Goal: Task Accomplishment & Management: Complete application form

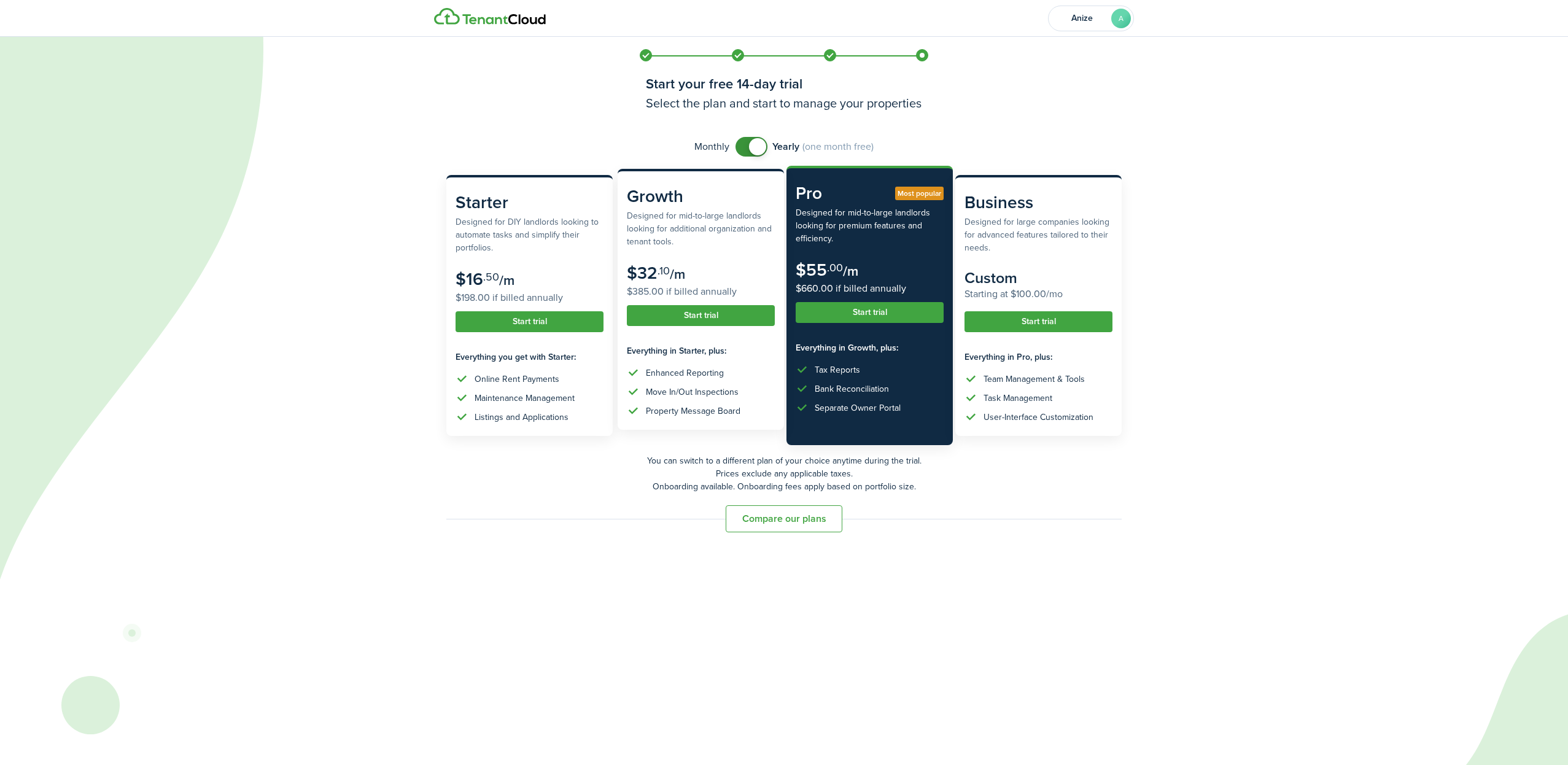
click at [696, 374] on div "Enhanced Reporting" at bounding box center [685, 373] width 78 height 13
click at [677, 238] on subscription-pricing-card-description "Designed for mid-to-large landlords looking for additional organization and ten…" at bounding box center [701, 228] width 148 height 39
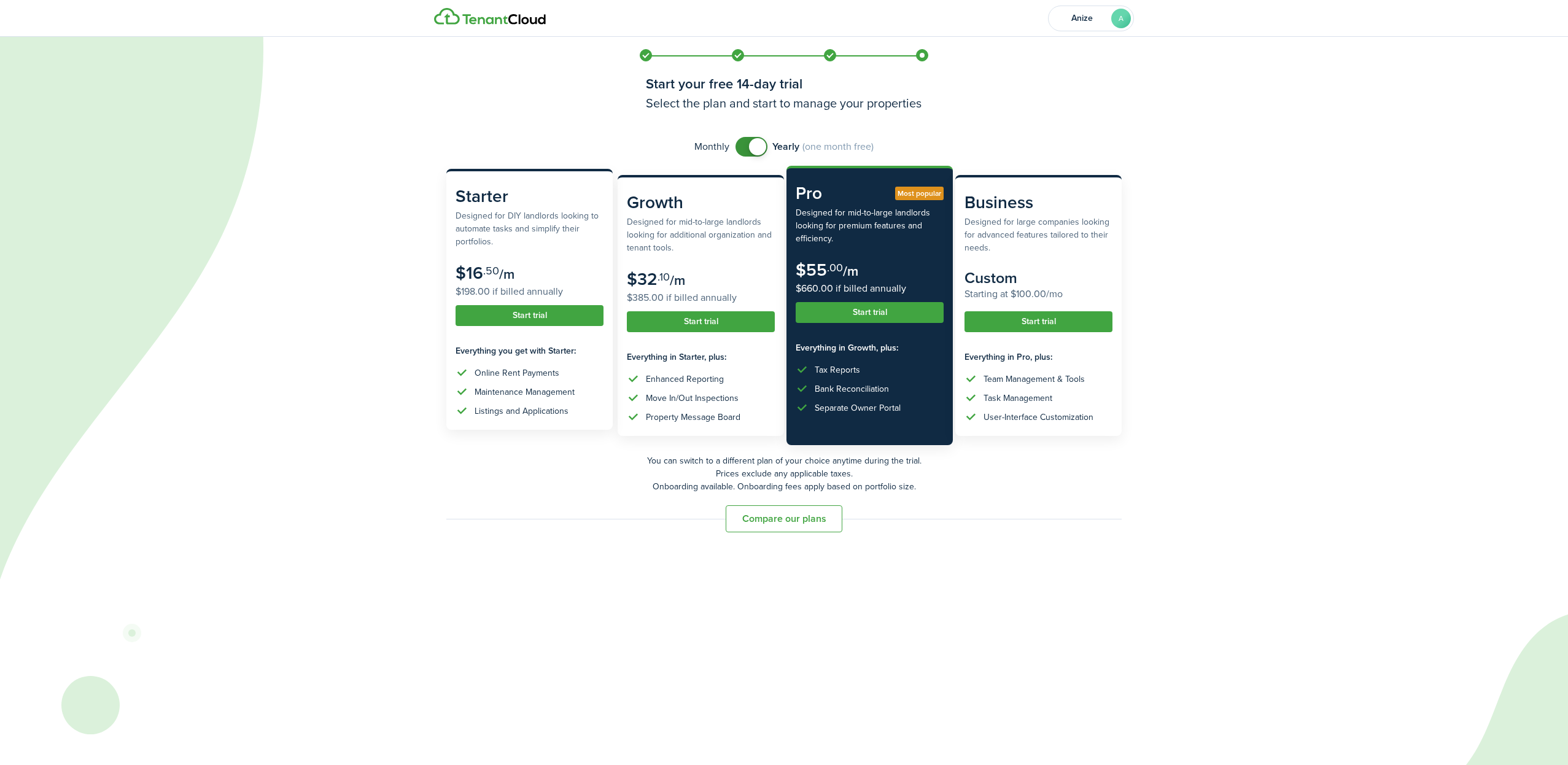
click at [512, 316] on button "Start trial" at bounding box center [529, 316] width 148 height 21
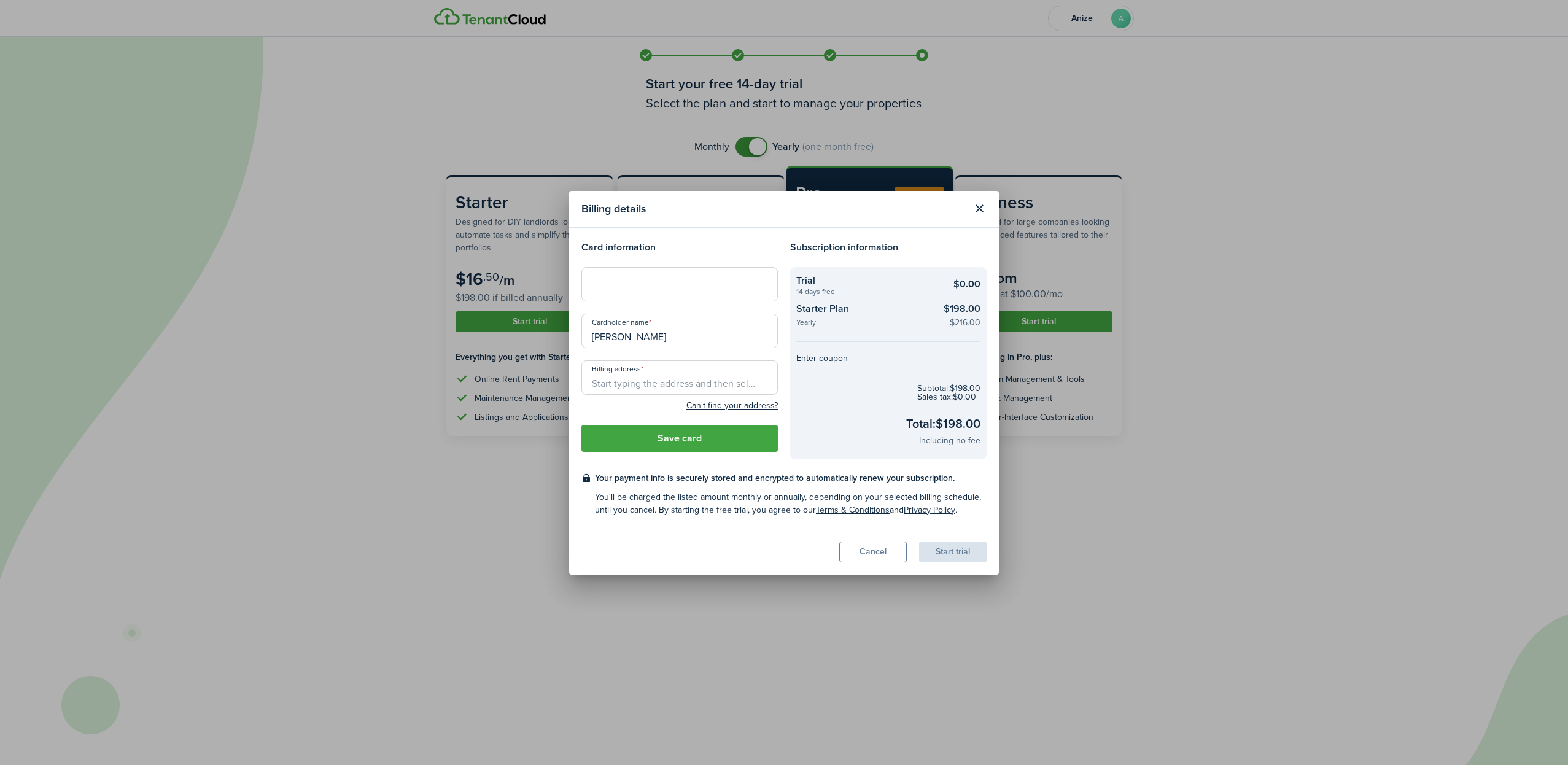
click at [709, 273] on div at bounding box center [680, 284] width 196 height 34
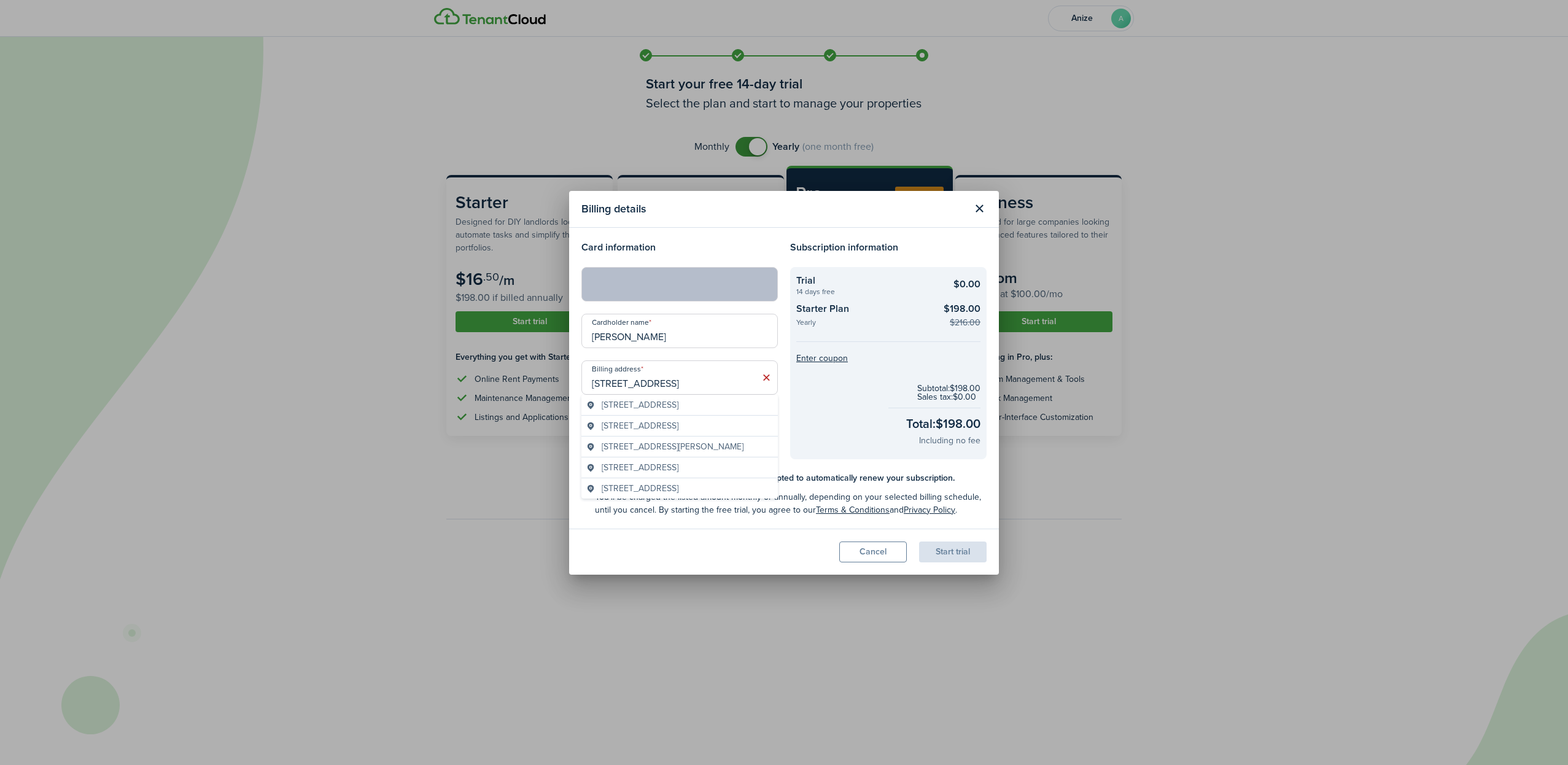
click at [678, 405] on span "[STREET_ADDRESS]" at bounding box center [640, 405] width 77 height 13
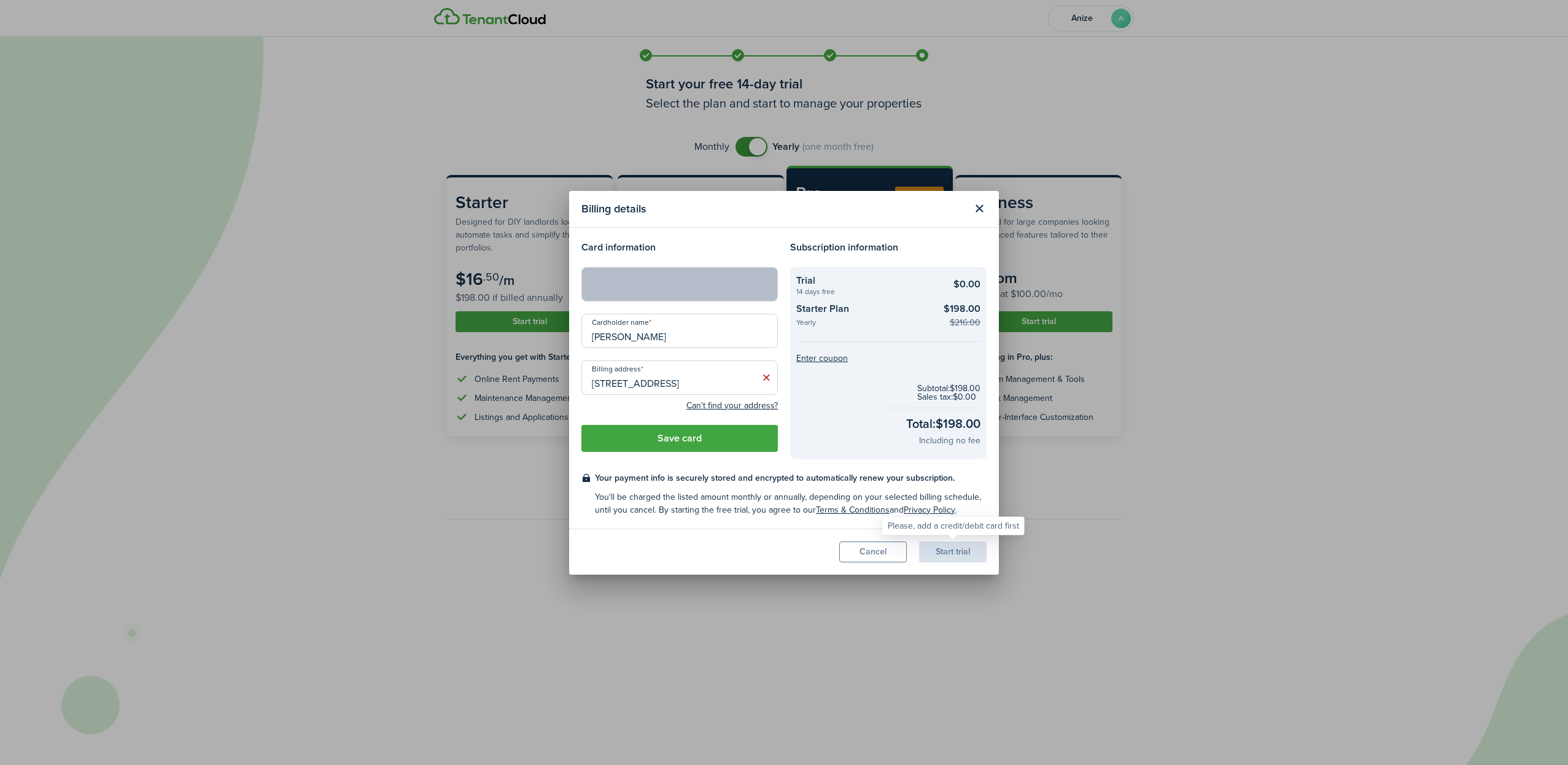
click at [950, 553] on div "Start trial" at bounding box center [953, 552] width 68 height 21
click at [752, 406] on button "Can't find your address?" at bounding box center [732, 406] width 91 height 12
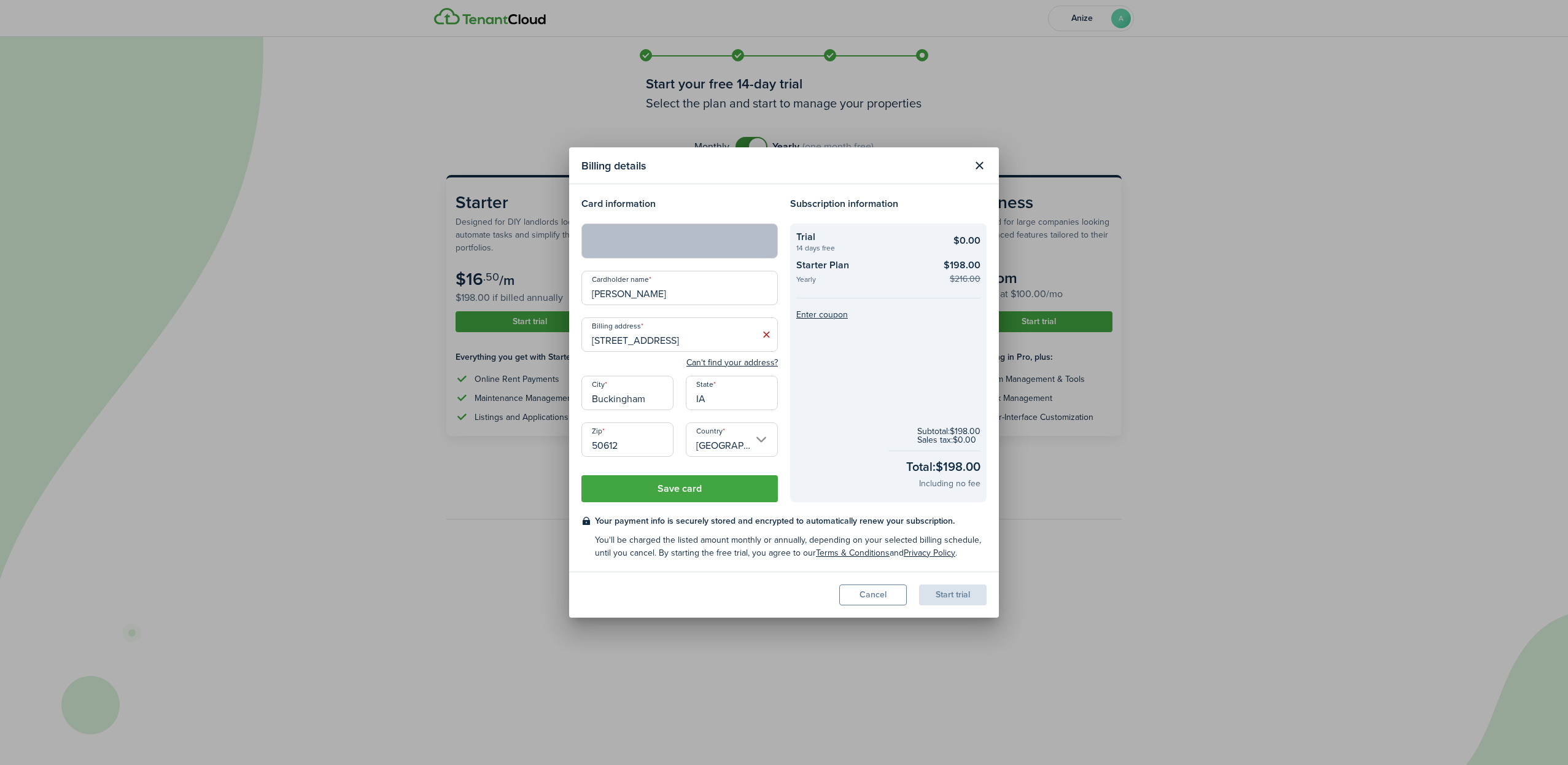
drag, startPoint x: 649, startPoint y: 340, endPoint x: 750, endPoint y: 344, distance: 101.1
click at [750, 344] on input "[STREET_ADDRESS]" at bounding box center [680, 335] width 196 height 34
type input "[STREET_ADDRESS]"
click at [685, 487] on button "Save card" at bounding box center [680, 489] width 196 height 27
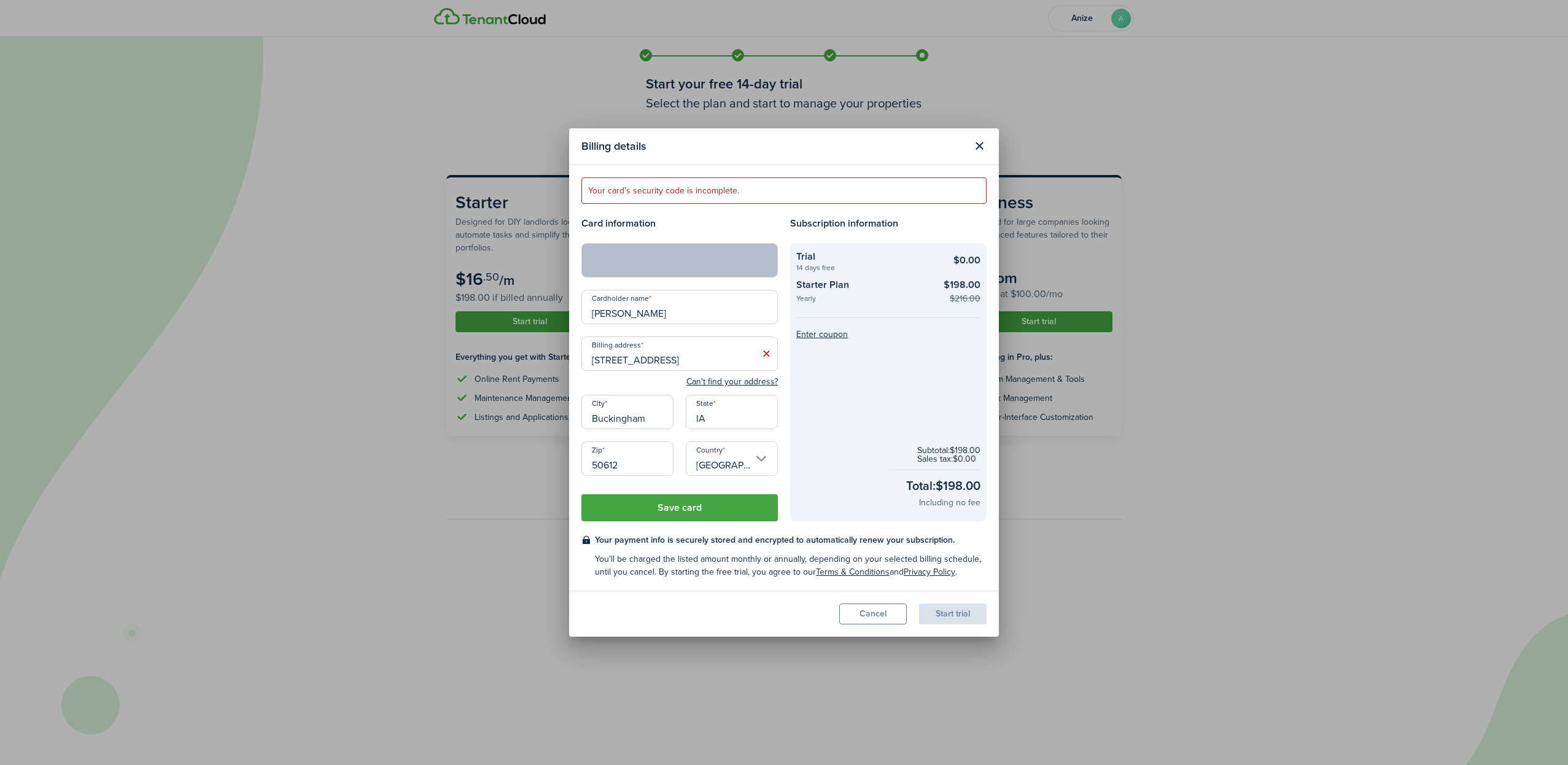
click at [688, 514] on button "Save card" at bounding box center [680, 508] width 196 height 27
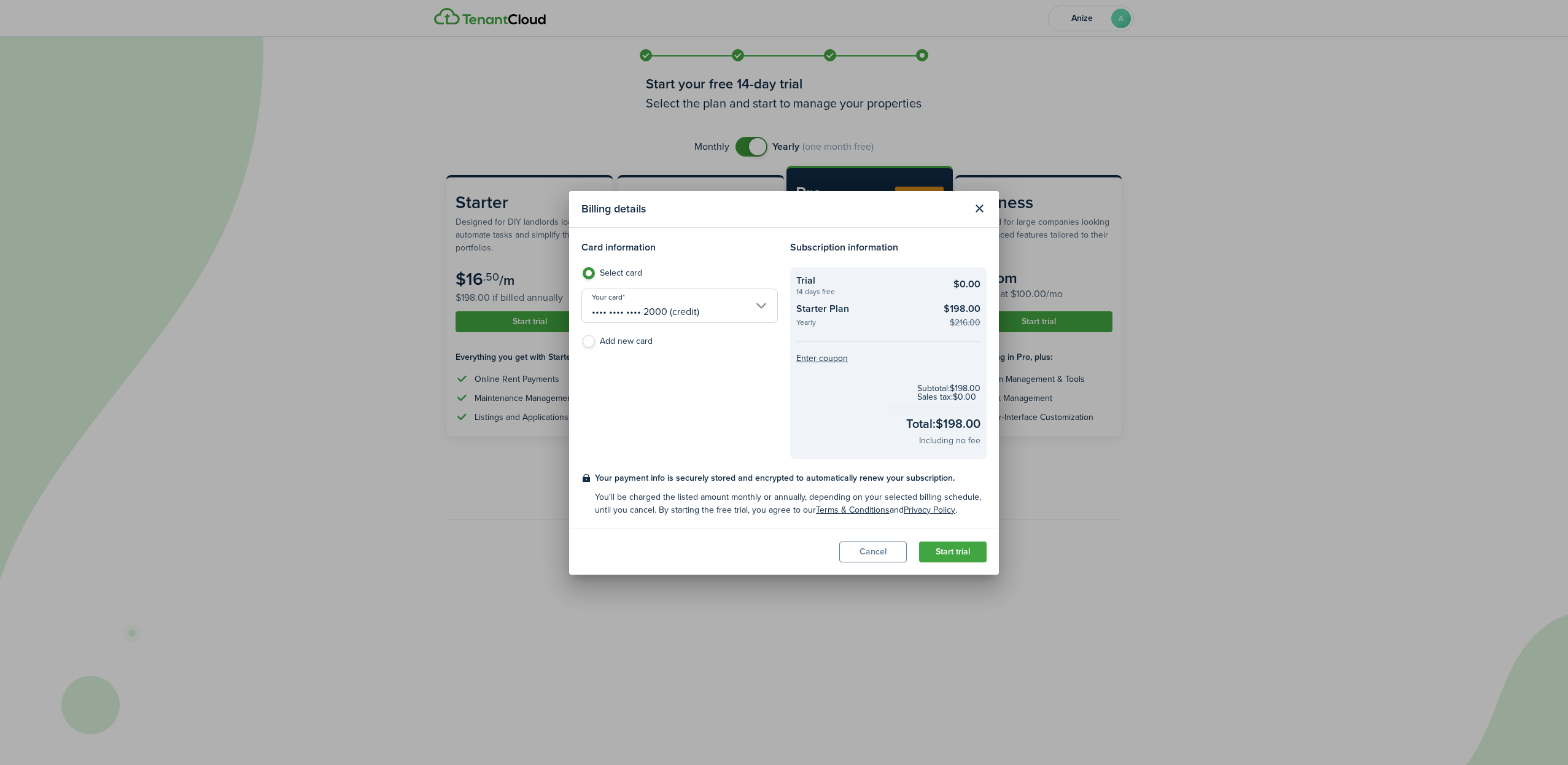
click at [960, 551] on button "Start trial" at bounding box center [953, 552] width 68 height 21
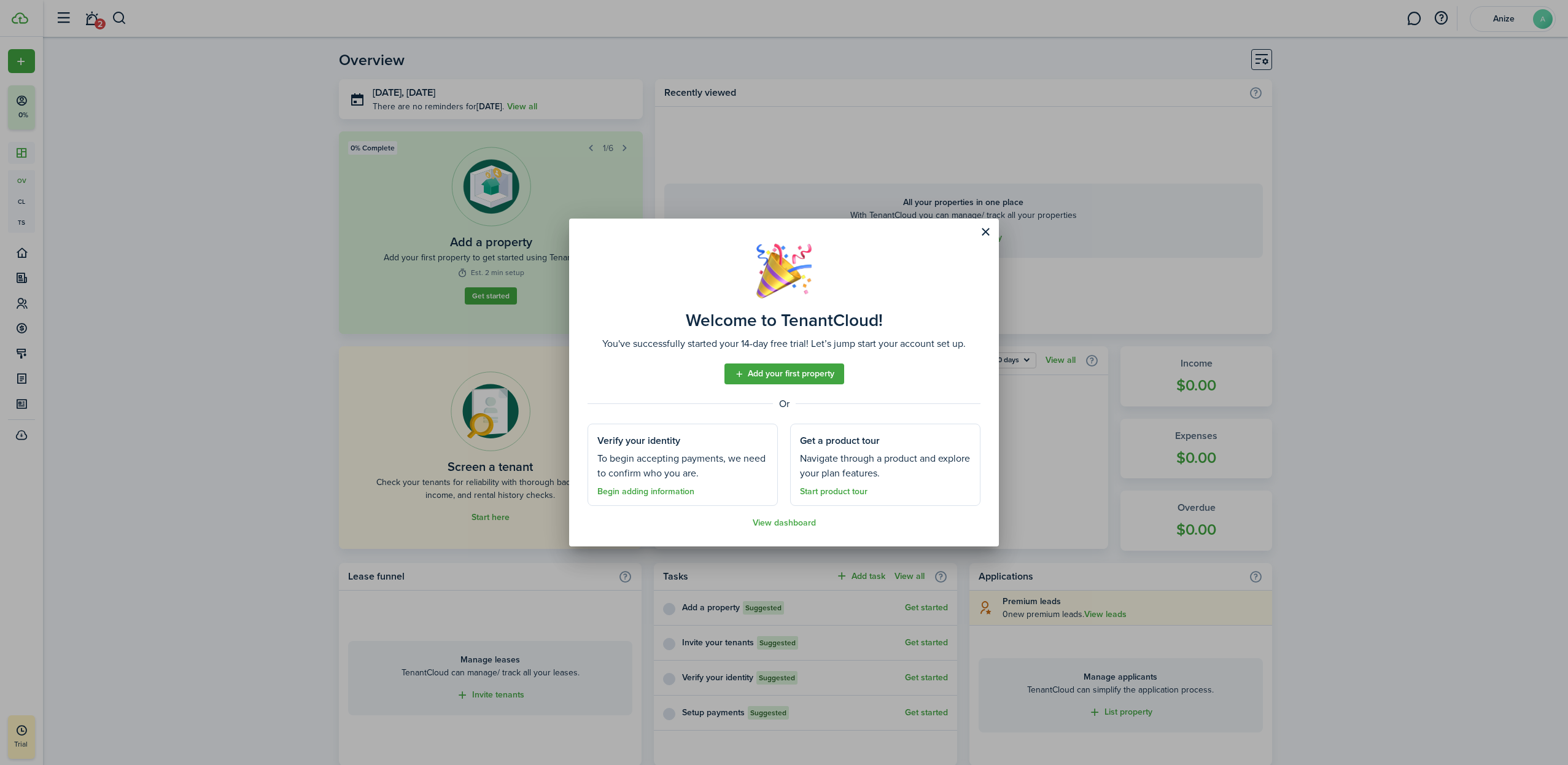
click at [779, 375] on link "Add your first property" at bounding box center [784, 374] width 120 height 21
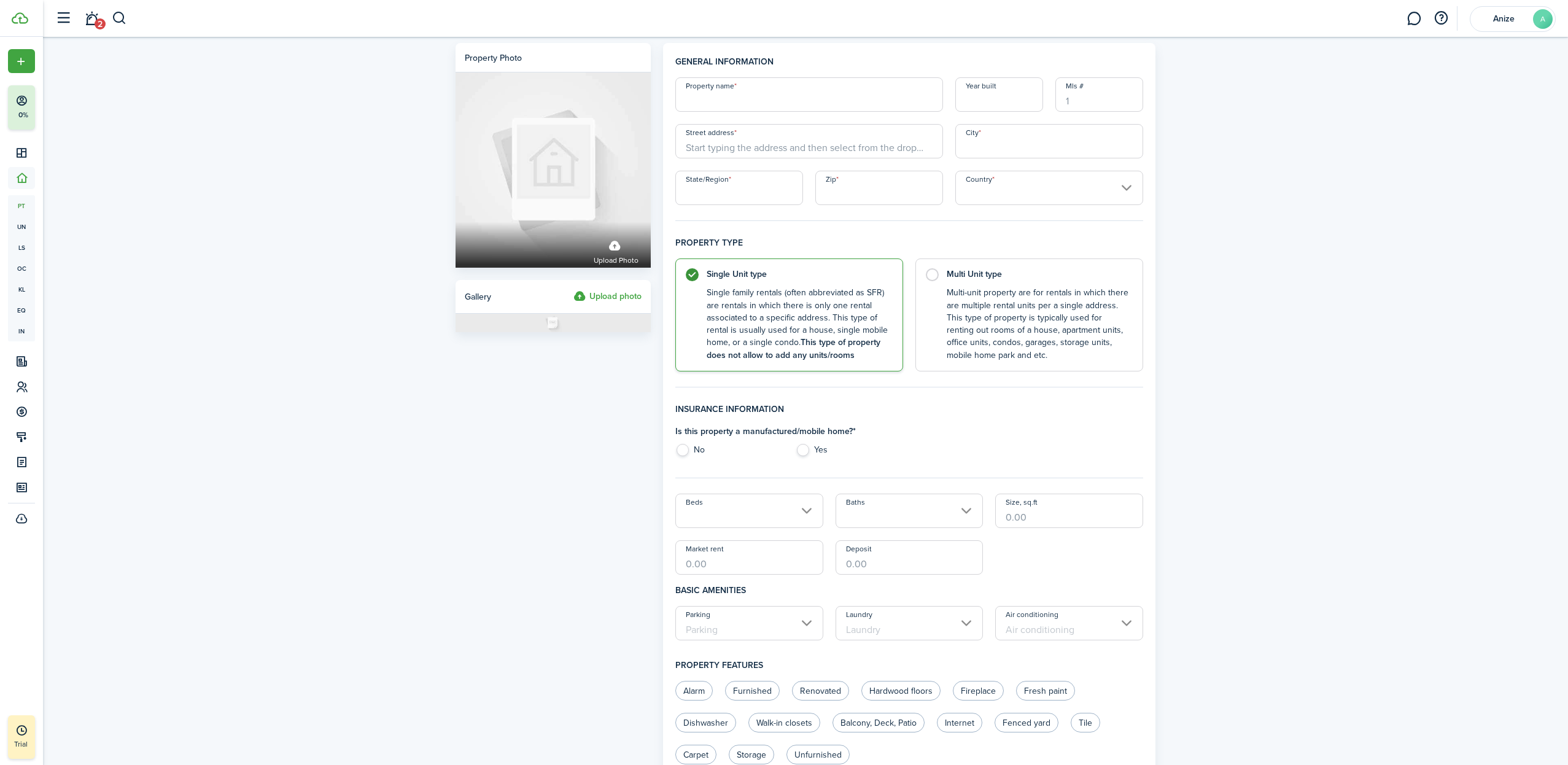
click at [763, 91] on input "Property name" at bounding box center [809, 95] width 268 height 34
click at [758, 144] on input "Street address" at bounding box center [809, 141] width 268 height 34
click at [756, 101] on input "Property name" at bounding box center [809, 95] width 268 height 34
type input "R"
click at [930, 272] on label "Multi Unit type Multi-unit property are for rentals in which there are multiple…" at bounding box center [1029, 312] width 228 height 113
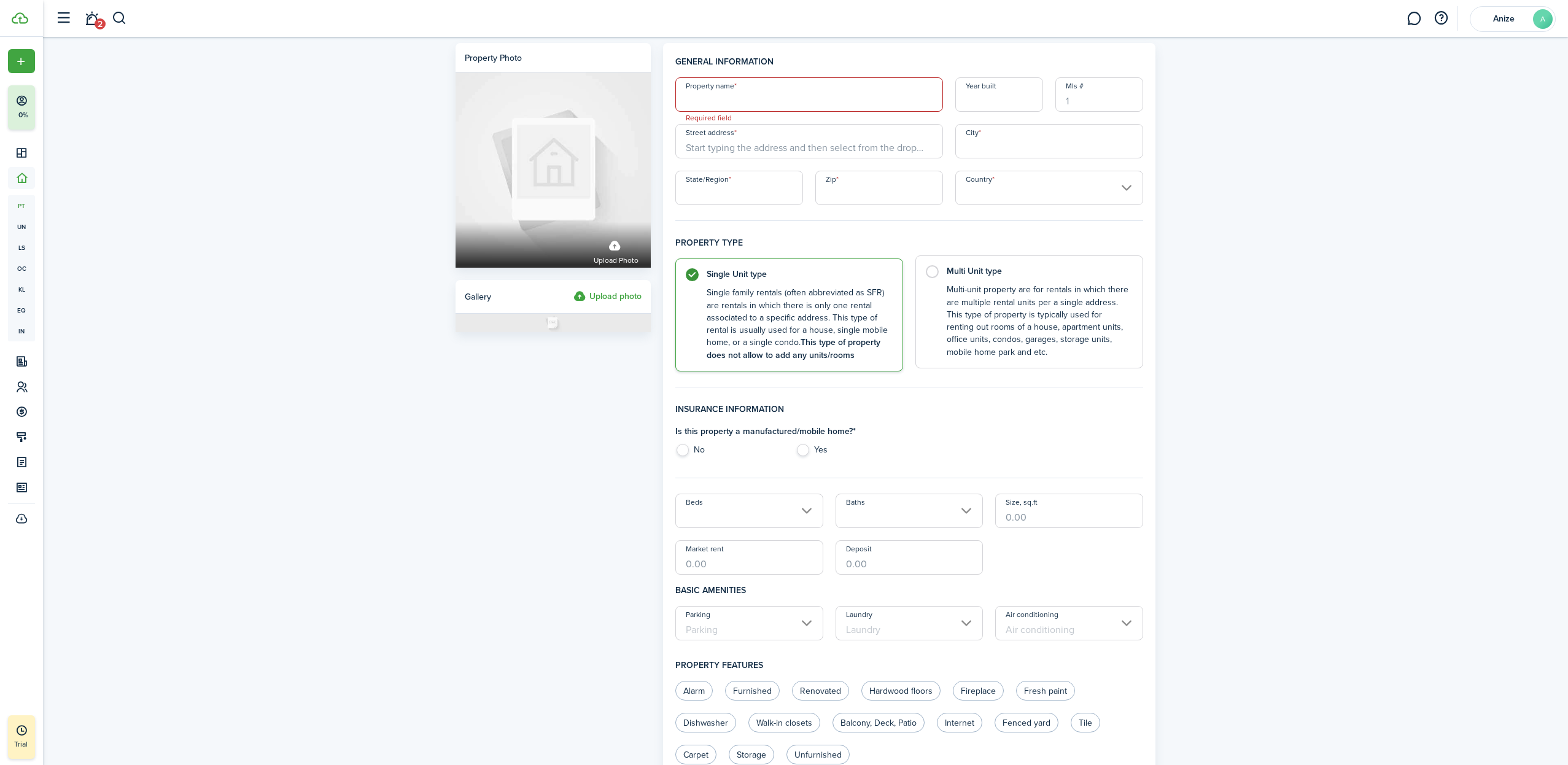
radio input "false"
radio input "true"
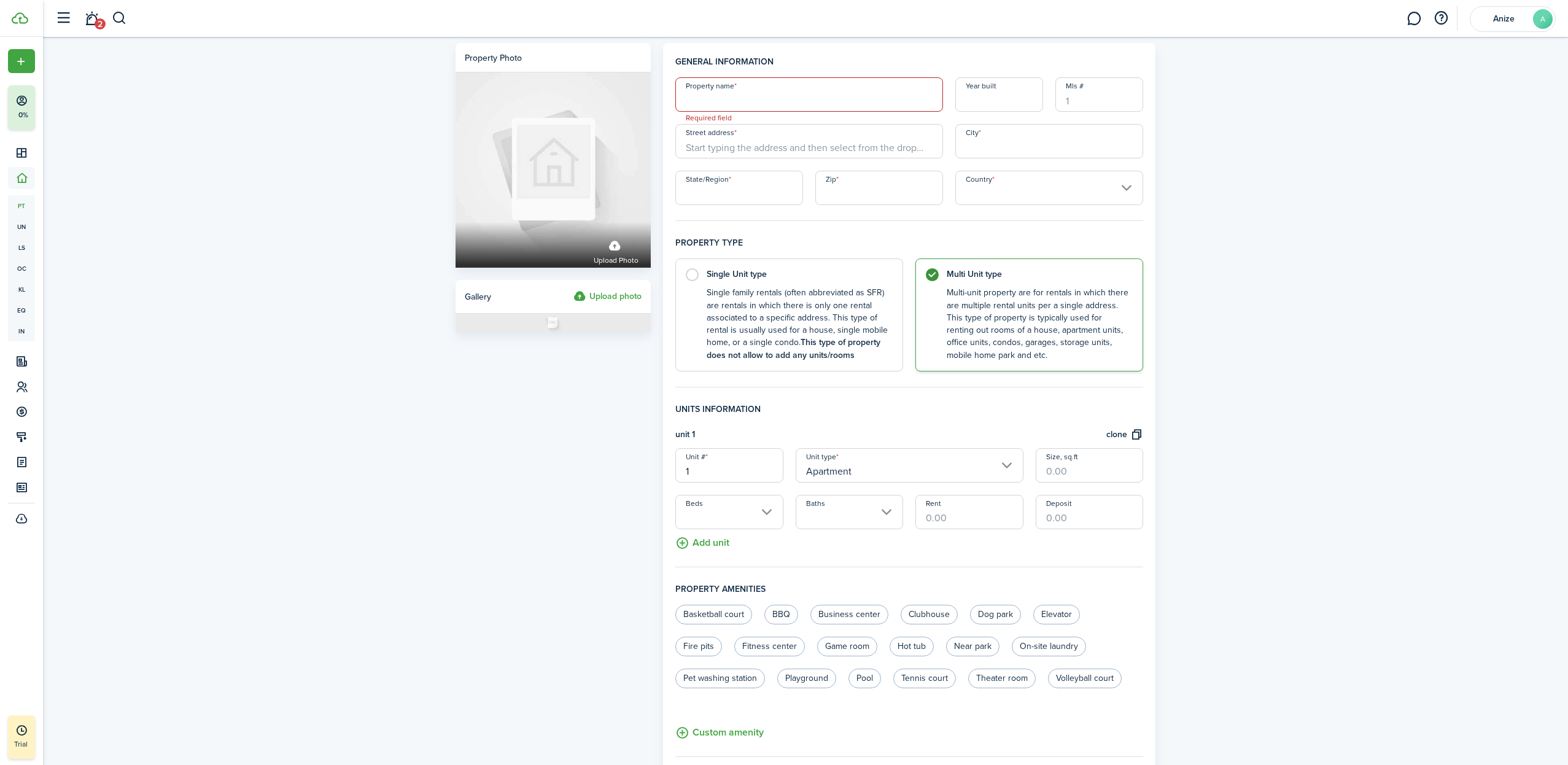
click at [787, 146] on input "Street address" at bounding box center [809, 141] width 268 height 34
click at [782, 92] on input "Property name" at bounding box center [809, 95] width 268 height 34
type input "[PERSON_NAME]"
click at [769, 149] on input "Street address" at bounding box center [809, 141] width 268 height 34
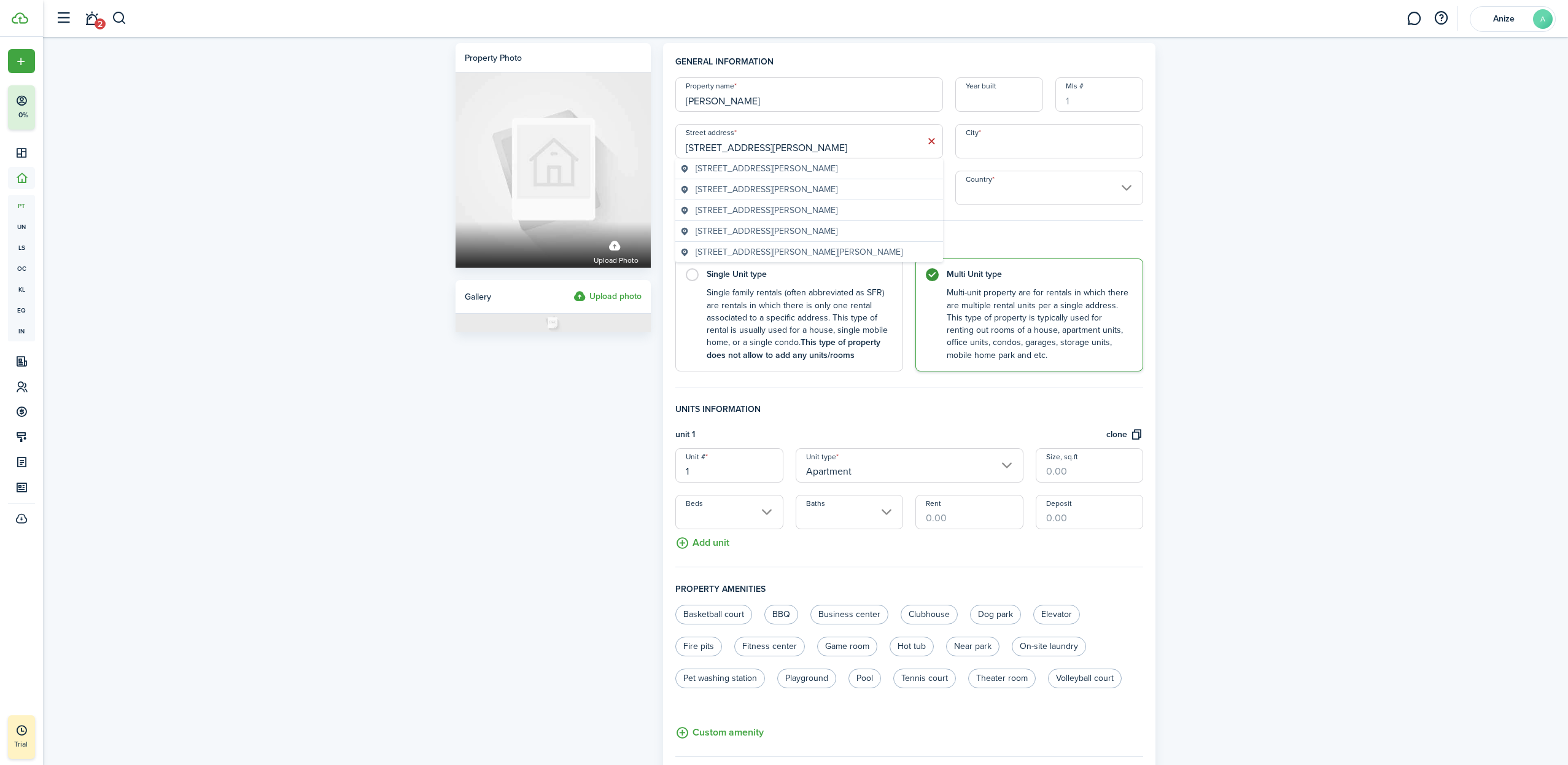
click at [837, 212] on geo-item "[STREET_ADDRESS][PERSON_NAME]" at bounding box center [809, 210] width 258 height 13
type input "[STREET_ADDRESS][PERSON_NAME]"
type input "[GEOGRAPHIC_DATA]"
type input "IA"
type input "50701"
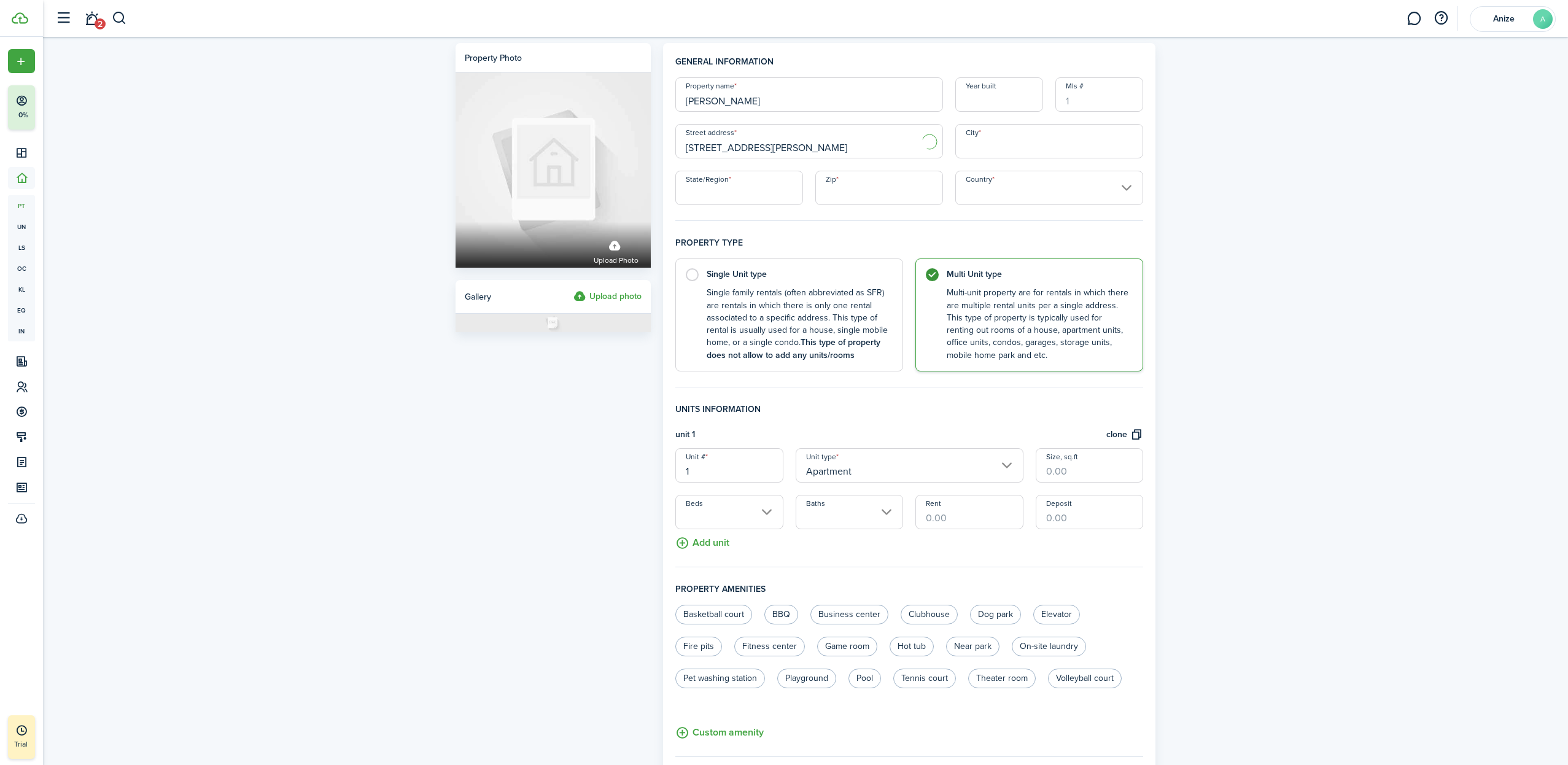
type input "[GEOGRAPHIC_DATA]"
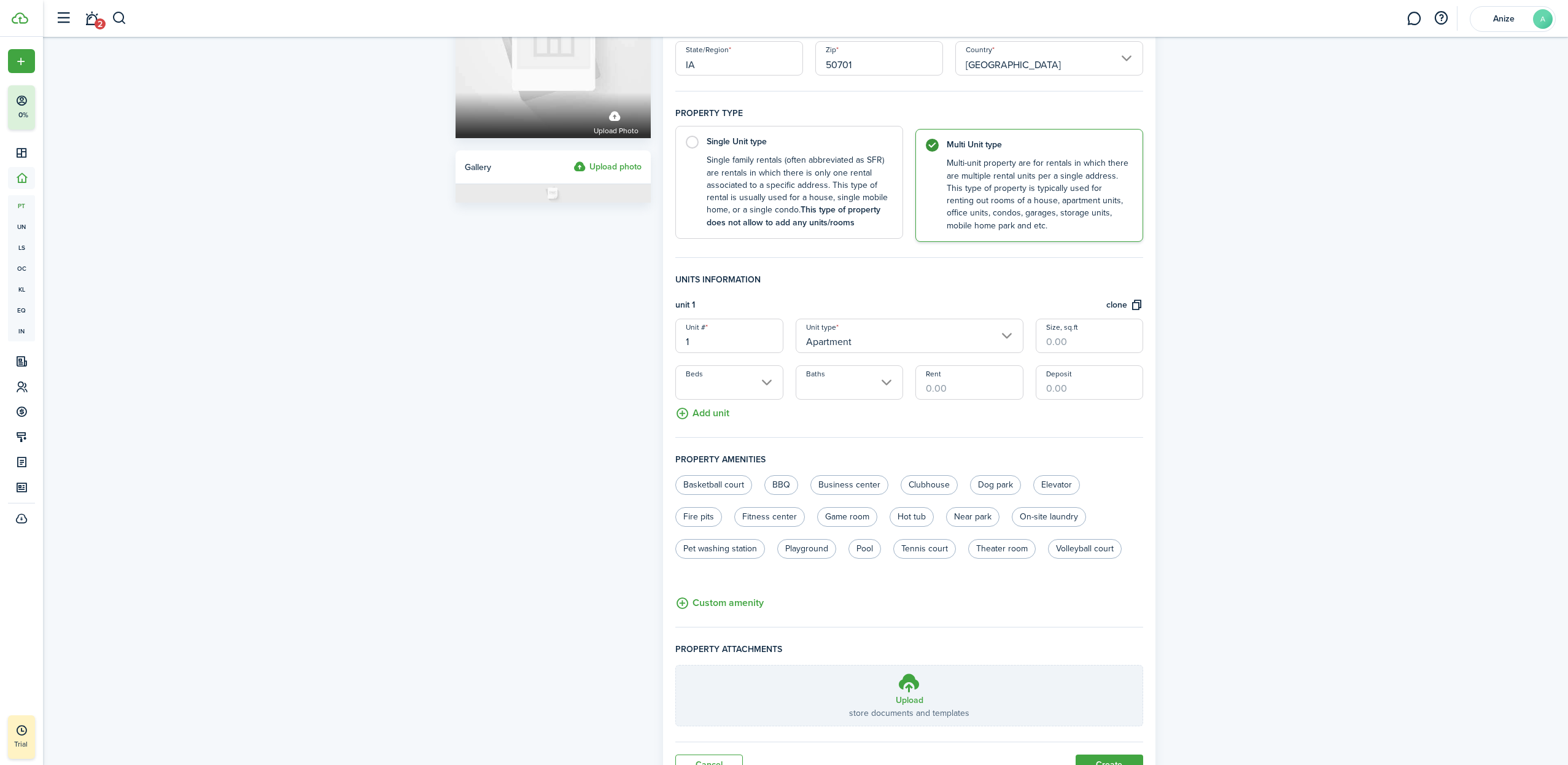
scroll to position [131, 0]
click at [769, 379] on input "Beds" at bounding box center [729, 381] width 107 height 34
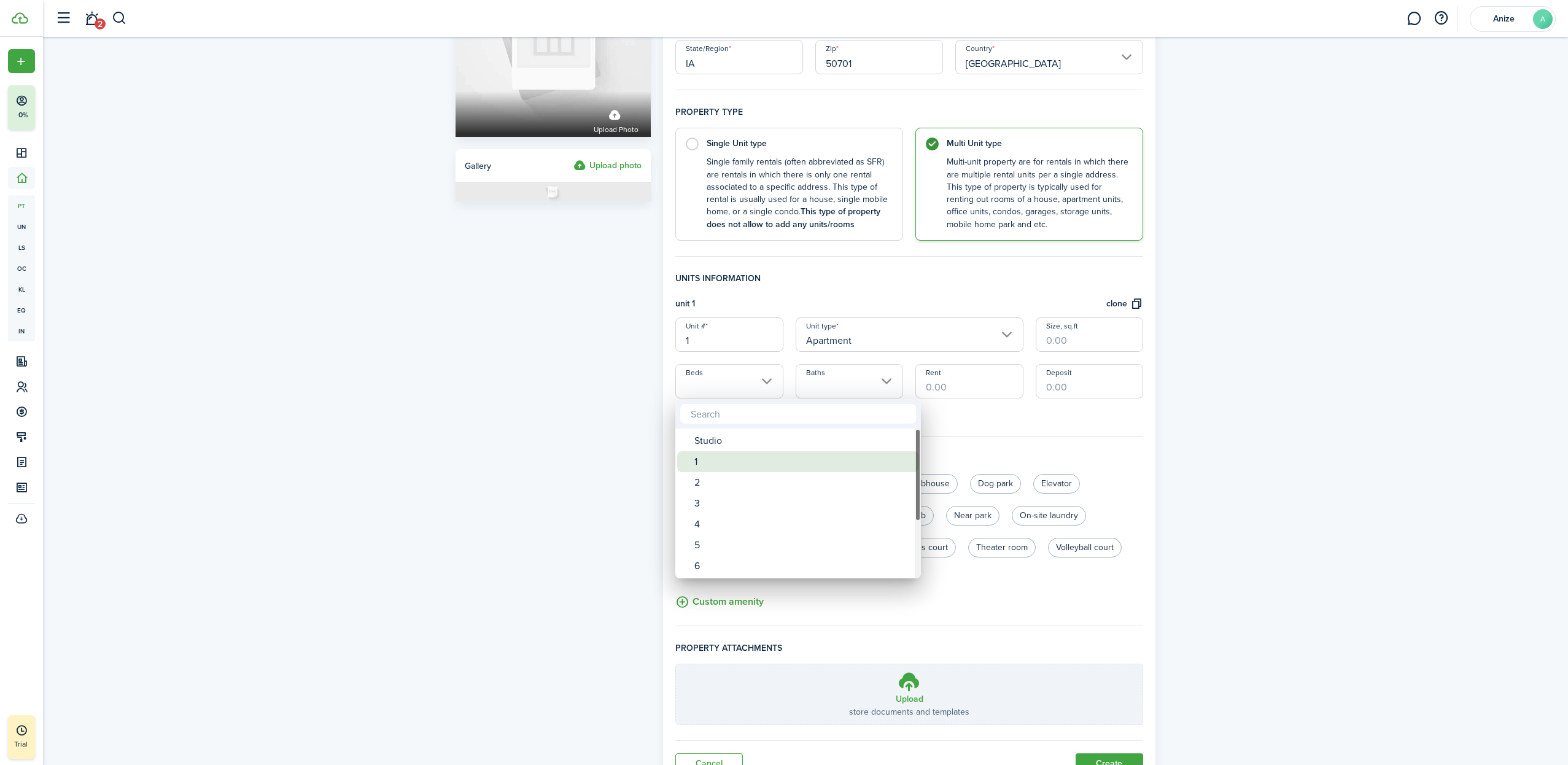
click at [704, 457] on div "1" at bounding box center [803, 462] width 217 height 21
type input "1"
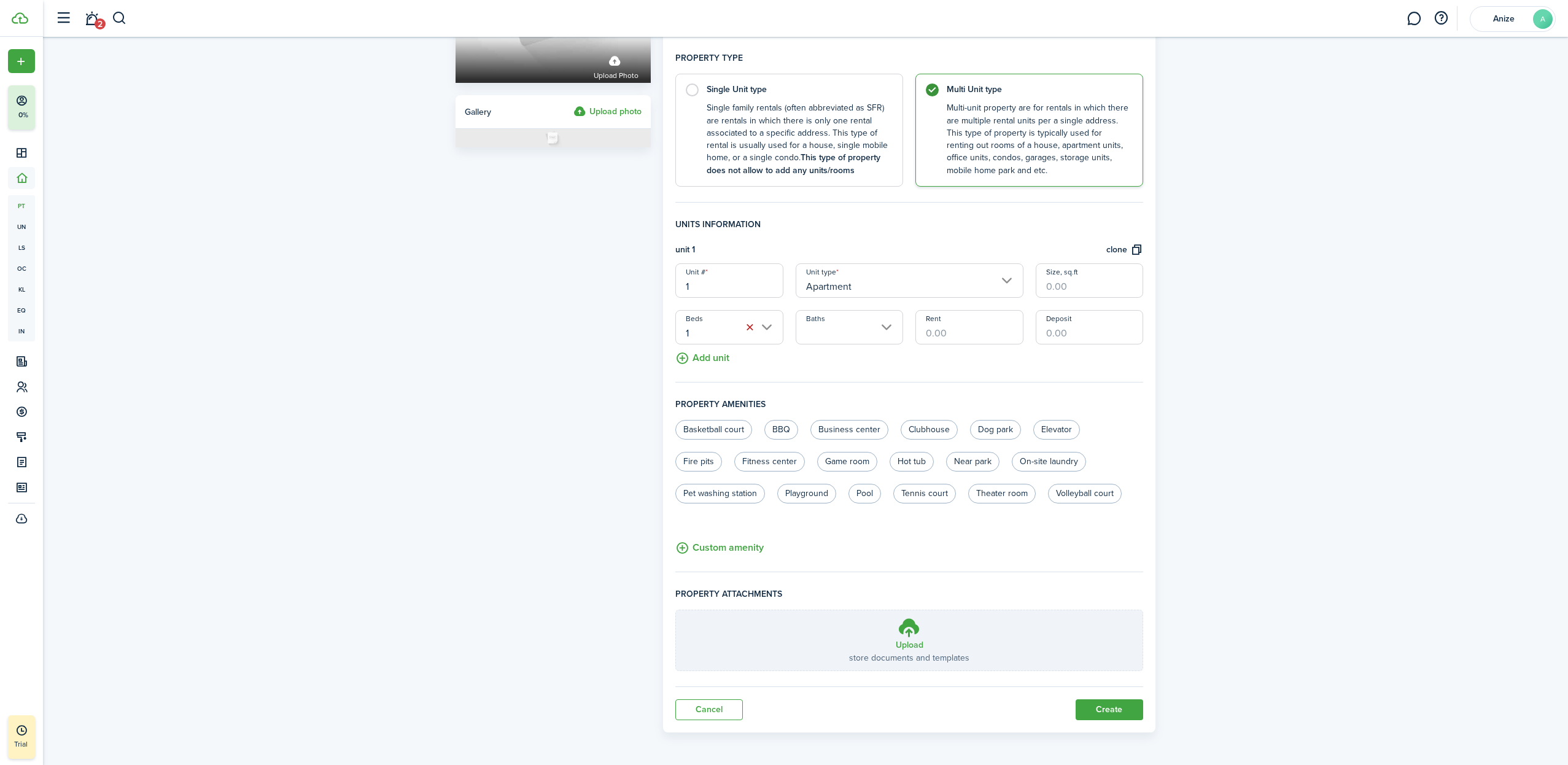
scroll to position [184, 0]
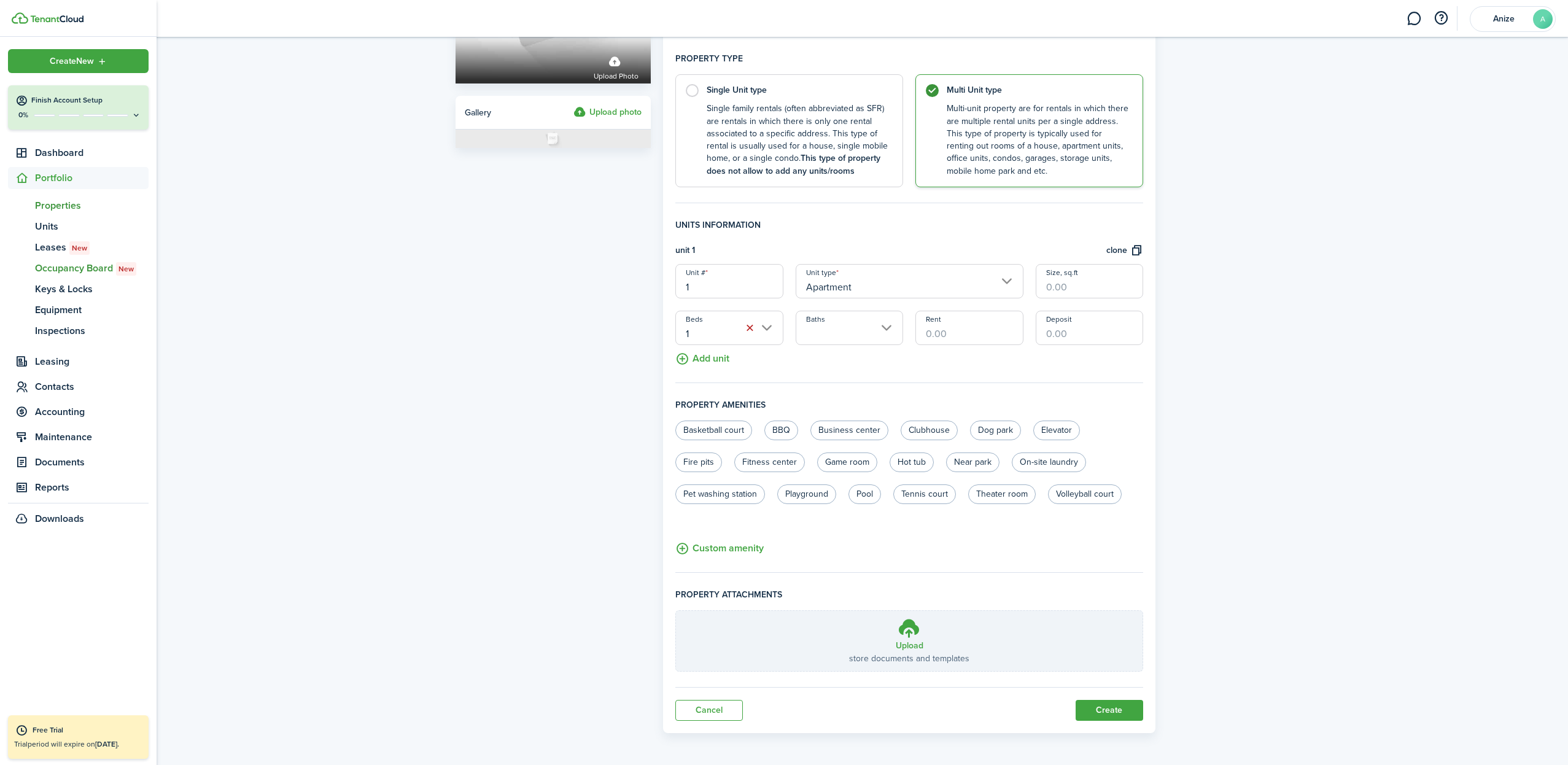
click at [60, 271] on span "Occupancy Board New" at bounding box center [91, 268] width 114 height 15
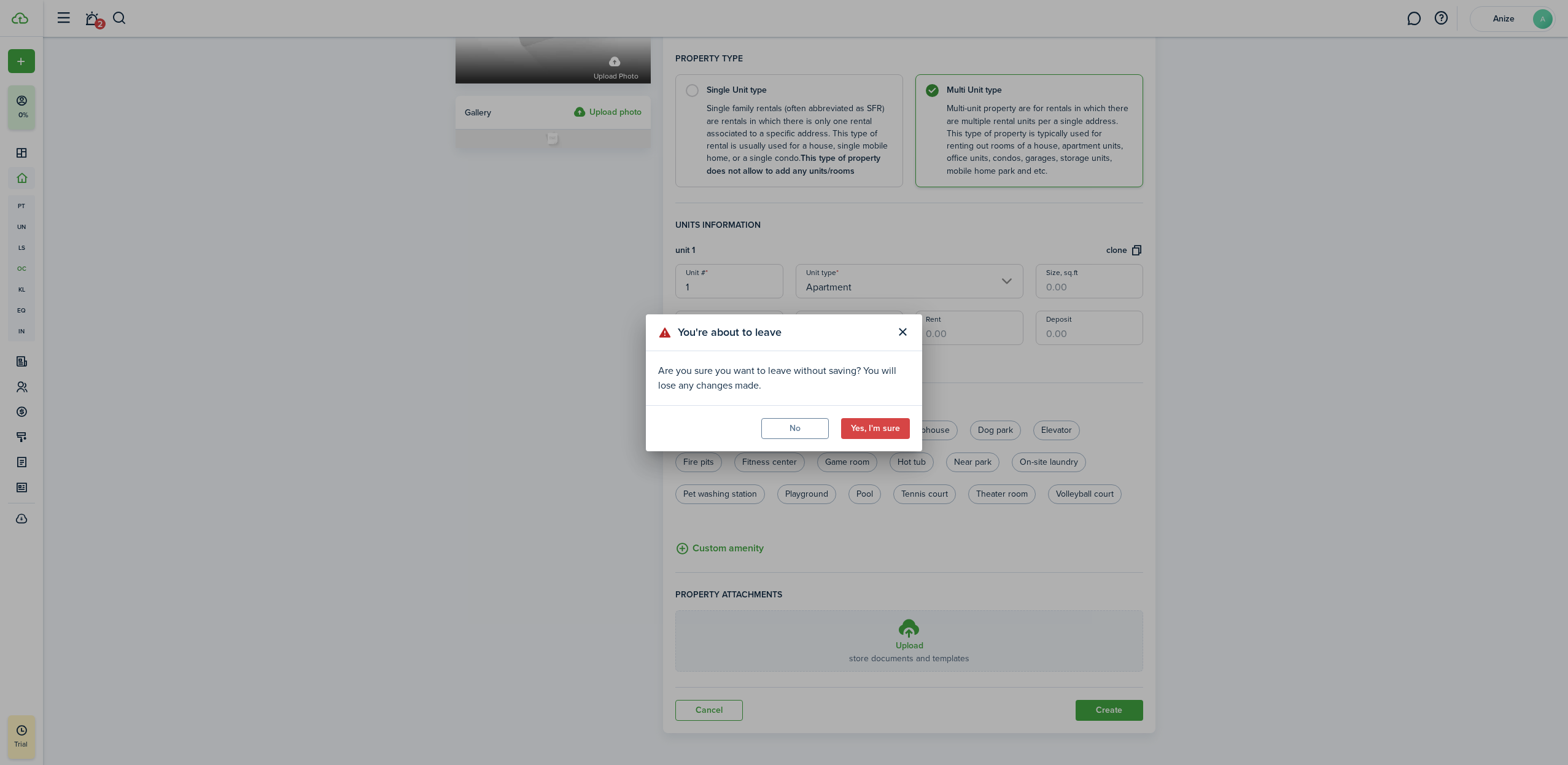
click at [815, 426] on button "No" at bounding box center [795, 429] width 68 height 21
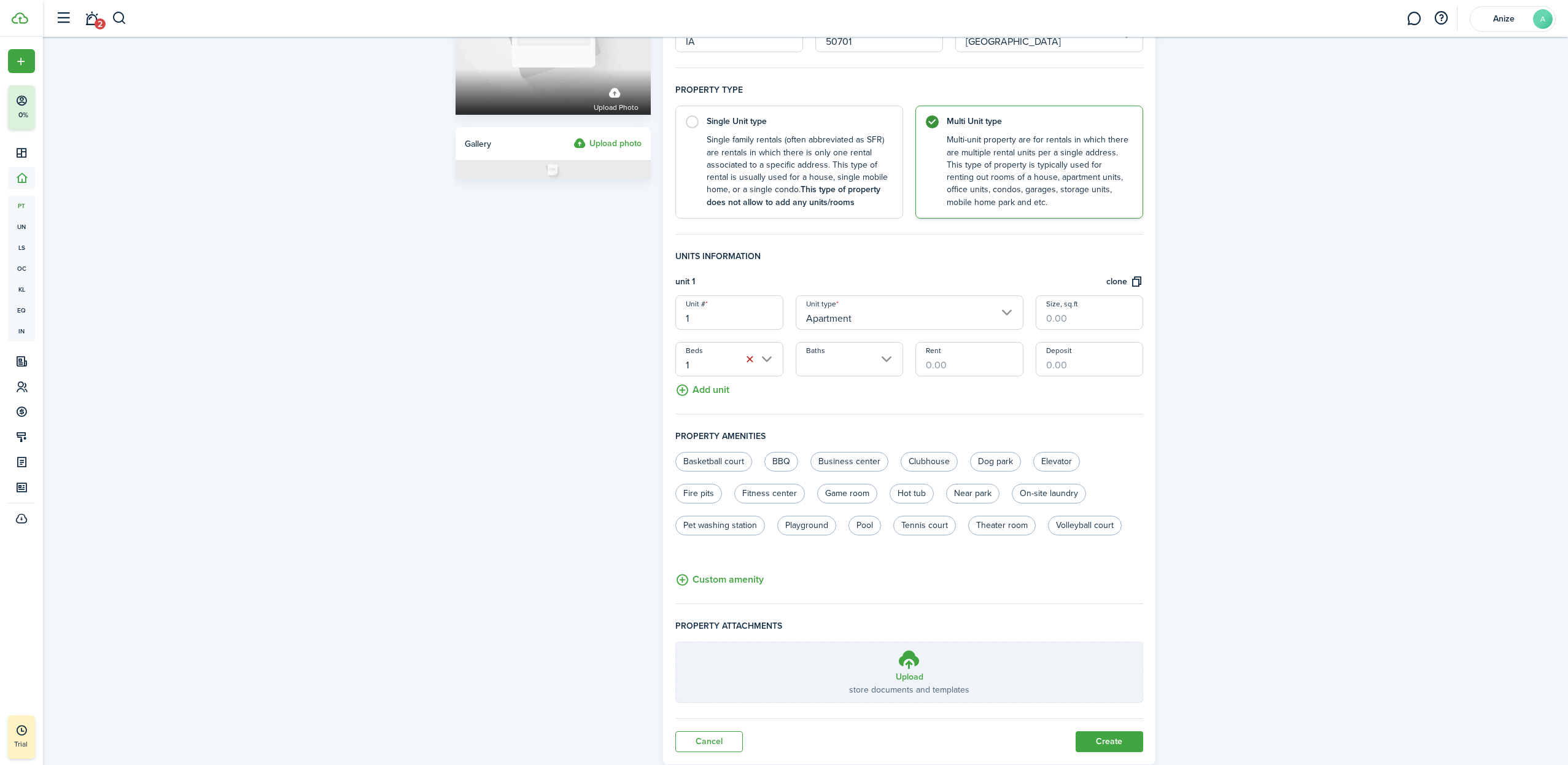
scroll to position [158, 0]
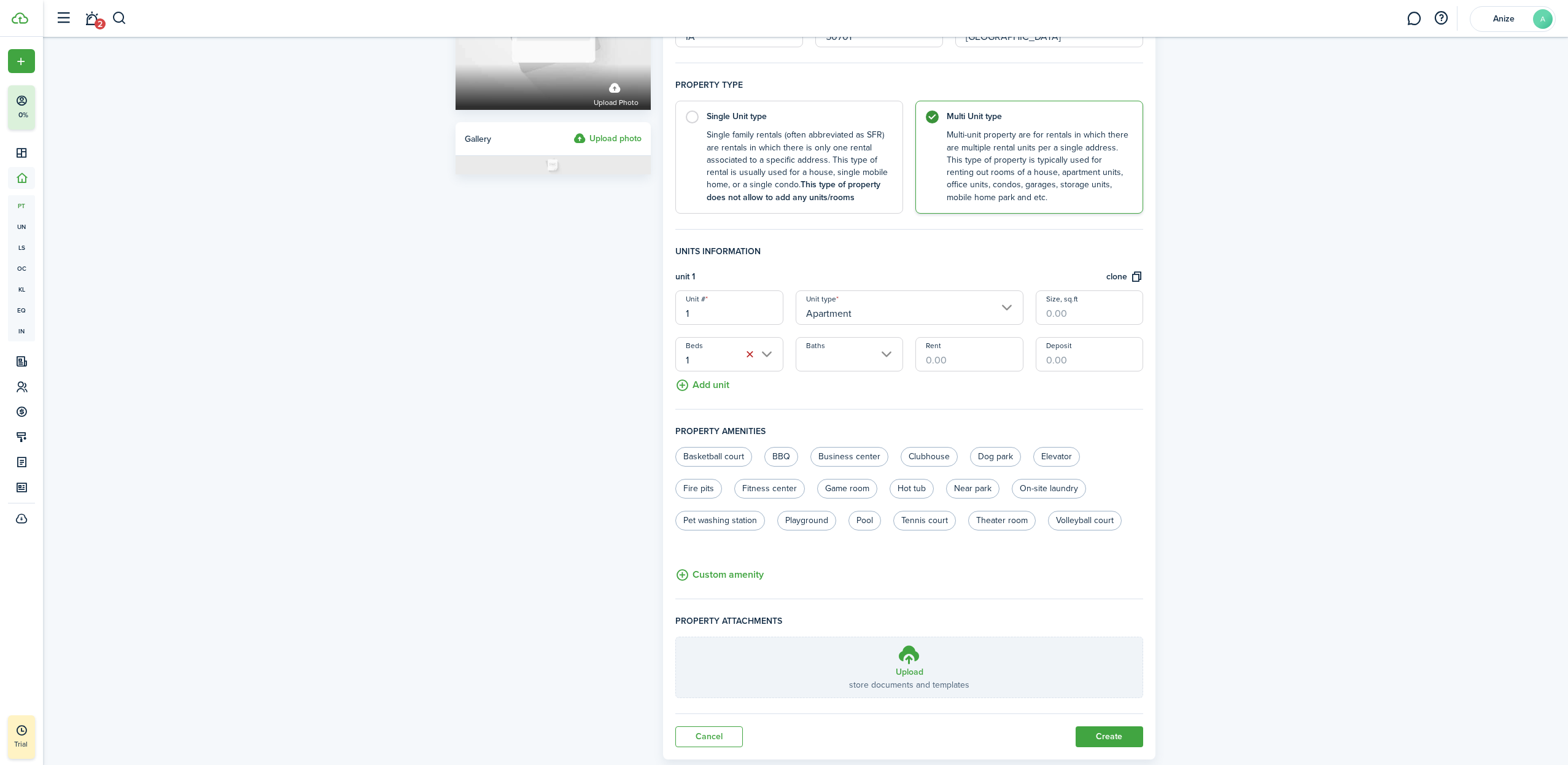
click at [952, 356] on input "Rent" at bounding box center [969, 354] width 107 height 34
click at [886, 353] on input "Baths" at bounding box center [849, 354] width 107 height 34
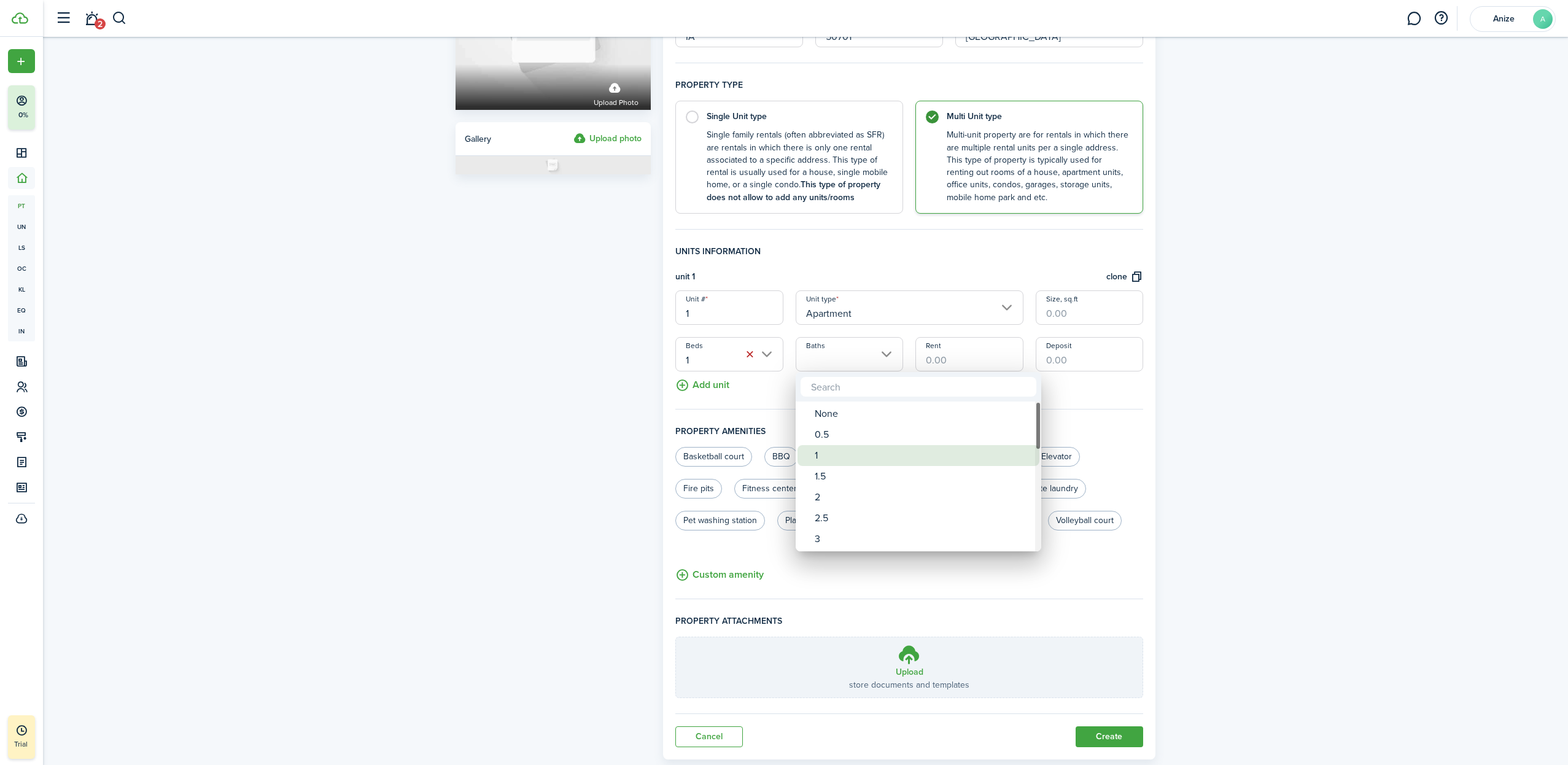
drag, startPoint x: 828, startPoint y: 457, endPoint x: 840, endPoint y: 446, distance: 16.3
click at [828, 457] on div "1" at bounding box center [923, 456] width 217 height 21
type input "1"
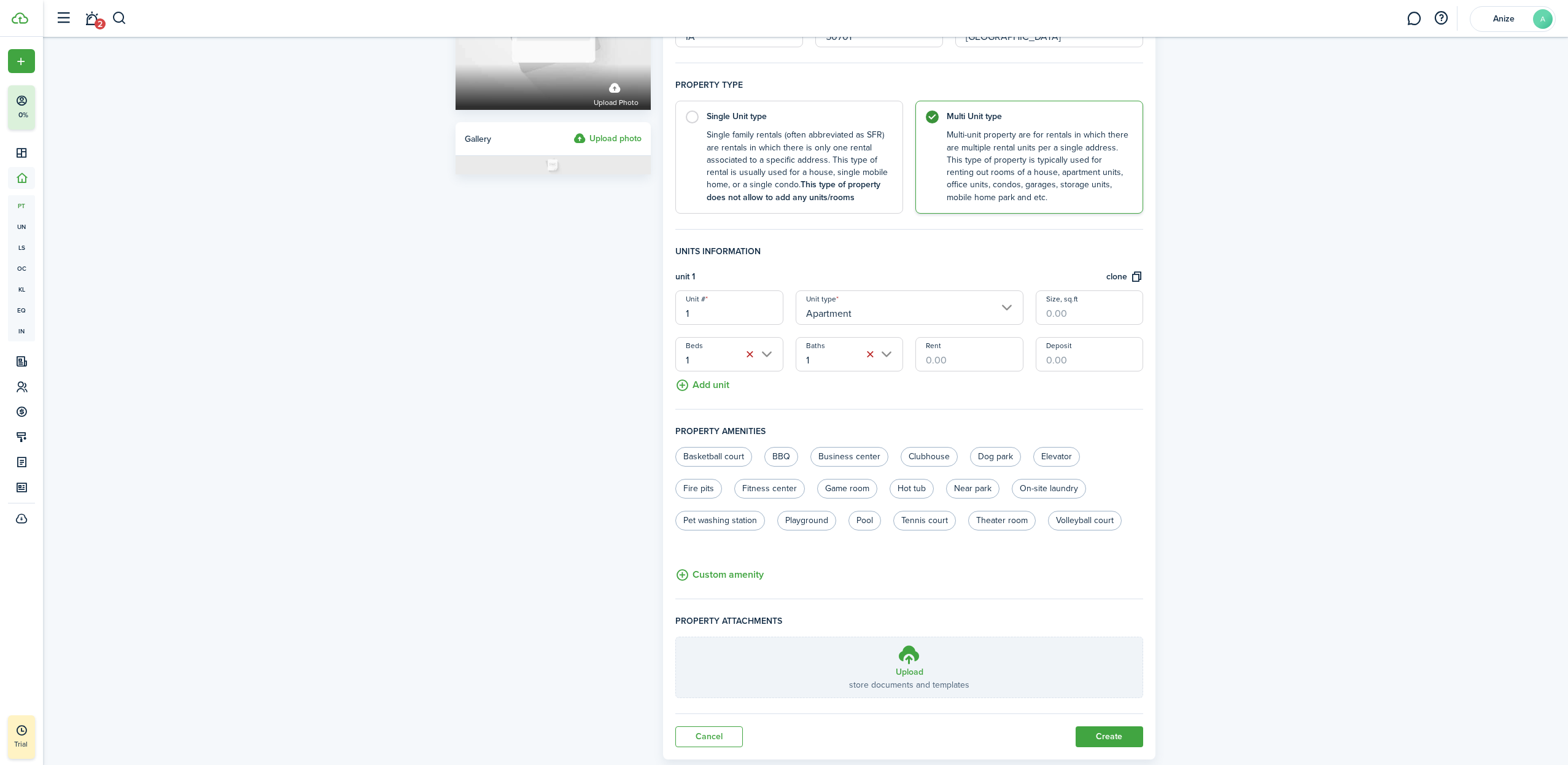
click at [960, 360] on input "Rent" at bounding box center [969, 354] width 107 height 34
type input "$700.00"
click at [1058, 363] on input "Deposit" at bounding box center [1089, 354] width 107 height 34
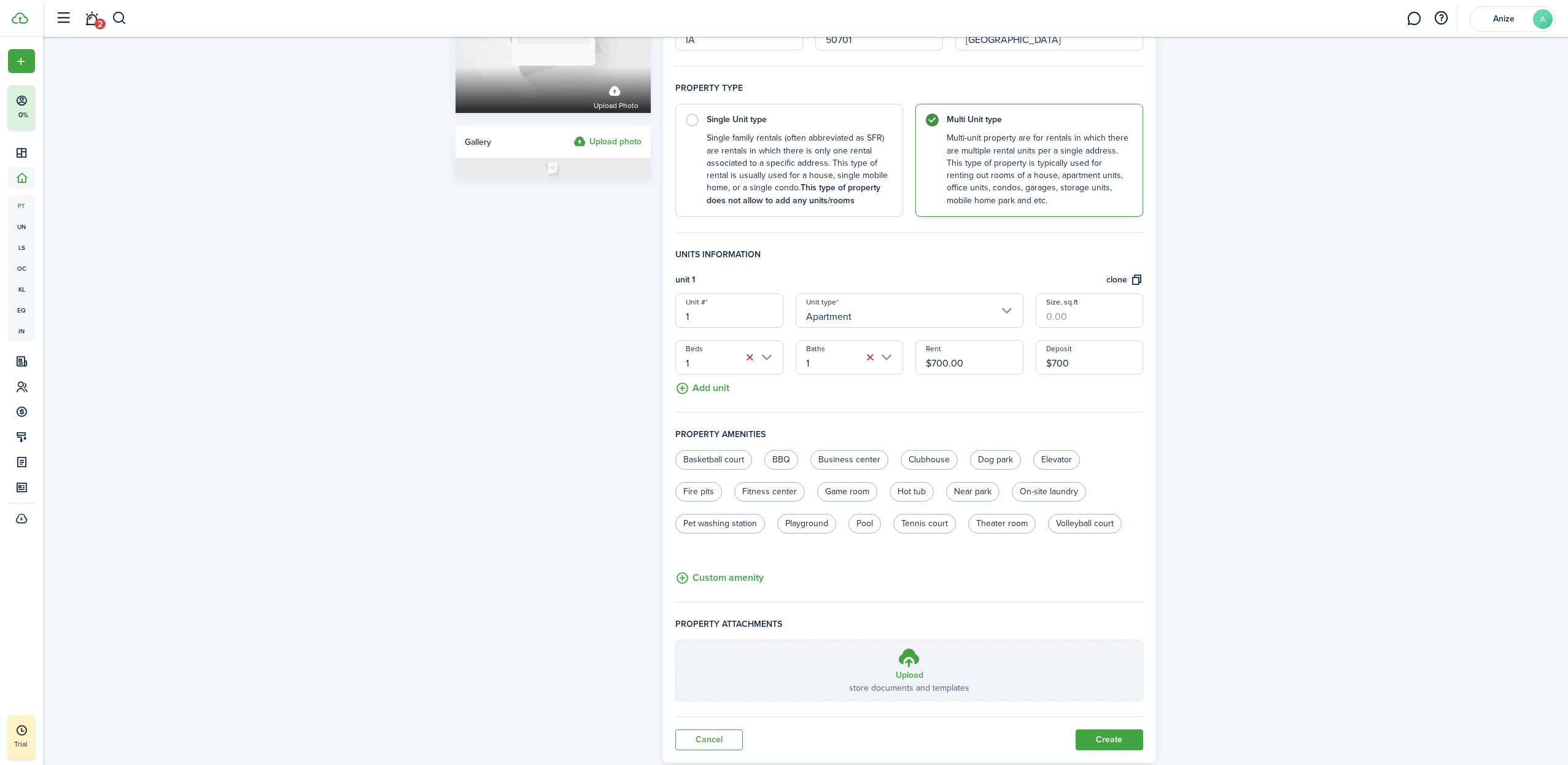
type input "$700.00"
click at [1039, 379] on fieldset "Units information unit 1 clone Unit # 1 Unit type Apartment Size, sq.ft Beds 1 …" at bounding box center [909, 330] width 468 height 165
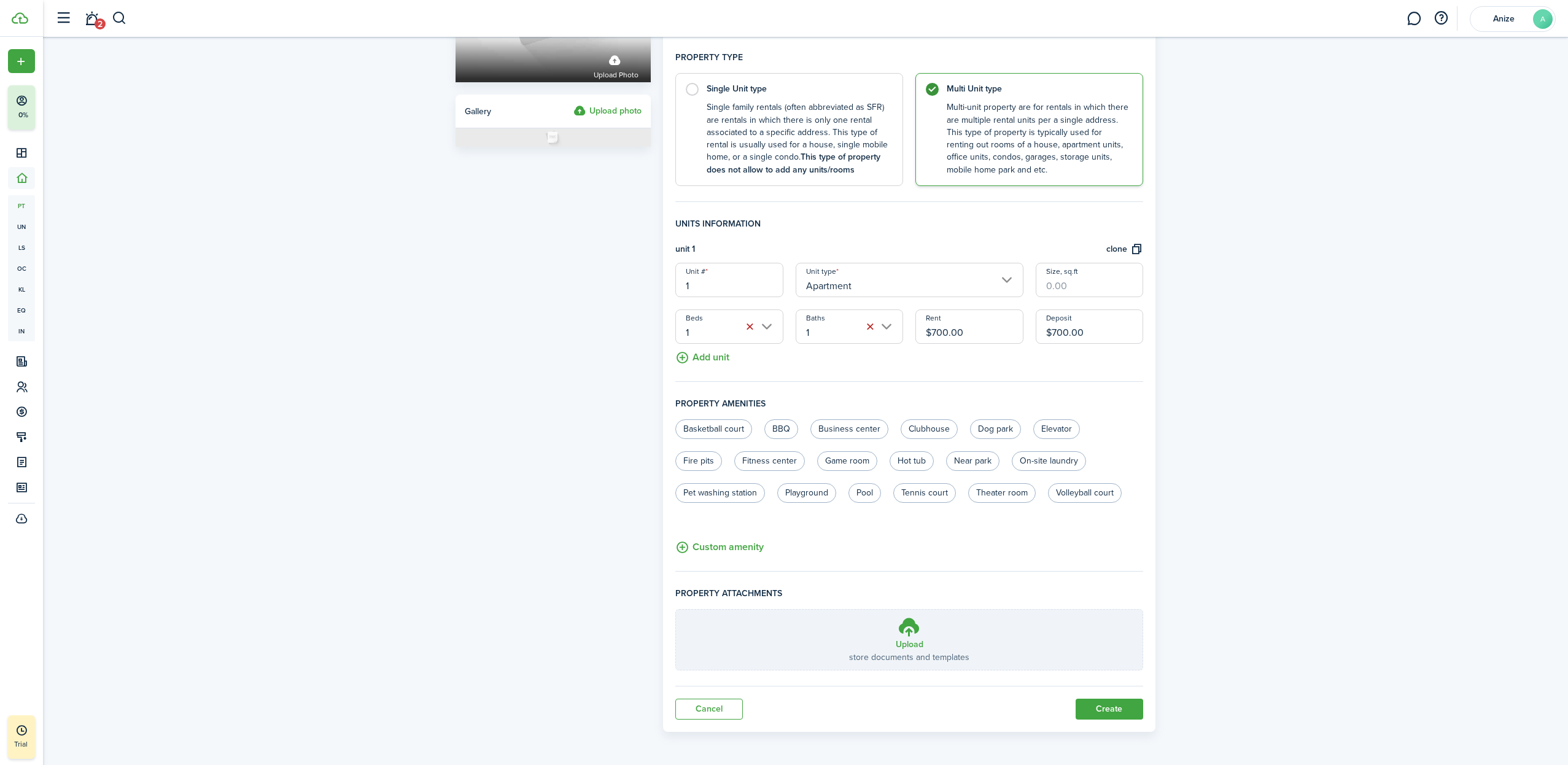
scroll to position [184, 0]
click at [1116, 250] on button "clone" at bounding box center [1125, 250] width 37 height 14
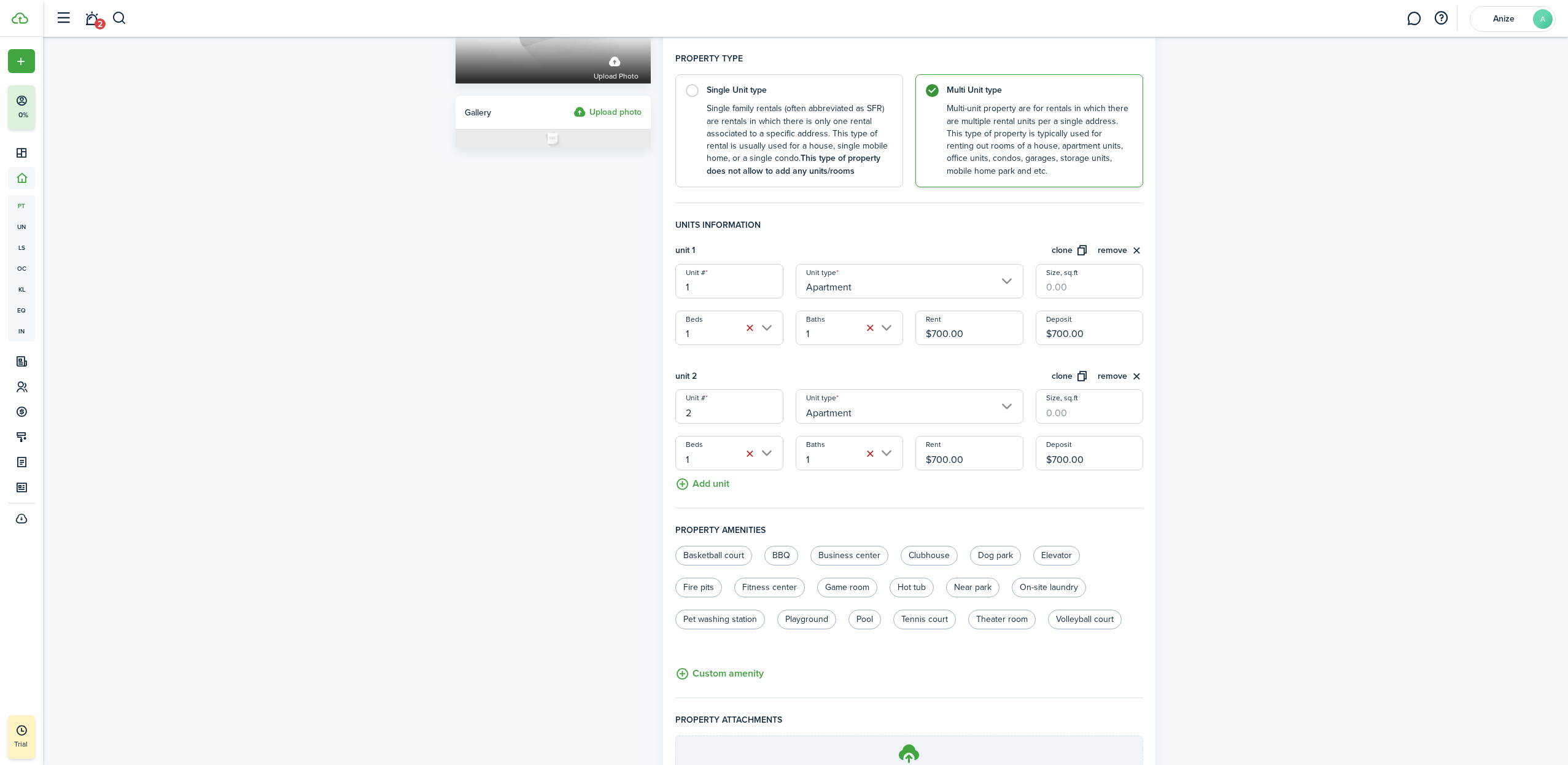
click at [1071, 250] on button "clone" at bounding box center [1070, 250] width 37 height 14
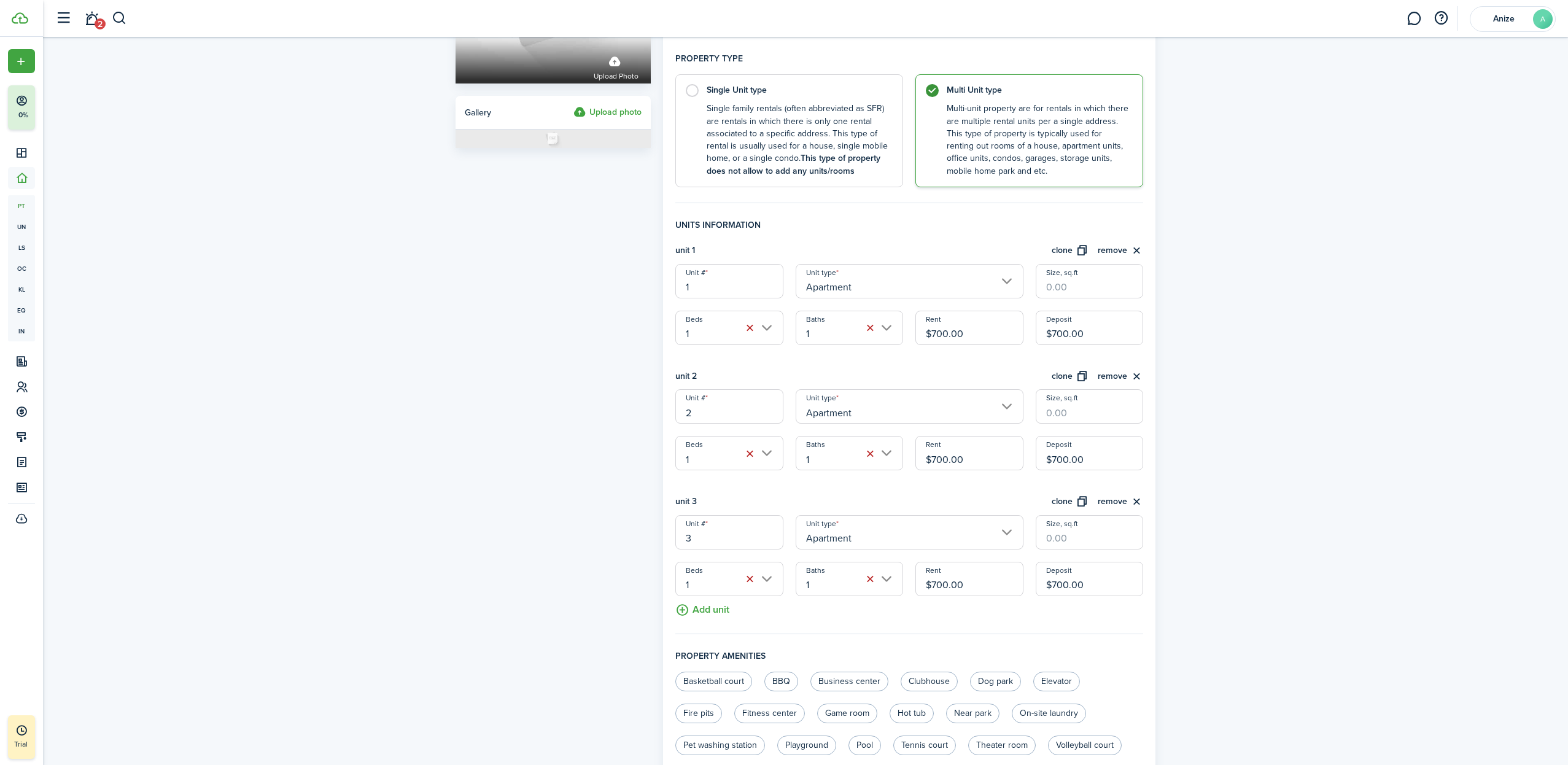
click at [1071, 250] on button "clone" at bounding box center [1070, 250] width 37 height 14
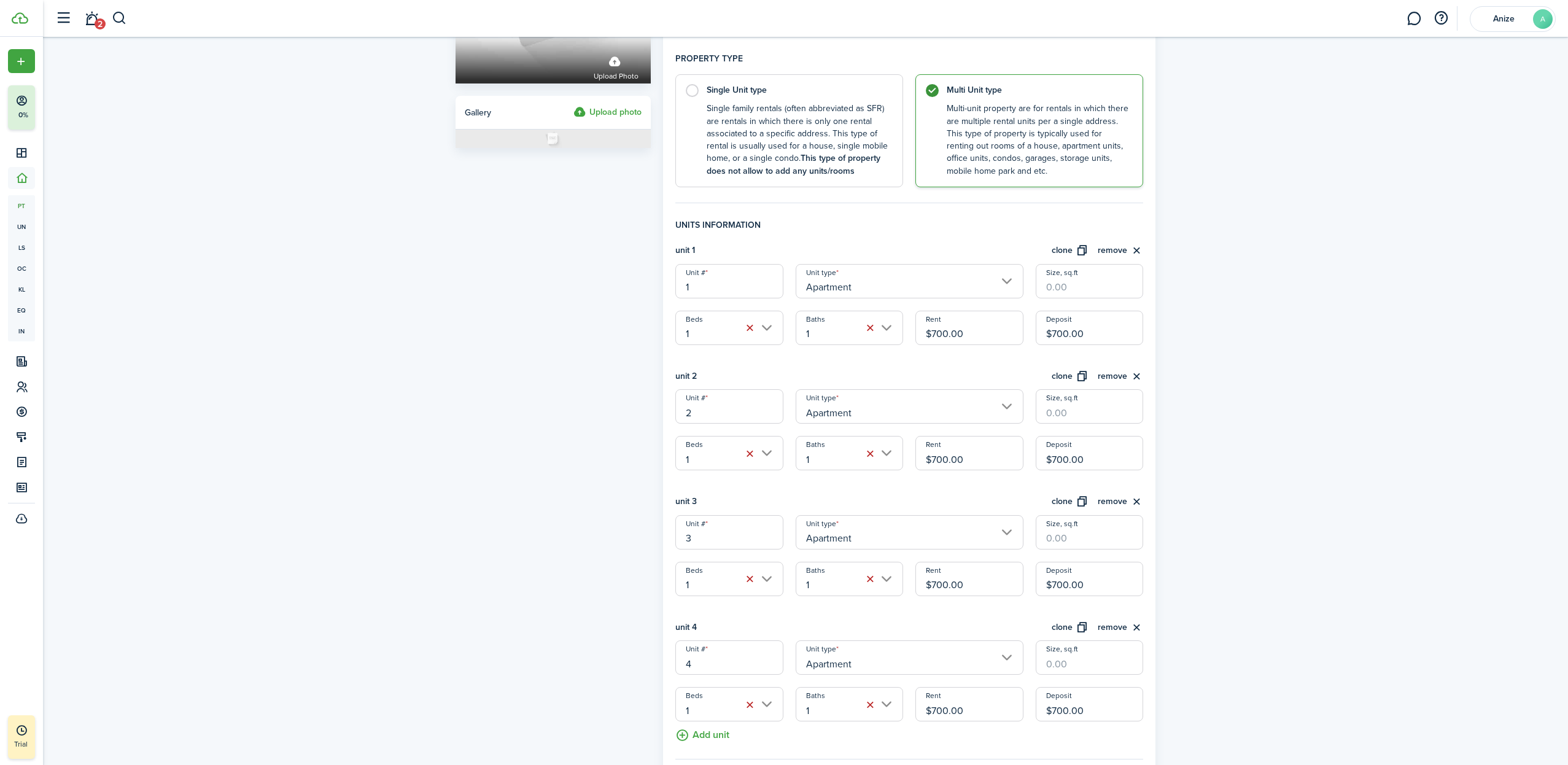
click at [1071, 250] on button "clone" at bounding box center [1070, 250] width 37 height 14
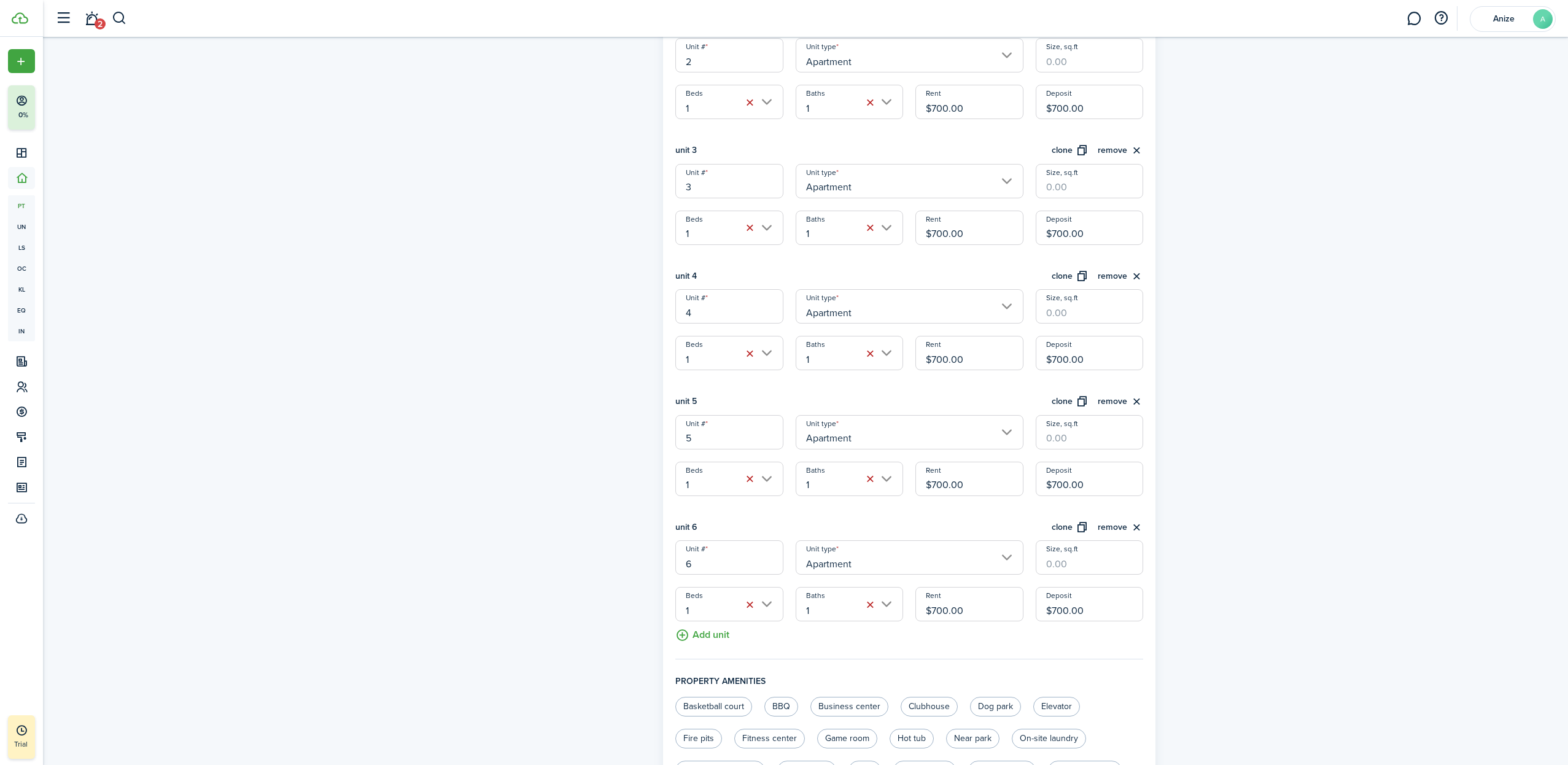
scroll to position [534, 0]
click at [1066, 152] on button "clone" at bounding box center [1070, 152] width 37 height 14
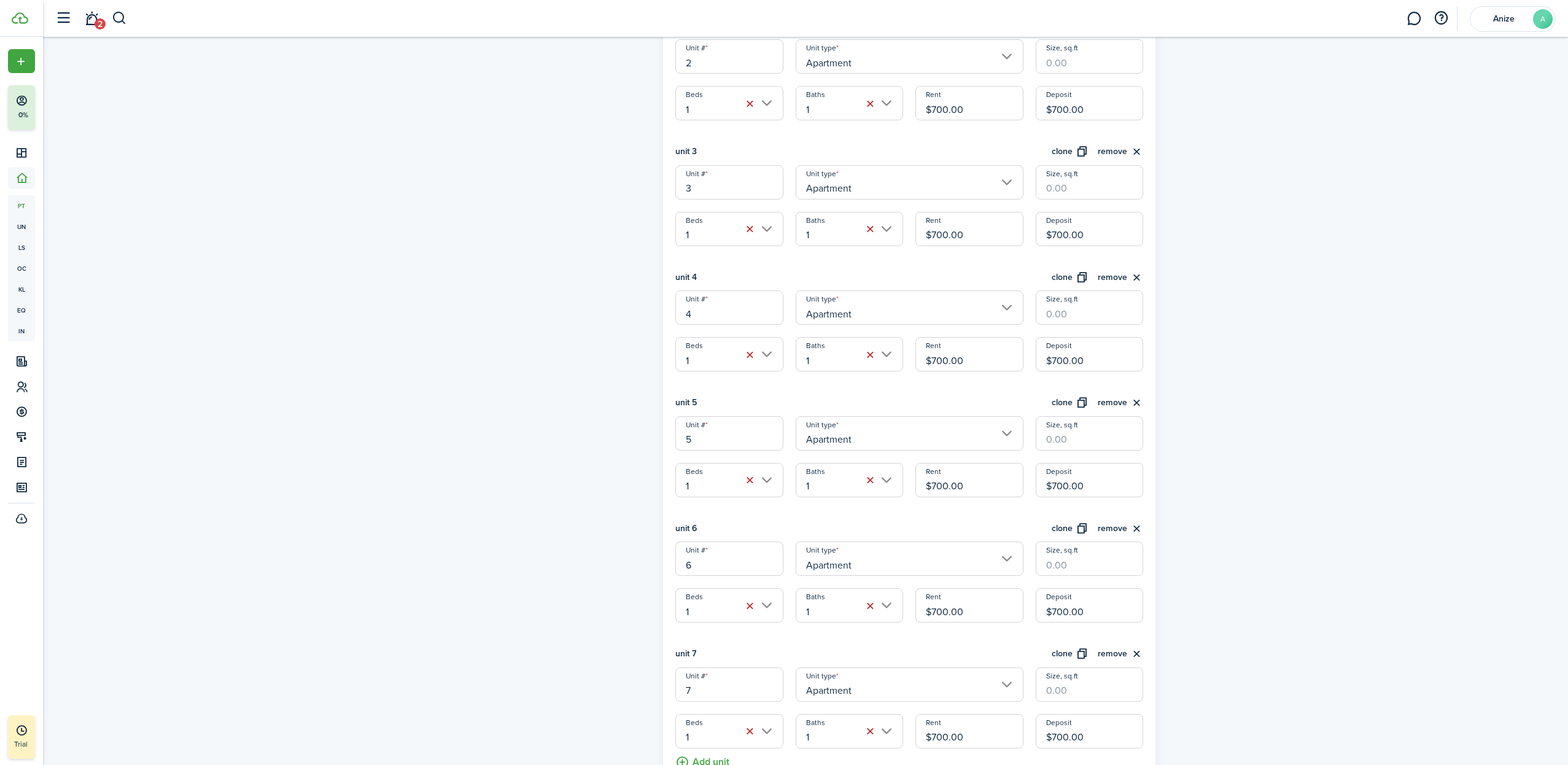
click at [1066, 152] on button "clone" at bounding box center [1070, 152] width 37 height 14
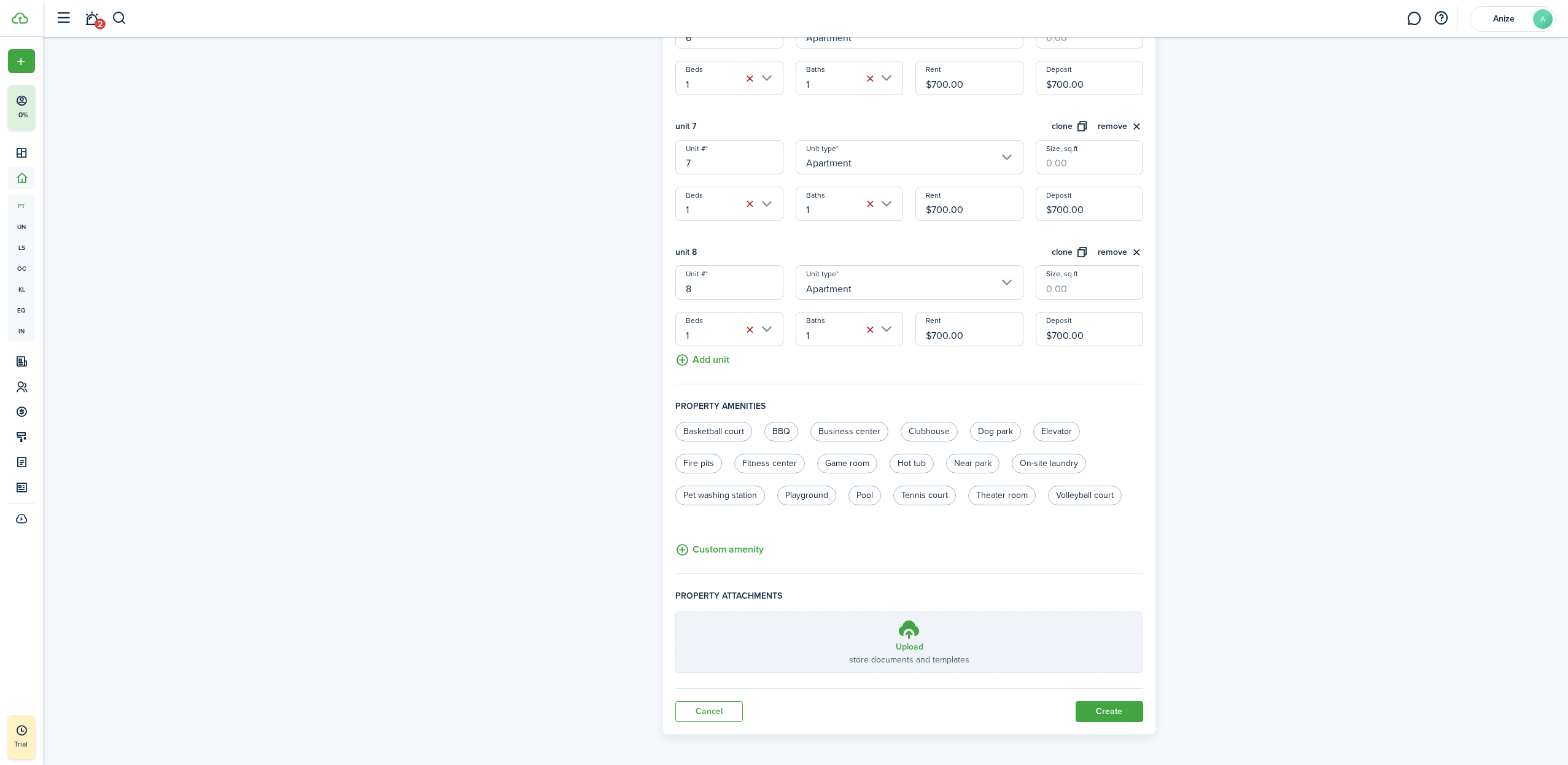
scroll to position [1061, 0]
click at [1107, 705] on button "Create" at bounding box center [1109, 712] width 68 height 21
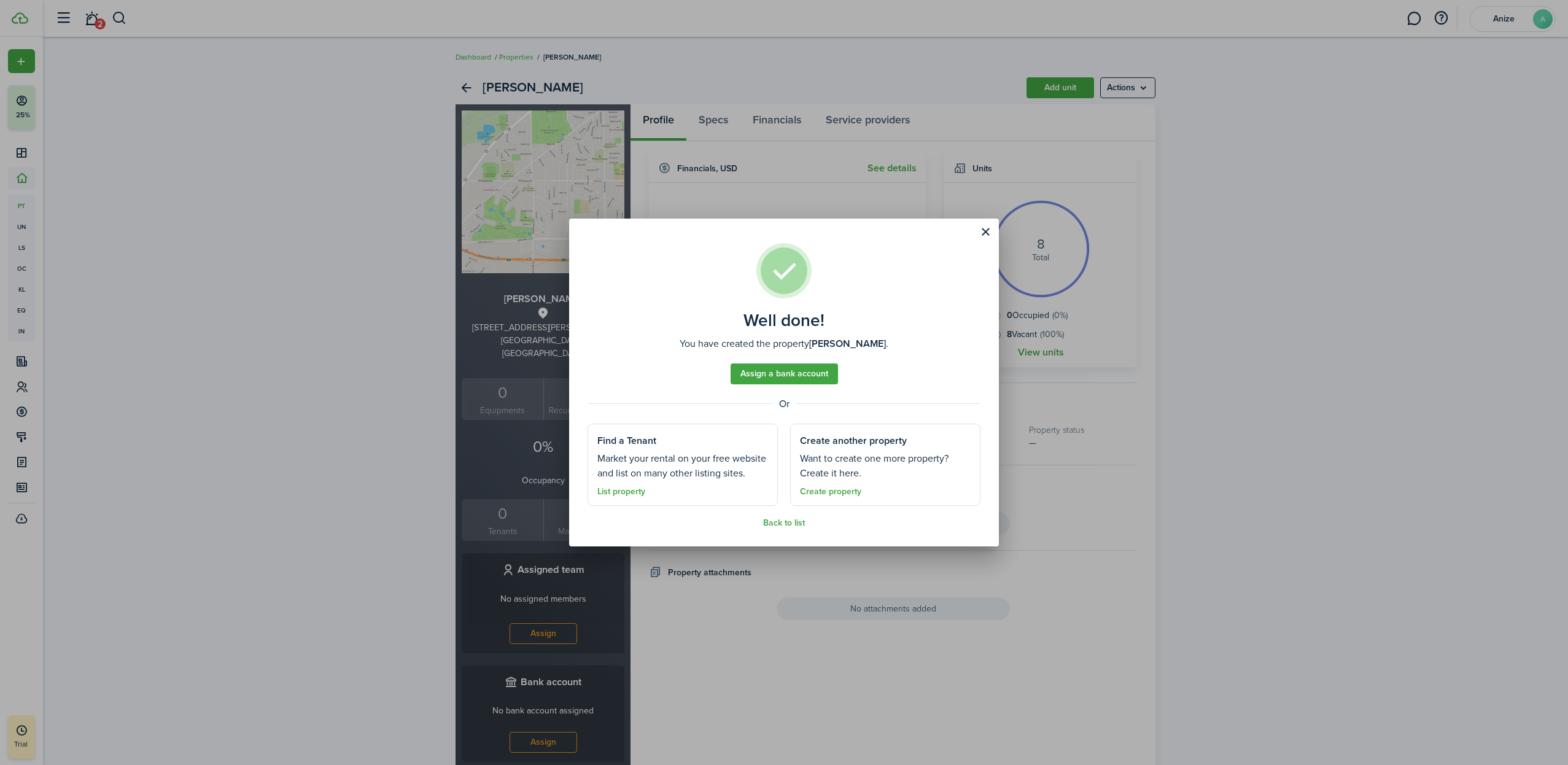
click at [864, 456] on assembled-view-section-description "Want to create one more property? Create it here." at bounding box center [885, 466] width 171 height 29
click at [867, 430] on assembled-view-section "Create another property Want to create one more property? Create it here. Creat…" at bounding box center [885, 465] width 190 height 83
click at [855, 452] on assembled-view-section-description "Want to create one more property? Create it here." at bounding box center [885, 466] width 171 height 29
click at [984, 233] on button "Close modal" at bounding box center [985, 232] width 21 height 21
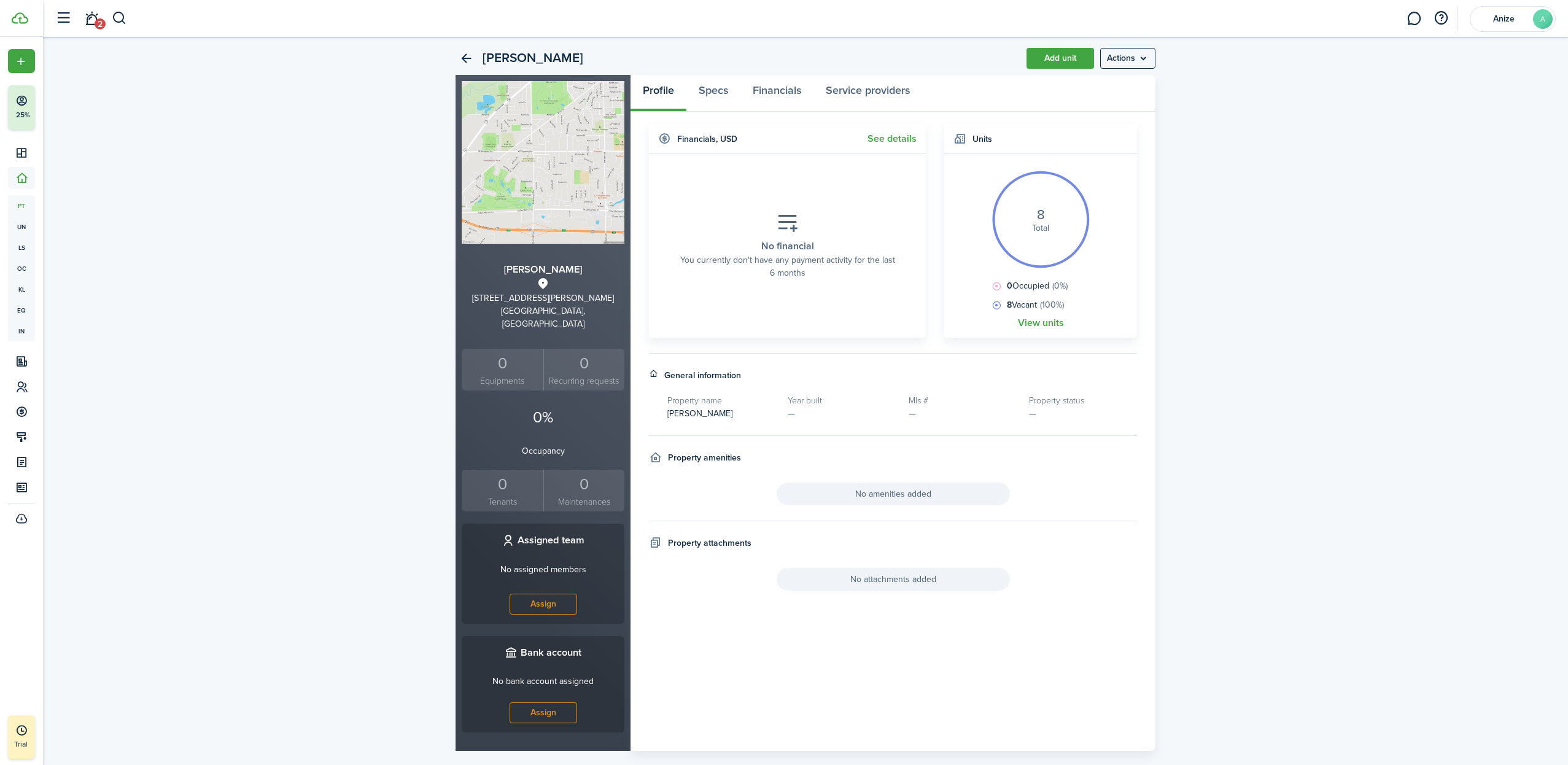
scroll to position [33, 0]
click at [1040, 322] on link "View units" at bounding box center [1041, 320] width 46 height 11
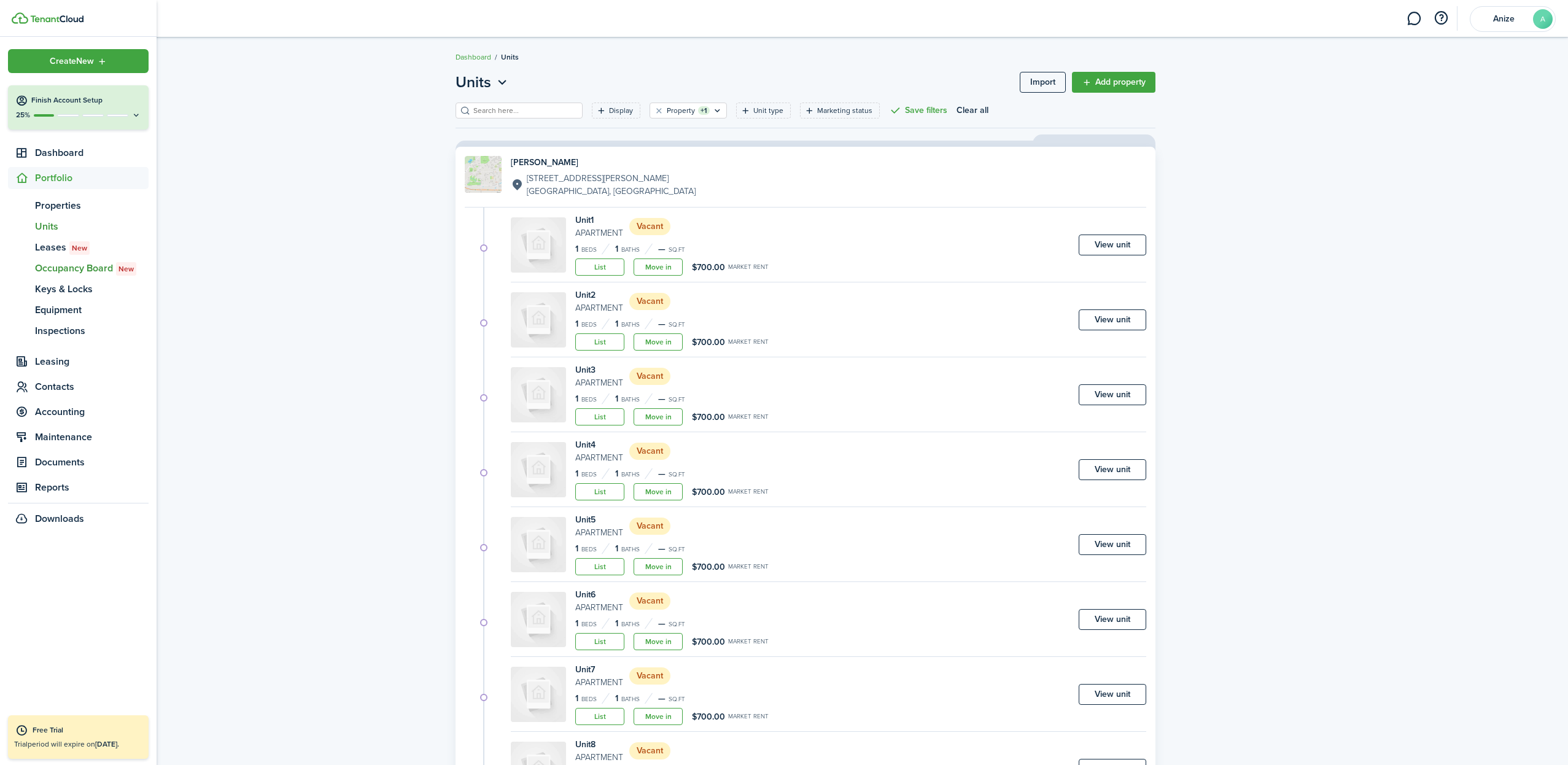
click at [53, 266] on span "Occupancy Board New" at bounding box center [91, 268] width 114 height 15
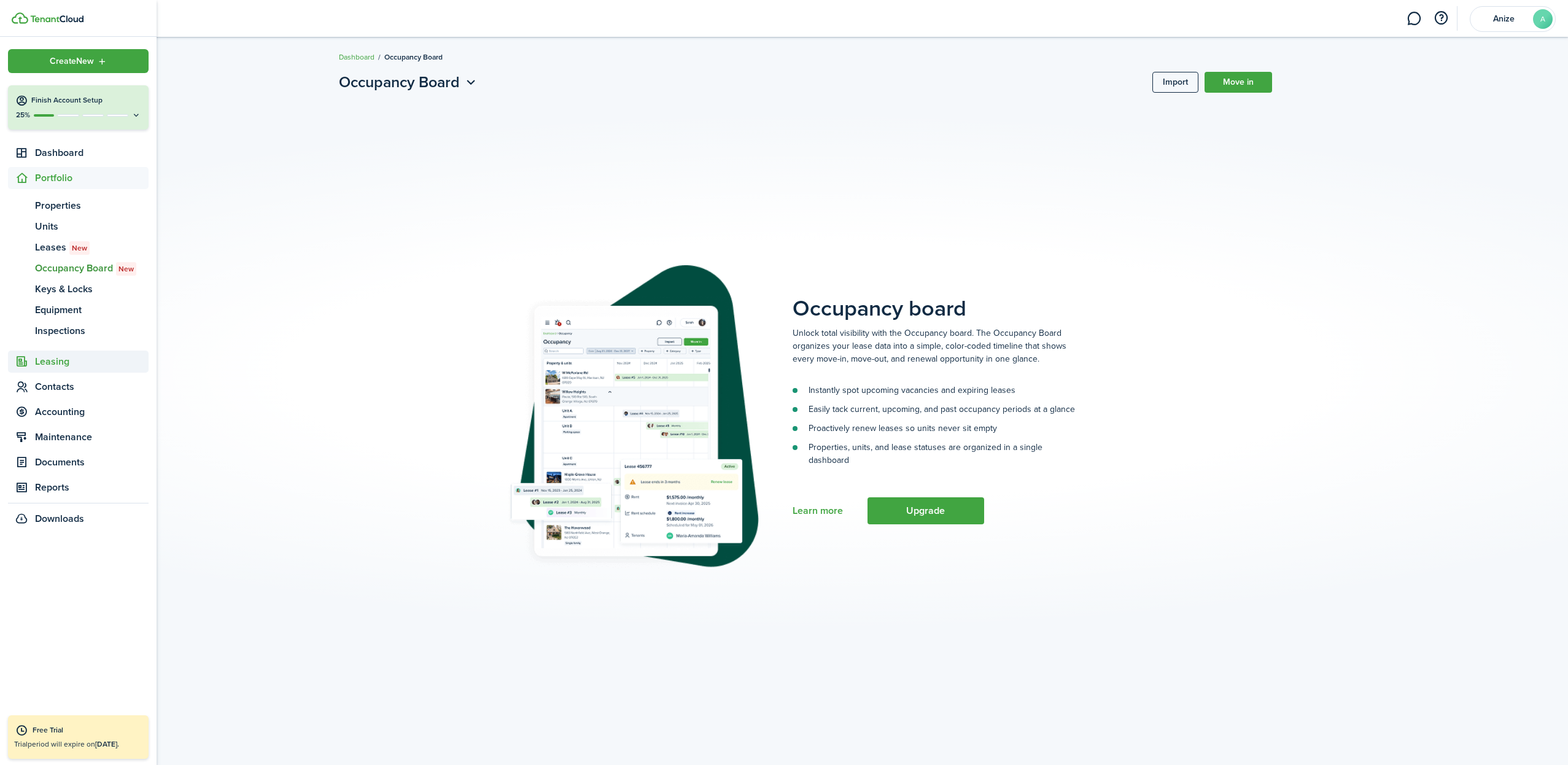
click at [62, 363] on span "Leasing" at bounding box center [91, 362] width 114 height 15
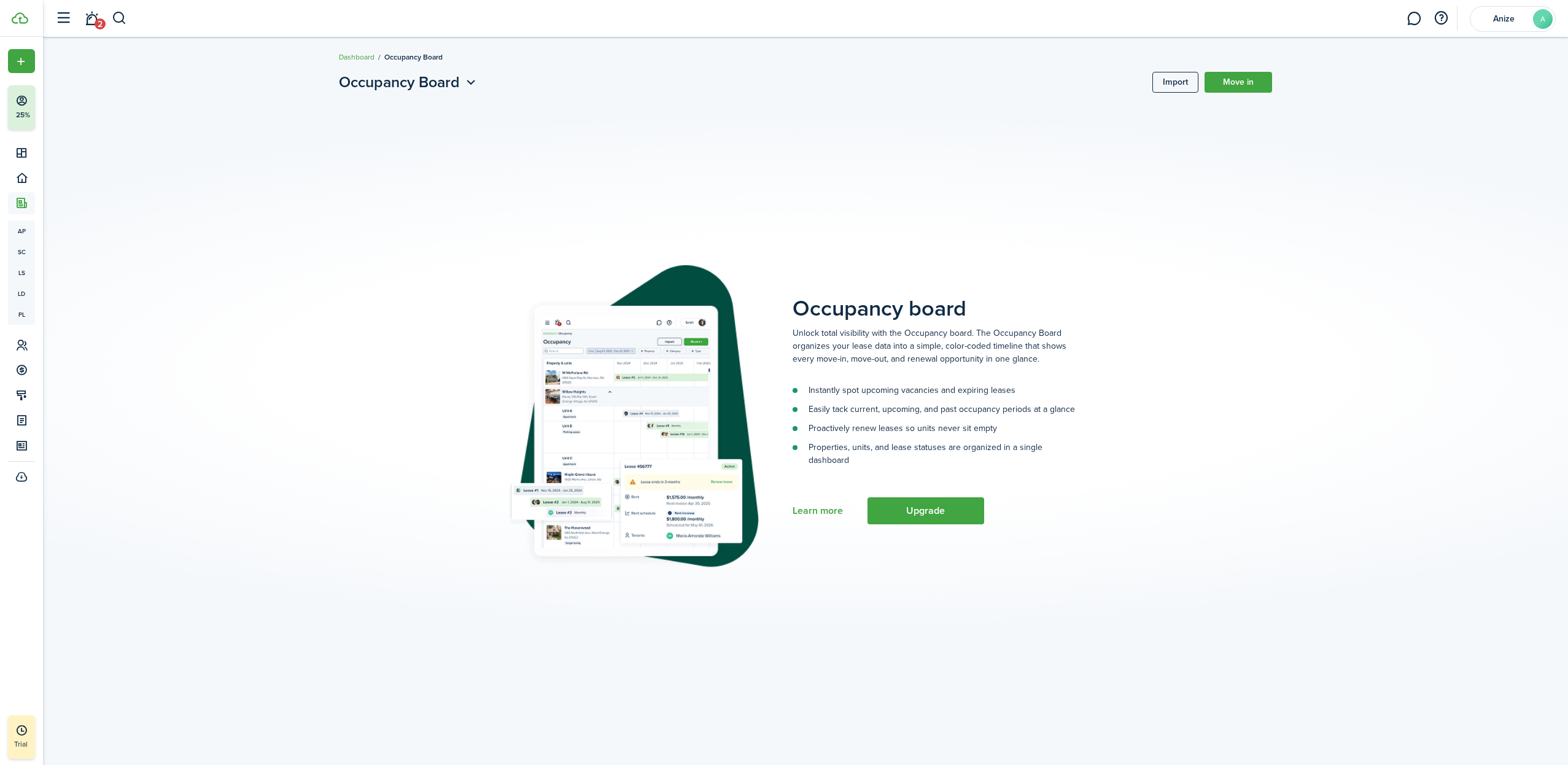
click at [61, 17] on button "button" at bounding box center [63, 18] width 23 height 23
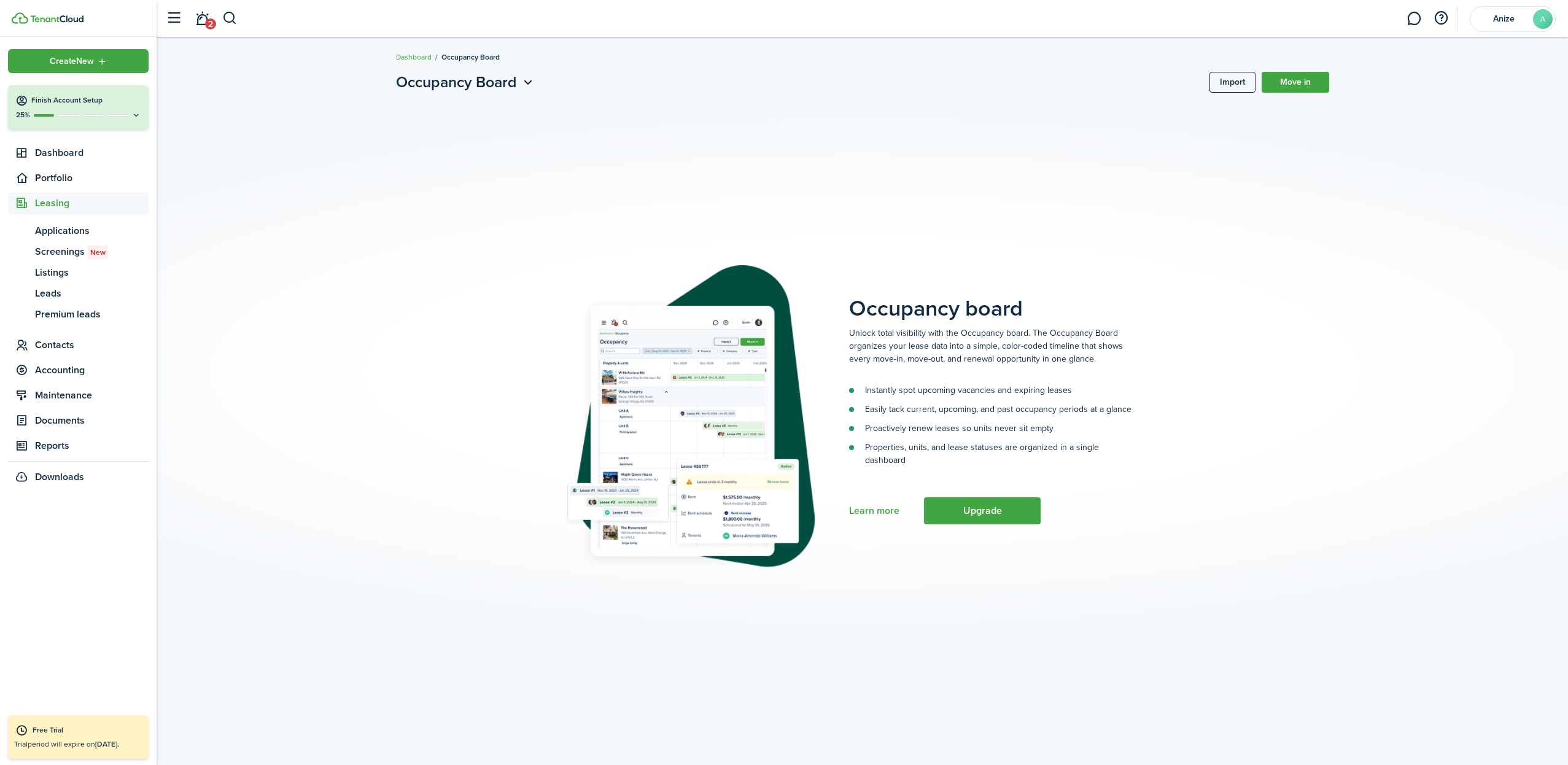
click at [230, 17] on button "button" at bounding box center [230, 18] width 15 height 21
click at [305, 23] on input "search" at bounding box center [391, 18] width 338 height 21
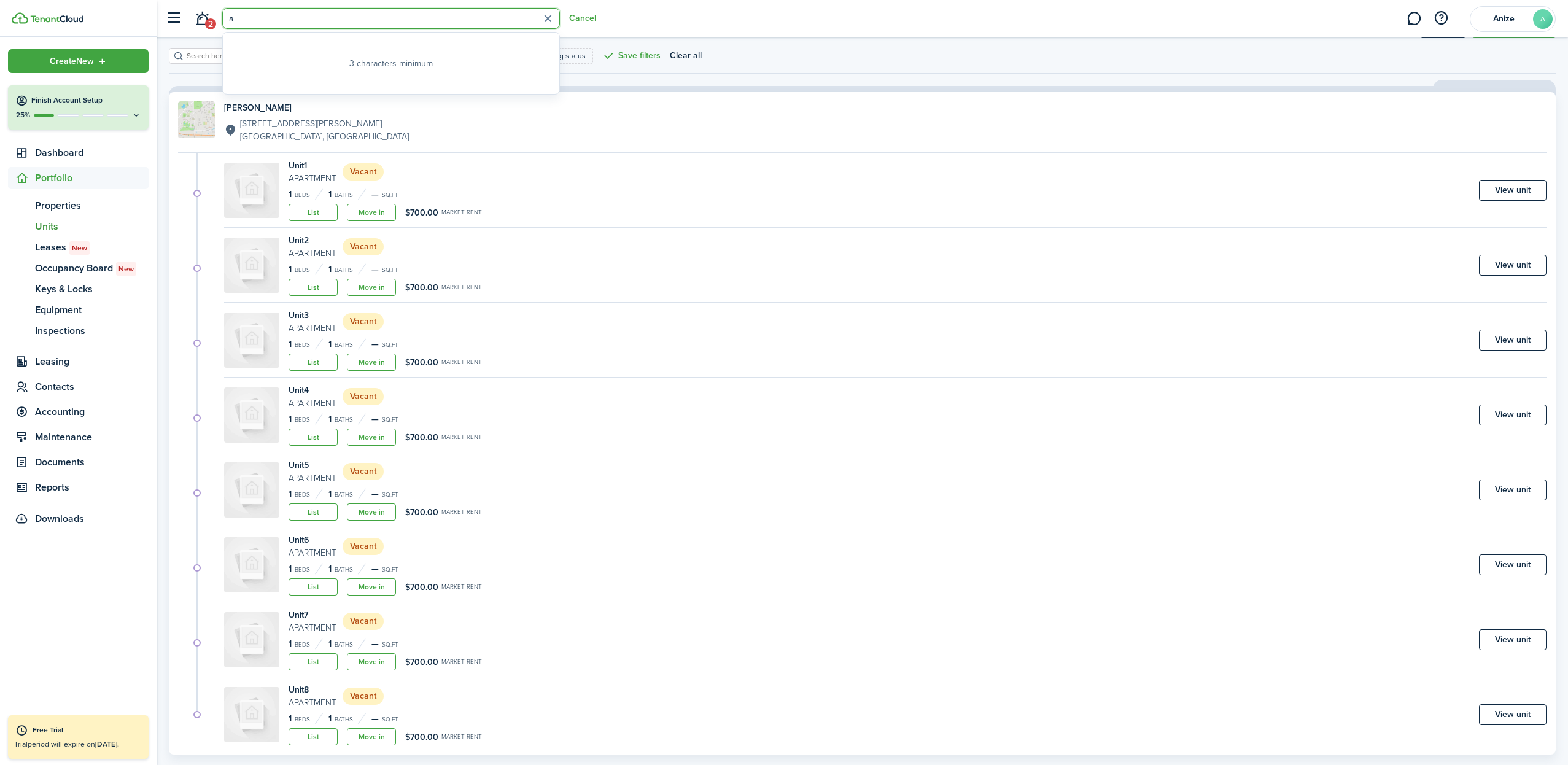
scroll to position [39, 0]
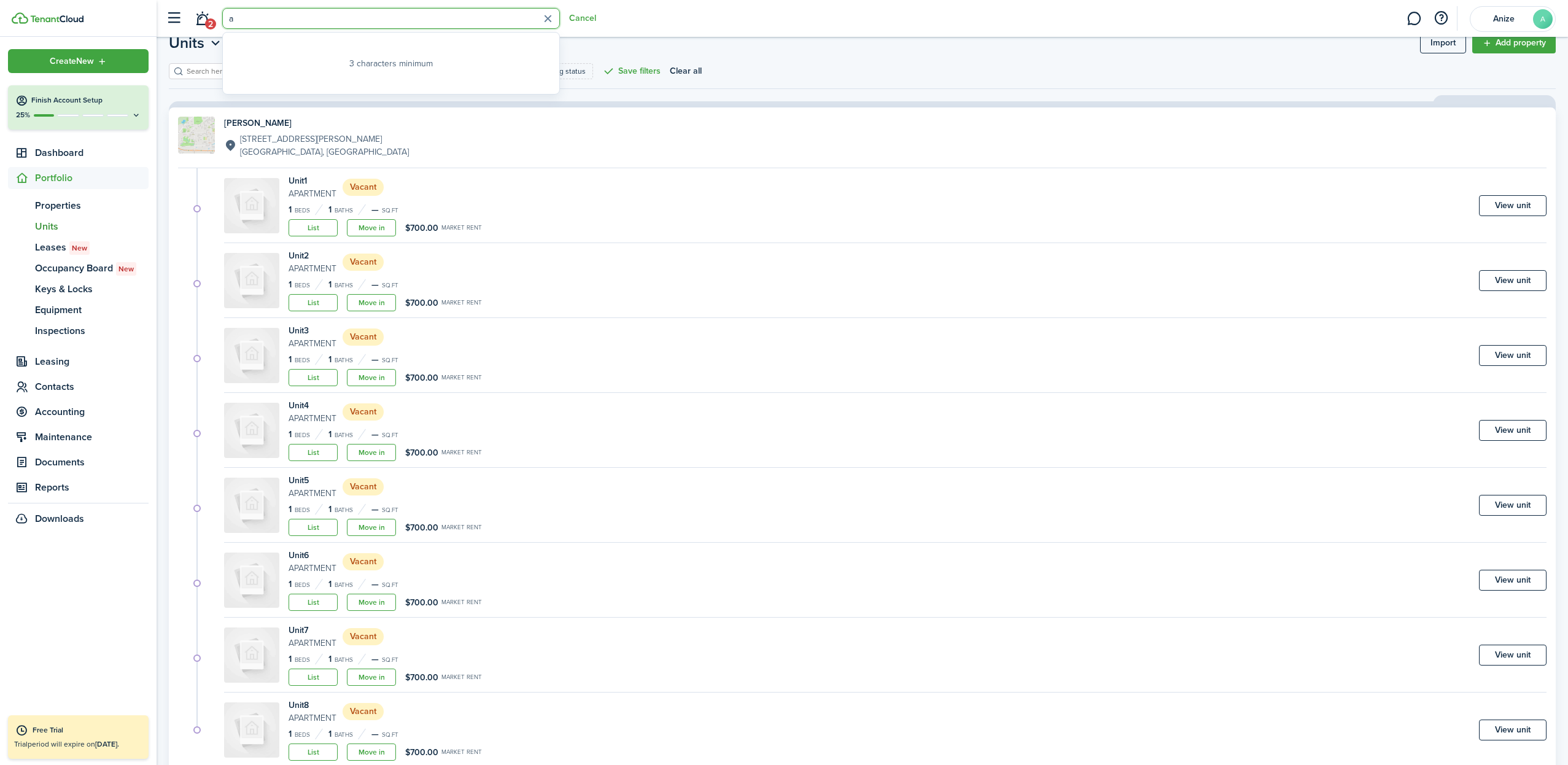
type input "a"
click at [378, 228] on link "Move in" at bounding box center [371, 228] width 49 height 17
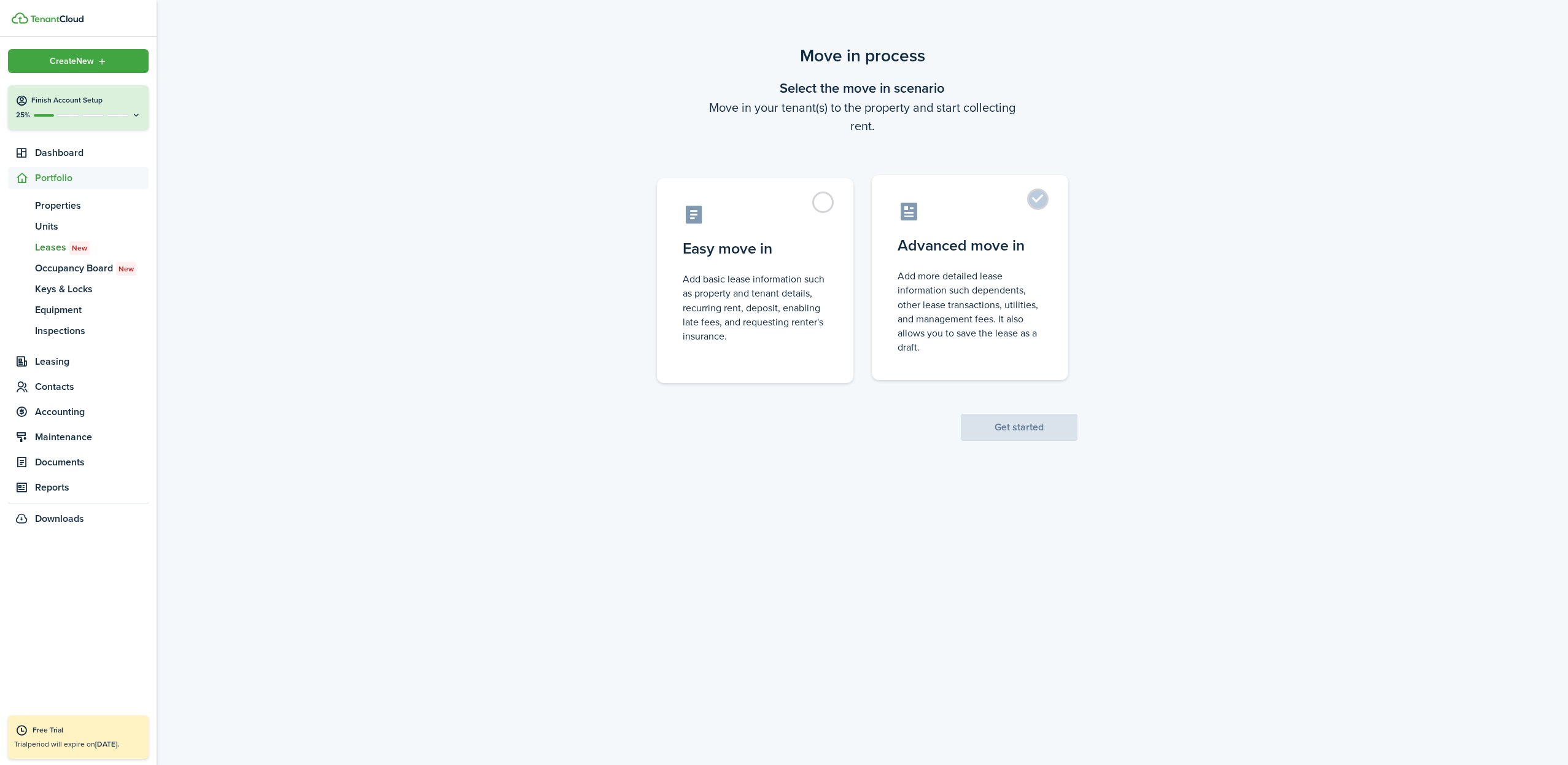
click at [1042, 200] on label "Advanced move in Add more detailed lease information such dependents, other lea…" at bounding box center [970, 278] width 196 height 205
radio input "true"
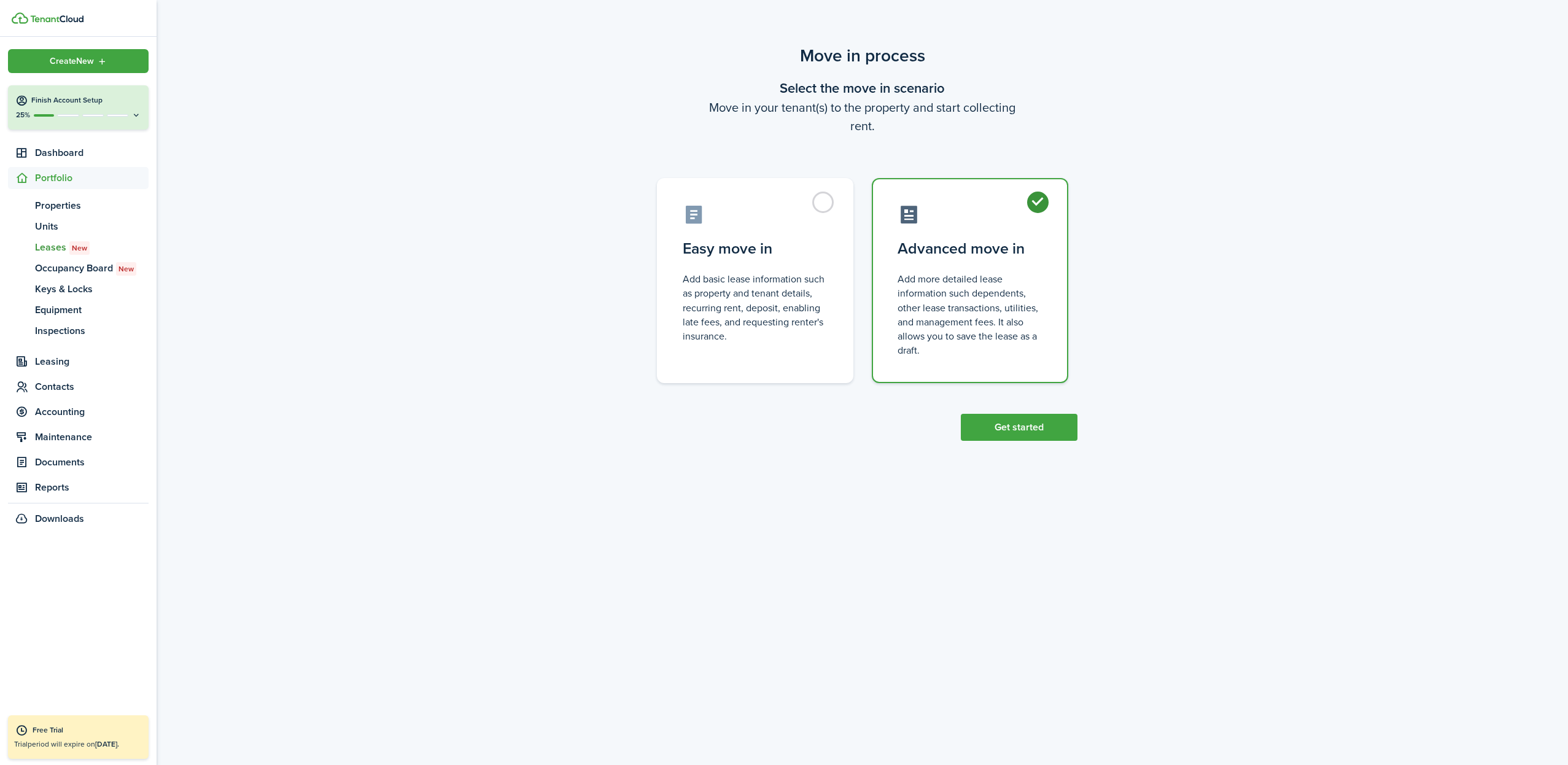
click at [1031, 434] on button "Get started" at bounding box center [1019, 427] width 117 height 27
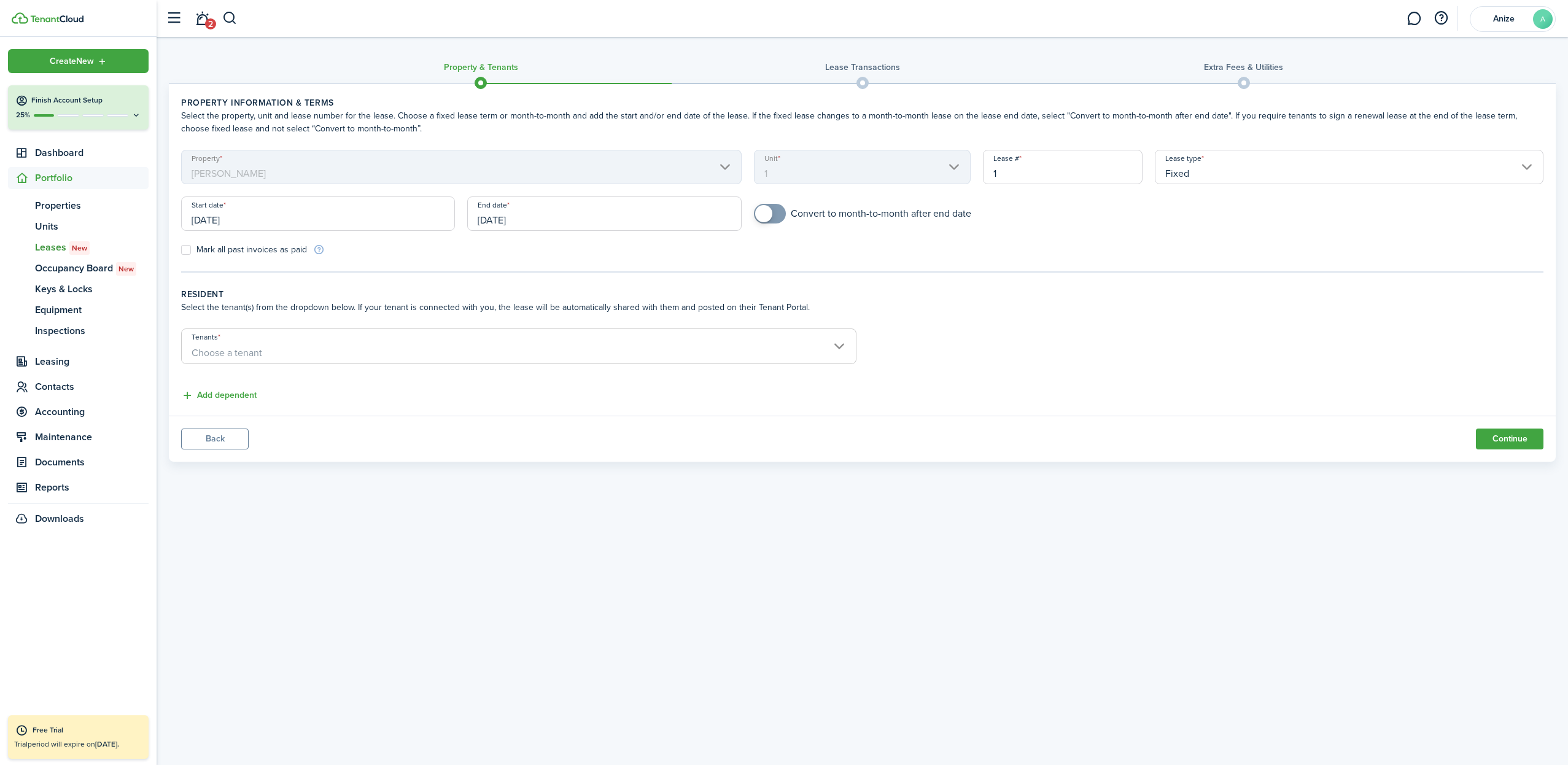
click at [289, 347] on span "Choose a tenant" at bounding box center [519, 353] width 674 height 21
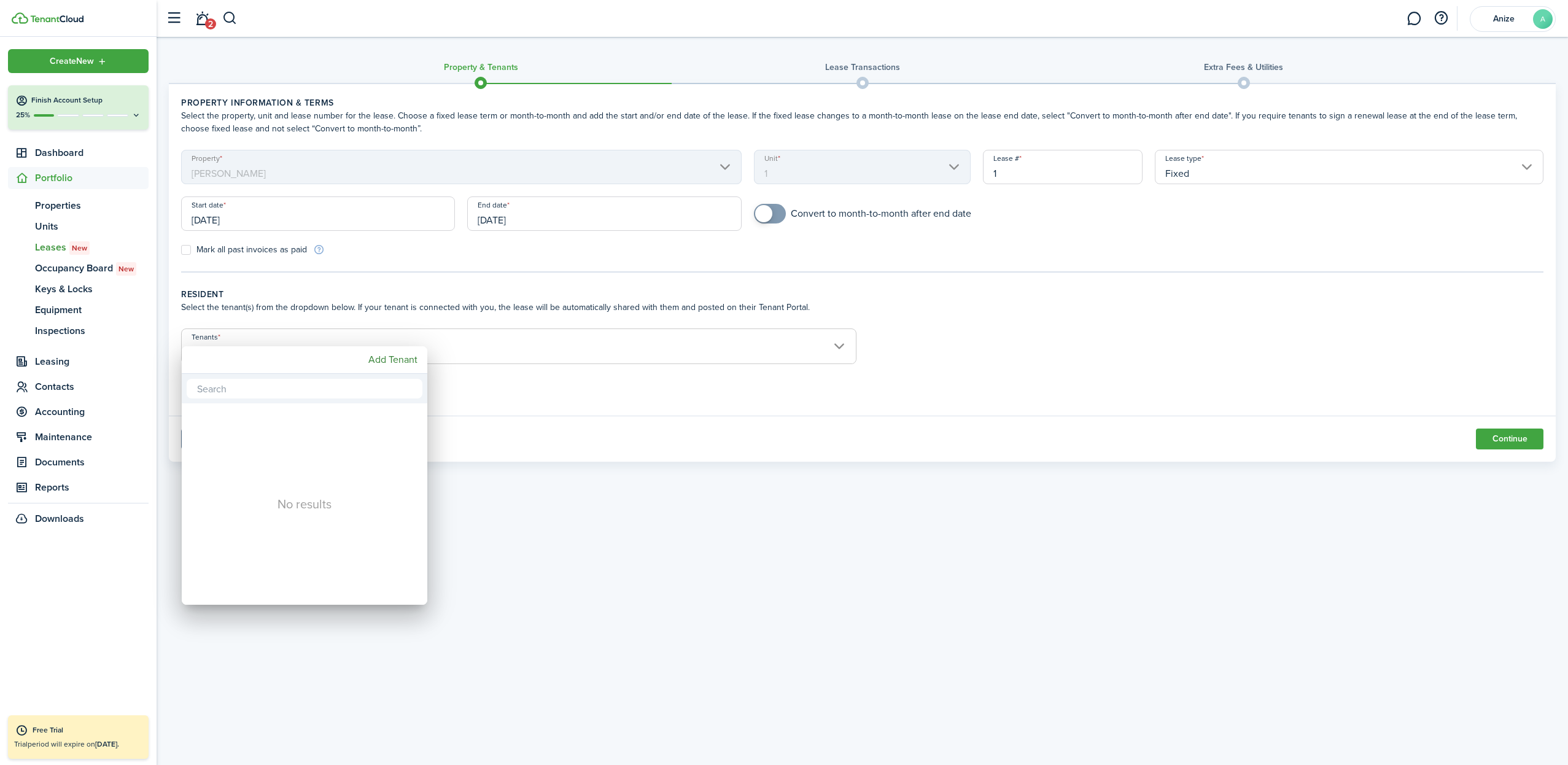
click at [60, 153] on div at bounding box center [784, 382] width 1764 height 961
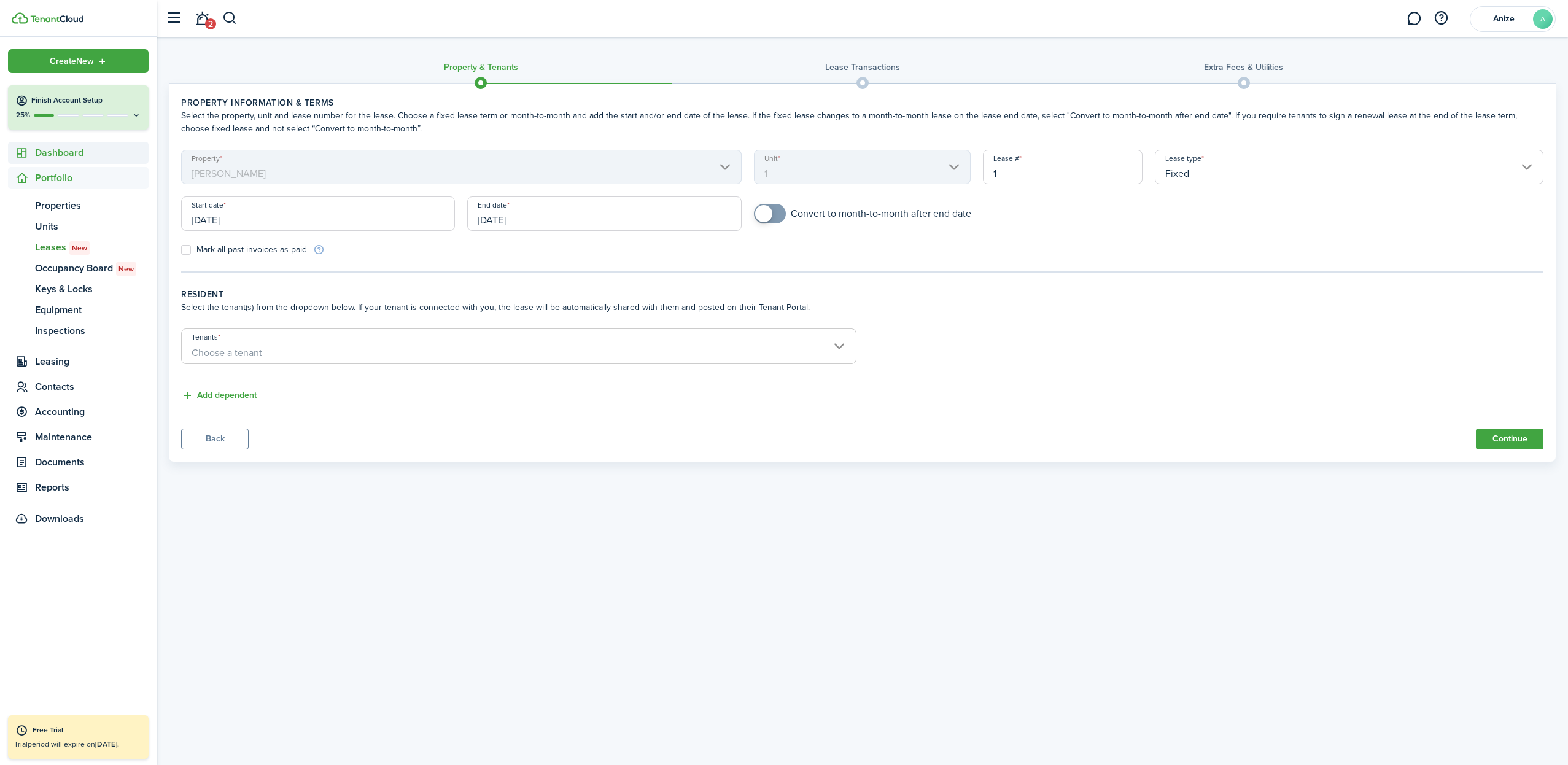
click at [60, 153] on span "Dashboard" at bounding box center [91, 153] width 114 height 15
click at [54, 305] on span "Contacts" at bounding box center [91, 303] width 114 height 15
click at [51, 256] on span "Tenants" at bounding box center [91, 256] width 114 height 15
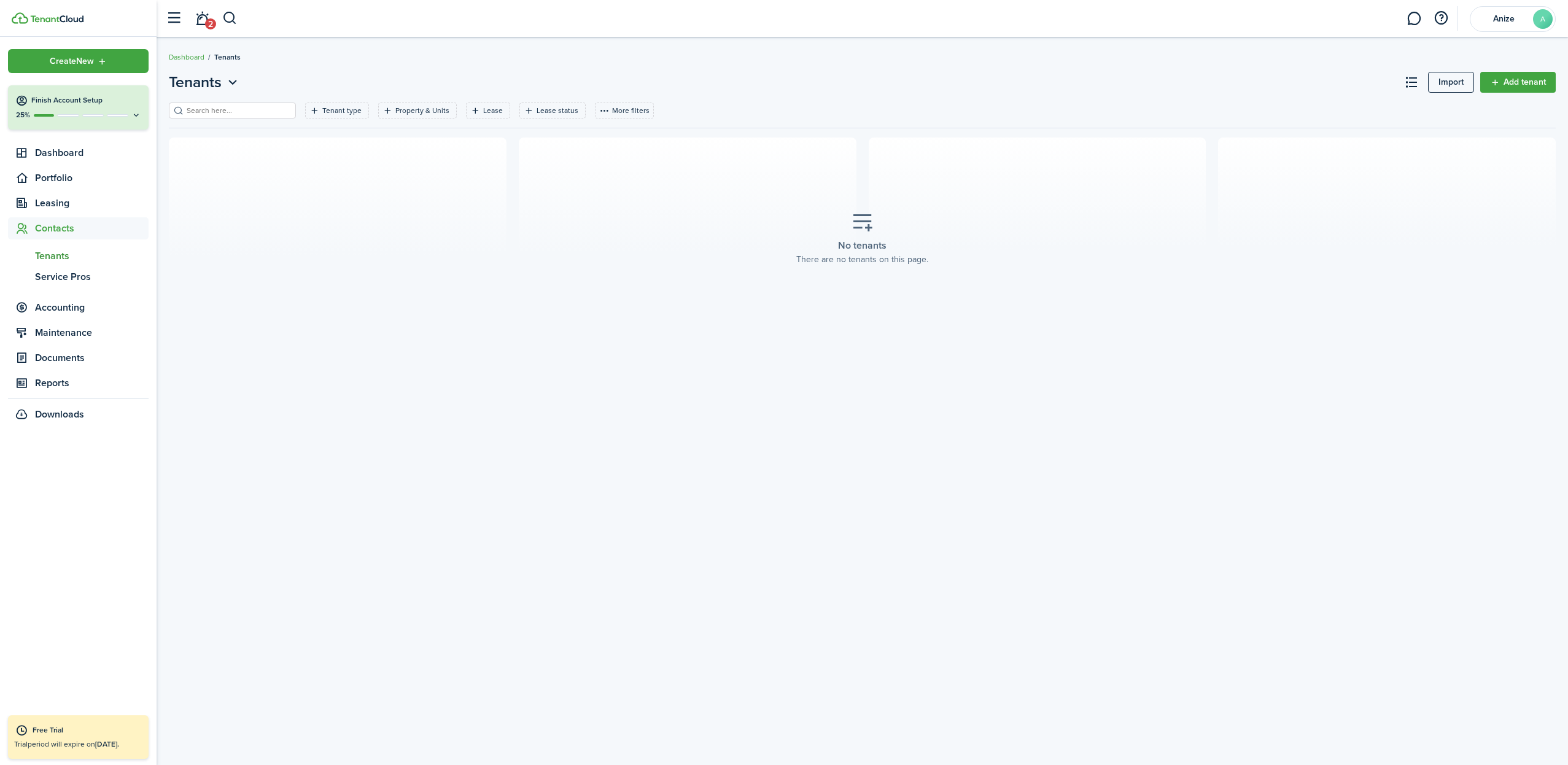
click at [1513, 83] on link "Add tenant" at bounding box center [1518, 82] width 76 height 21
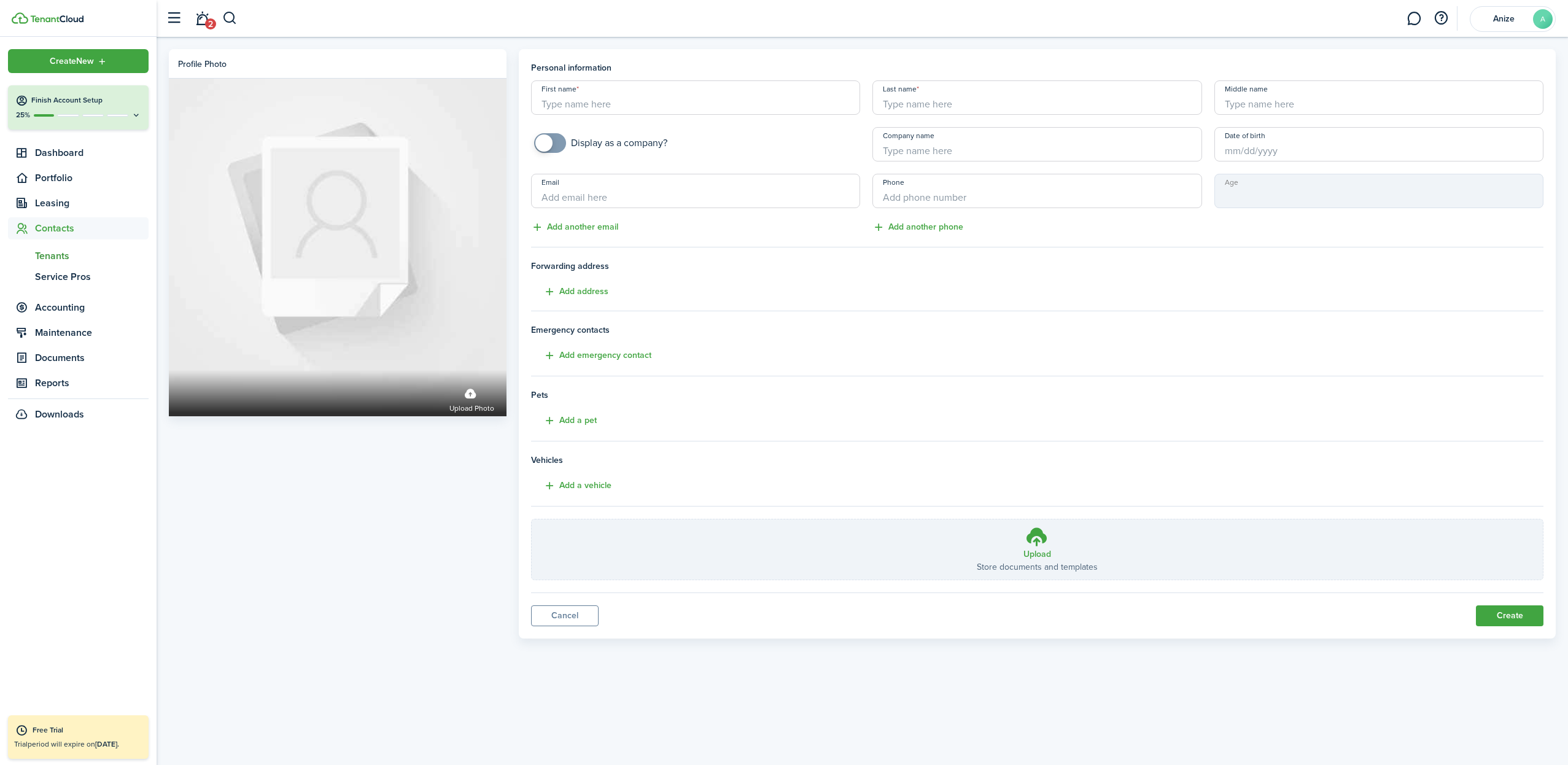
click at [662, 107] on input "First name" at bounding box center [696, 98] width 329 height 34
type input "orichel"
type input "Orichel"
type input "Alce"
type input "Lemur properties"
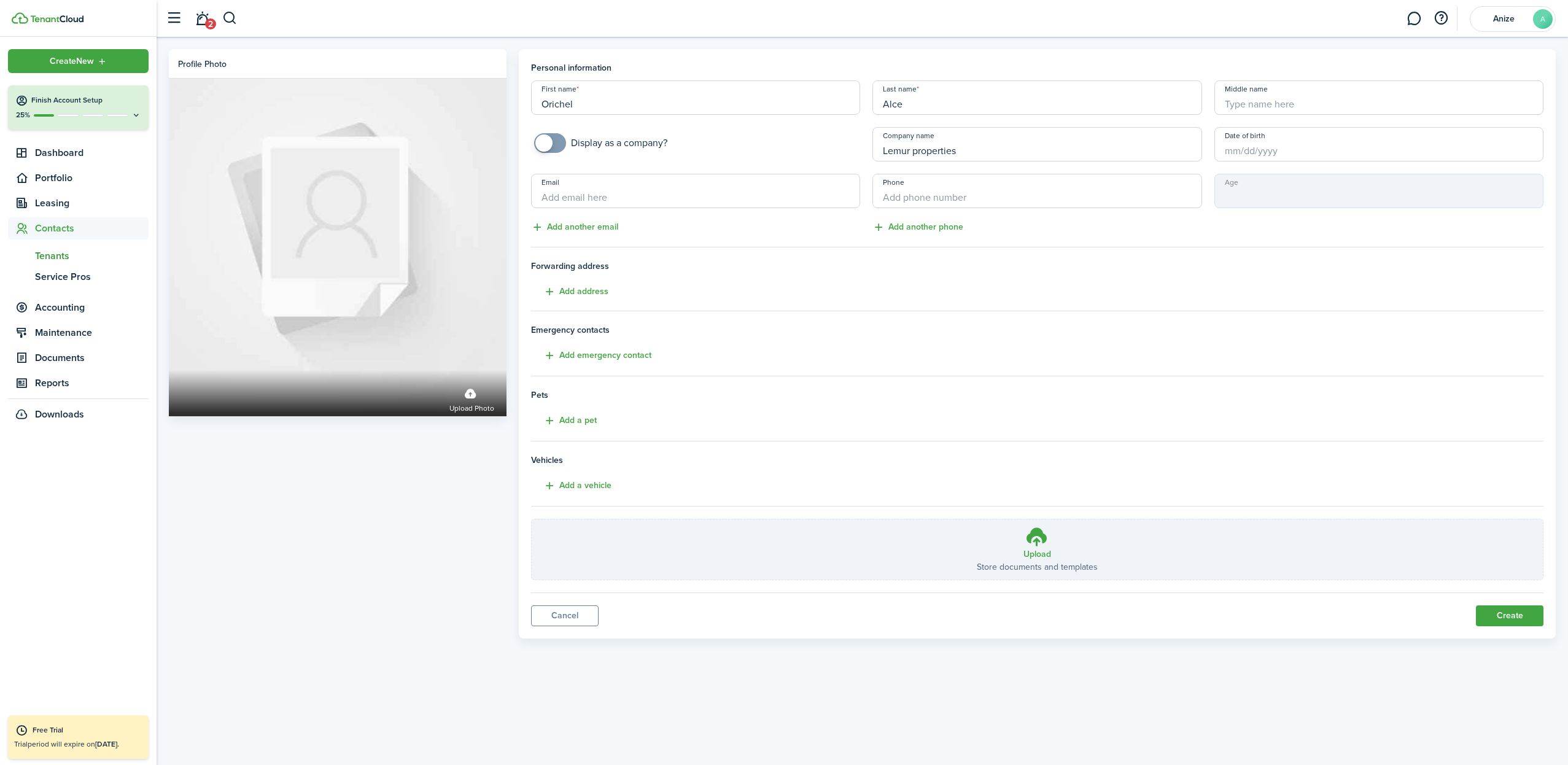
type input "[EMAIL_ADDRESS][DOMAIN_NAME]"
type input "[PHONE_NUMBER]"
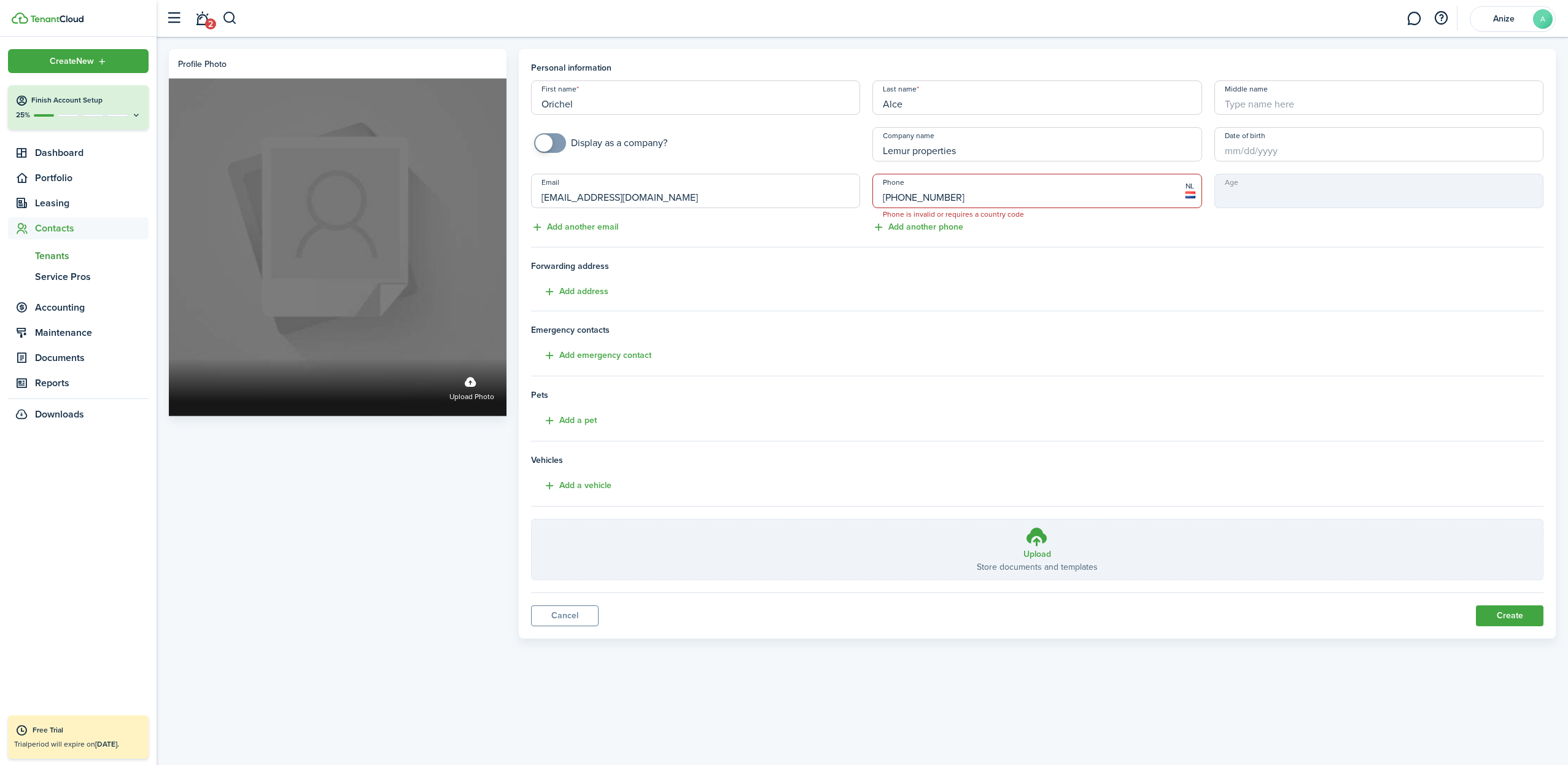
drag, startPoint x: 655, startPoint y: 196, endPoint x: 450, endPoint y: 190, distance: 205.1
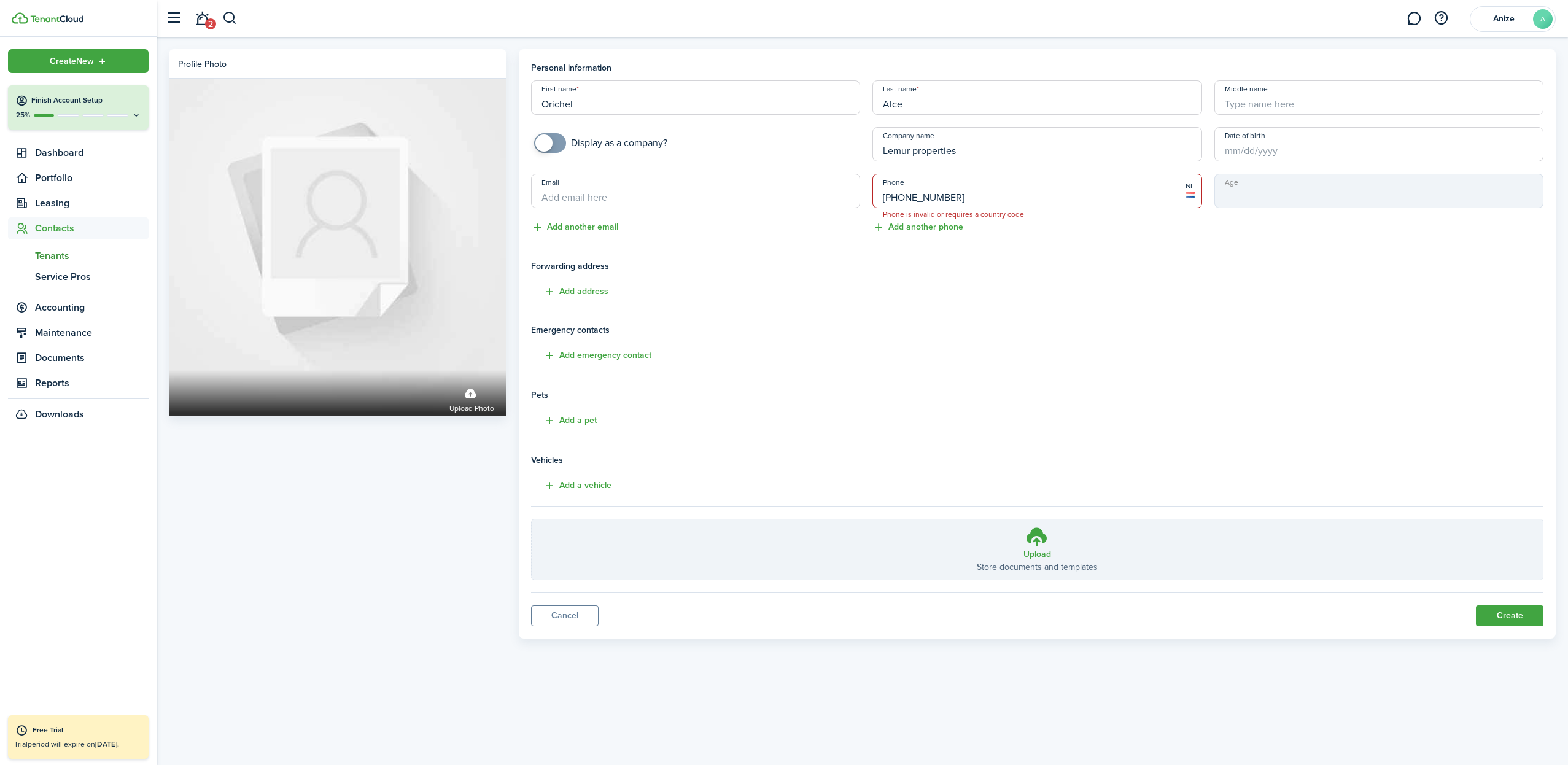
click at [1249, 197] on mbsc-input "Age" at bounding box center [1379, 191] width 329 height 34
click at [1508, 616] on button "Create" at bounding box center [1510, 616] width 68 height 21
drag, startPoint x: 976, startPoint y: 153, endPoint x: 780, endPoint y: 152, distance: 196.0
drag, startPoint x: 976, startPoint y: 198, endPoint x: 847, endPoint y: 195, distance: 129.0
click at [847, 195] on div "First name [PERSON_NAME] Last name [PERSON_NAME] Middle name Display as a compa…" at bounding box center [1037, 157] width 1025 height 154
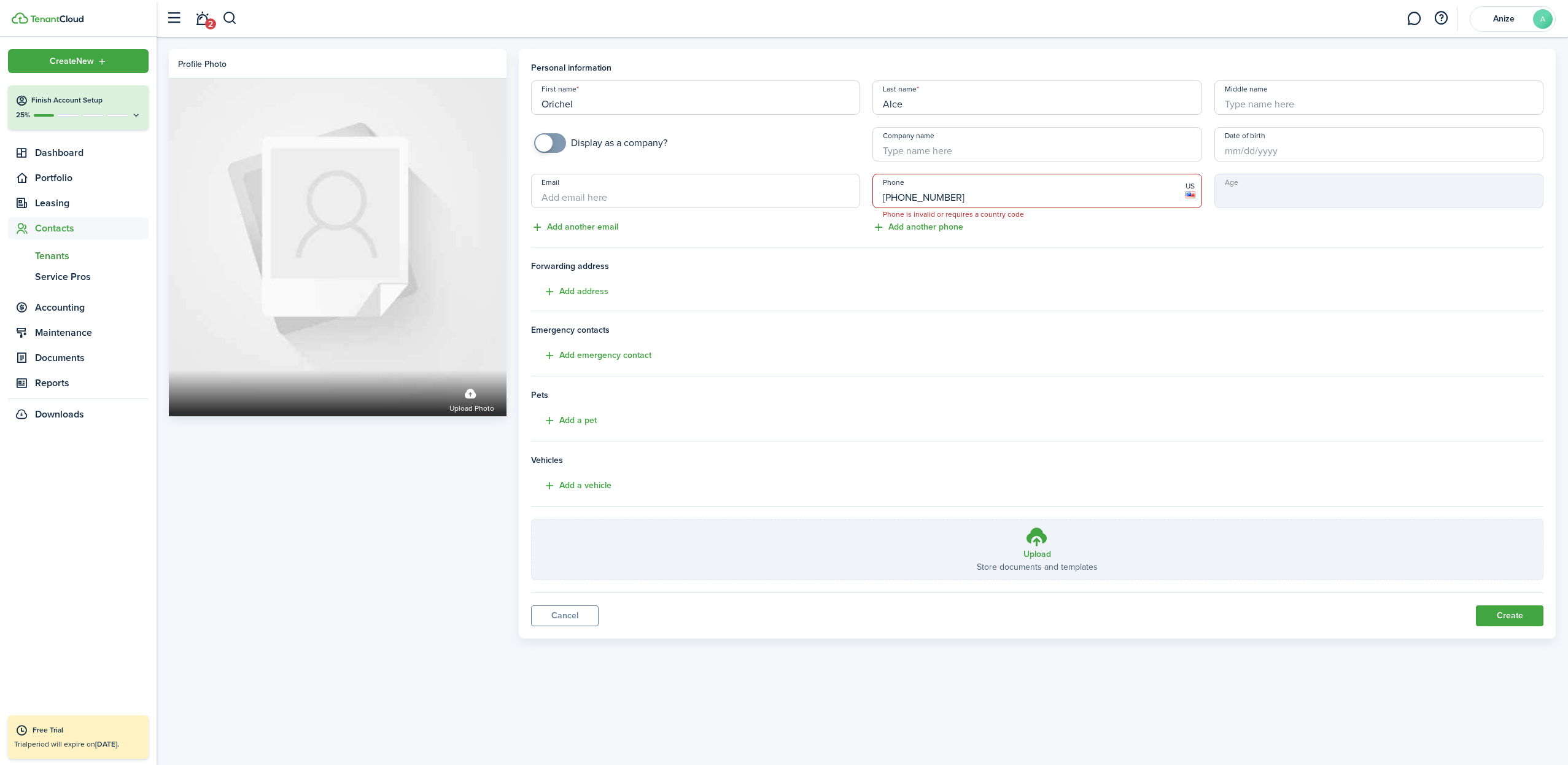
type input "[PHONE_NUMBER]"
click at [1504, 616] on button "Create" at bounding box center [1510, 616] width 68 height 21
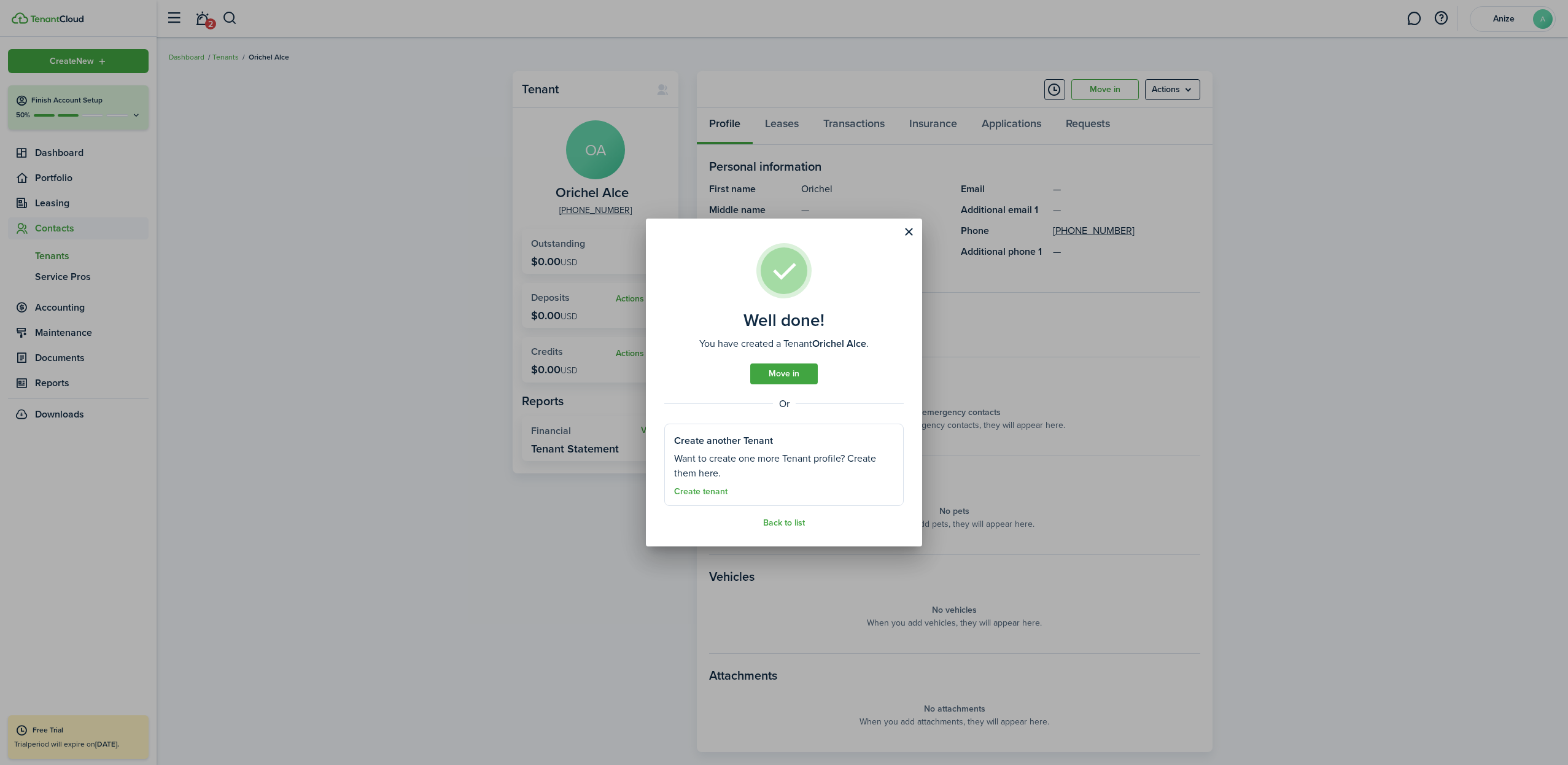
click at [787, 375] on link "Move in" at bounding box center [784, 374] width 68 height 21
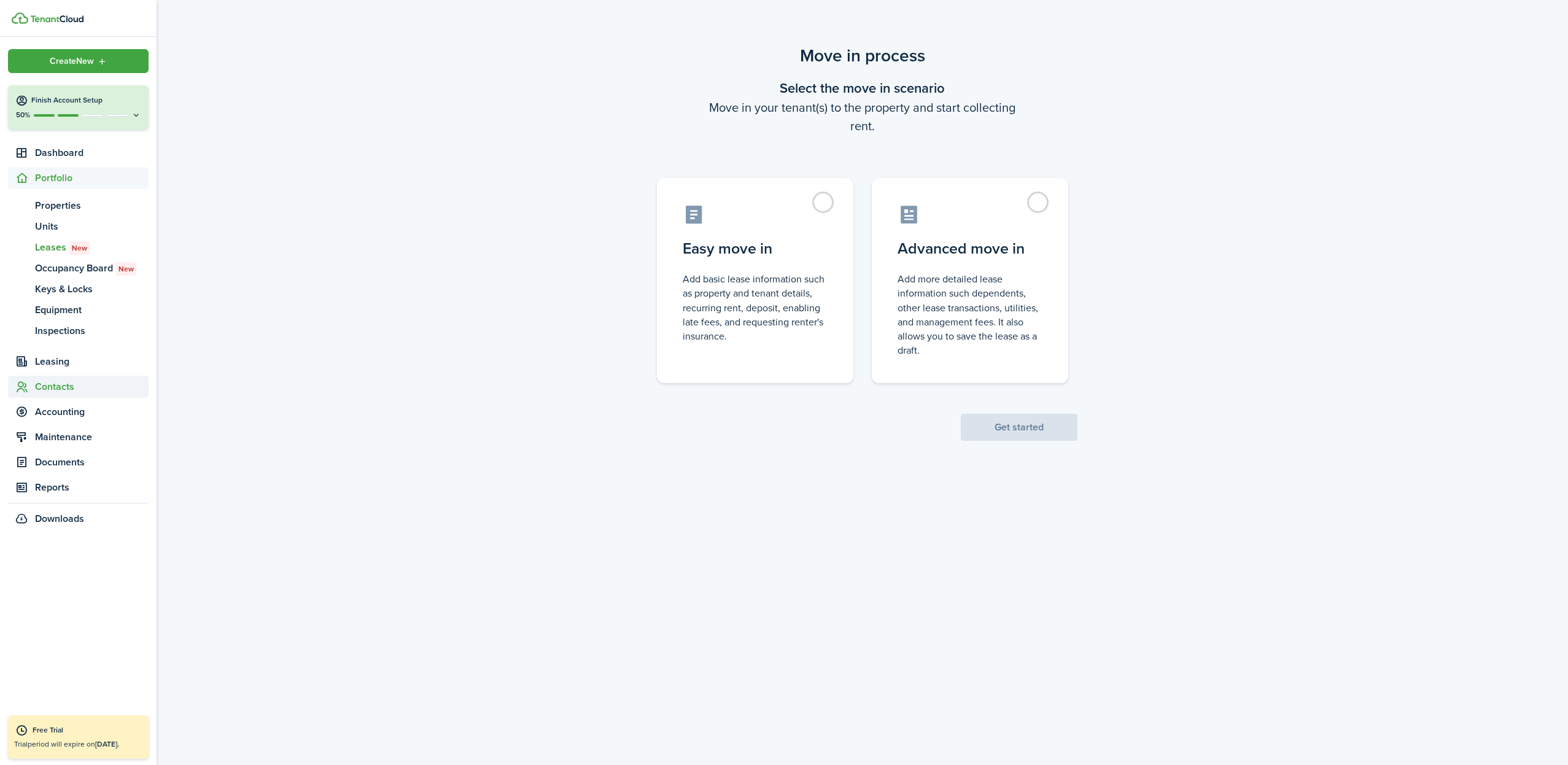
click at [58, 385] on span "Contacts" at bounding box center [91, 387] width 114 height 15
click at [63, 257] on span "Tenants" at bounding box center [91, 256] width 114 height 15
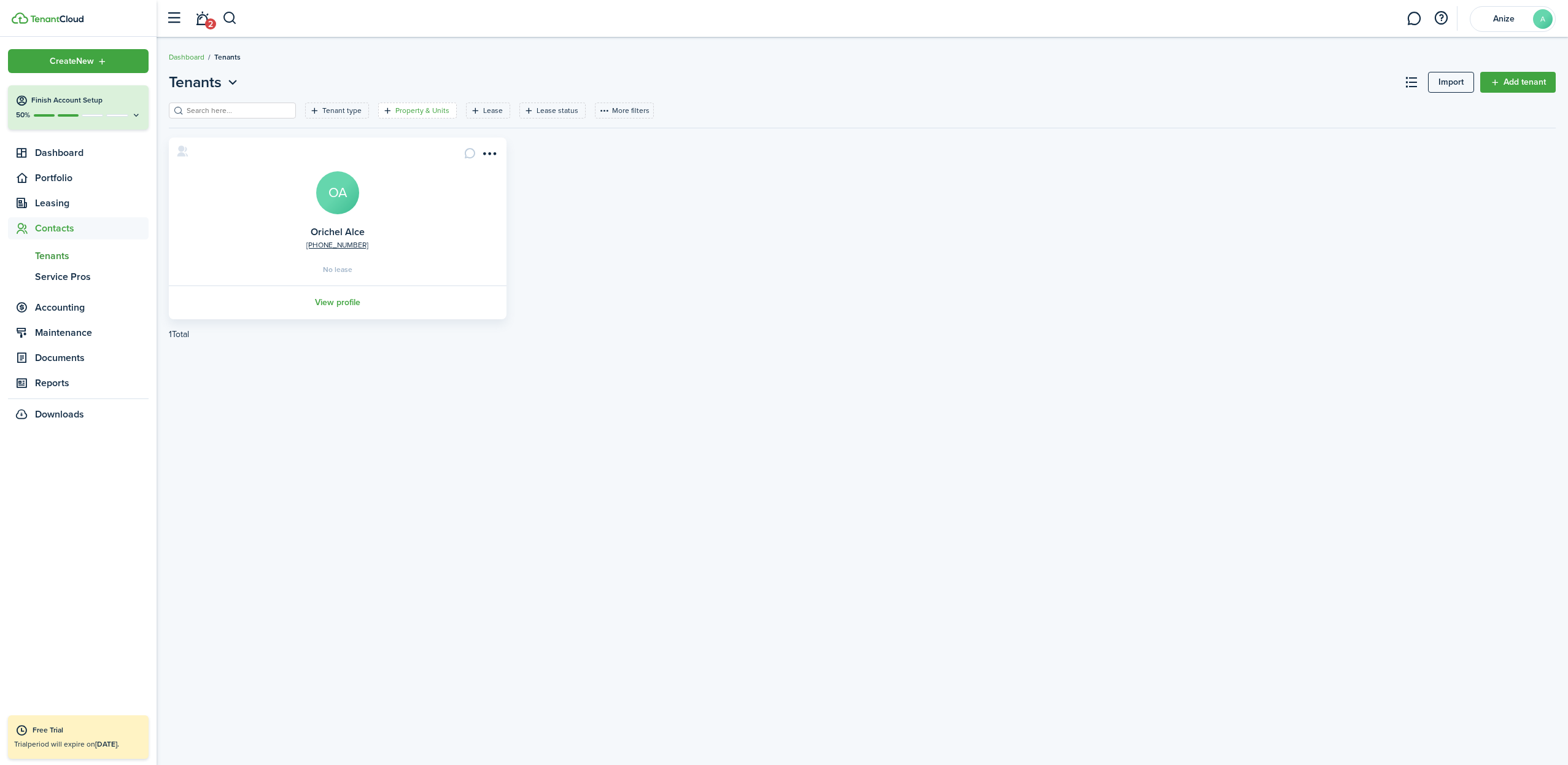
click at [400, 108] on filter-tag-label "Property & Units" at bounding box center [422, 111] width 54 height 11
click at [479, 171] on span "Property" at bounding box center [416, 176] width 156 height 27
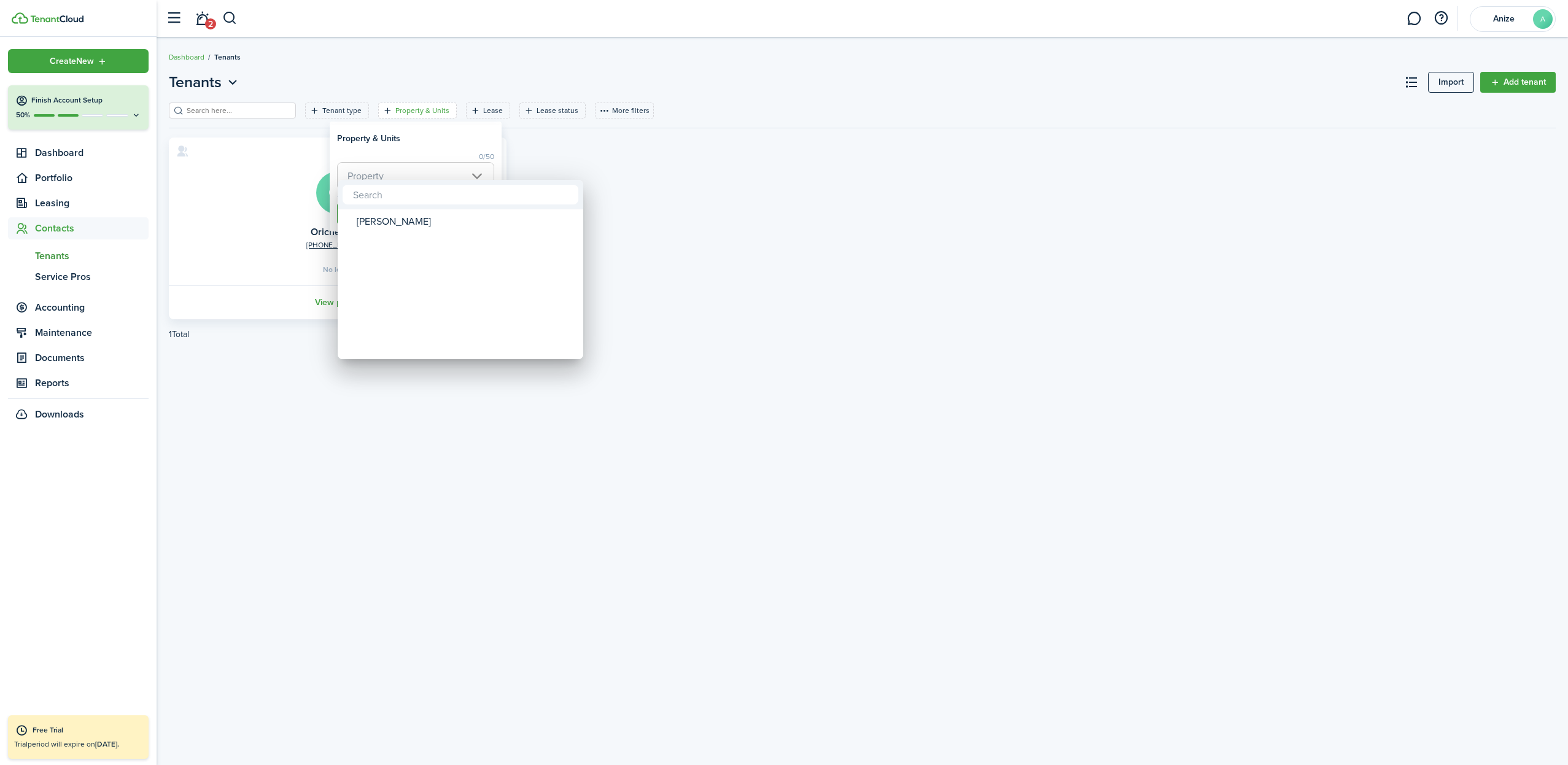
click at [479, 171] on div at bounding box center [784, 382] width 1764 height 961
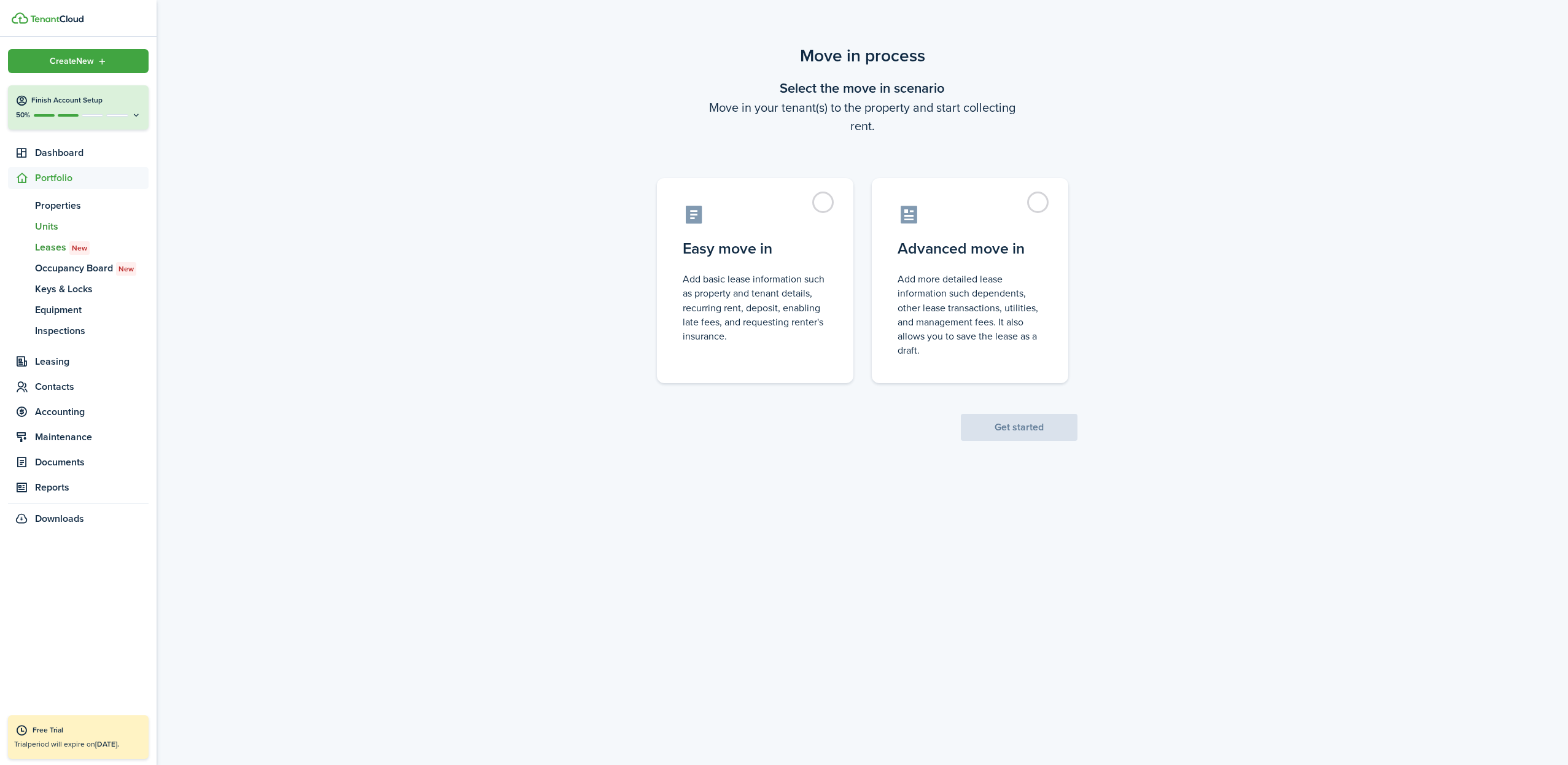
click at [46, 223] on span "Units" at bounding box center [91, 227] width 114 height 15
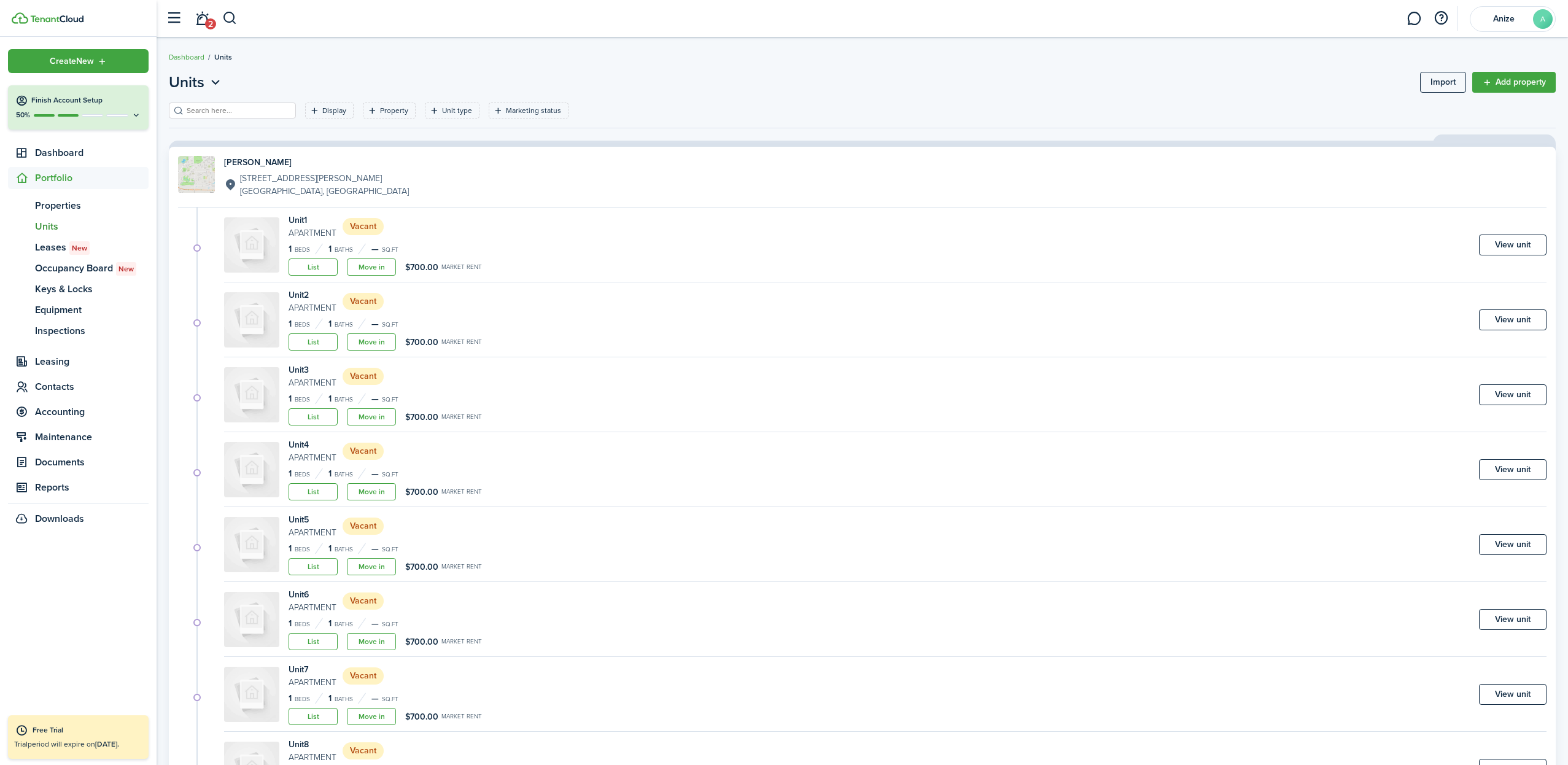
click at [1497, 80] on link "Add property" at bounding box center [1514, 82] width 83 height 21
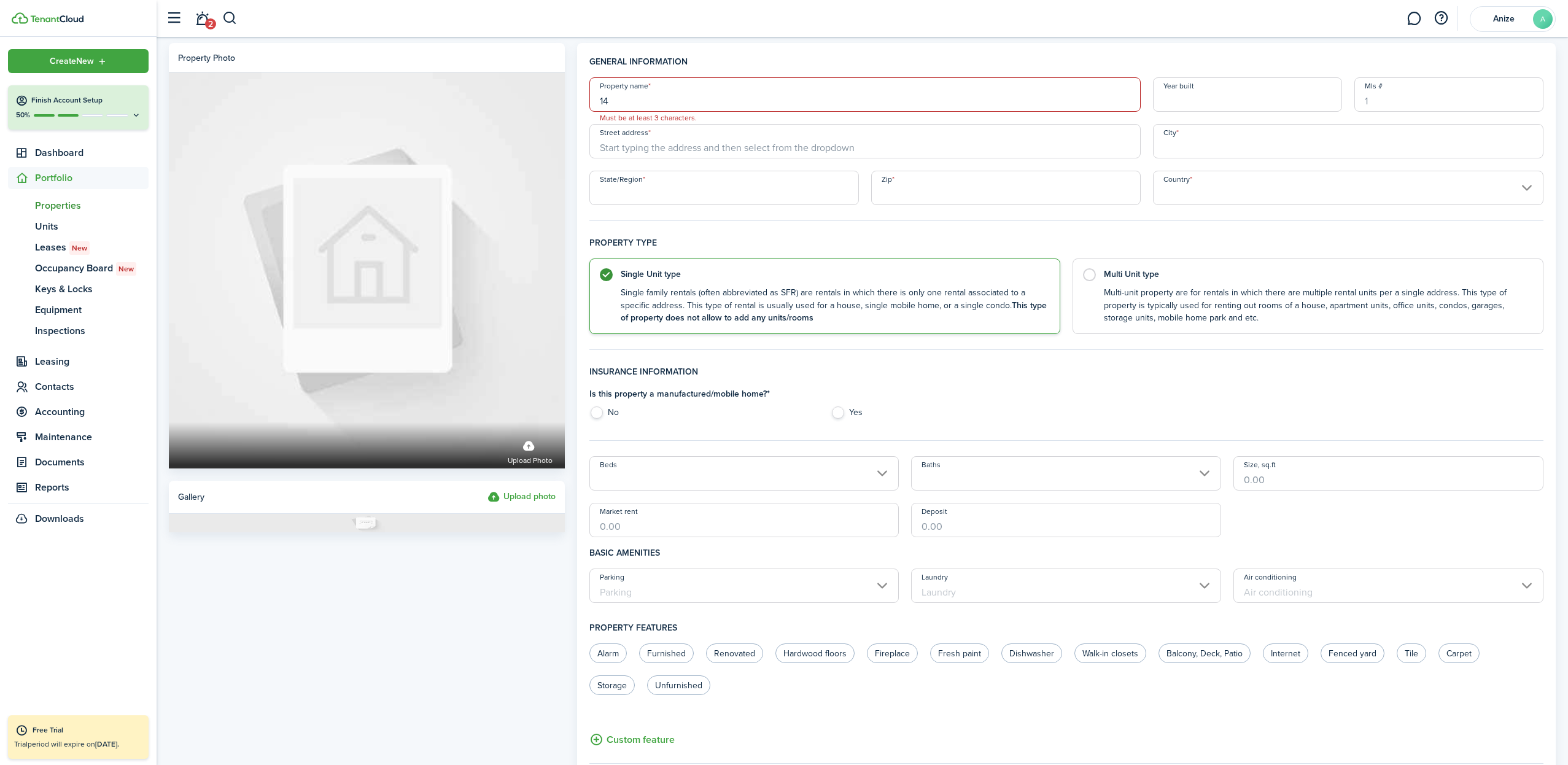
type input "1"
type input "[PERSON_NAME] Ter"
click at [653, 166] on span "[STREET_ADDRESS][PERSON_NAME]" at bounding box center [680, 168] width 142 height 13
type input "[STREET_ADDRESS][PERSON_NAME]"
type input "[GEOGRAPHIC_DATA]"
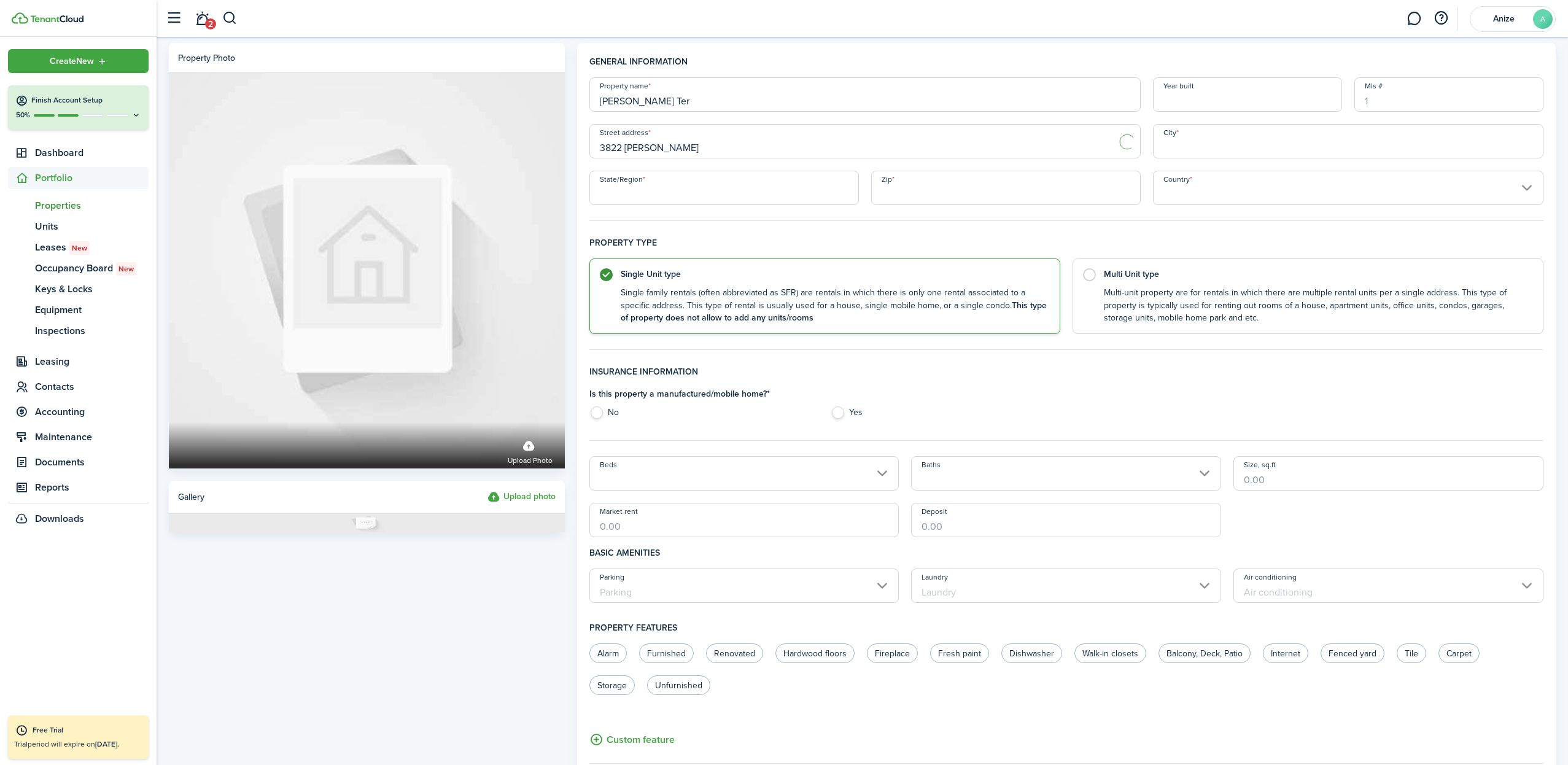
type input "IA"
type input "50702"
type input "[GEOGRAPHIC_DATA]"
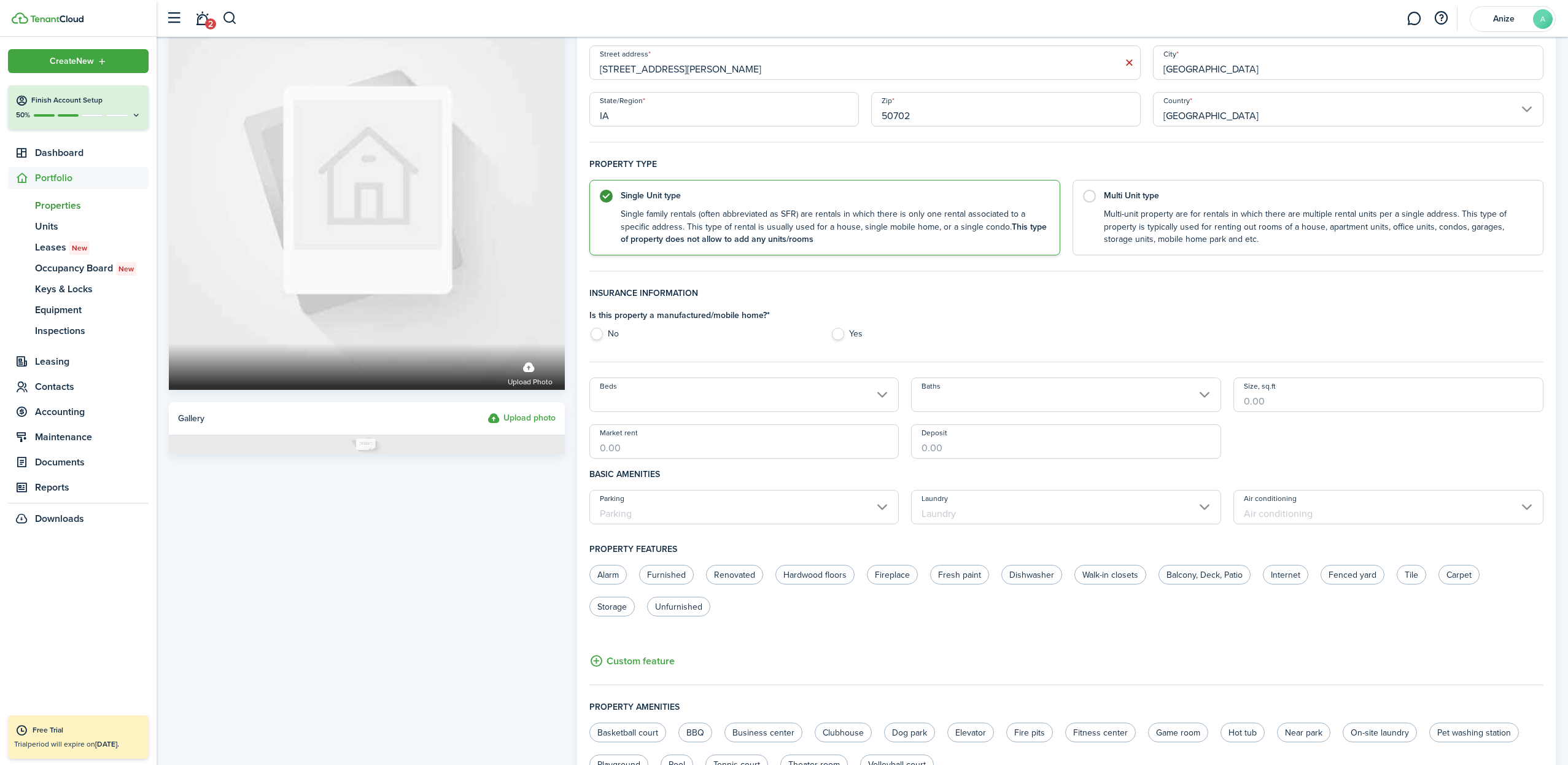
scroll to position [82, 0]
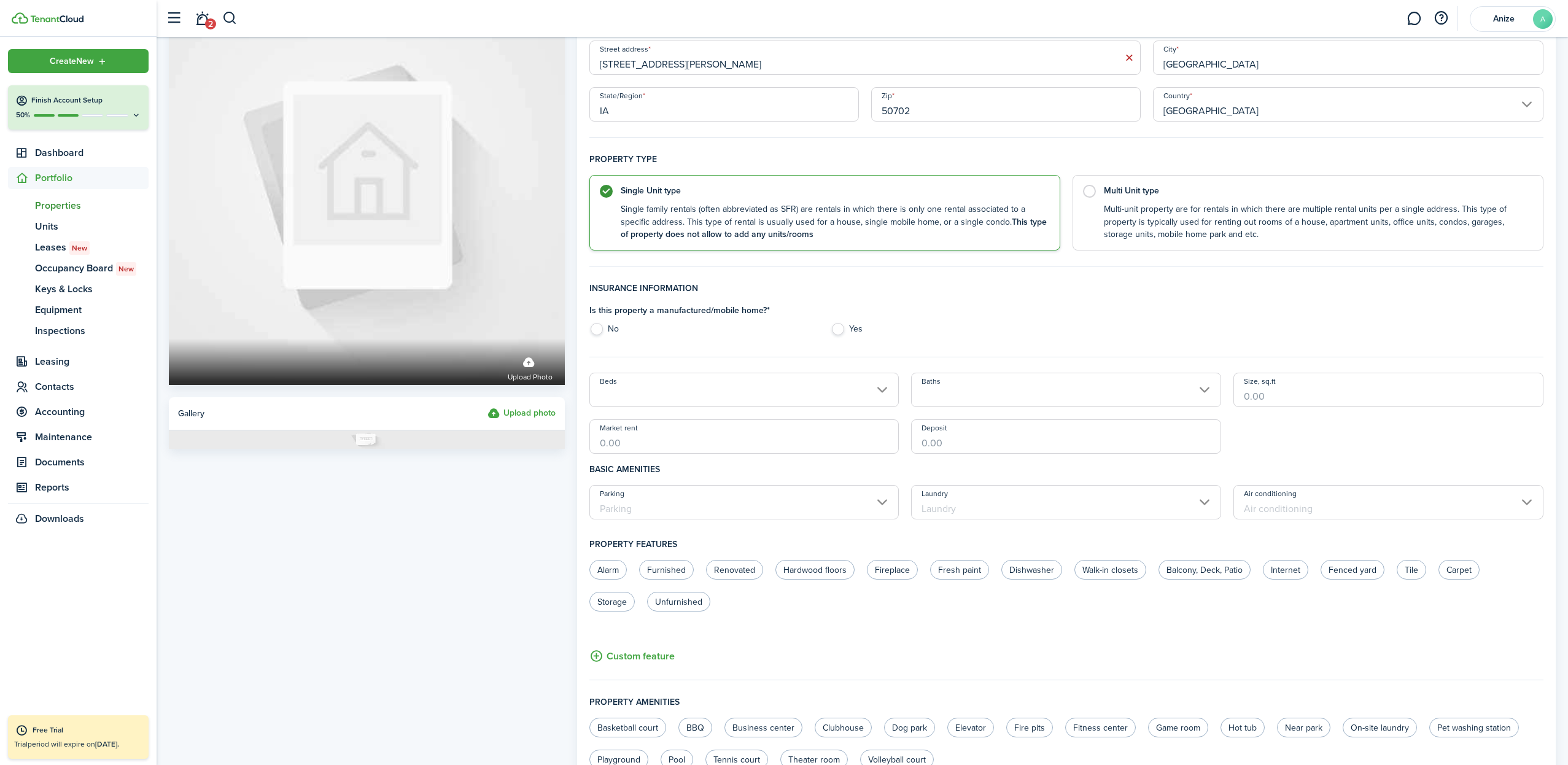
click at [598, 332] on label "No" at bounding box center [704, 332] width 230 height 18
radio input "true"
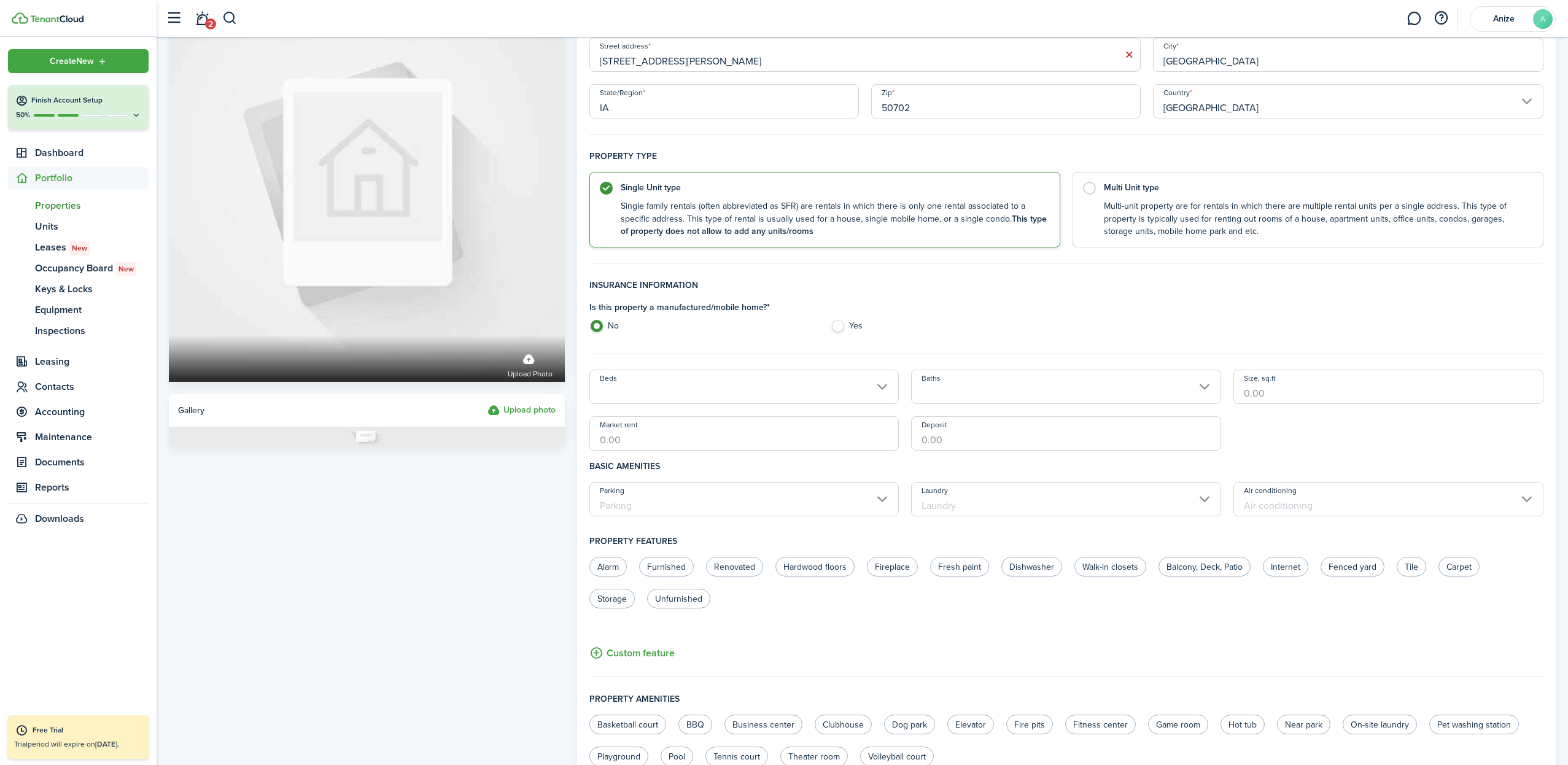
click at [881, 385] on input "Beds" at bounding box center [744, 387] width 310 height 34
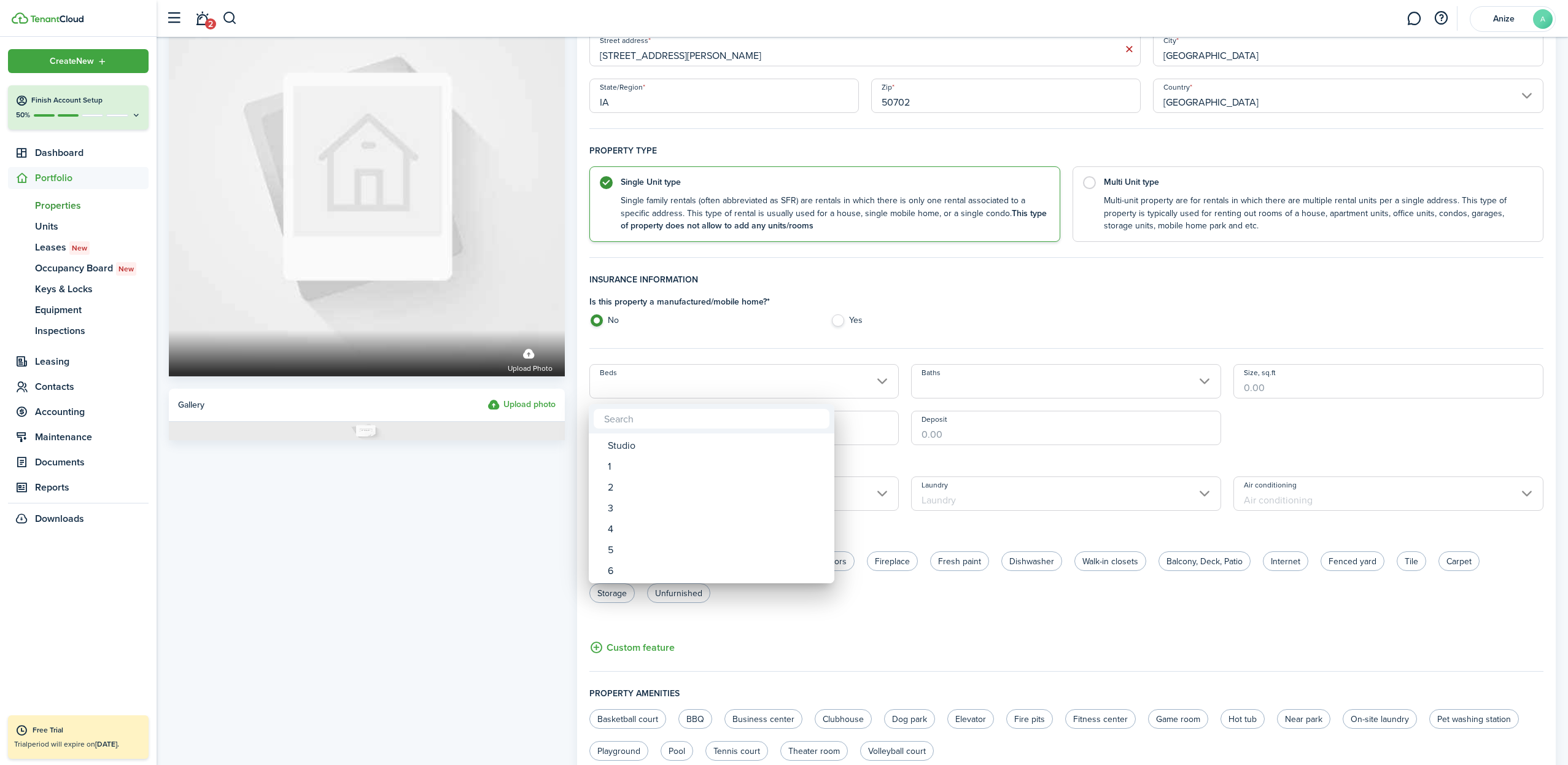
scroll to position [90, 1]
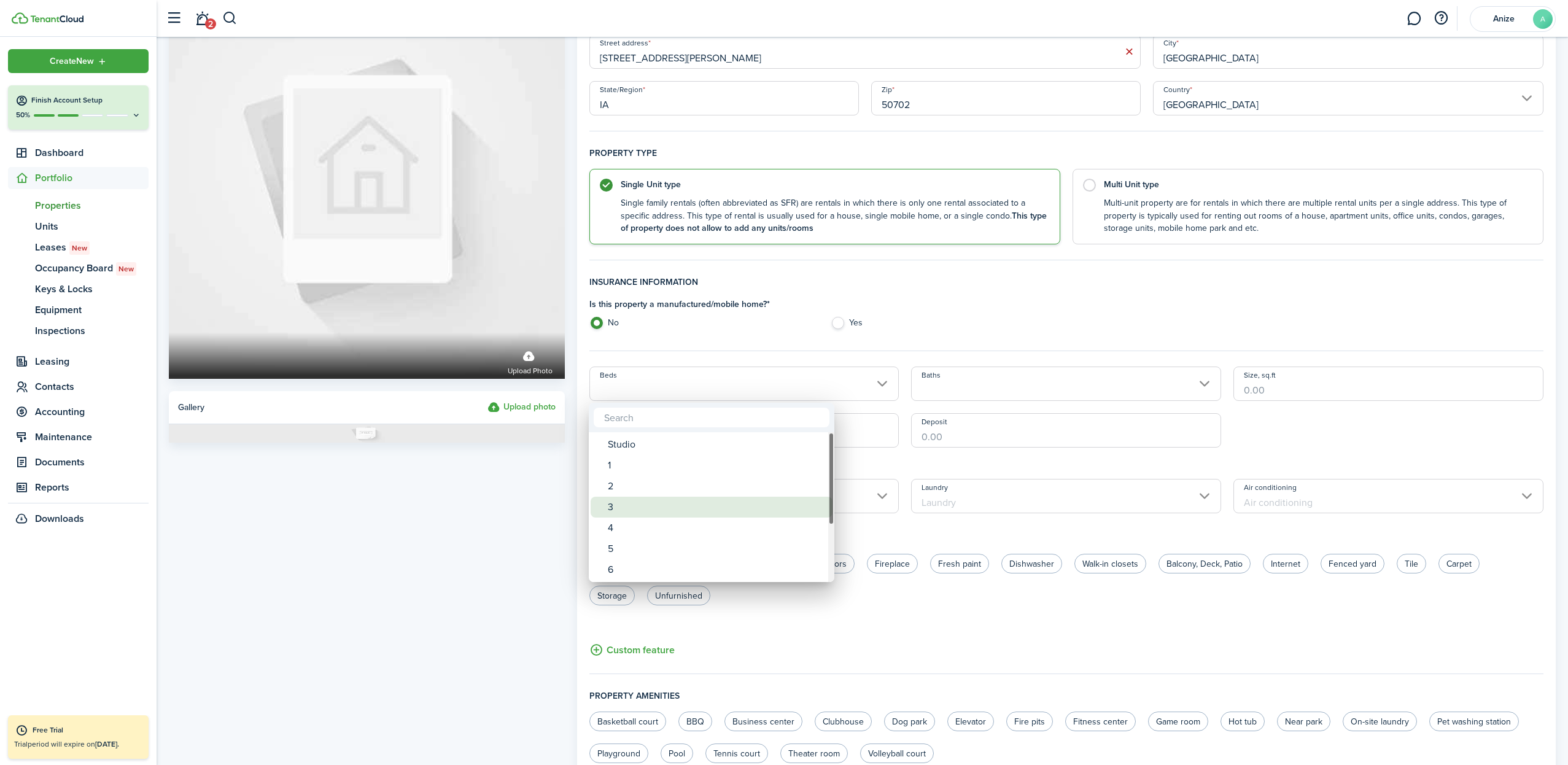
click at [634, 506] on div "3" at bounding box center [716, 507] width 217 height 21
type input "3"
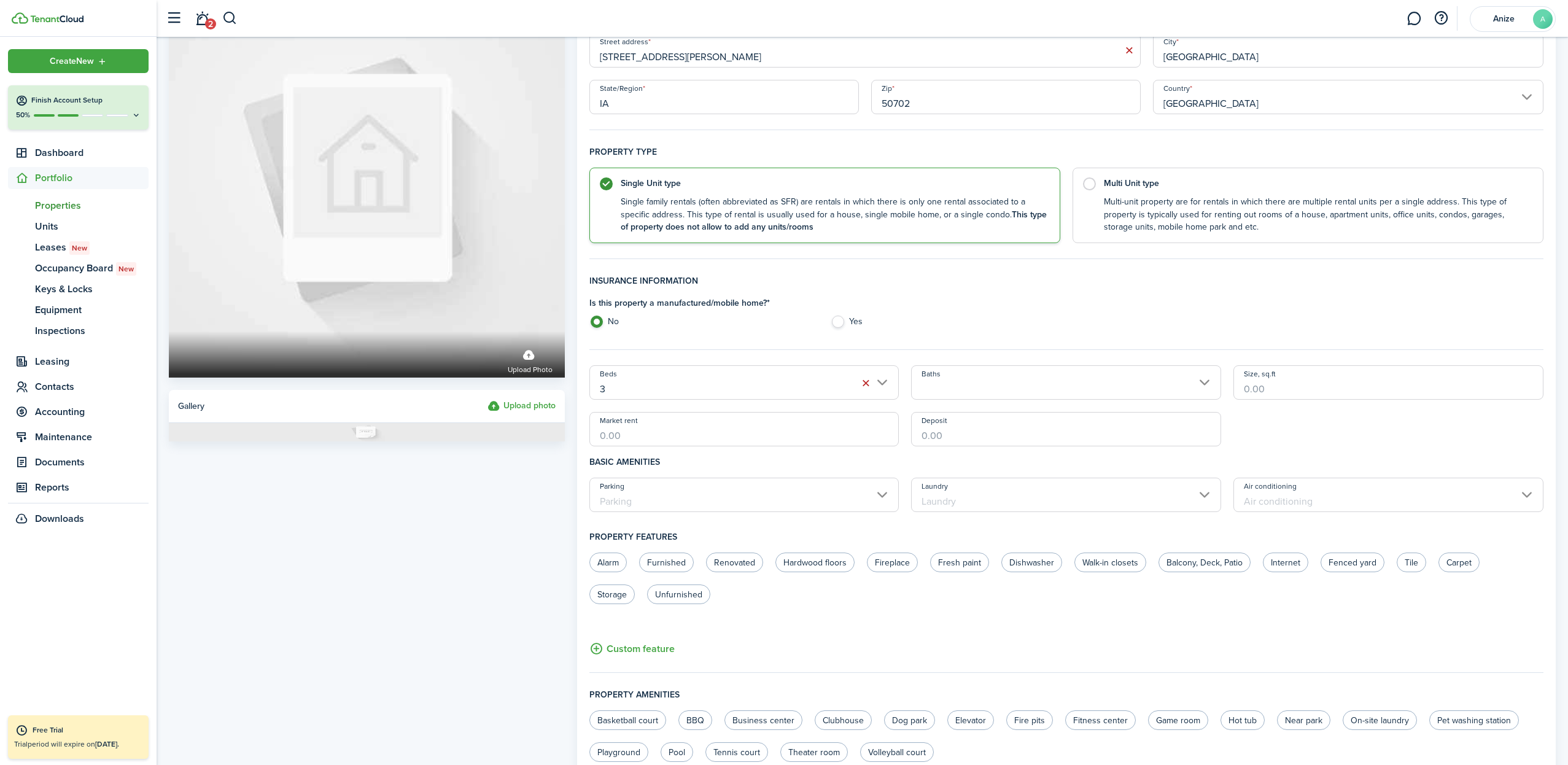
scroll to position [91, 0]
click at [1206, 383] on input "Baths" at bounding box center [1066, 382] width 310 height 34
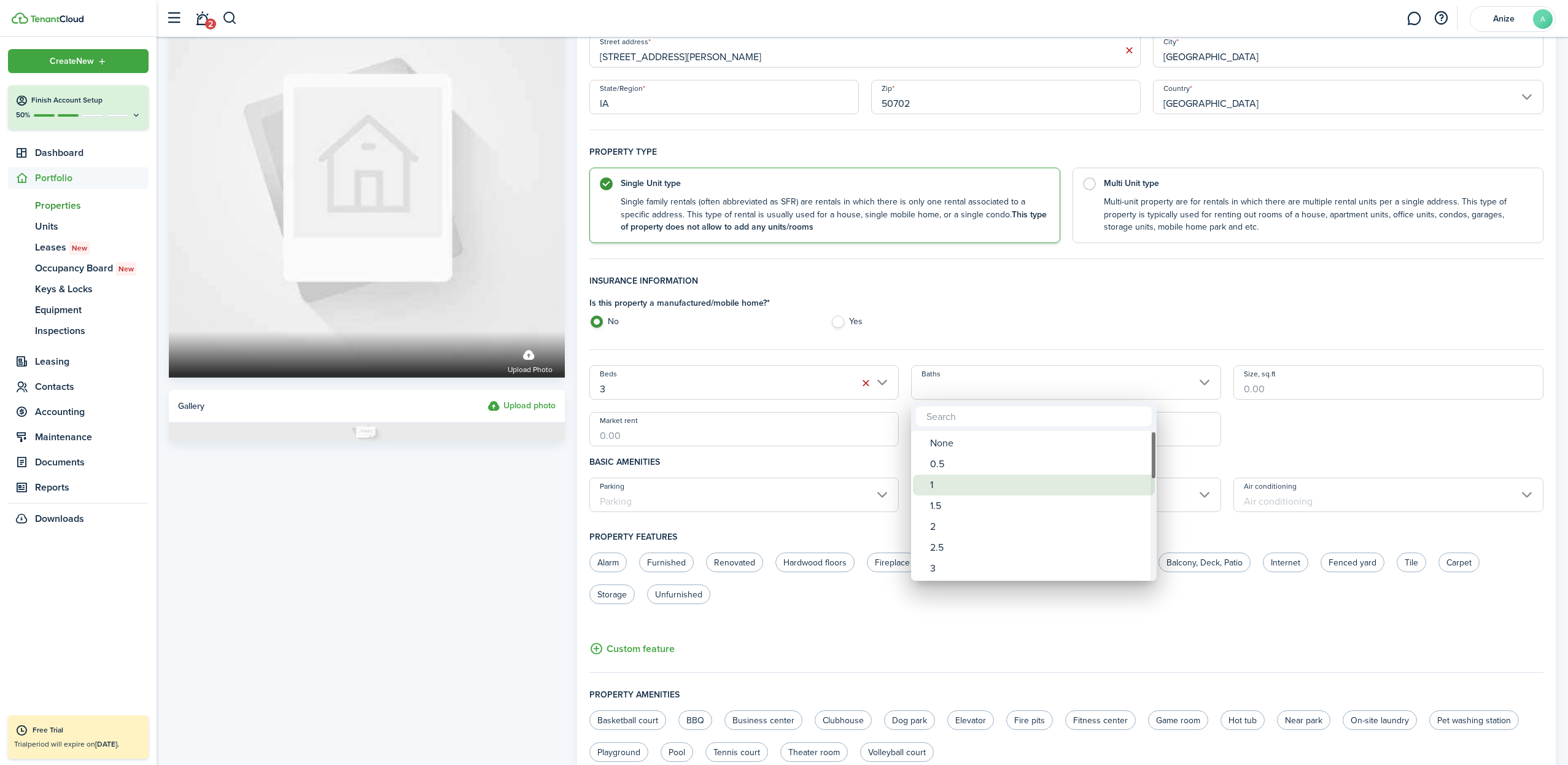
click at [942, 488] on div "1" at bounding box center [1039, 485] width 217 height 21
type input "1"
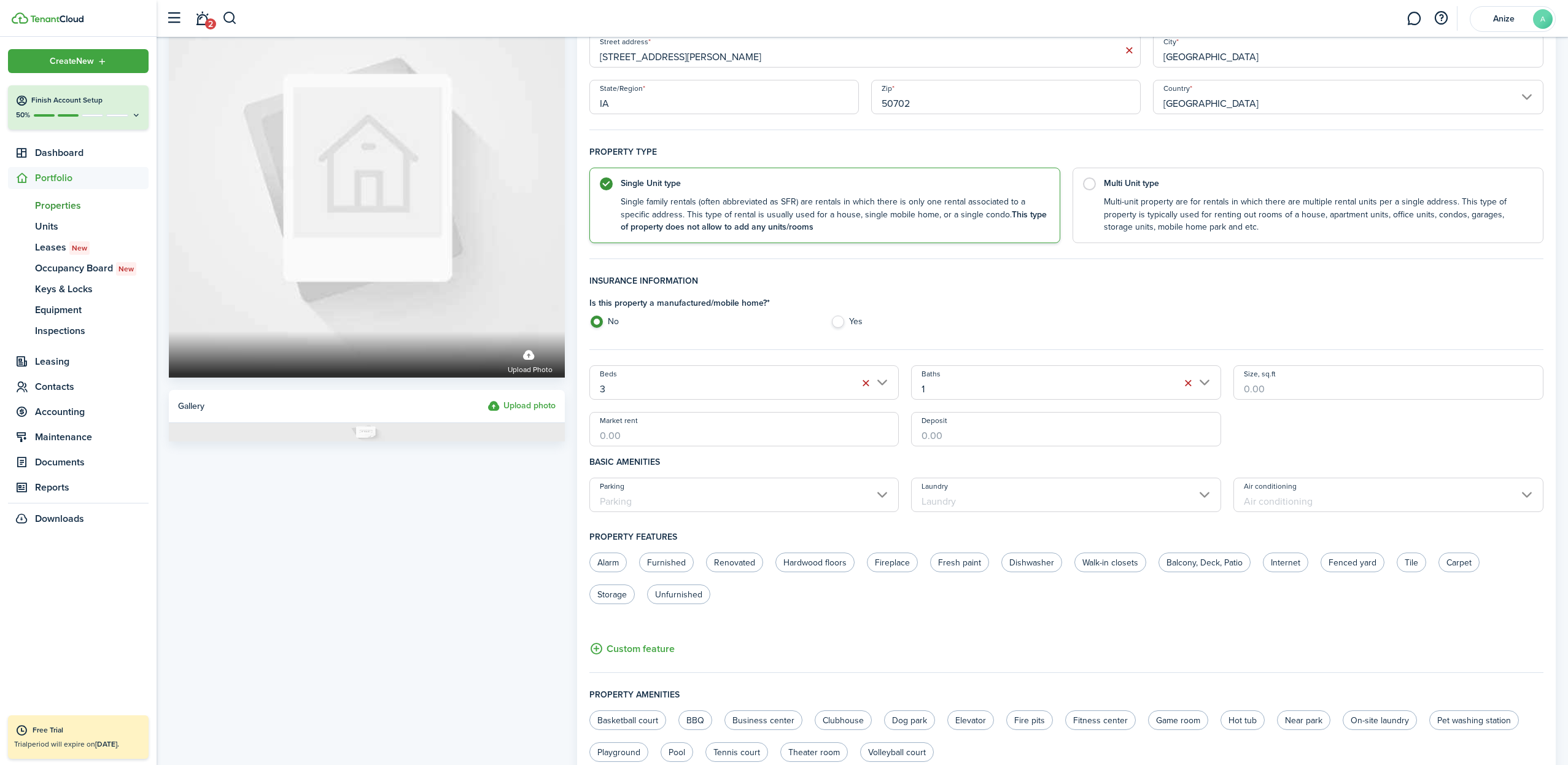
click at [775, 433] on input "Market rent" at bounding box center [744, 429] width 310 height 34
click at [954, 440] on input "Deposit" at bounding box center [1066, 429] width 310 height 34
type input "$700.00"
click at [673, 425] on input "Market rent" at bounding box center [744, 429] width 310 height 34
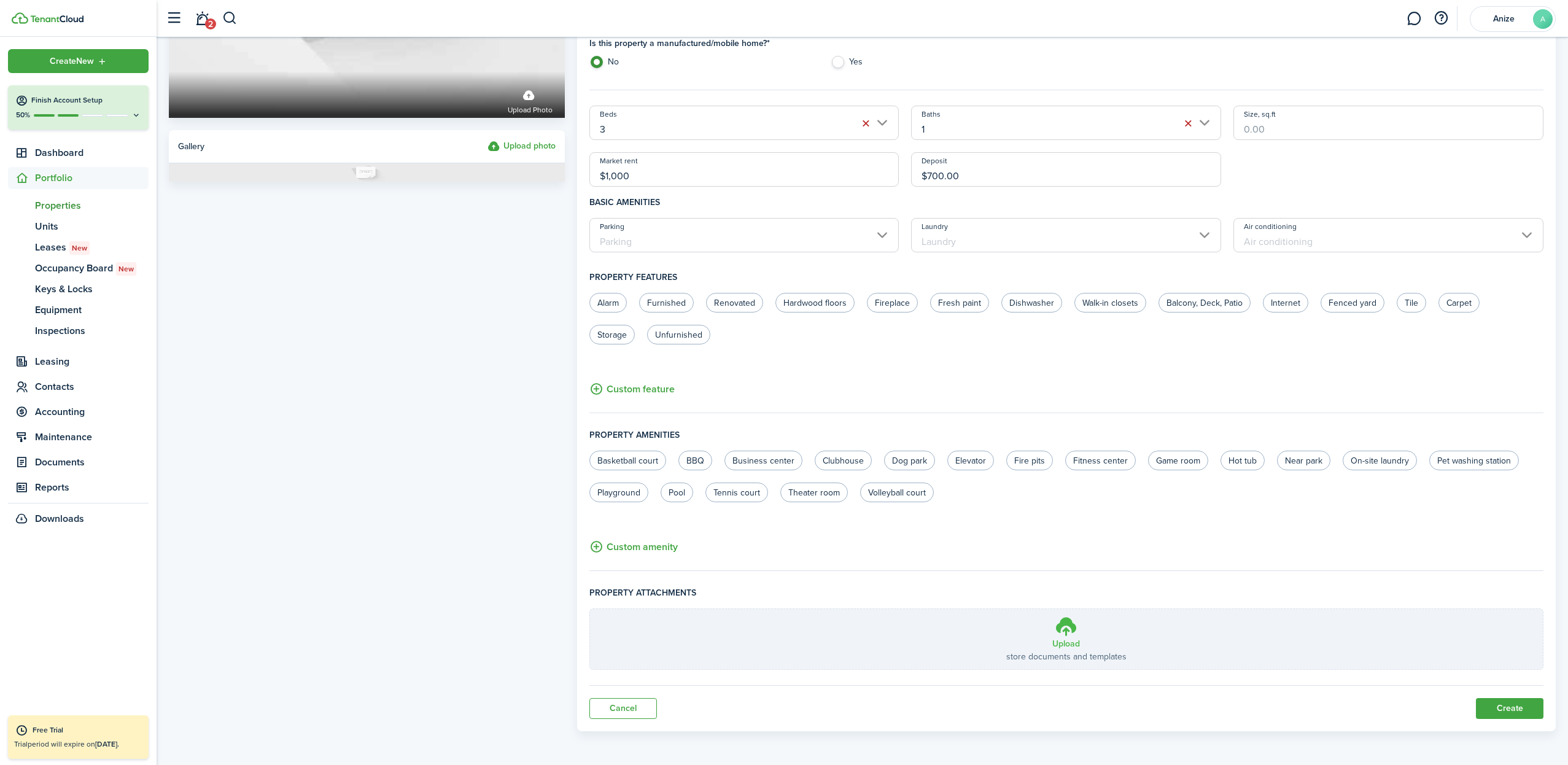
scroll to position [350, 0]
type input "$1,000.00"
click at [1492, 710] on button "Create" at bounding box center [1510, 709] width 68 height 21
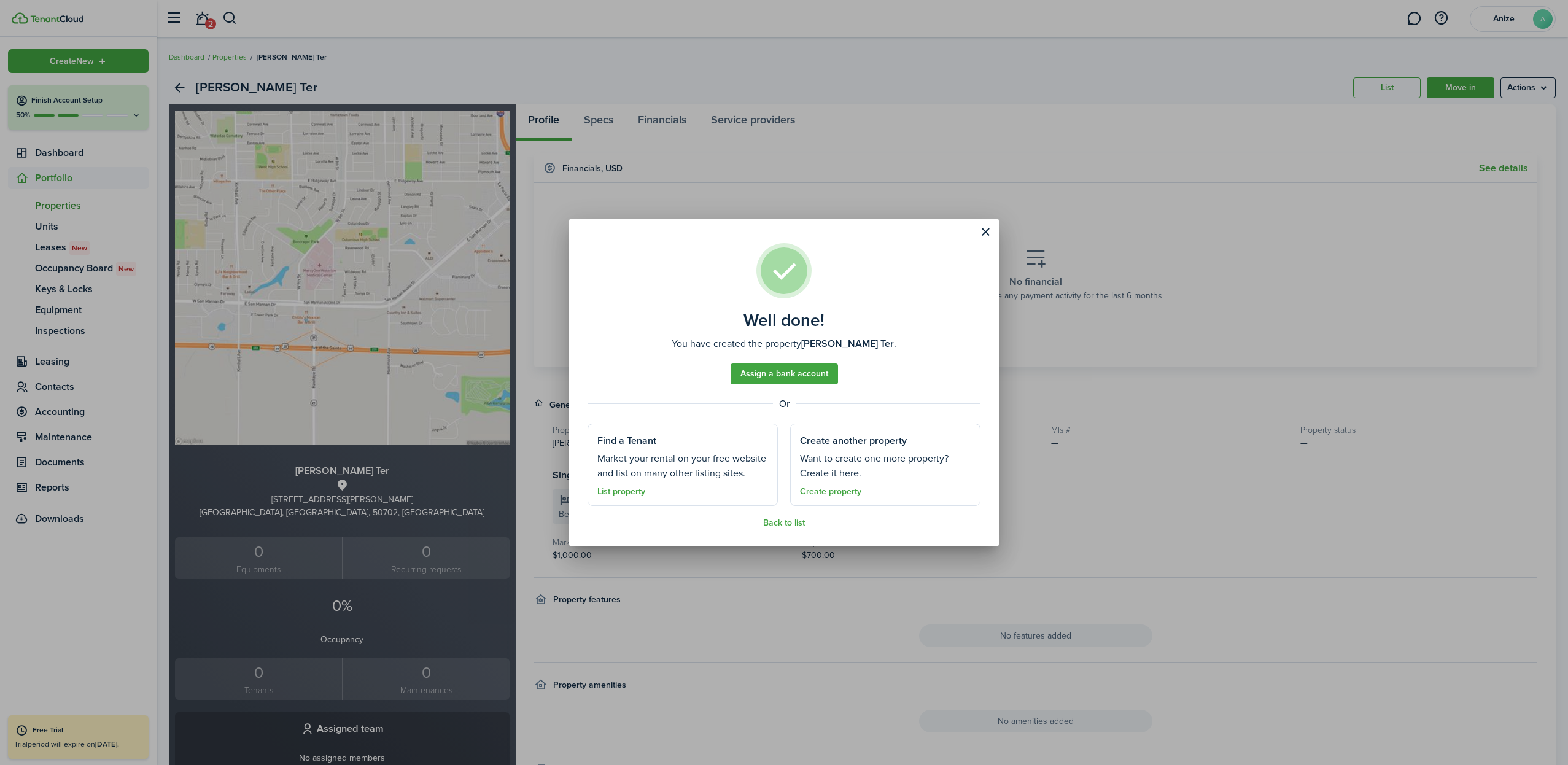
click at [984, 232] on button "Close modal" at bounding box center [985, 232] width 21 height 21
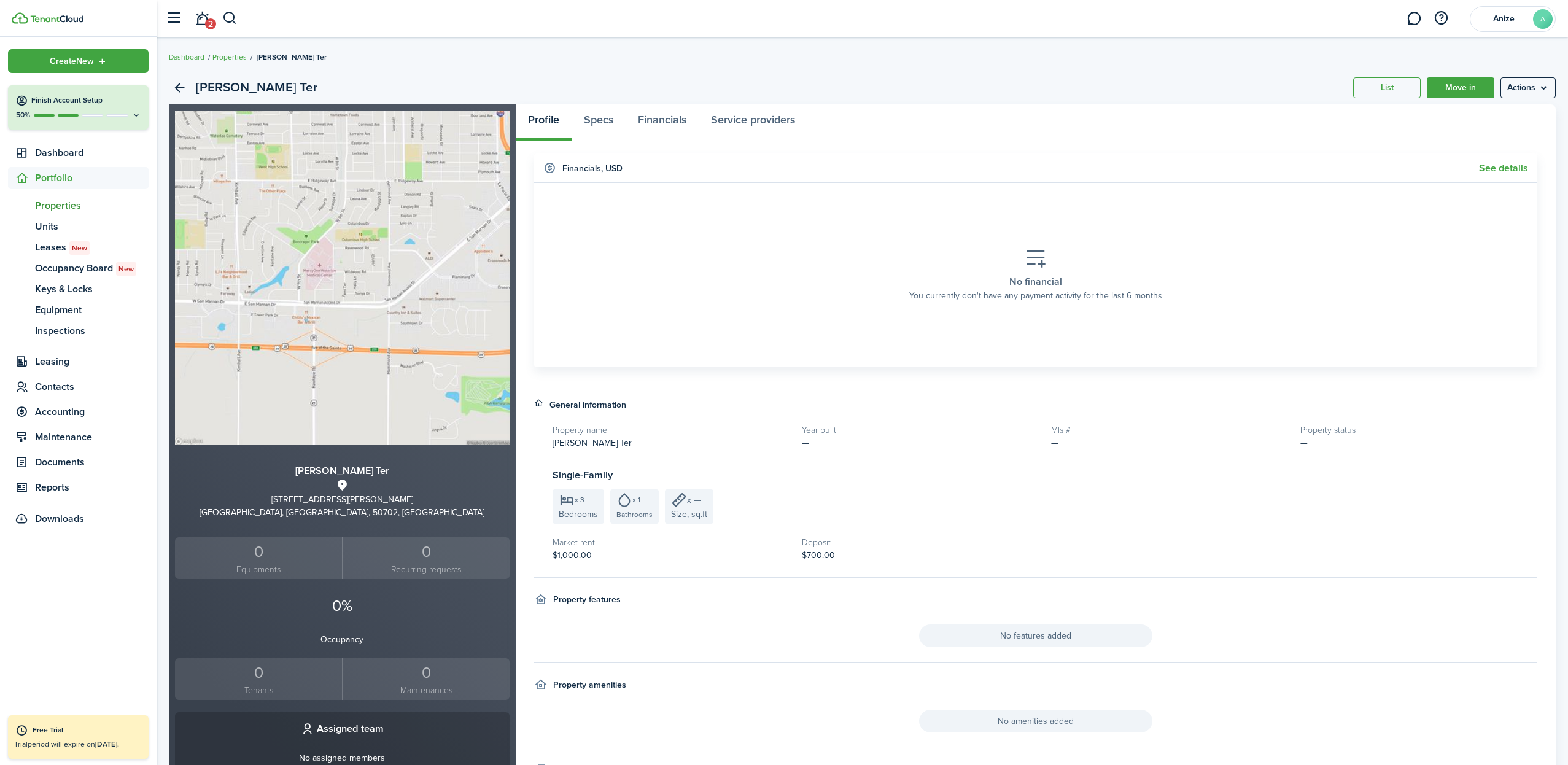
scroll to position [17, 0]
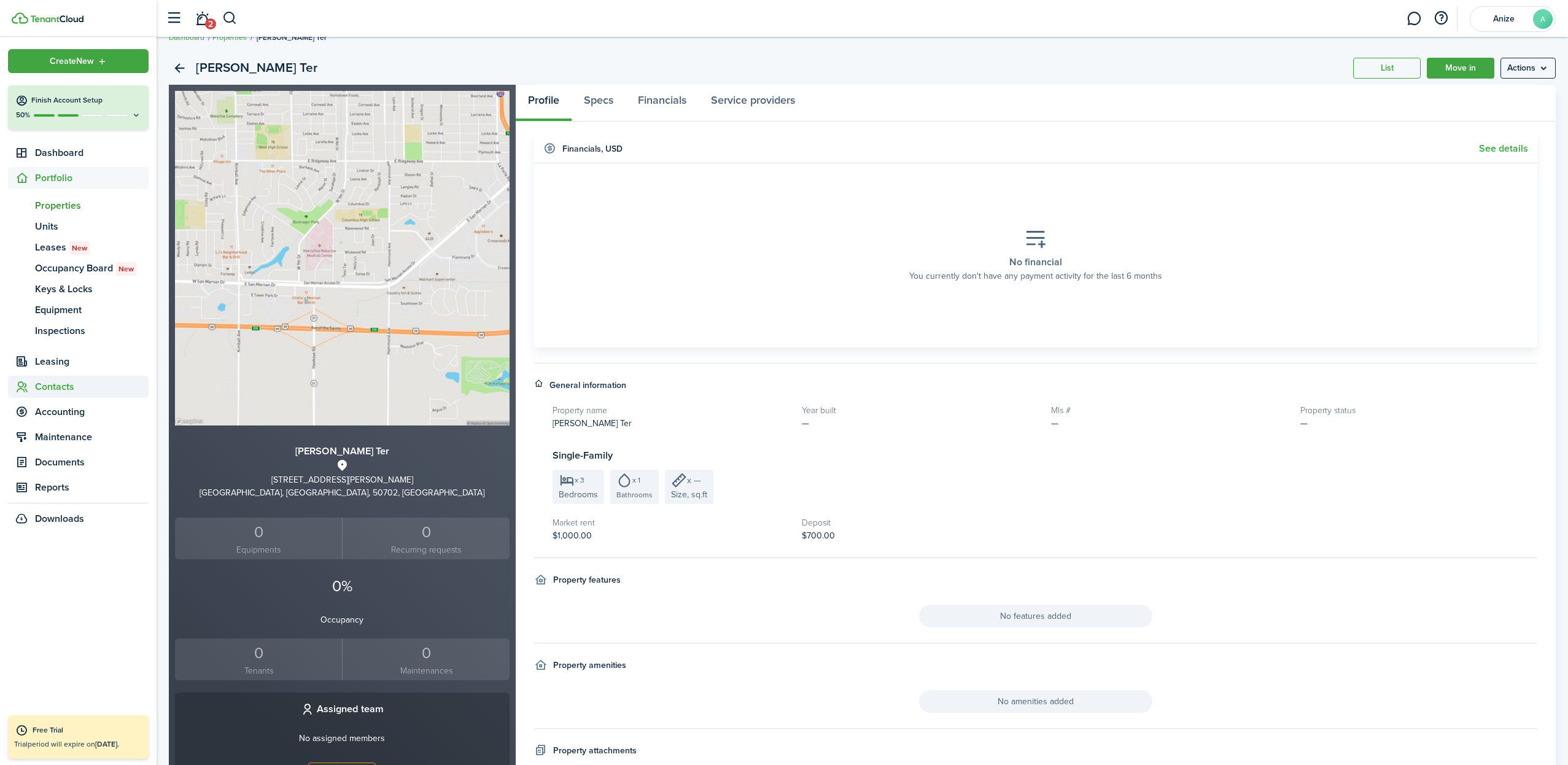
click at [52, 386] on span "Contacts" at bounding box center [91, 387] width 114 height 15
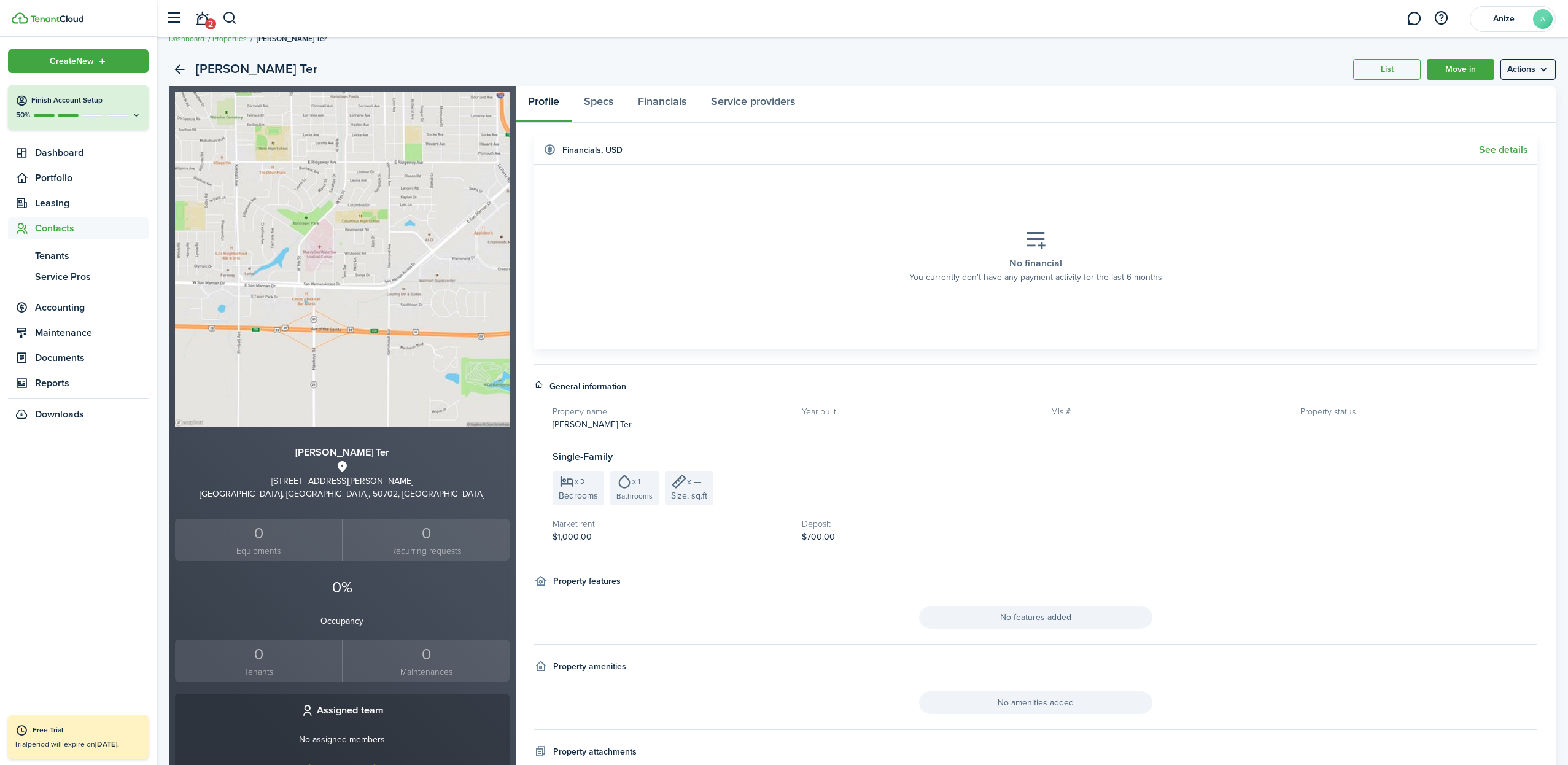
scroll to position [16, 0]
click at [64, 257] on span "Tenants" at bounding box center [91, 256] width 114 height 15
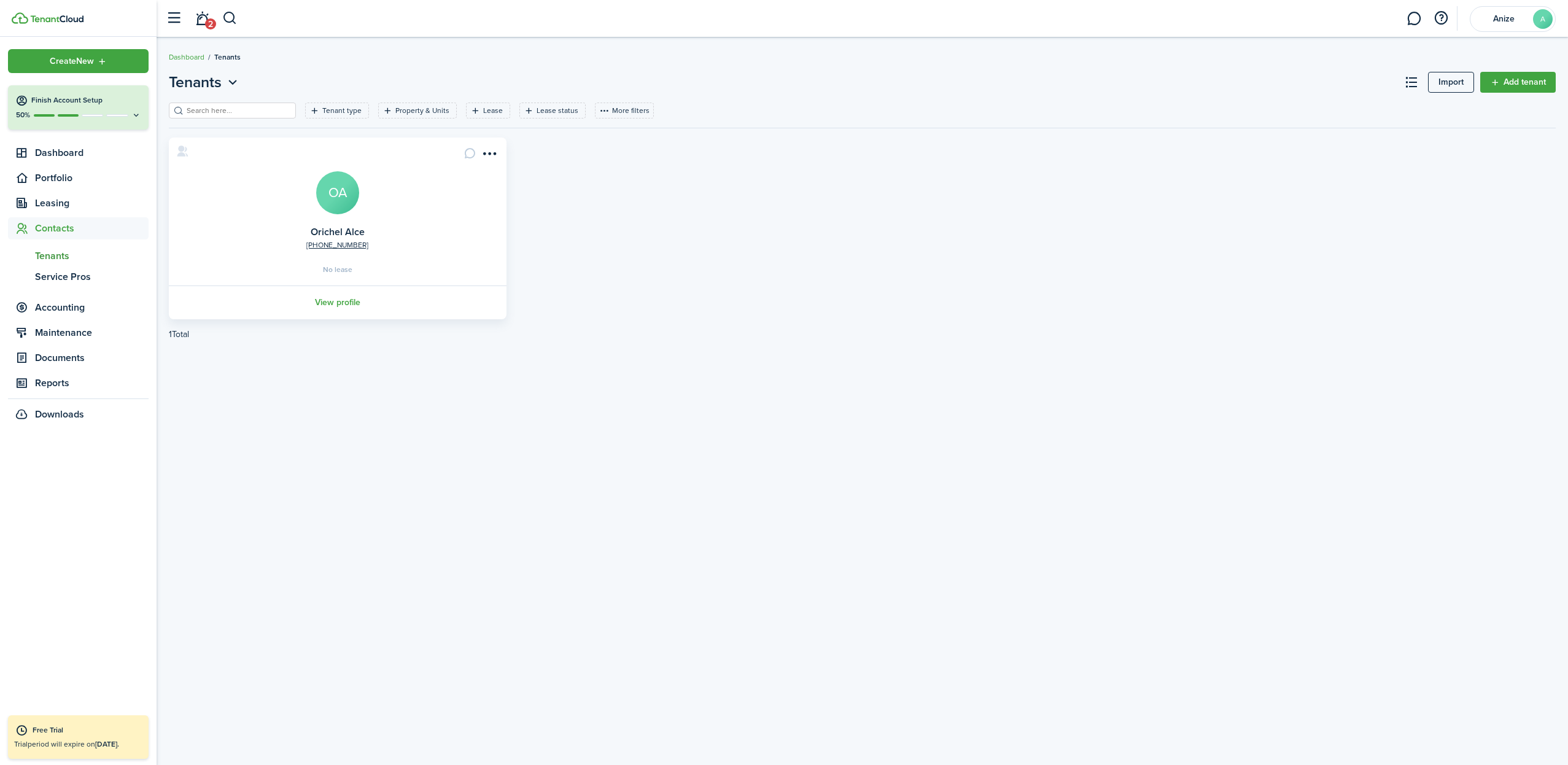
click at [1537, 83] on link "Add tenant" at bounding box center [1518, 82] width 76 height 21
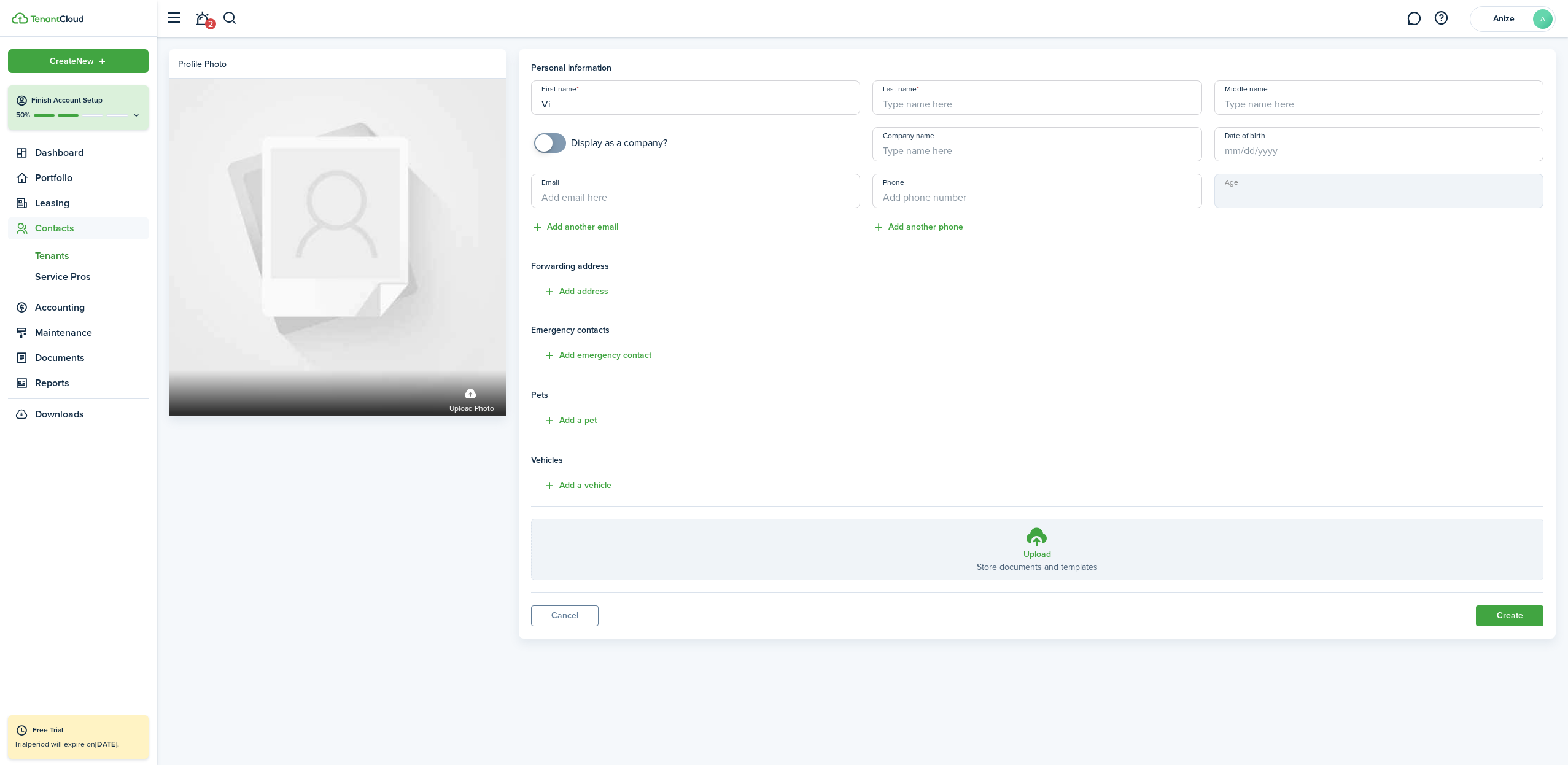
type input "Vic"
type input "[PERSON_NAME]"
type input "Toe"
type input "[EMAIL_ADDRESS][DOMAIN_NAME]"
drag, startPoint x: 900, startPoint y: 197, endPoint x: 907, endPoint y: 208, distance: 13.0
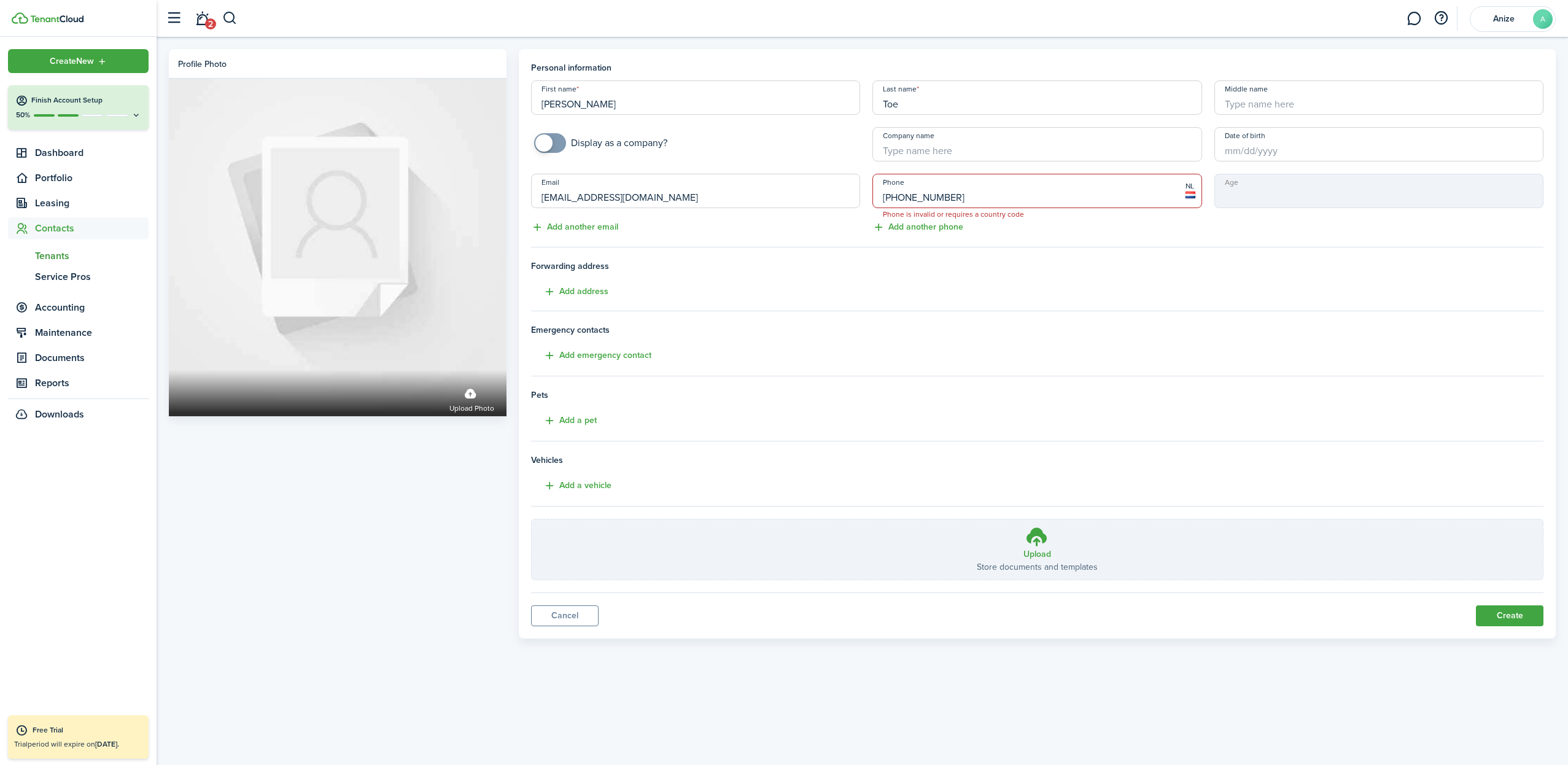
scroll to position [1, 0]
drag, startPoint x: 896, startPoint y: 198, endPoint x: 882, endPoint y: 198, distance: 14.0
click at [882, 198] on input "[PHONE_NUMBER]" at bounding box center [1037, 191] width 329 height 34
click at [889, 199] on input "[PHONE_NUMBER]" at bounding box center [1037, 191] width 329 height 34
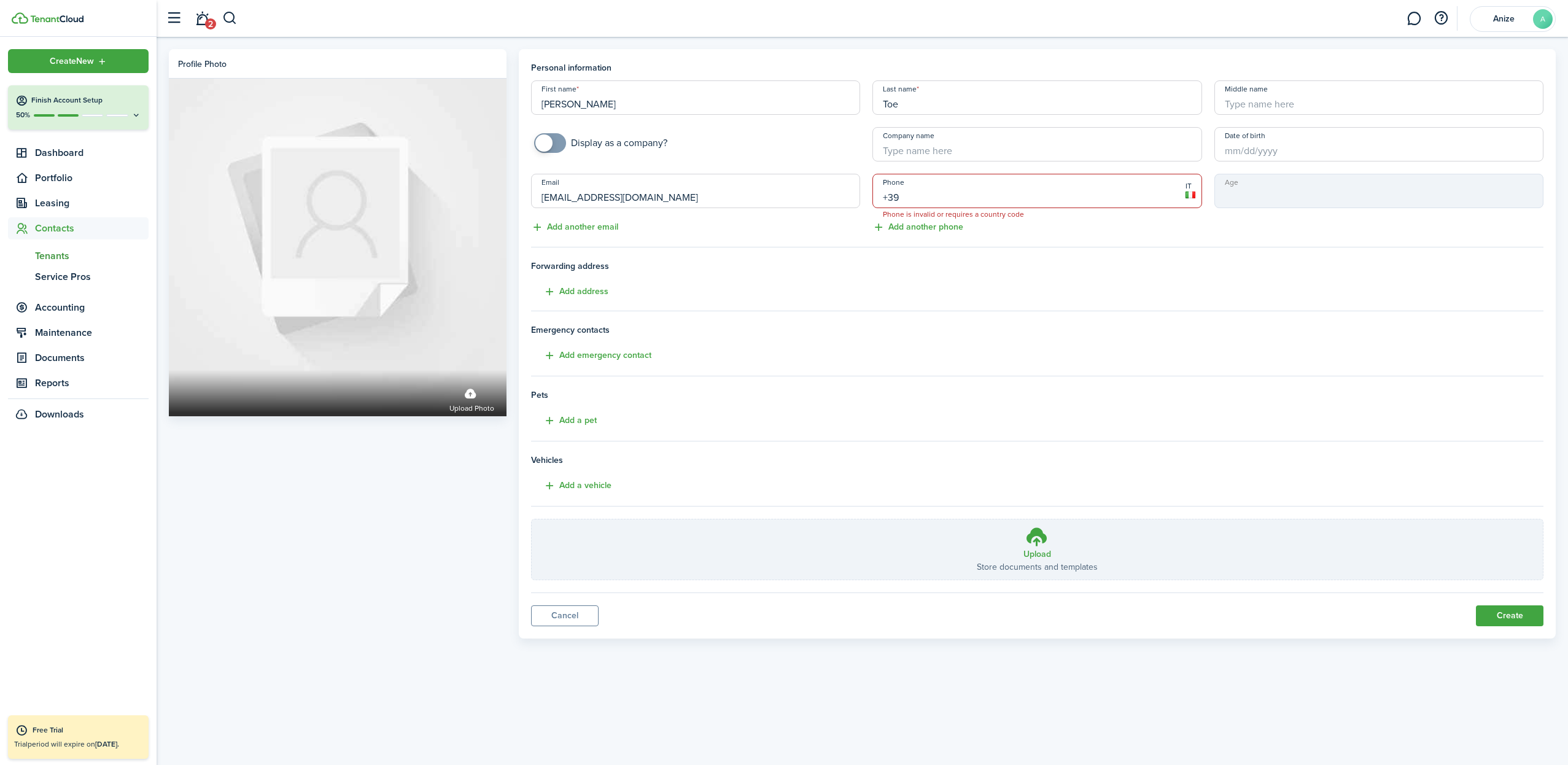
type input "+3"
click at [880, 198] on input "+319" at bounding box center [1037, 191] width 329 height 34
click at [930, 201] on input "+1 319" at bounding box center [1037, 191] width 329 height 34
type input "[PHONE_NUMBER]"
click at [1513, 615] on button "Create" at bounding box center [1510, 616] width 68 height 21
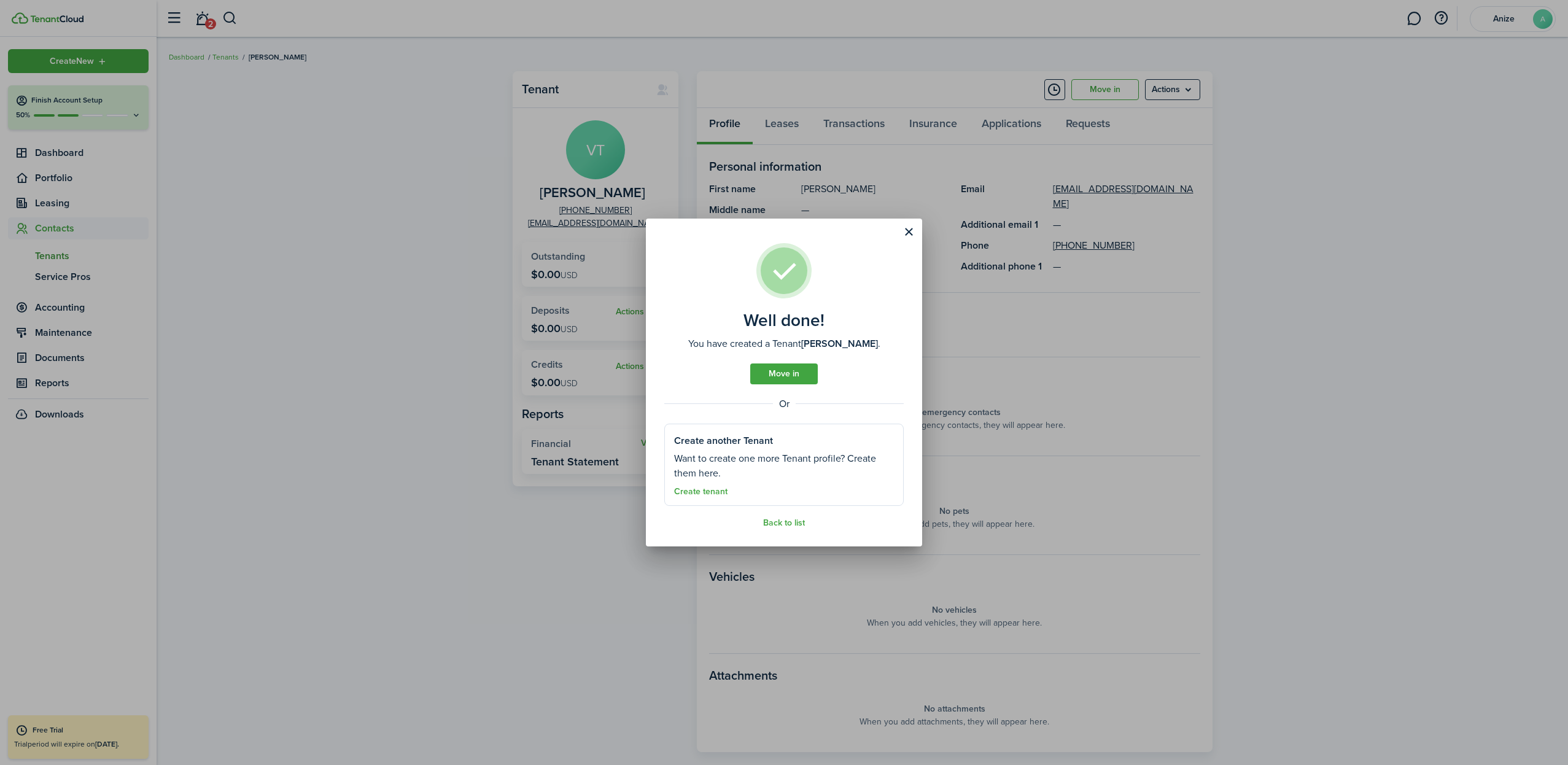
click at [779, 374] on link "Move in" at bounding box center [784, 374] width 68 height 21
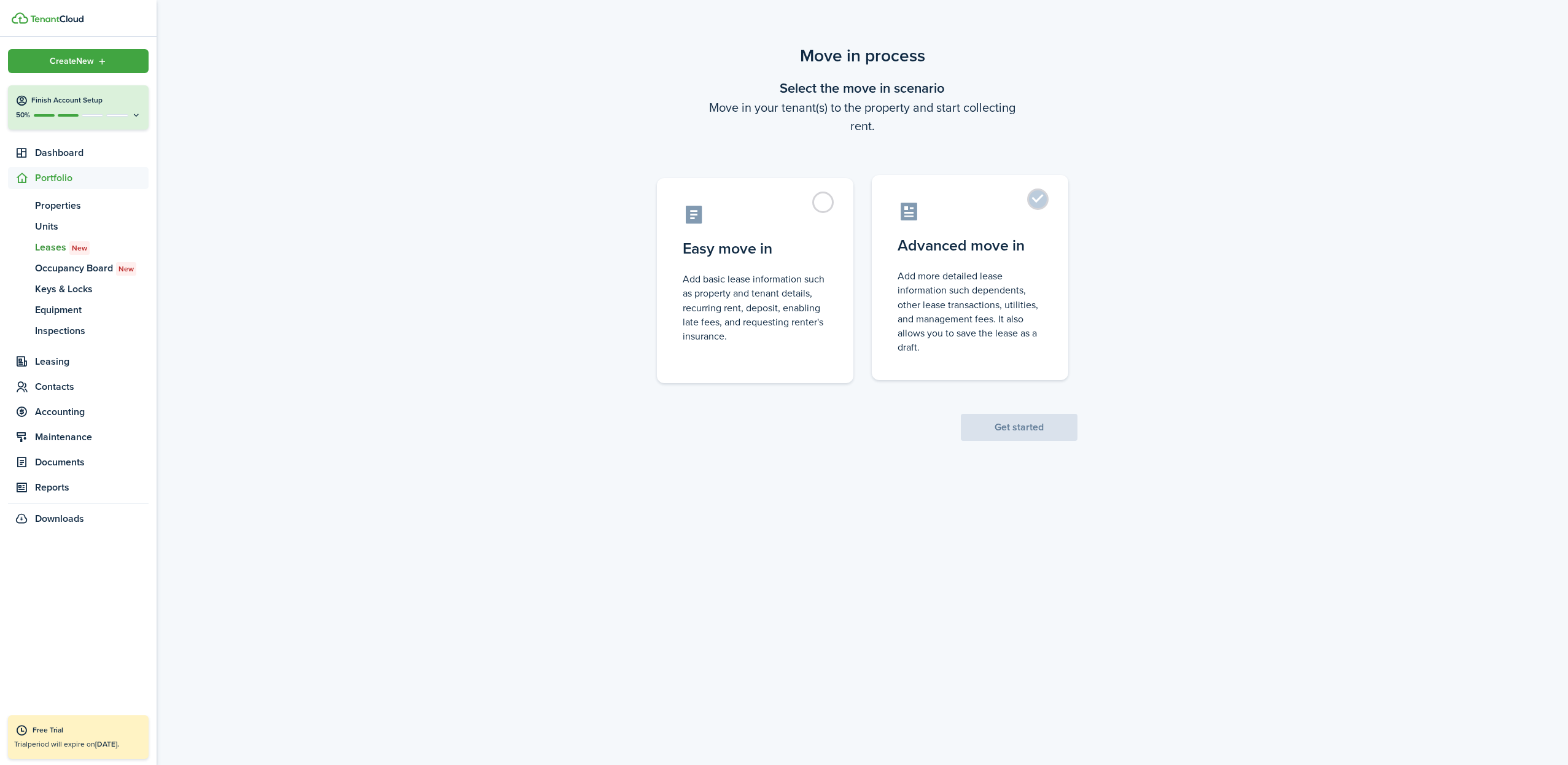
click at [1034, 204] on label "Advanced move in Add more detailed lease information such dependents, other lea…" at bounding box center [970, 278] width 196 height 205
radio input "true"
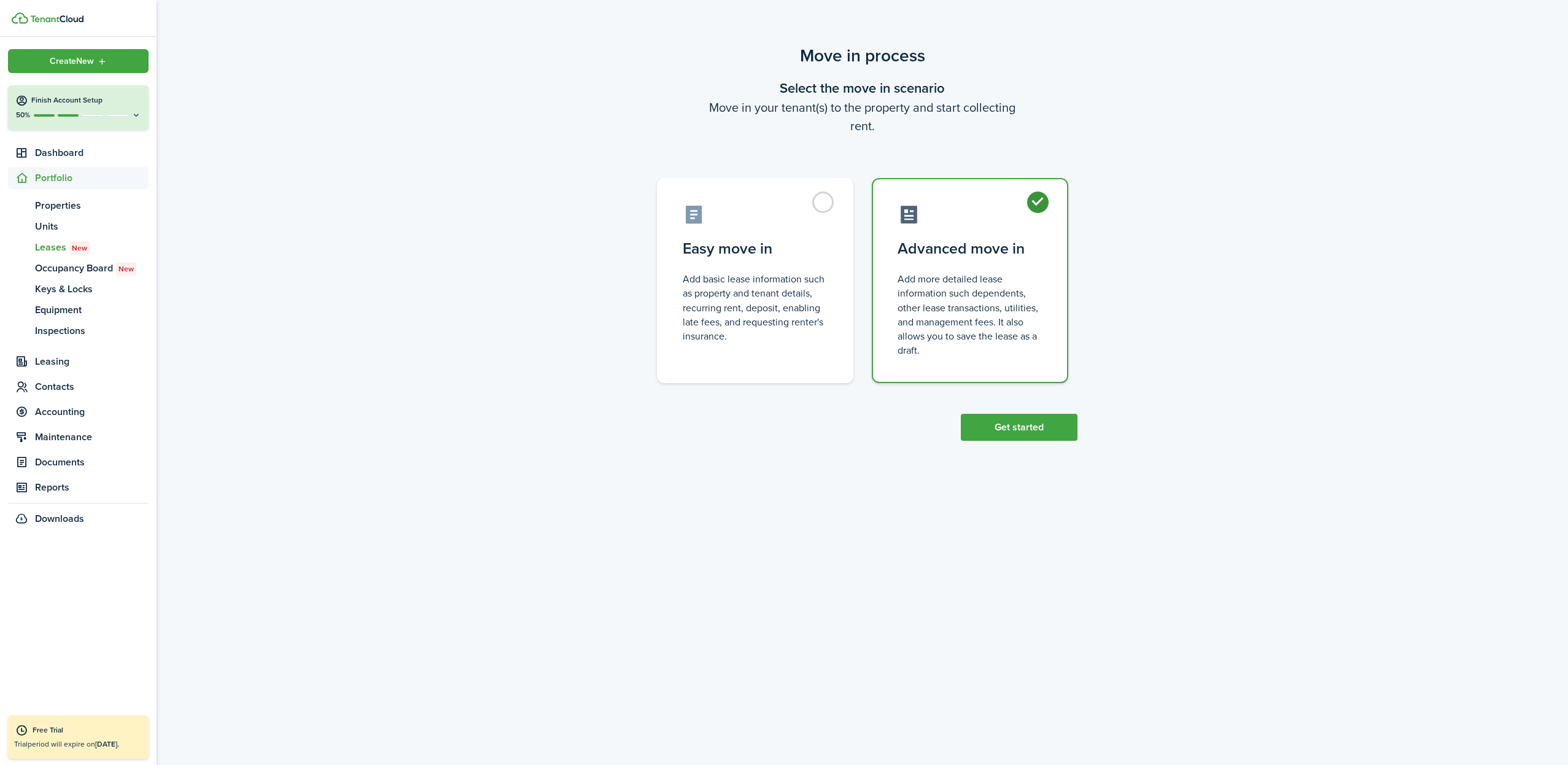
click at [998, 429] on button "Get started" at bounding box center [1019, 427] width 117 height 27
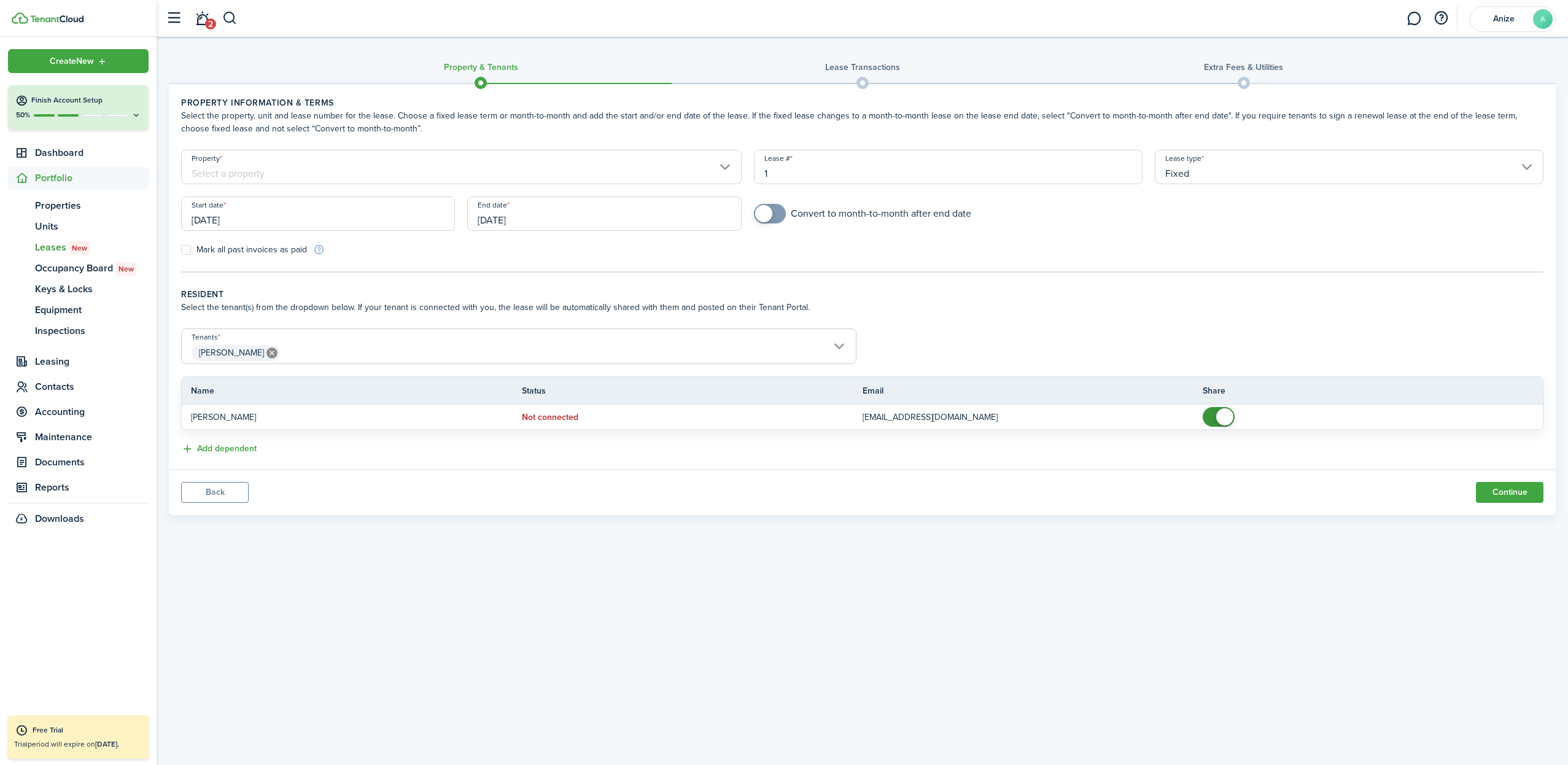
click at [264, 171] on input "Property" at bounding box center [461, 167] width 561 height 34
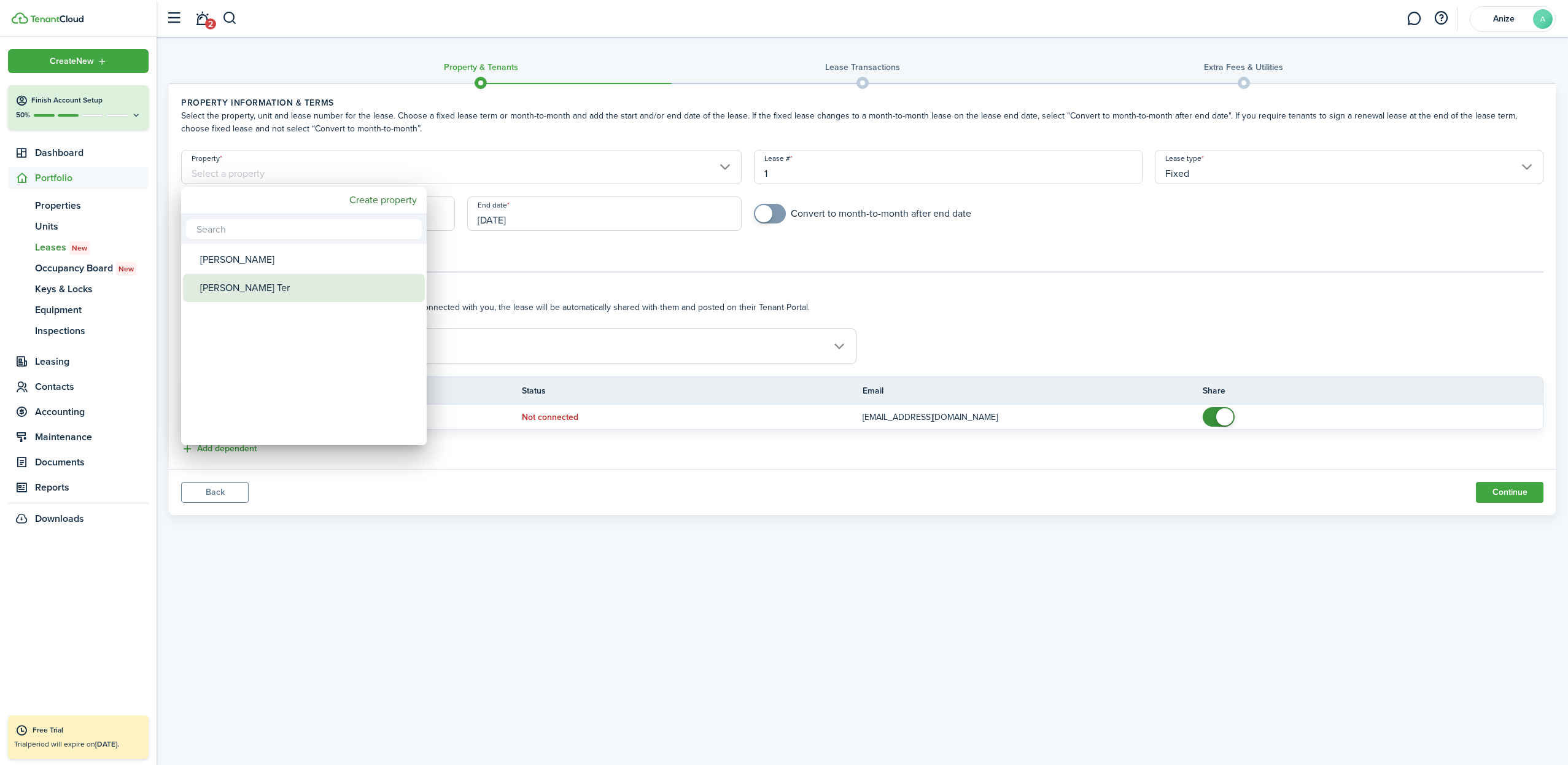
click at [240, 292] on div "[PERSON_NAME] Ter" at bounding box center [309, 288] width 217 height 28
type input "[PERSON_NAME] Ter"
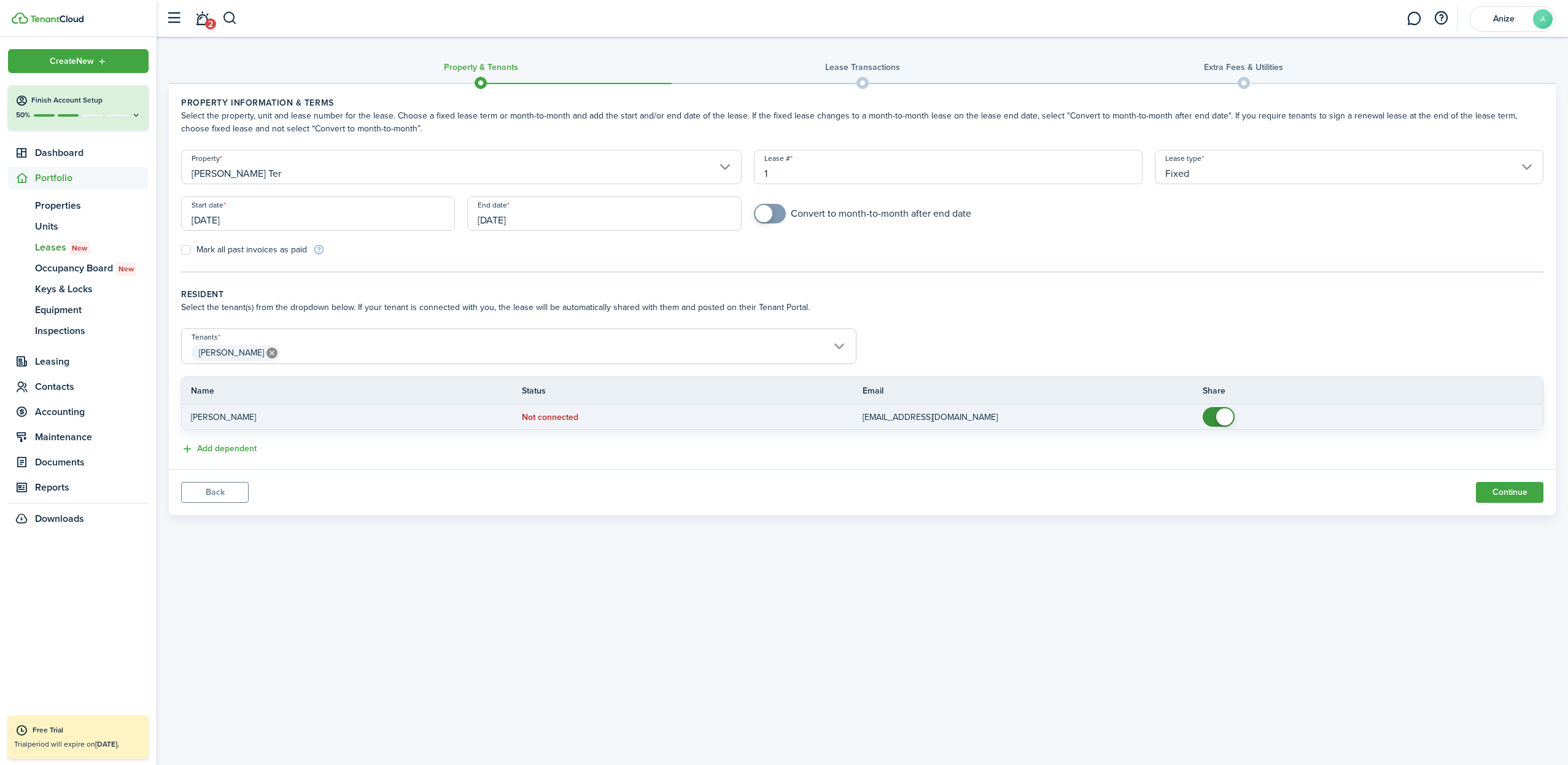
click at [939, 417] on p "[EMAIL_ADDRESS][DOMAIN_NAME]" at bounding box center [1023, 417] width 322 height 13
click at [932, 416] on p "[EMAIL_ADDRESS][DOMAIN_NAME]" at bounding box center [1023, 417] width 322 height 13
click at [931, 416] on p "[EMAIL_ADDRESS][DOMAIN_NAME]" at bounding box center [1023, 417] width 322 height 13
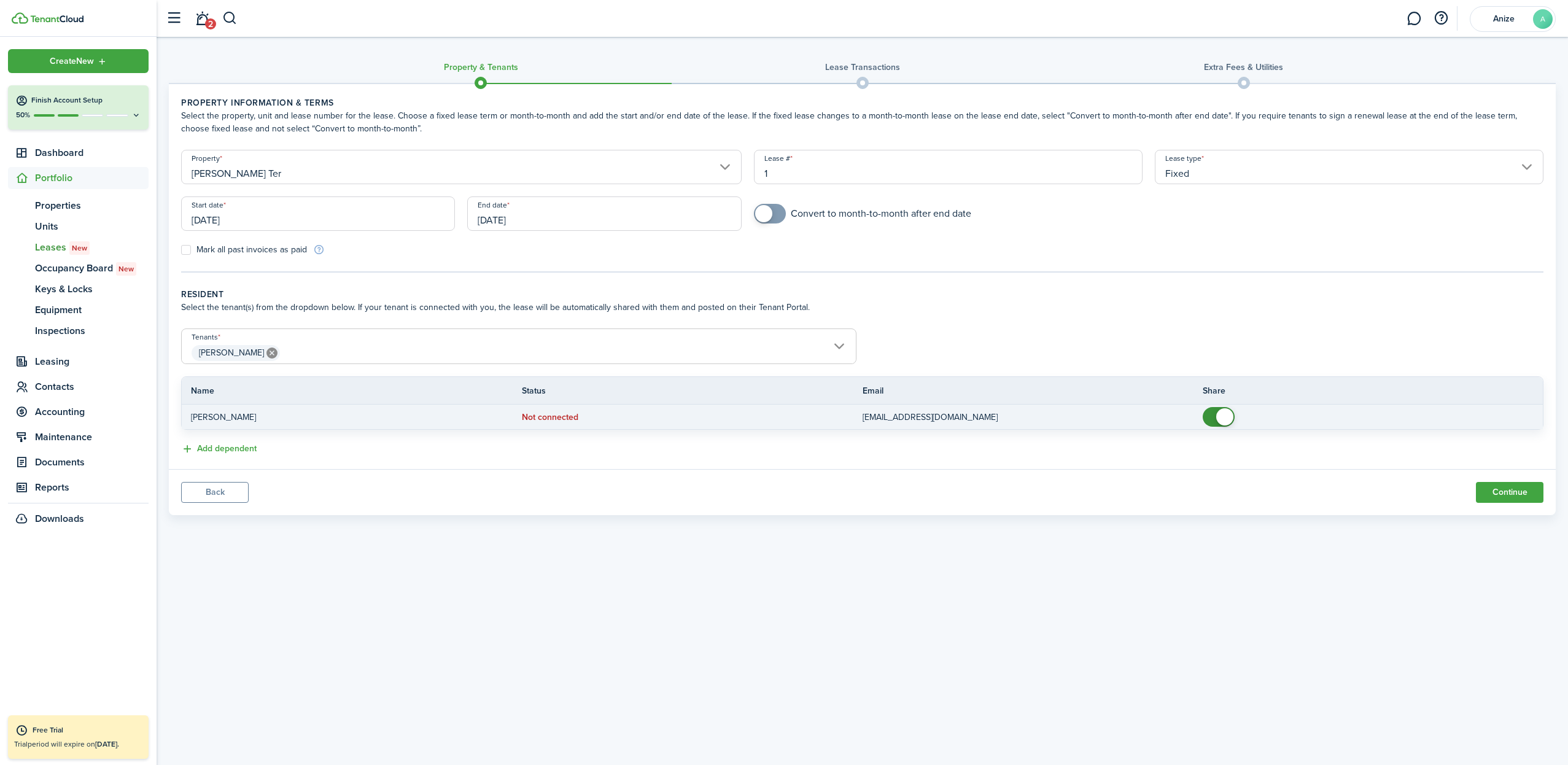
scroll to position [0, 0]
click at [1213, 414] on span at bounding box center [1219, 417] width 12 height 20
click at [942, 420] on p "[EMAIL_ADDRESS][DOMAIN_NAME]" at bounding box center [1023, 417] width 322 height 13
checkbox input "true"
click at [1216, 410] on span at bounding box center [1213, 417] width 17 height 17
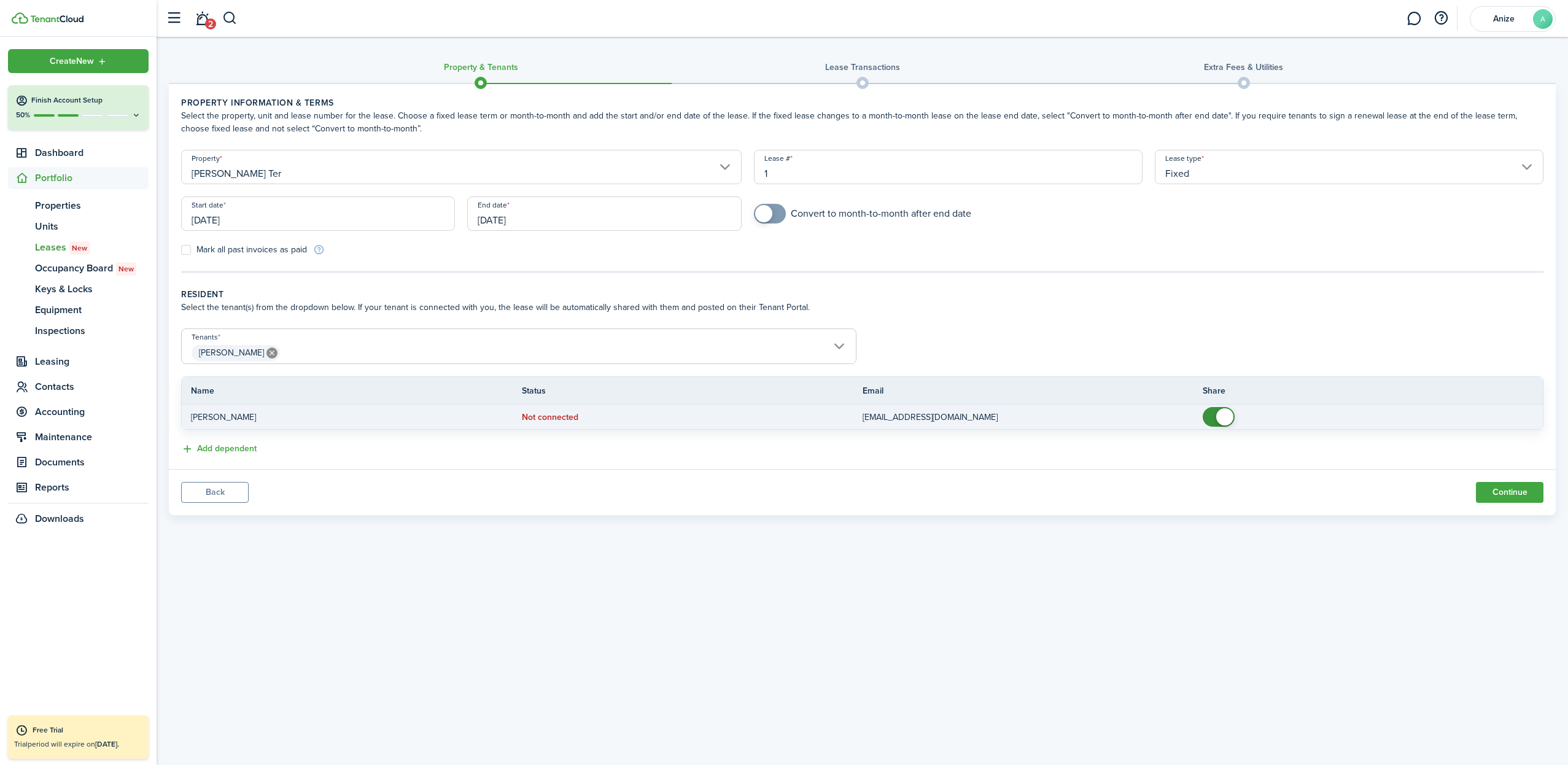
click at [939, 419] on p "[EMAIL_ADDRESS][DOMAIN_NAME]" at bounding box center [1023, 417] width 322 height 13
click at [910, 419] on p "[EMAIL_ADDRESS][DOMAIN_NAME]" at bounding box center [1023, 417] width 322 height 13
click at [919, 417] on p "[EMAIL_ADDRESS][DOMAIN_NAME]" at bounding box center [1023, 417] width 322 height 13
drag, startPoint x: 934, startPoint y: 416, endPoint x: 820, endPoint y: 411, distance: 114.1
click at [820, 411] on tr "[PERSON_NAME] Toe Not connected [EMAIL_ADDRESS][DOMAIN_NAME]" at bounding box center [862, 417] width 1361 height 25
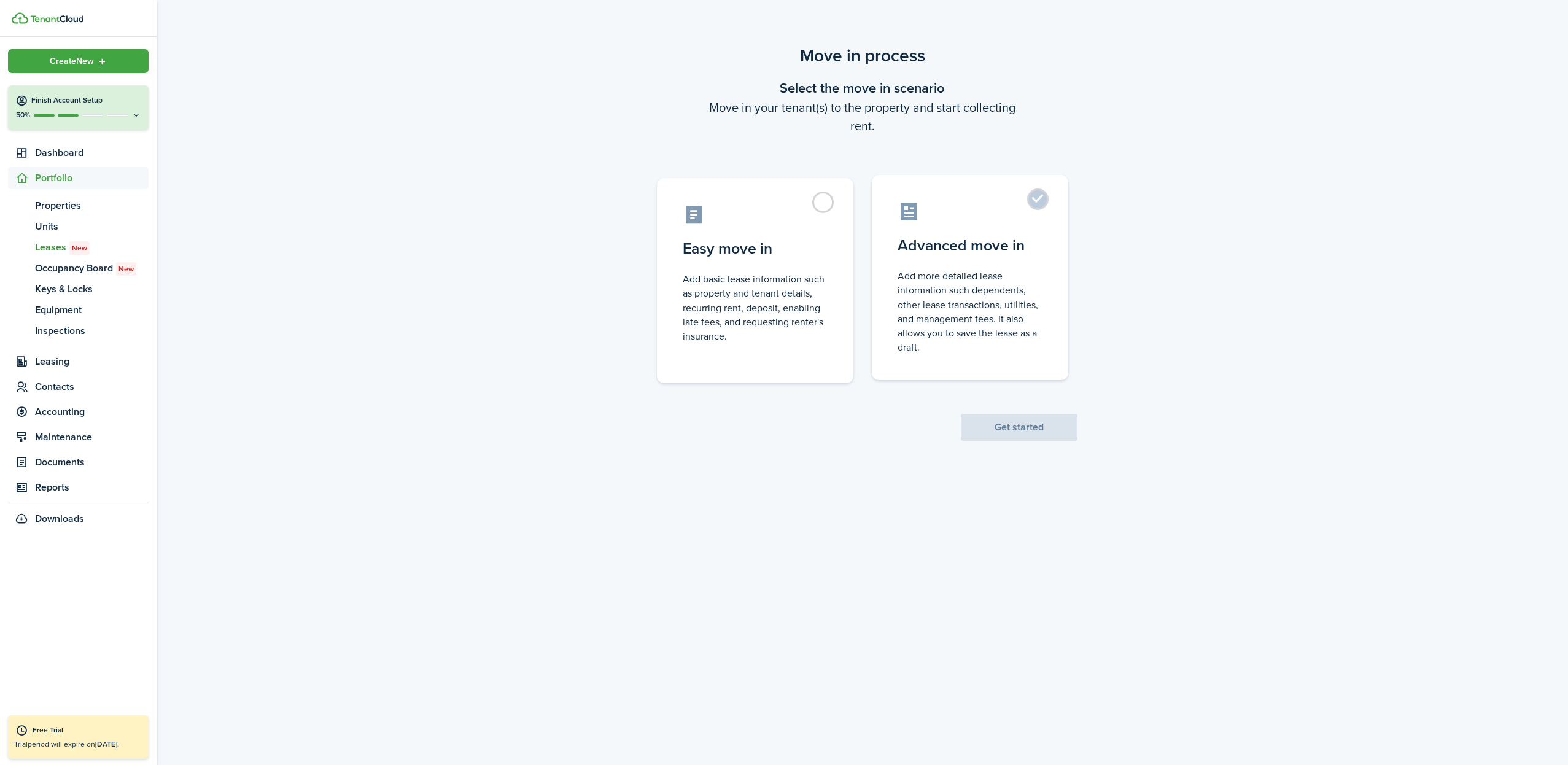
drag, startPoint x: 1034, startPoint y: 194, endPoint x: 1034, endPoint y: 303, distance: 109.0
click at [1035, 200] on label "Advanced move in Add more detailed lease information such dependents, other lea…" at bounding box center [970, 278] width 196 height 205
radio input "true"
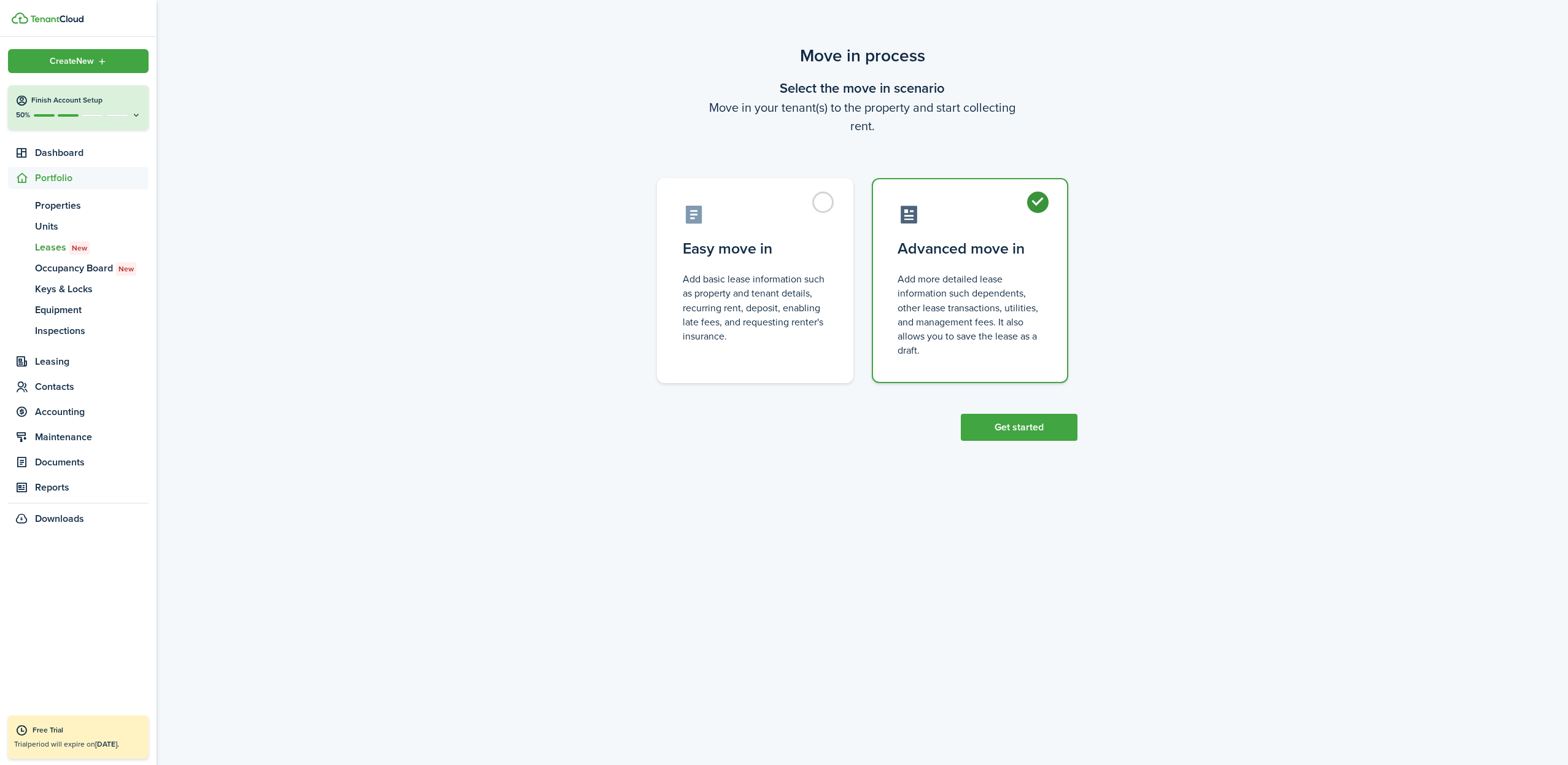
click at [1020, 429] on button "Get started" at bounding box center [1019, 427] width 117 height 27
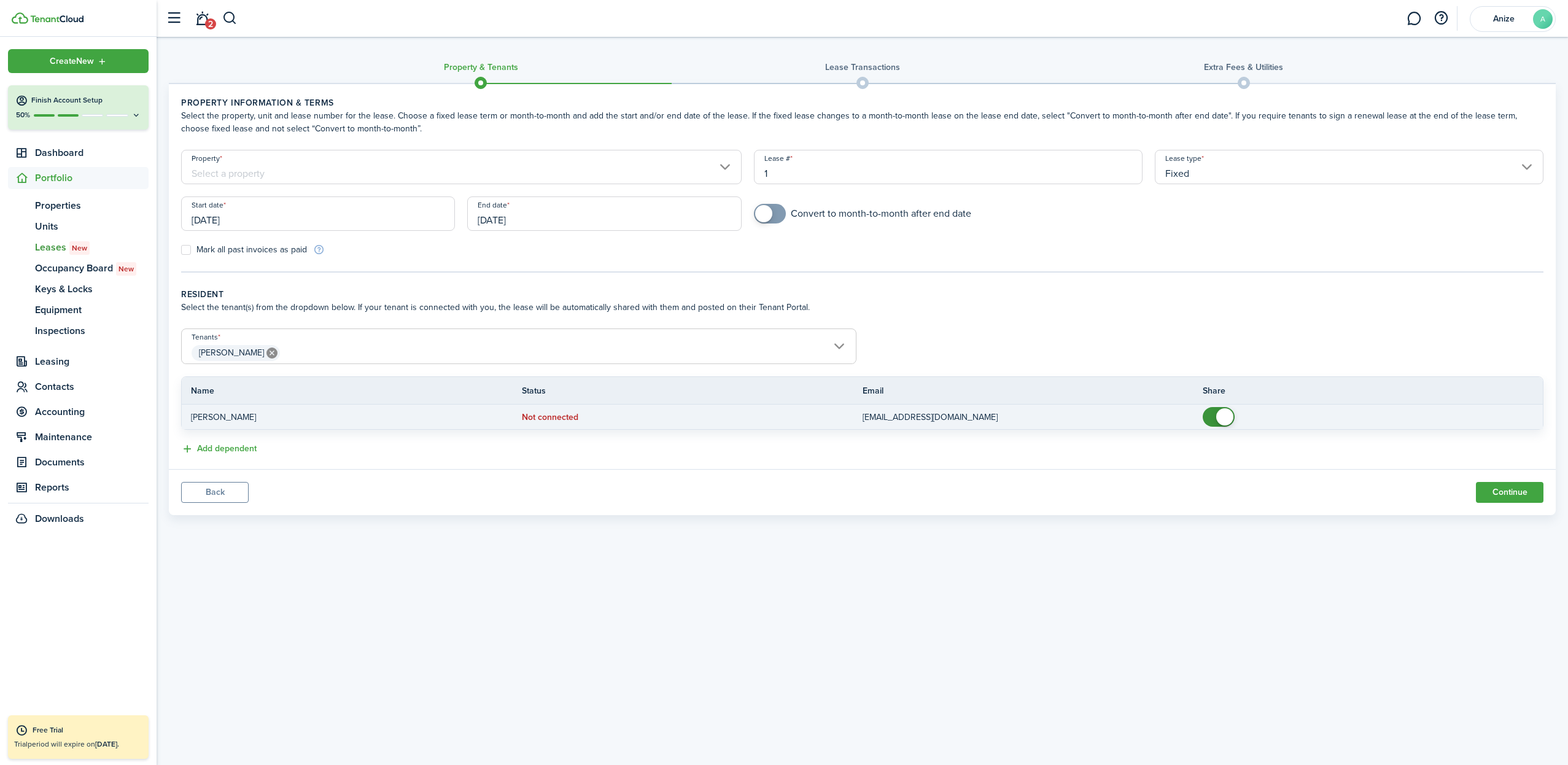
click at [882, 419] on p "[EMAIL_ADDRESS][DOMAIN_NAME]" at bounding box center [1023, 417] width 322 height 13
click at [578, 418] on status "Not connected" at bounding box center [550, 417] width 56 height 10
click at [919, 419] on p "[EMAIL_ADDRESS][DOMAIN_NAME]" at bounding box center [1023, 417] width 322 height 13
click at [937, 417] on p "[EMAIL_ADDRESS][DOMAIN_NAME]" at bounding box center [1023, 417] width 322 height 13
click at [930, 417] on p "[EMAIL_ADDRESS][DOMAIN_NAME]" at bounding box center [1023, 417] width 322 height 13
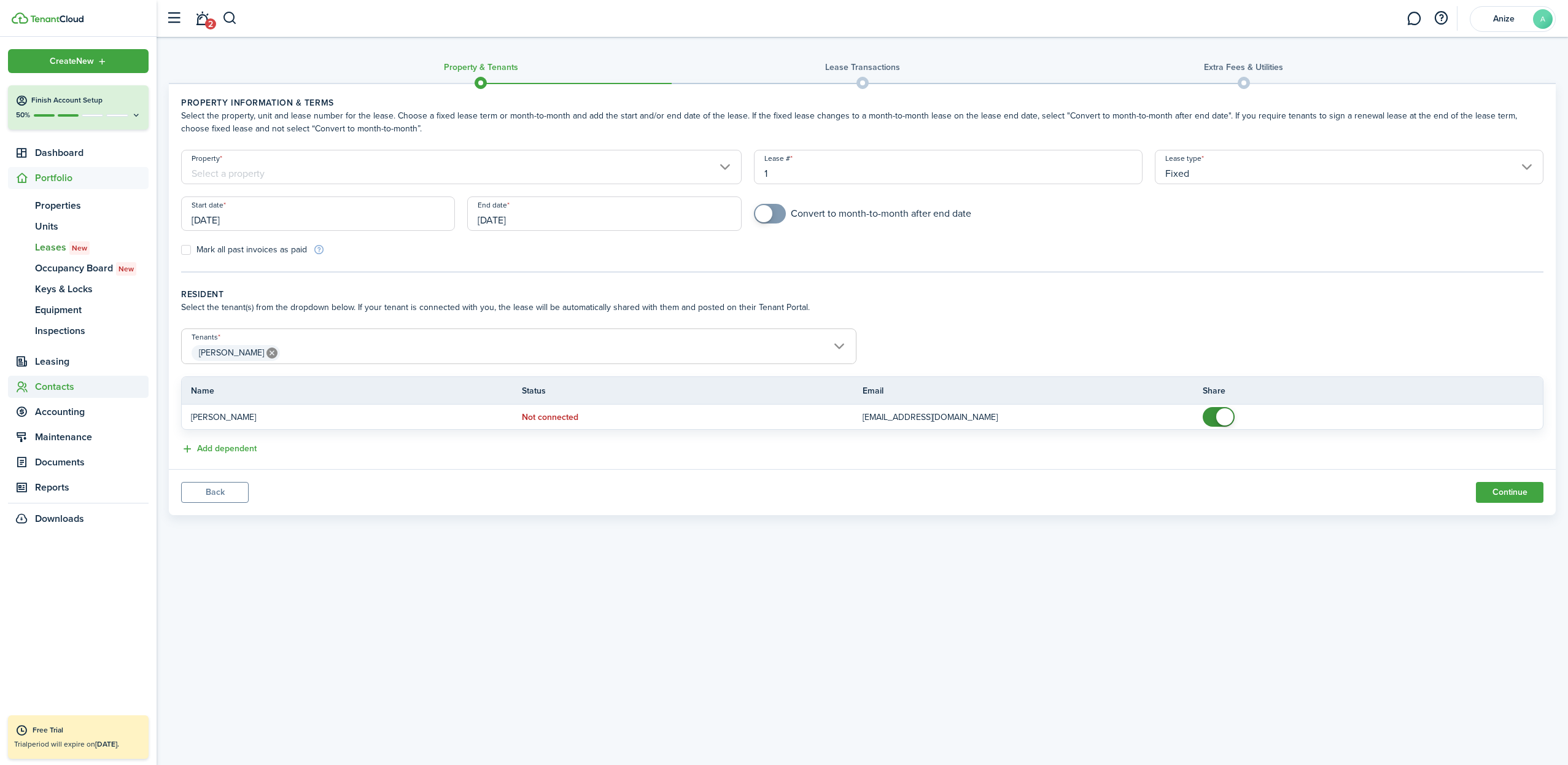
click at [58, 391] on span "Contacts" at bounding box center [91, 387] width 114 height 15
click at [52, 279] on span "Service Pros" at bounding box center [91, 277] width 114 height 15
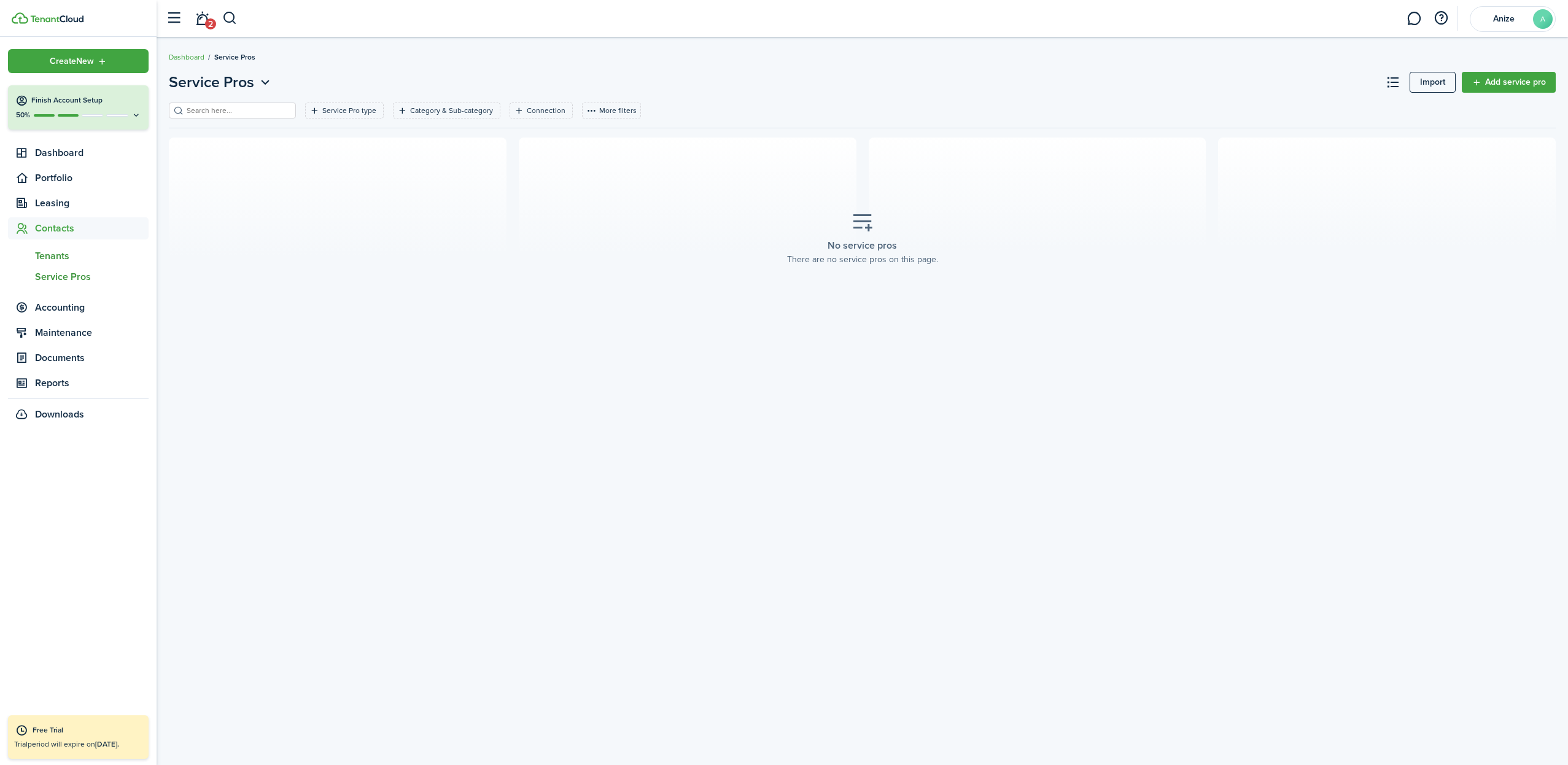
click at [55, 254] on span "Tenants" at bounding box center [91, 256] width 114 height 15
click at [67, 257] on span "Tenants" at bounding box center [91, 256] width 114 height 15
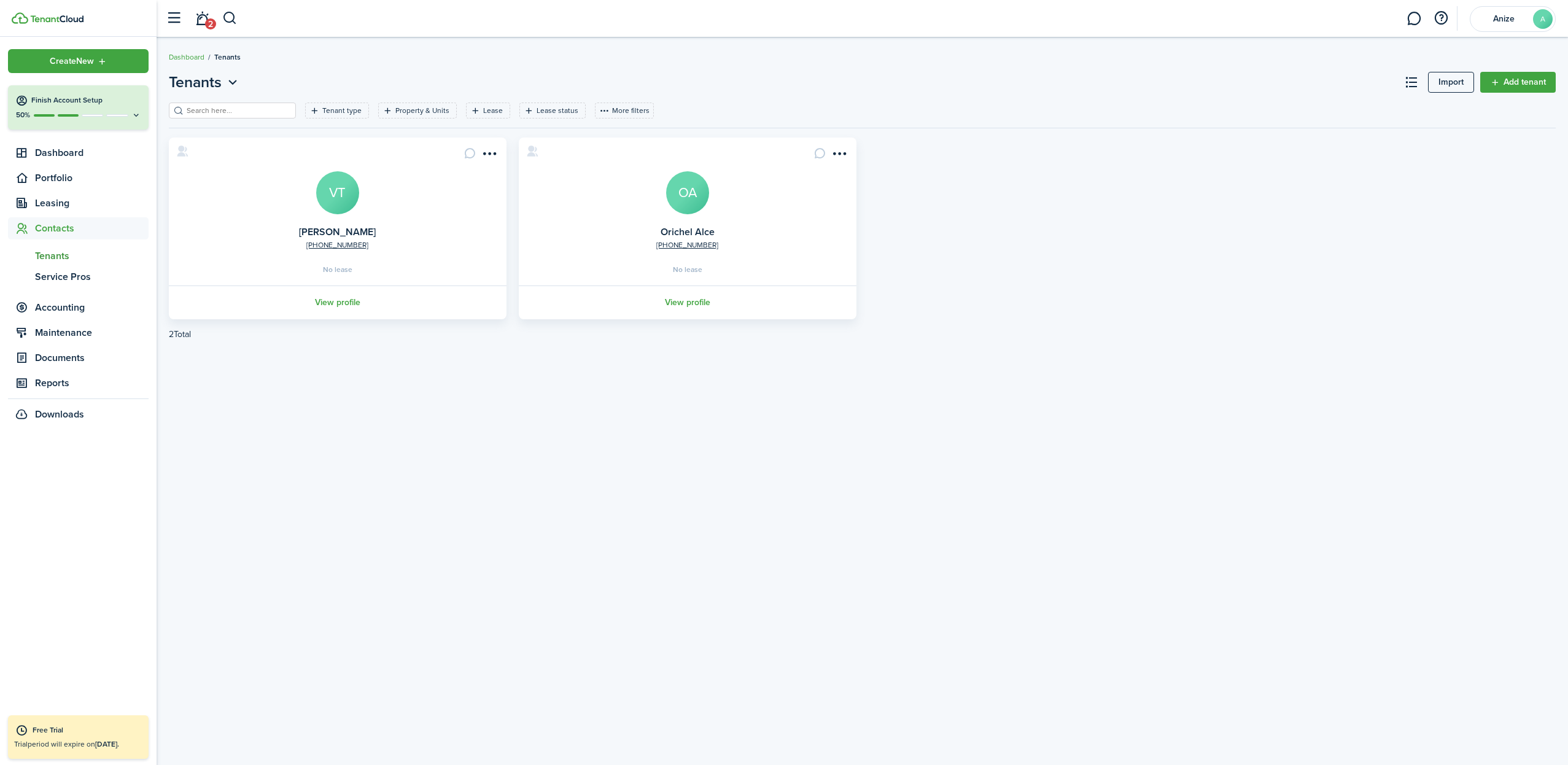
click at [346, 302] on link "View profile" at bounding box center [338, 302] width 341 height 34
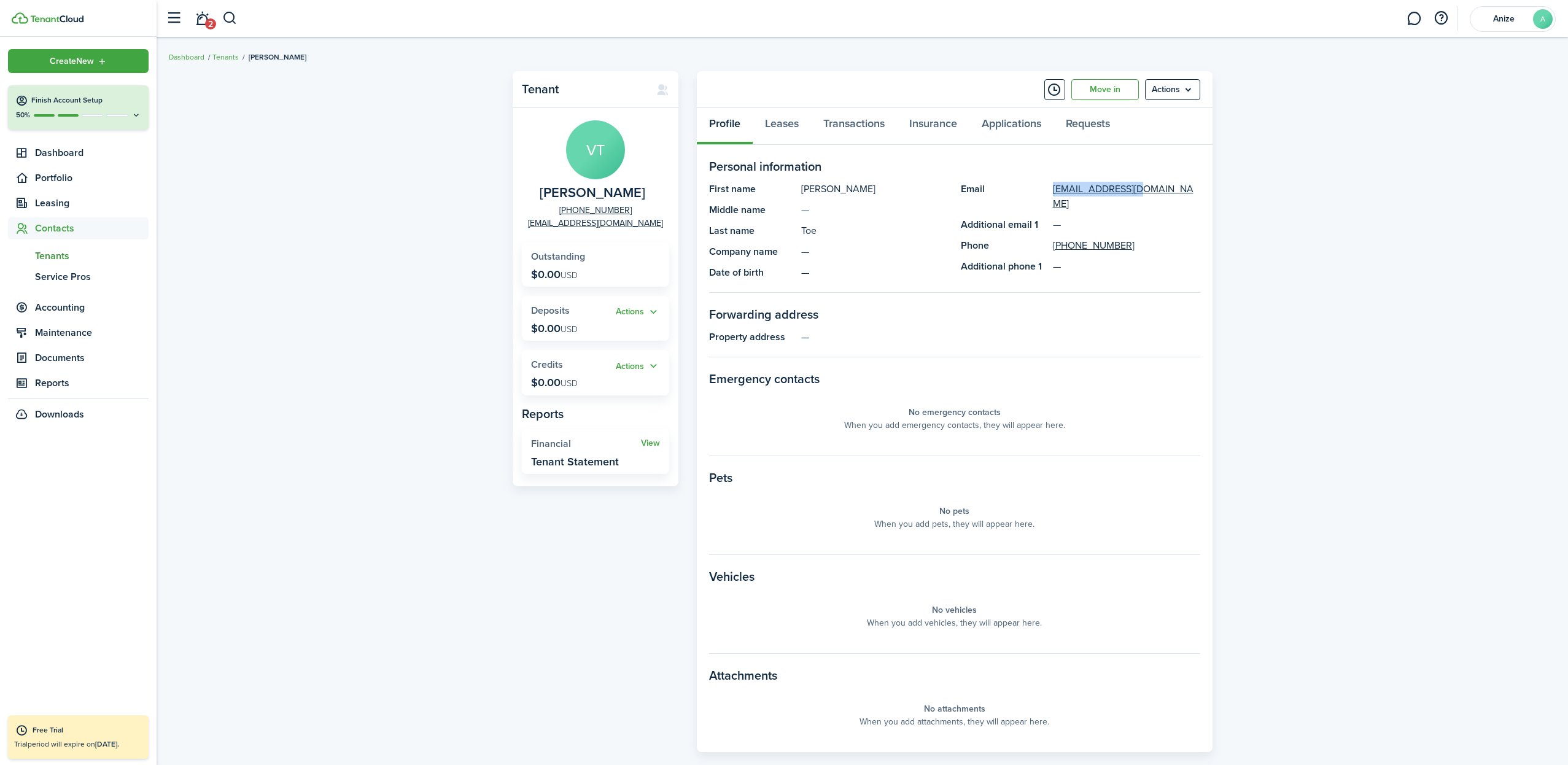
drag, startPoint x: 1138, startPoint y: 190, endPoint x: 1038, endPoint y: 187, distance: 100.0
click at [1038, 187] on panel-main-item "Email [EMAIL_ADDRESS][DOMAIN_NAME]" at bounding box center [1081, 196] width 239 height 29
click at [1190, 88] on menu-btn "Actions" at bounding box center [1173, 90] width 55 height 21
click at [1116, 114] on link "Edit" at bounding box center [1146, 117] width 107 height 21
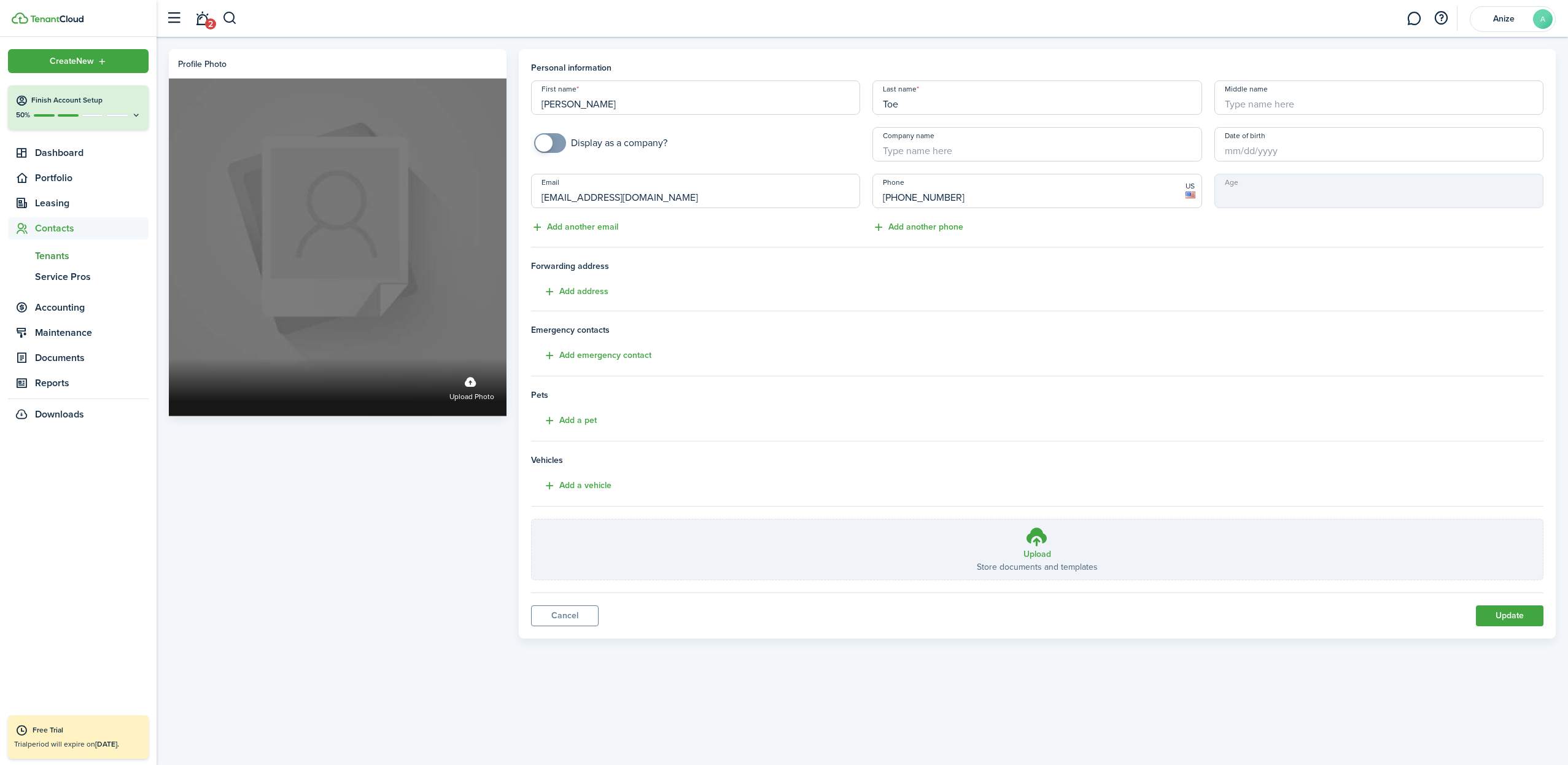
drag, startPoint x: 662, startPoint y: 203, endPoint x: 457, endPoint y: 185, distance: 205.8
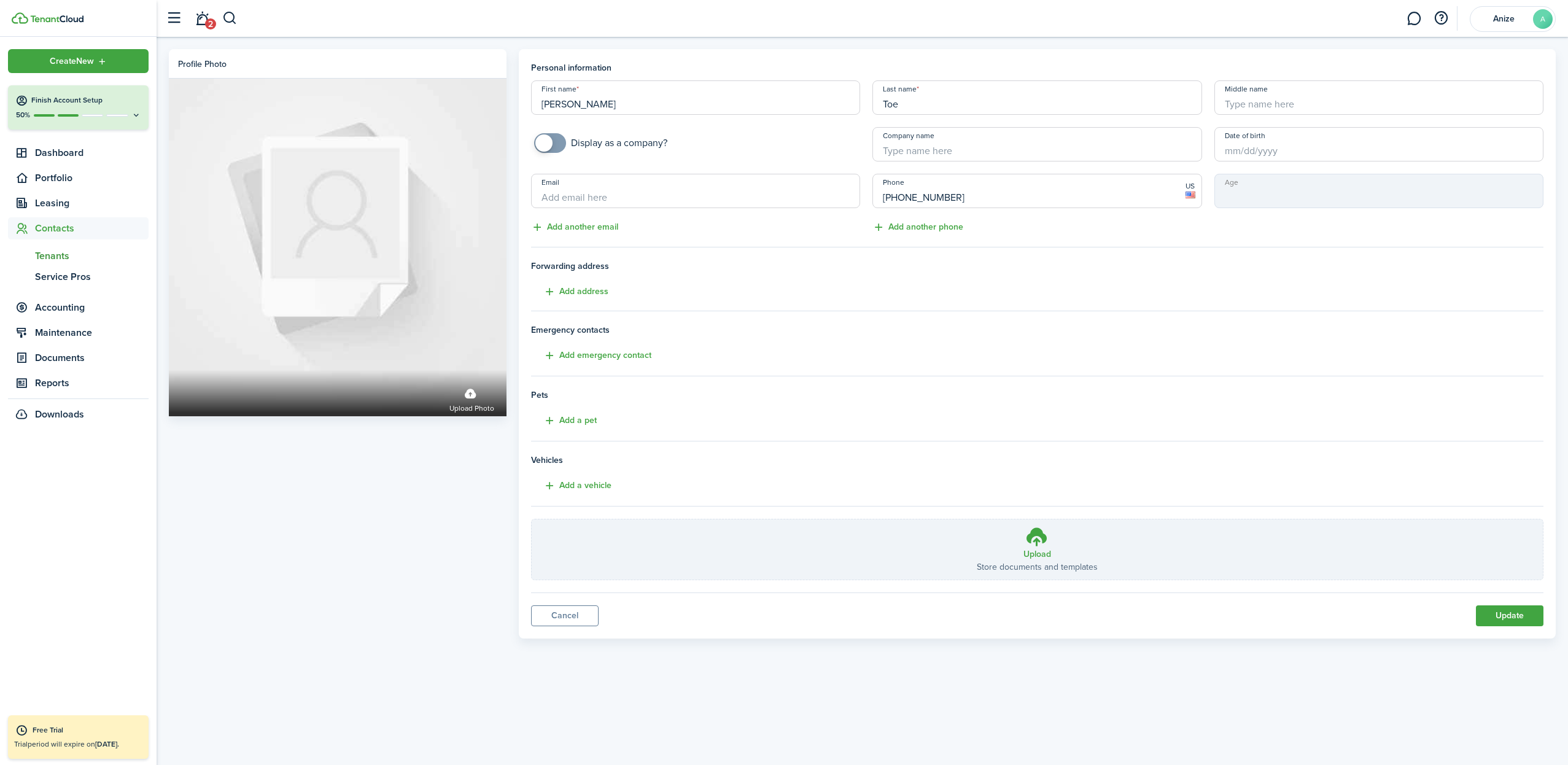
click at [1505, 611] on button "Update" at bounding box center [1510, 616] width 68 height 21
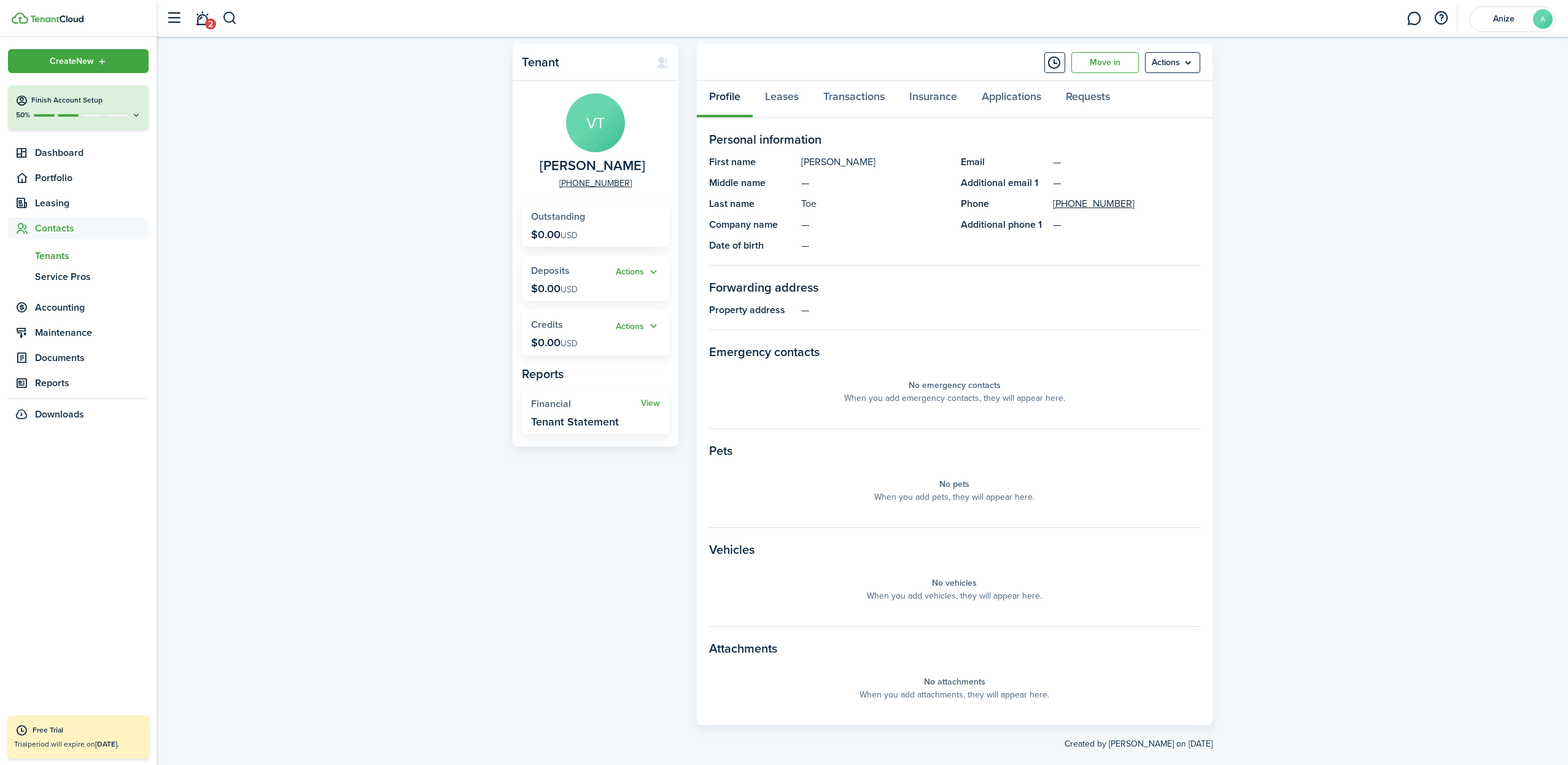
scroll to position [29, 0]
click at [61, 356] on span "Documents" at bounding box center [91, 358] width 114 height 15
click at [78, 329] on span "Landlord forms" at bounding box center [91, 332] width 114 height 15
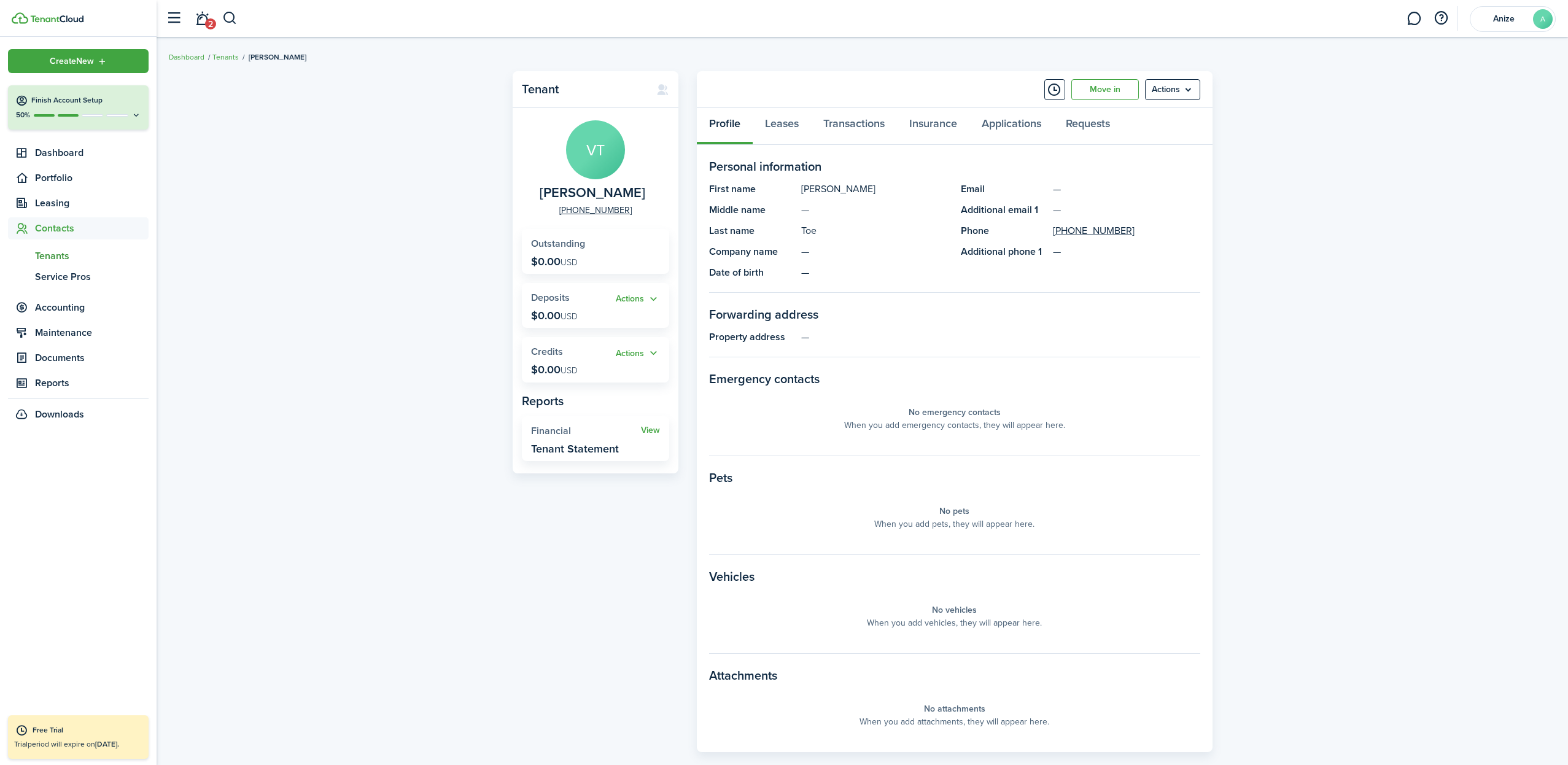
click at [651, 425] on link "View" at bounding box center [650, 430] width 19 height 10
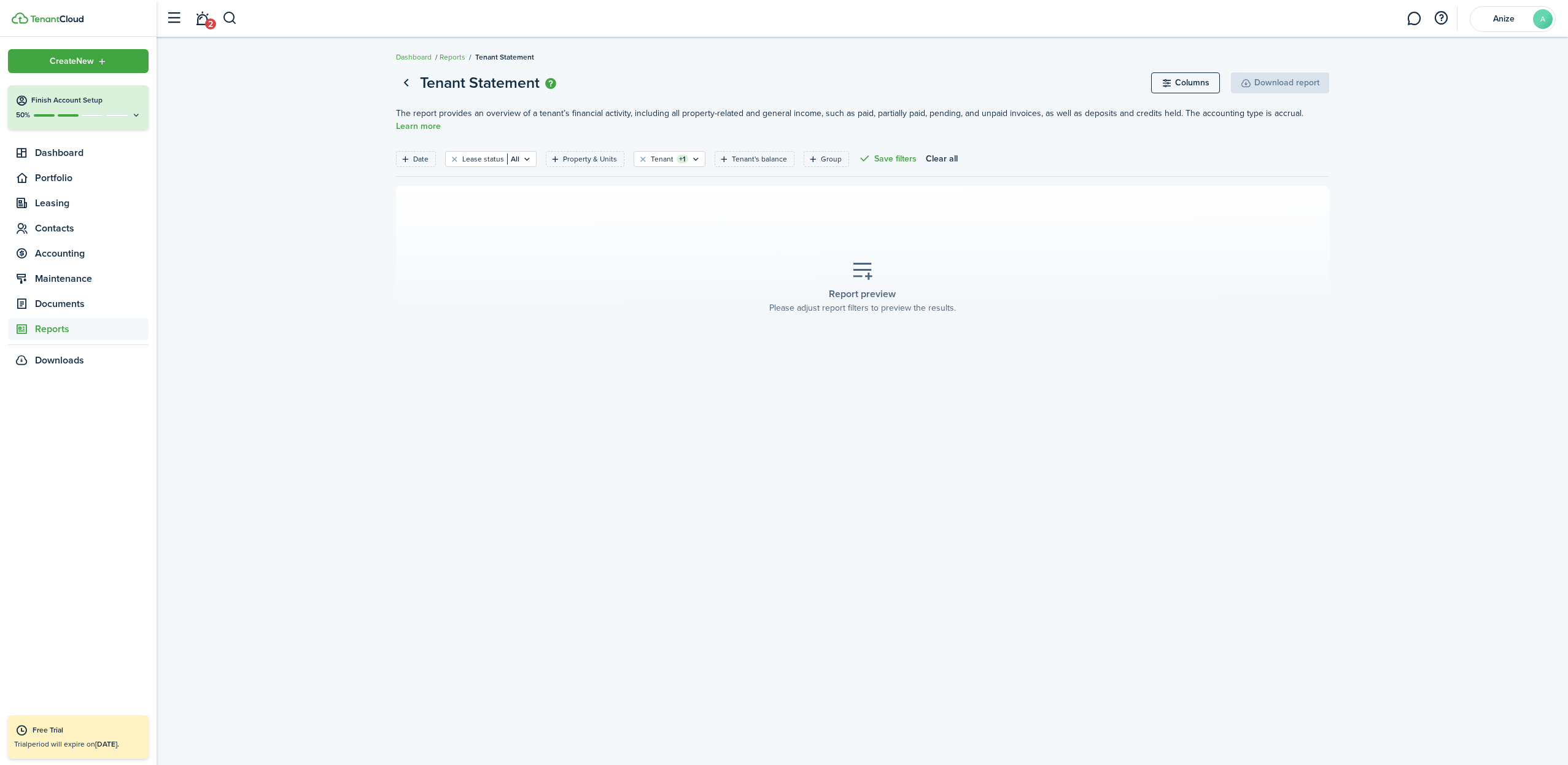
click at [208, 21] on span "2" at bounding box center [211, 24] width 11 height 11
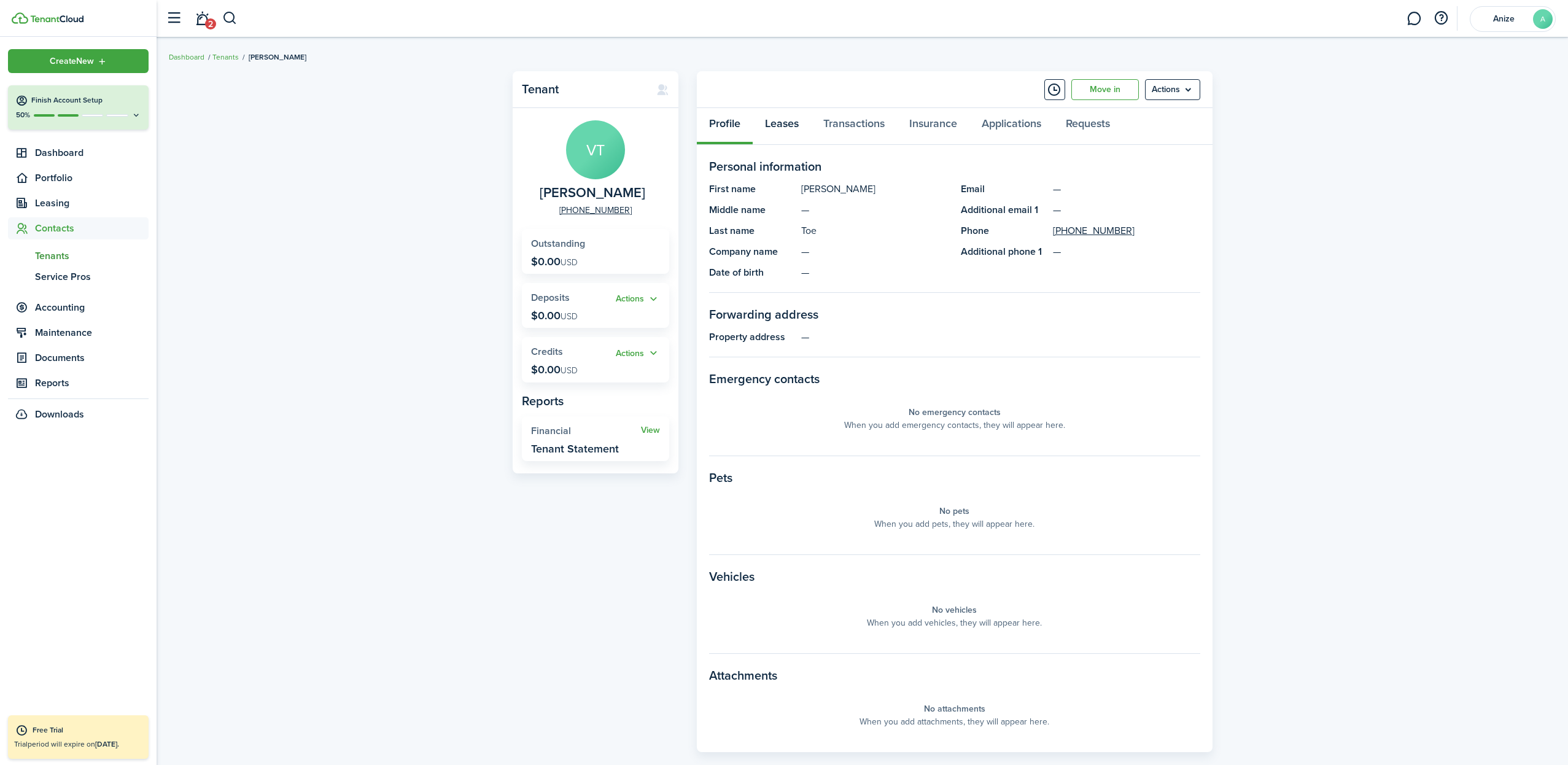
click at [793, 126] on link "Leases" at bounding box center [782, 126] width 58 height 37
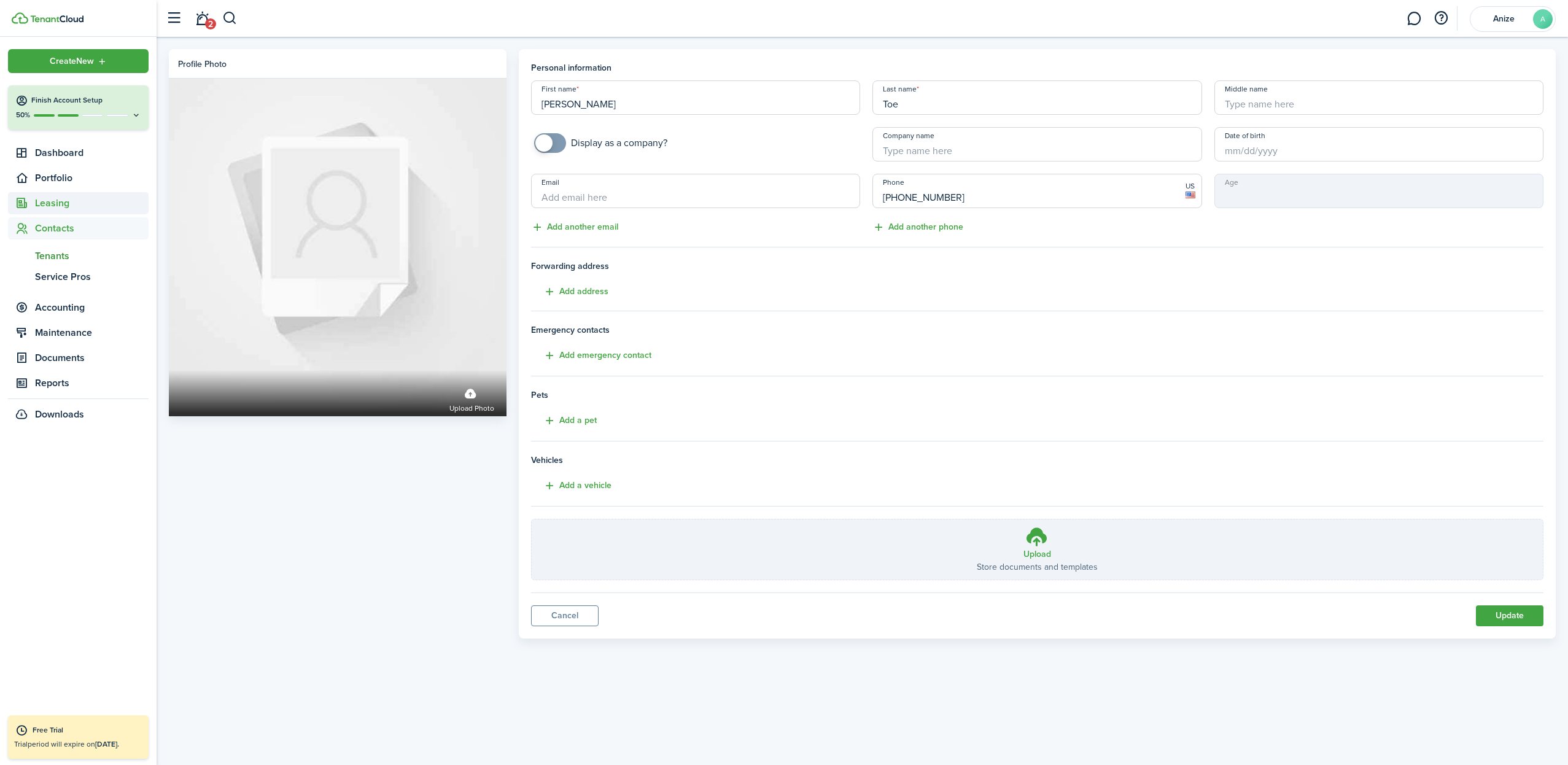
click at [64, 205] on span "Leasing" at bounding box center [91, 203] width 114 height 15
click at [51, 149] on span "Dashboard" at bounding box center [91, 153] width 114 height 15
click at [45, 302] on span "Contacts" at bounding box center [91, 303] width 114 height 15
click at [54, 176] on span "Portfolio" at bounding box center [91, 178] width 114 height 15
click at [52, 223] on span "Units" at bounding box center [91, 227] width 114 height 15
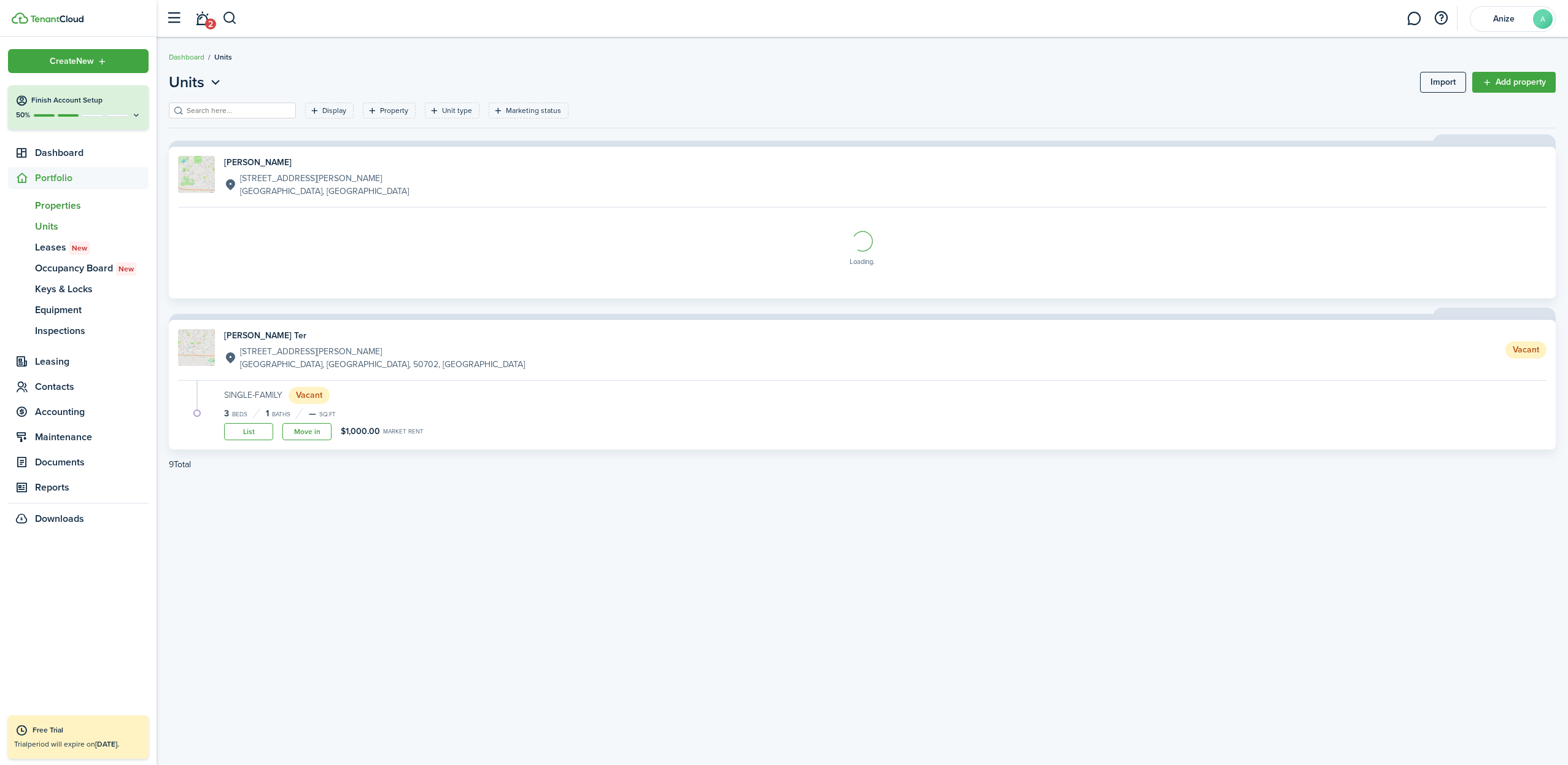
click at [58, 200] on span "Properties" at bounding box center [91, 206] width 114 height 15
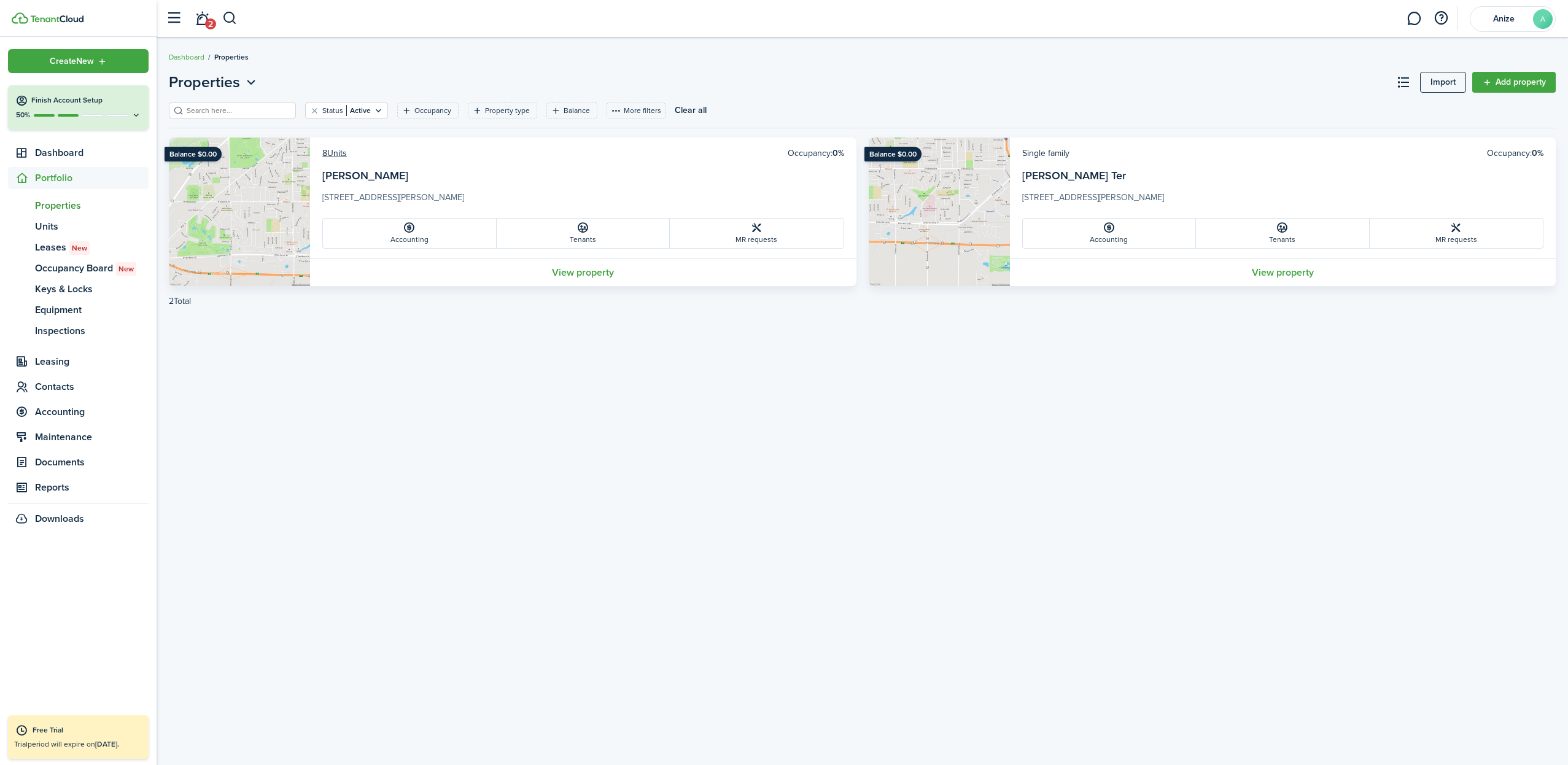
click at [1527, 82] on link "Add property" at bounding box center [1514, 82] width 83 height 21
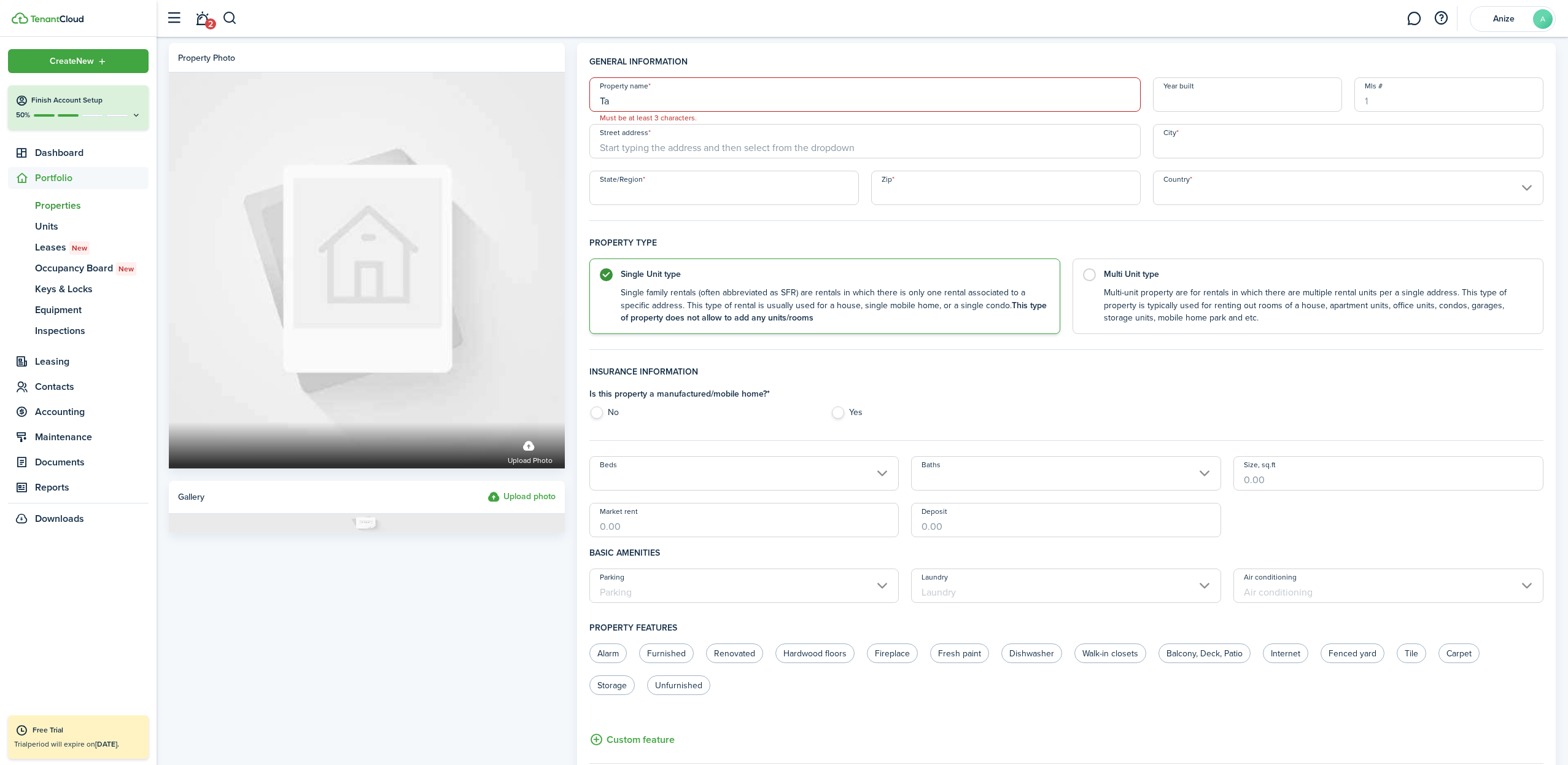
type input "T"
click at [55, 206] on span "Properties" at bounding box center [91, 206] width 114 height 15
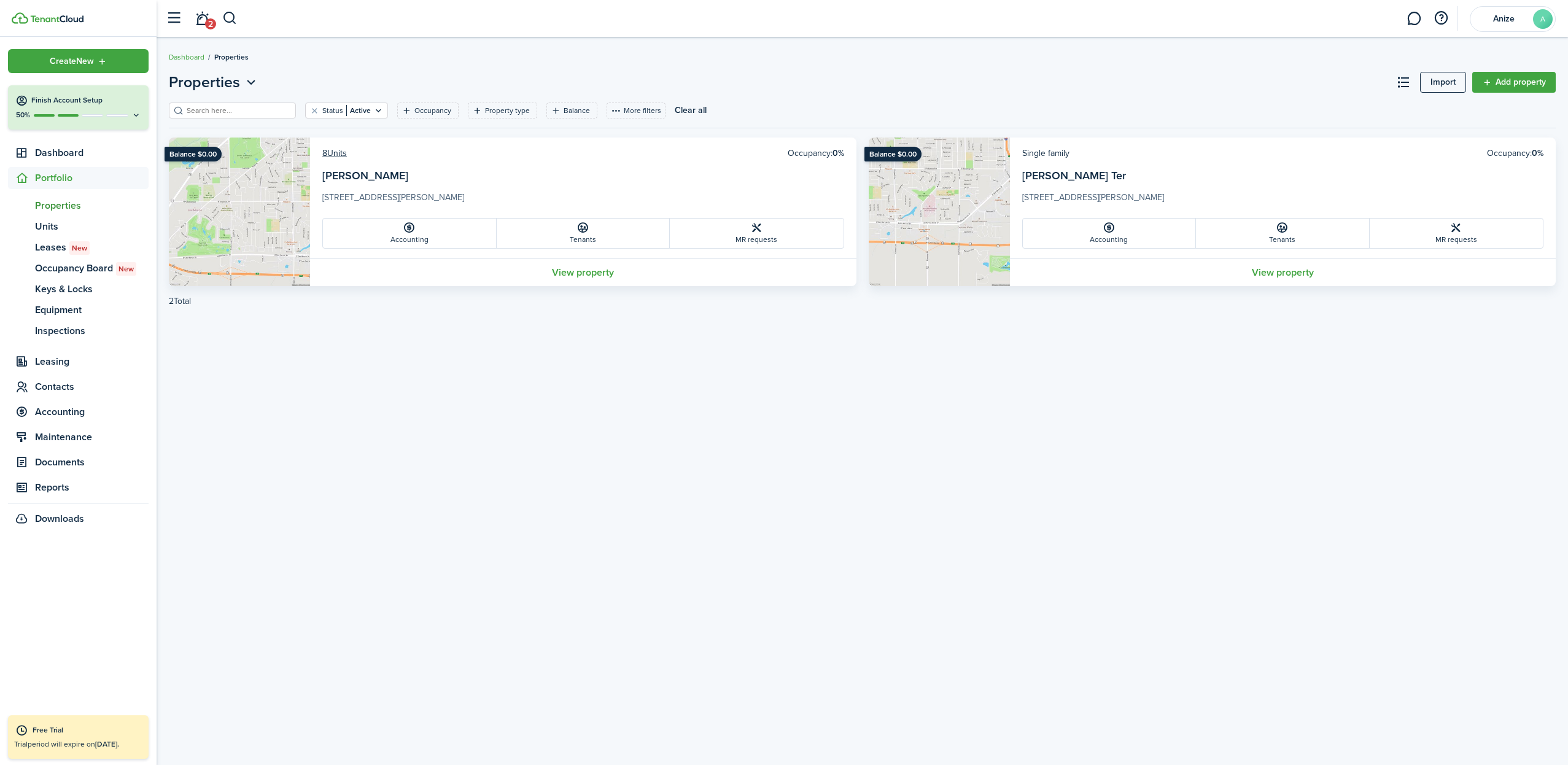
click at [1294, 272] on link "View property" at bounding box center [1283, 272] width 546 height 28
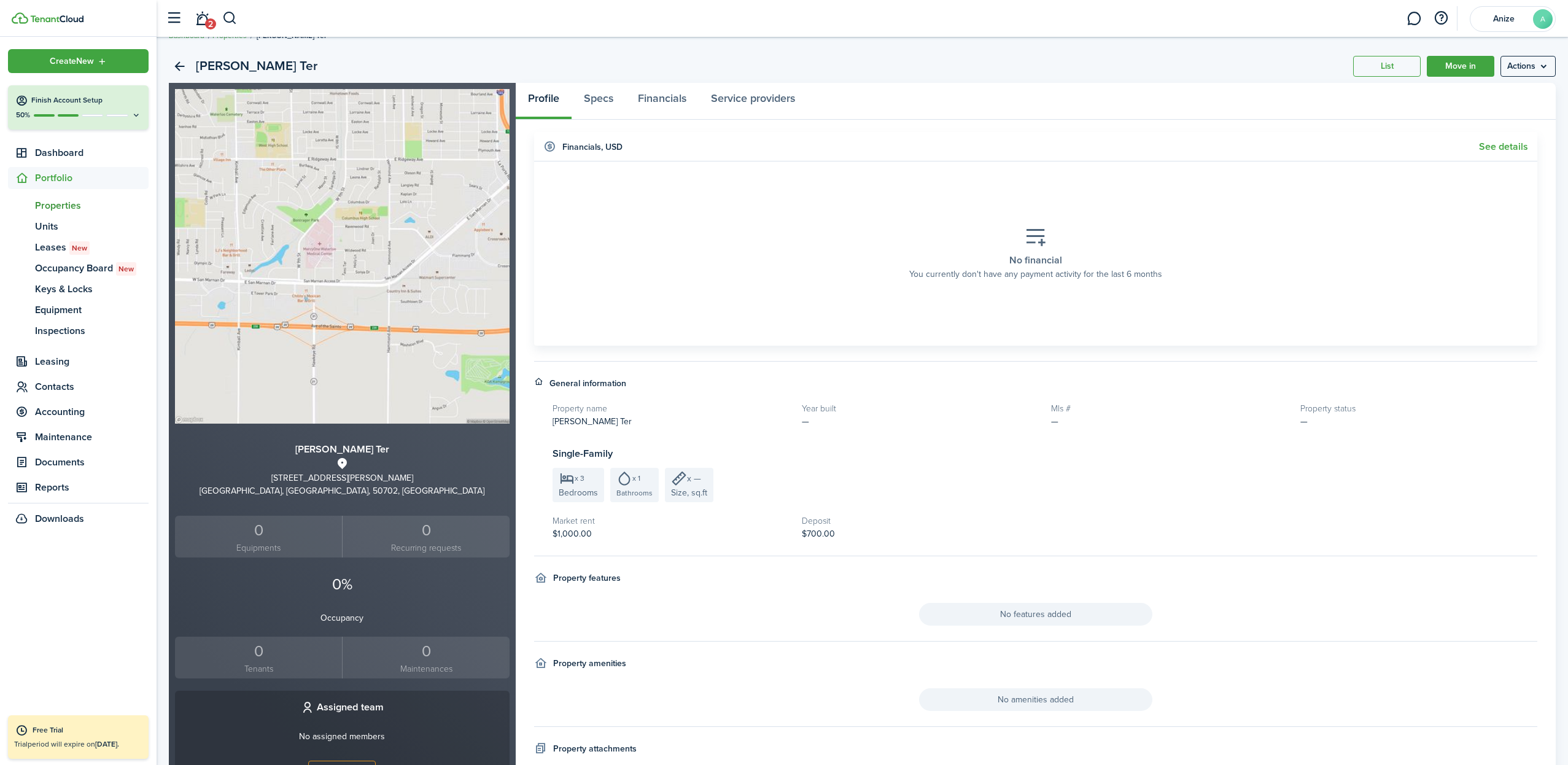
scroll to position [20, 0]
click at [1543, 68] on menu-btn "Actions" at bounding box center [1528, 68] width 55 height 21
click at [1503, 97] on link "Edit property" at bounding box center [1502, 95] width 107 height 21
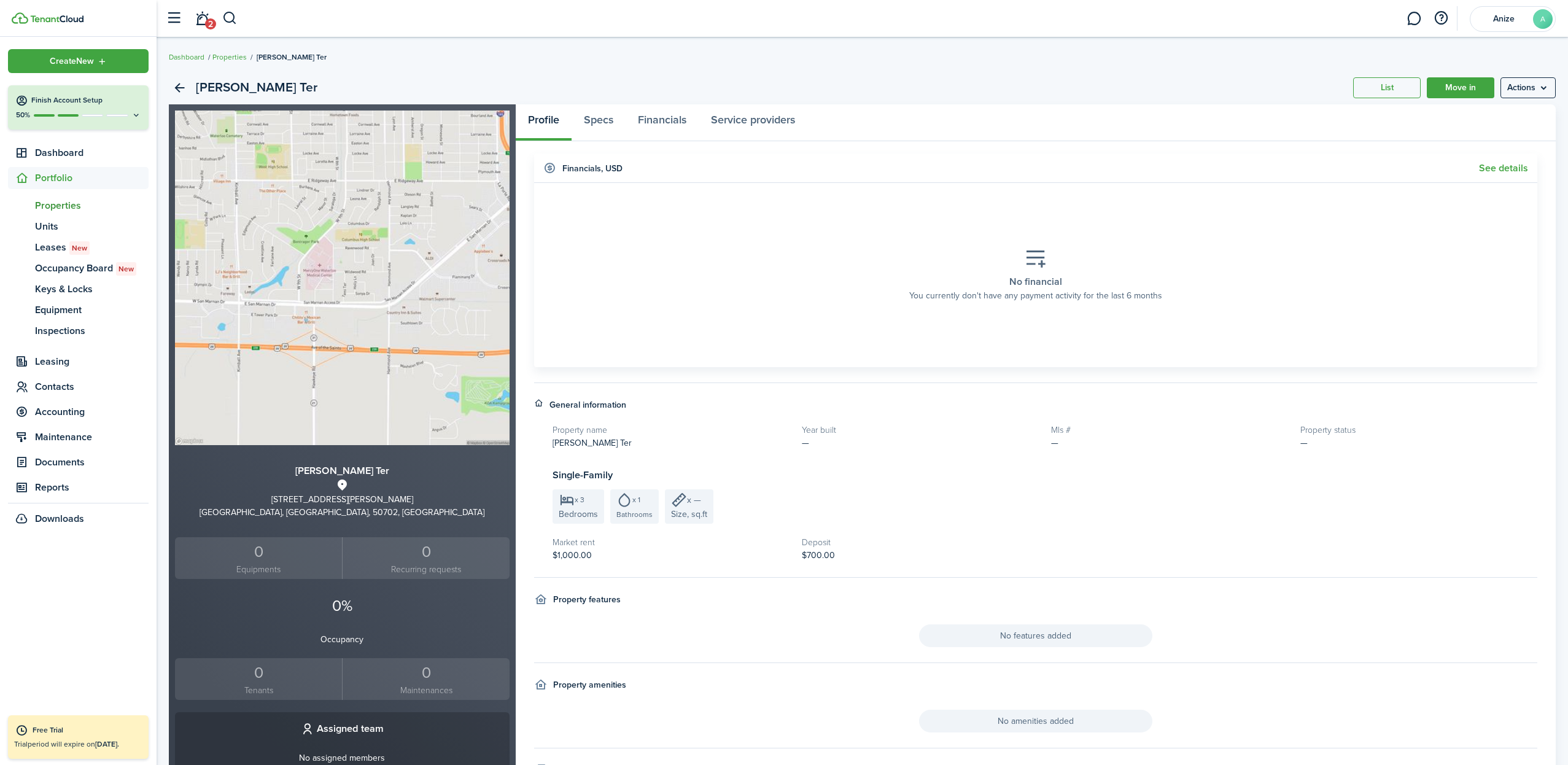
click at [1543, 88] on menu-btn "Actions" at bounding box center [1528, 88] width 55 height 21
click at [1502, 159] on button "Delete property" at bounding box center [1502, 158] width 107 height 21
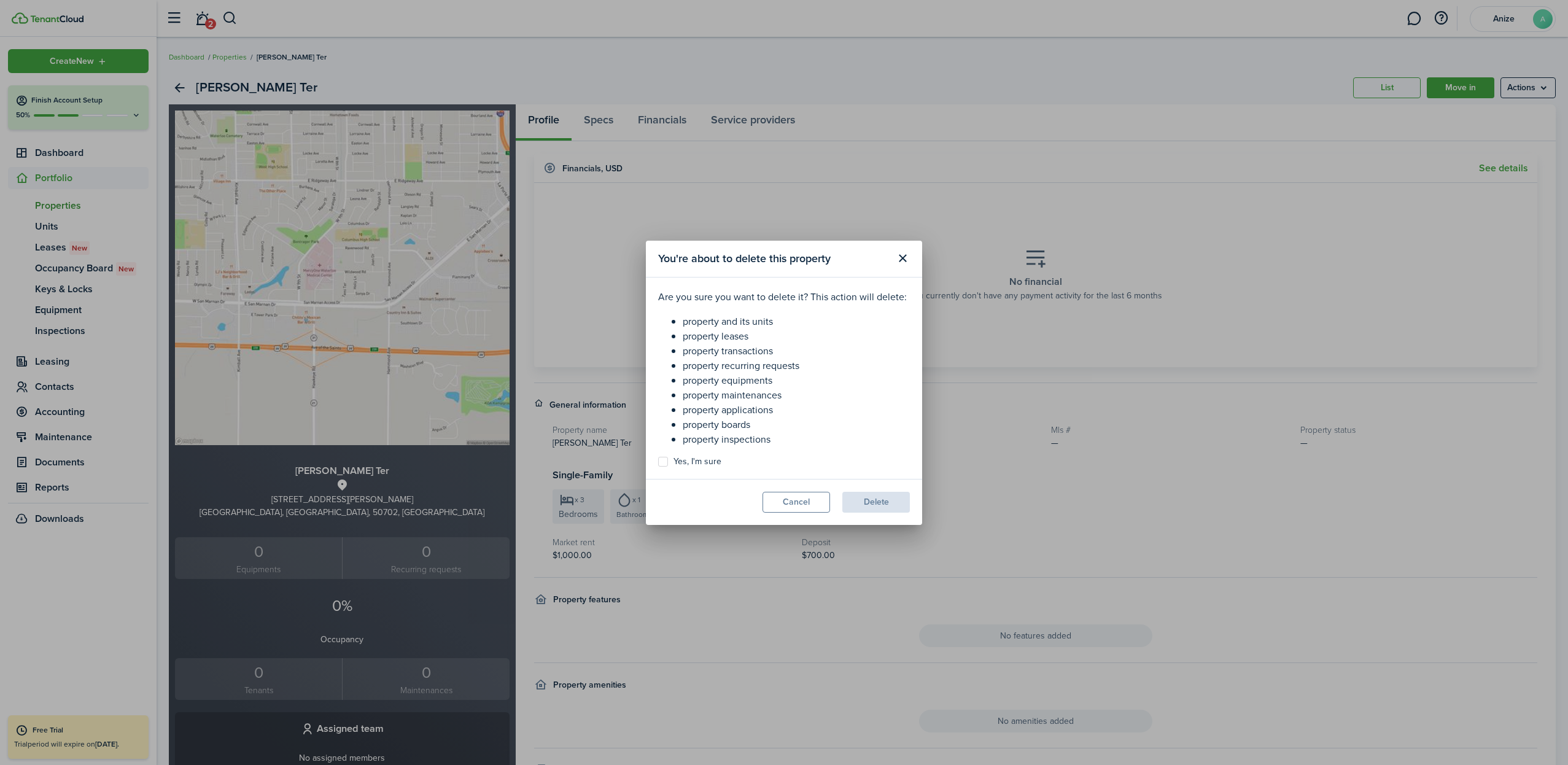
click at [666, 463] on label "Yes, I'm sure" at bounding box center [689, 462] width 63 height 10
click at [658, 462] on input "Yes, I'm sure" at bounding box center [658, 461] width 1 height 1
checkbox input "true"
click at [867, 503] on button "Delete" at bounding box center [876, 502] width 68 height 21
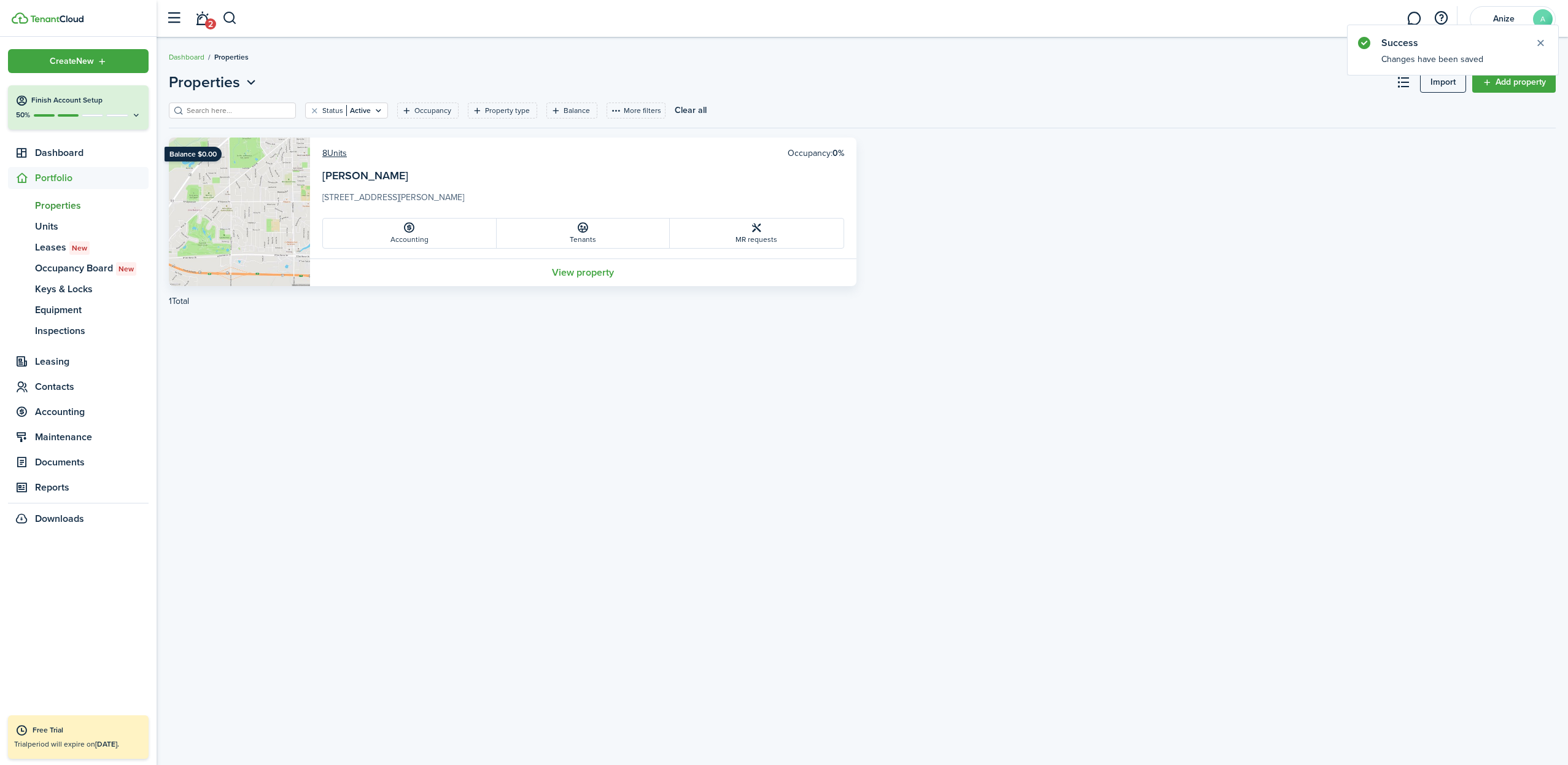
click at [1522, 83] on link "Add property" at bounding box center [1514, 82] width 83 height 21
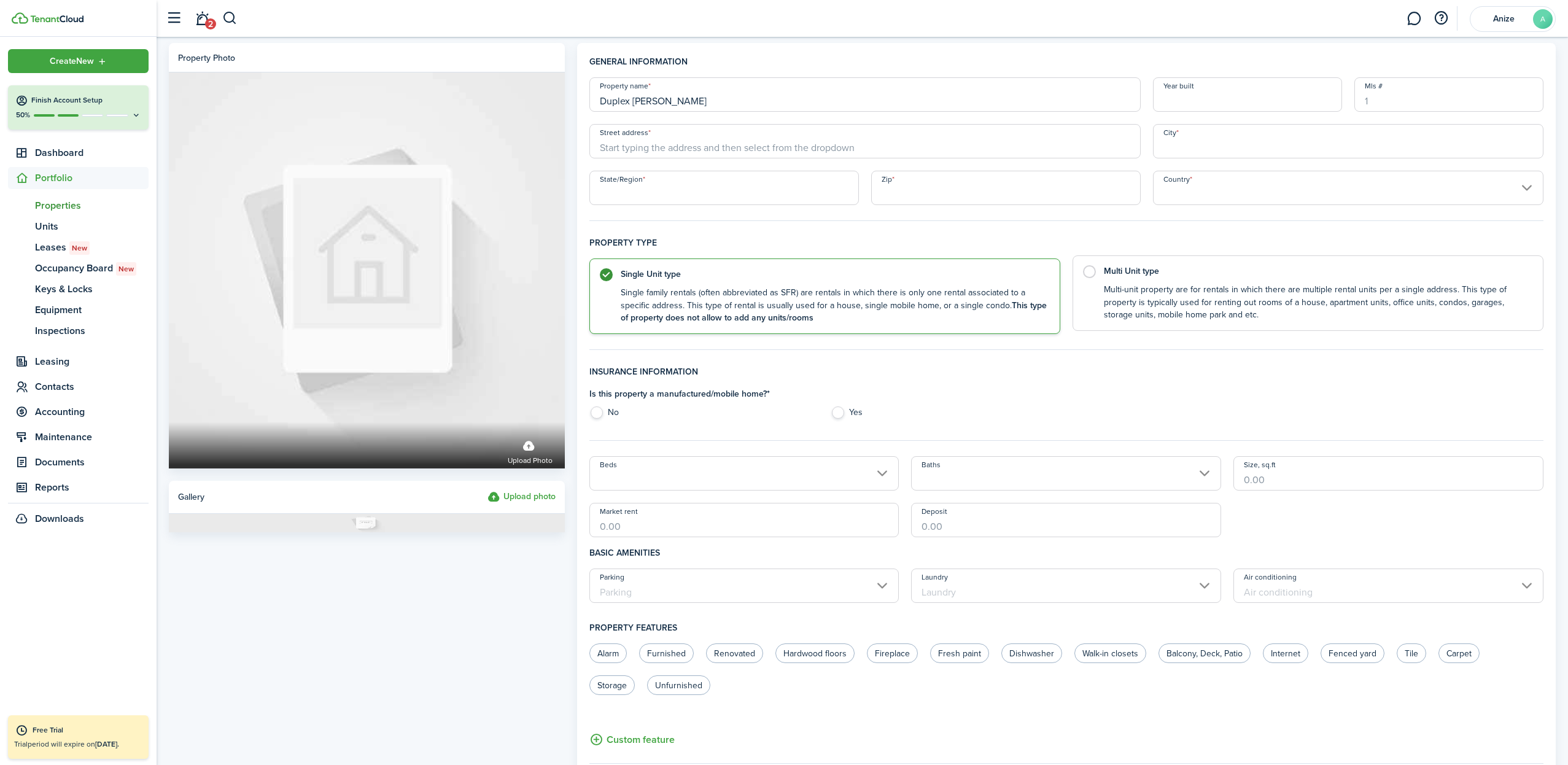
type input "Duplex [PERSON_NAME]"
click at [1095, 273] on label "Multi Unit type Multi-unit property are for rentals in which there are multiple…" at bounding box center [1308, 293] width 471 height 76
radio input "false"
radio input "true"
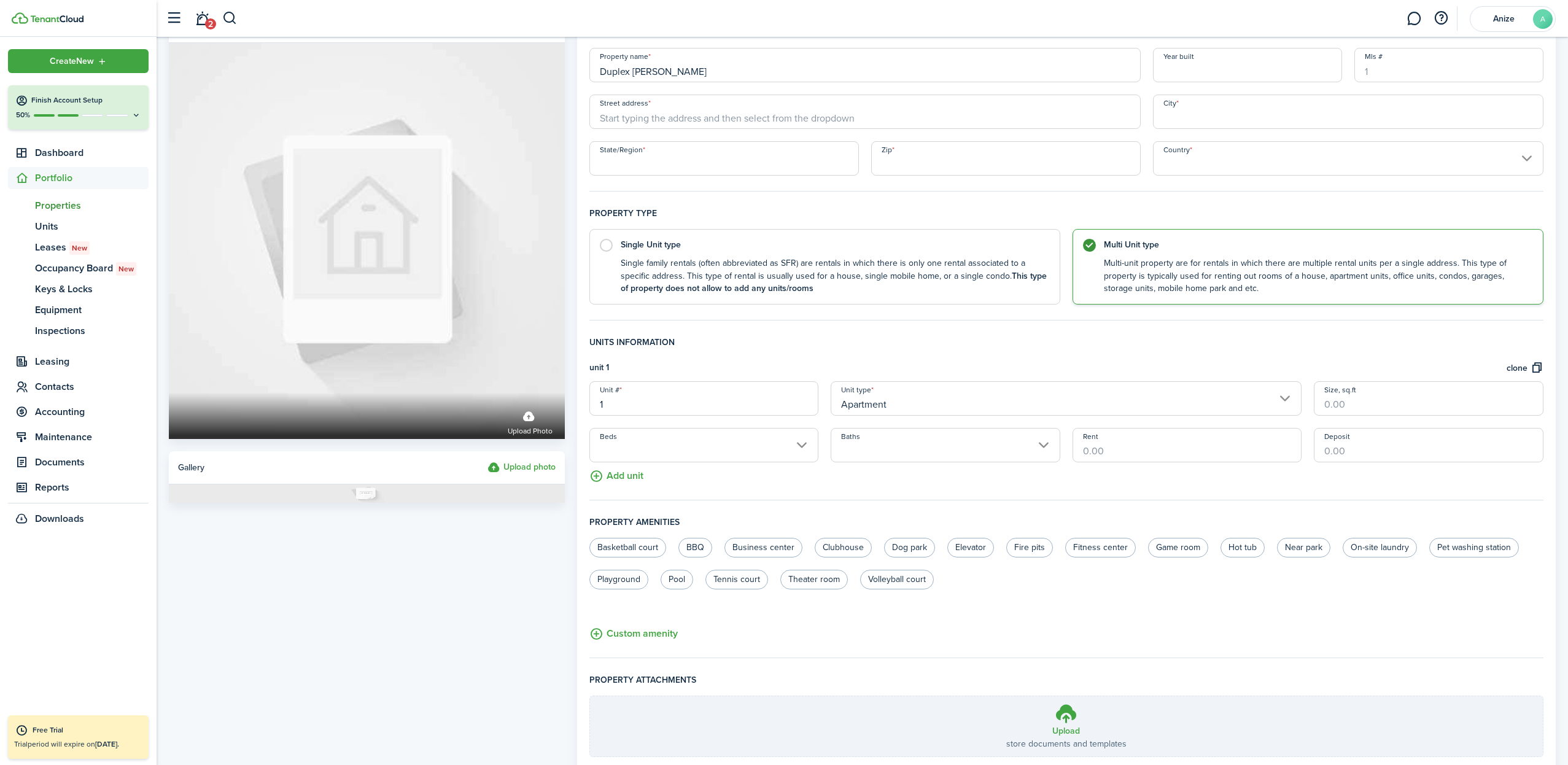
scroll to position [3, 0]
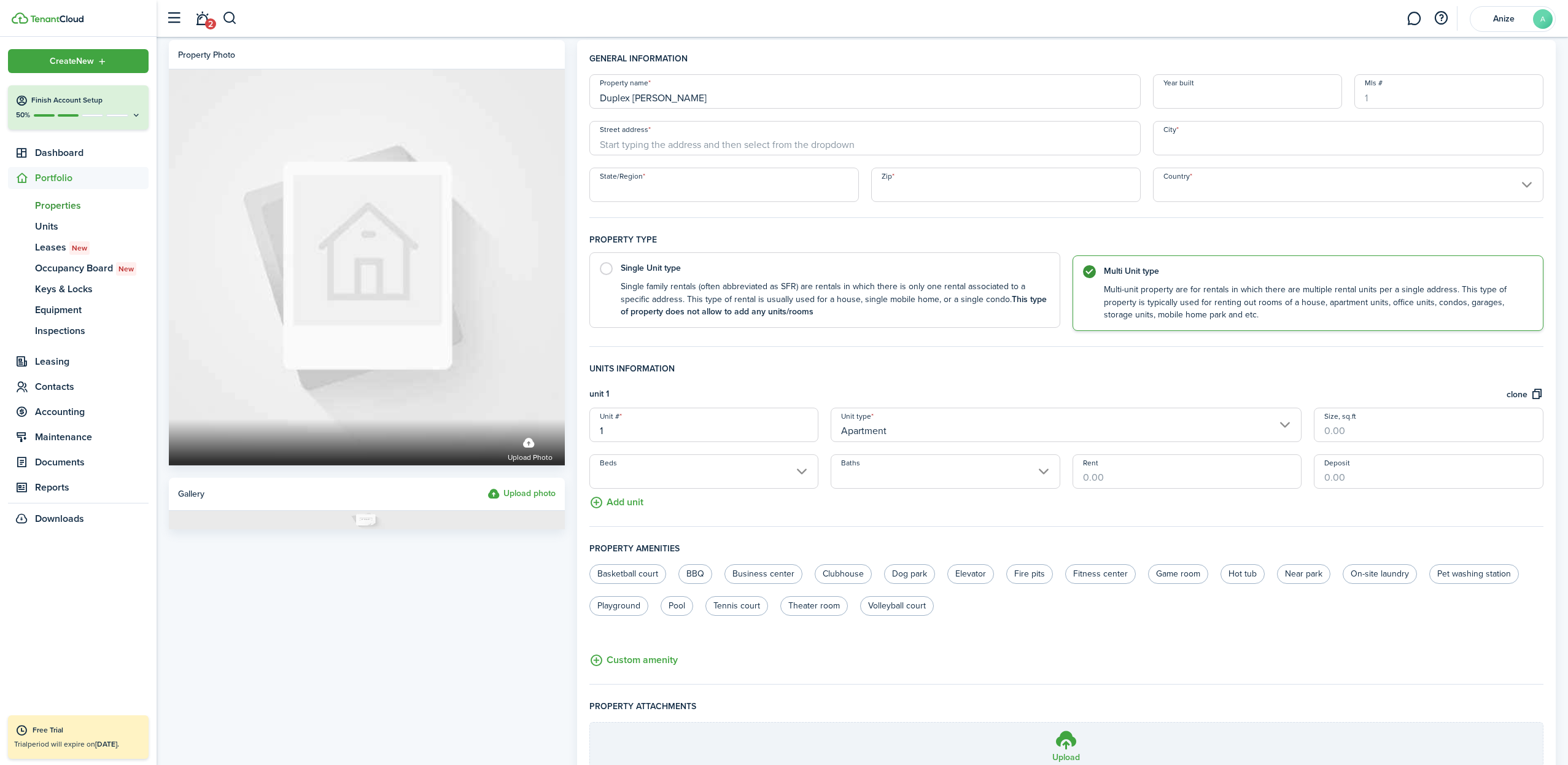
click at [607, 267] on label "Single Unit type Single family rentals (often abbreviated as SFR) are rentals i…" at bounding box center [825, 290] width 471 height 76
radio input "true"
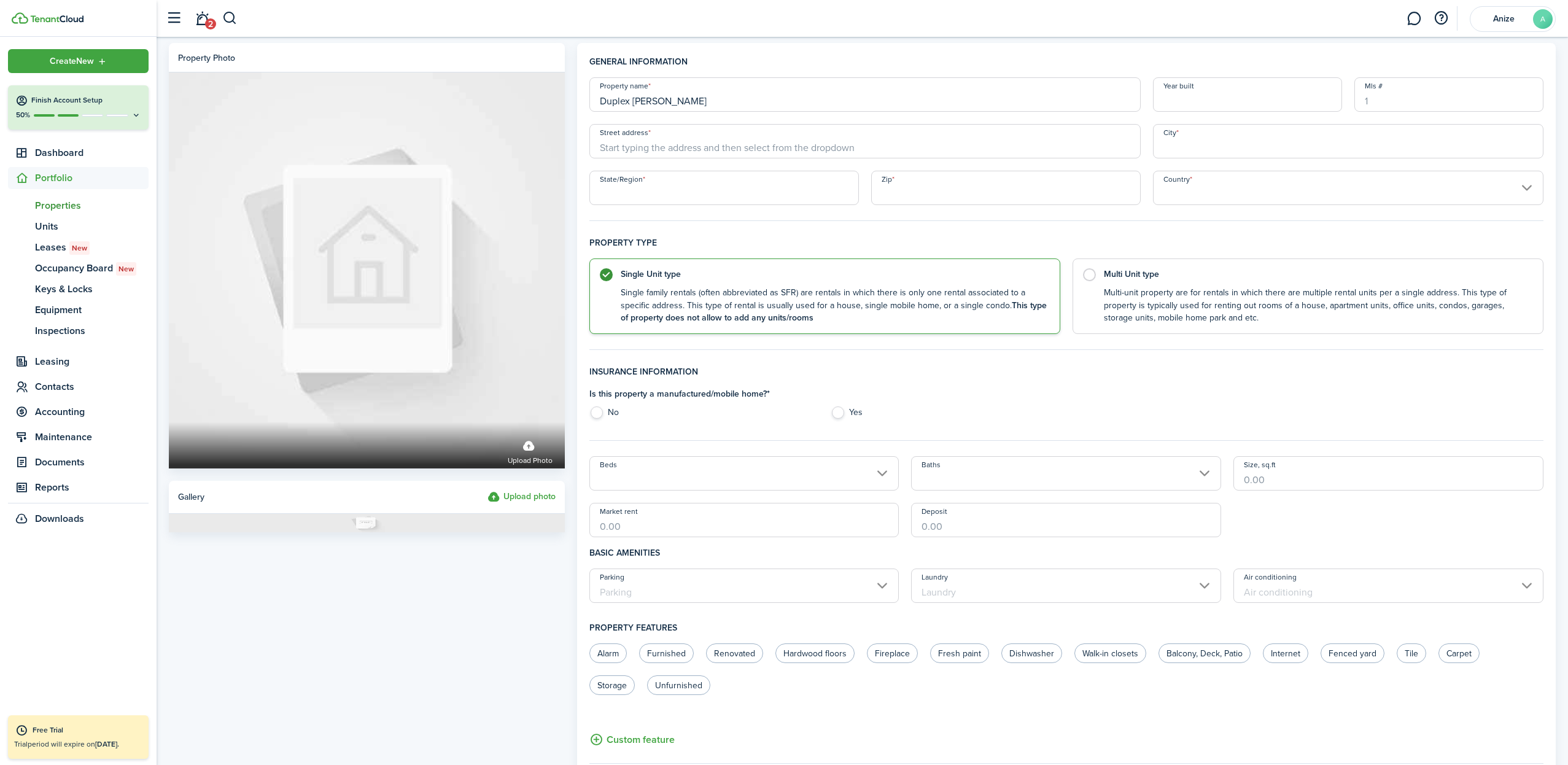
scroll to position [0, 0]
click at [707, 169] on span "[STREET_ADDRESS][PERSON_NAME]" at bounding box center [680, 168] width 142 height 13
type input "[STREET_ADDRESS][PERSON_NAME]"
type input "[GEOGRAPHIC_DATA]"
type input "IA"
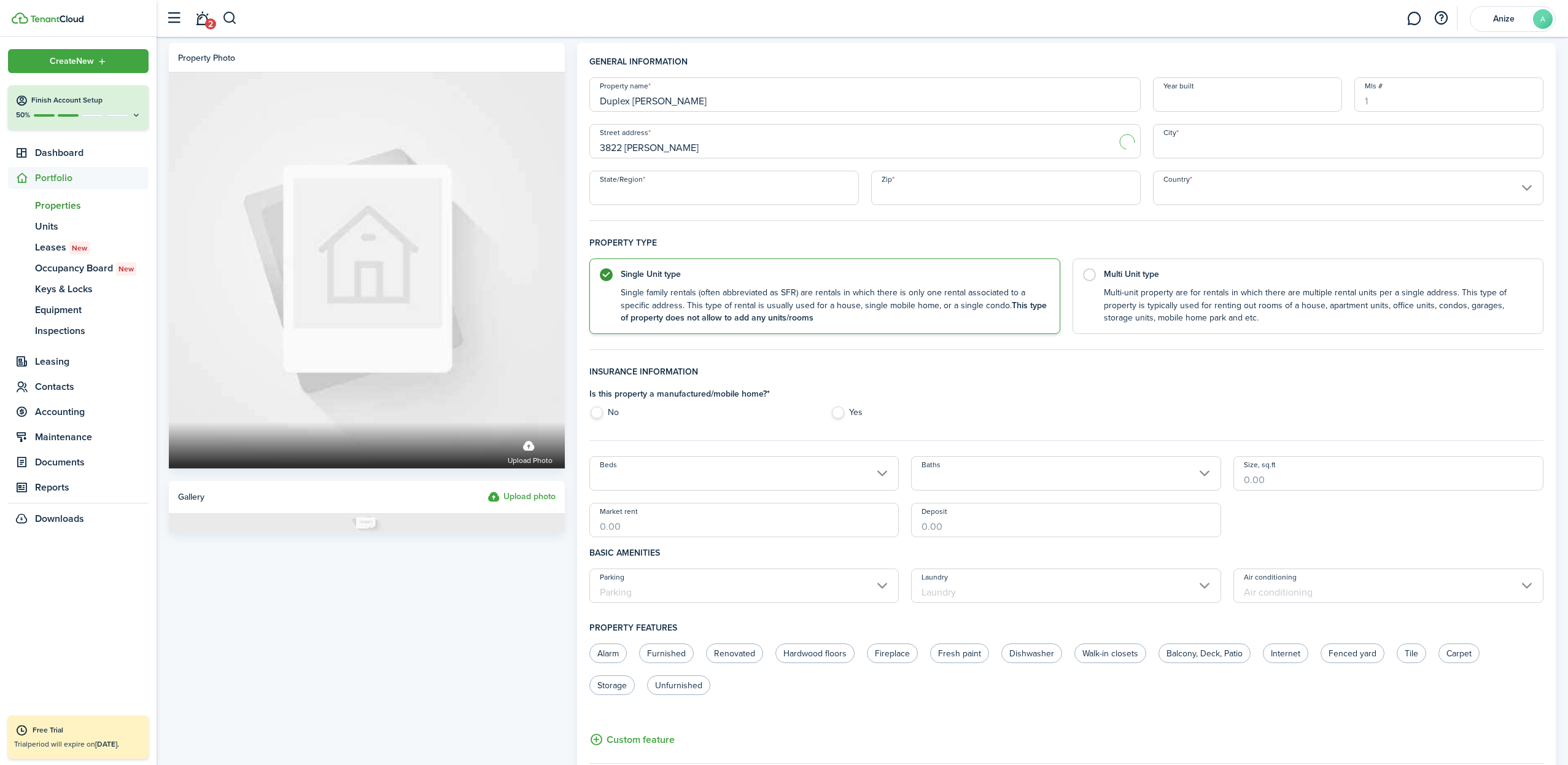
type input "50702"
type input "[GEOGRAPHIC_DATA]"
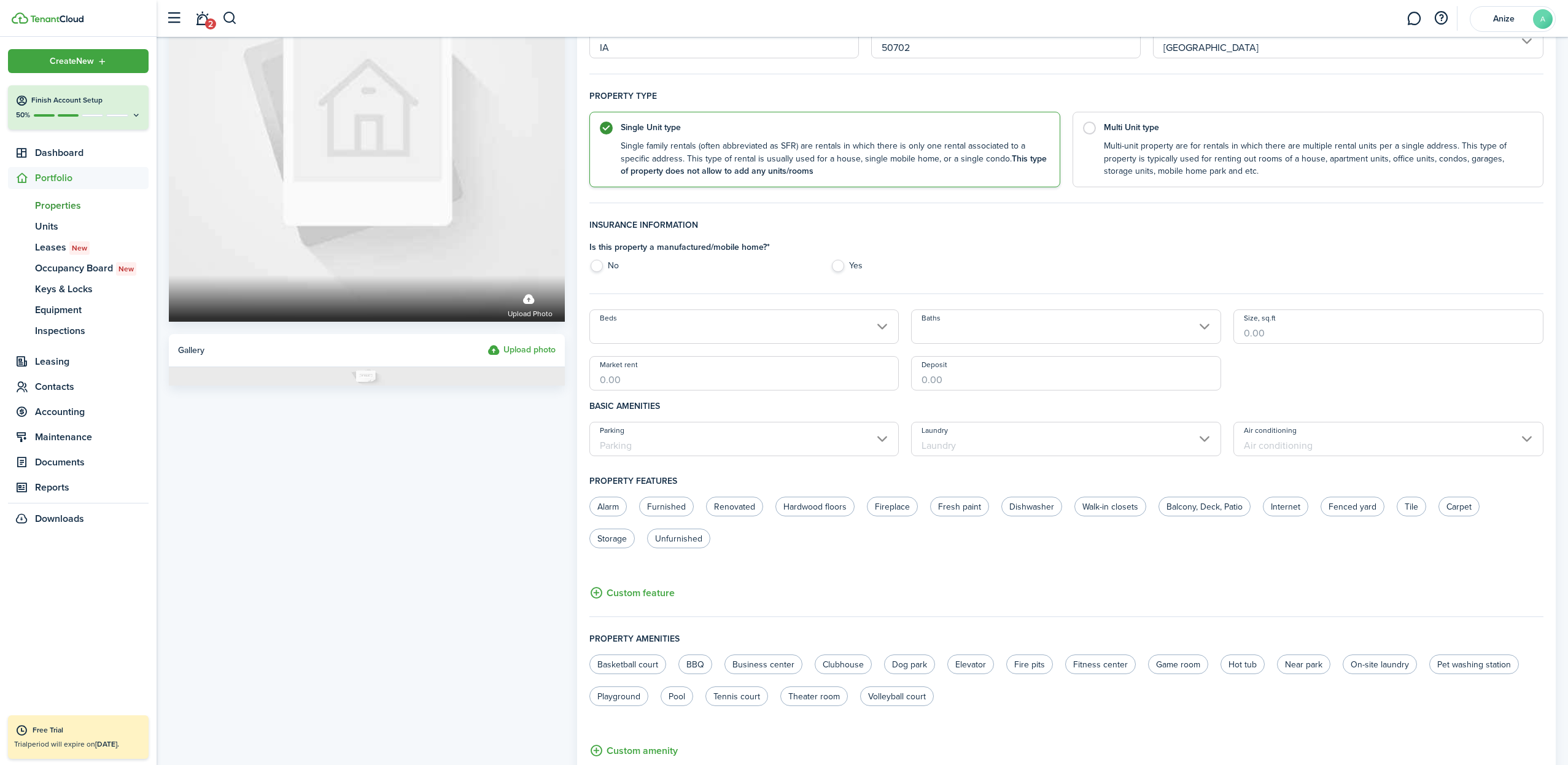
scroll to position [150, 0]
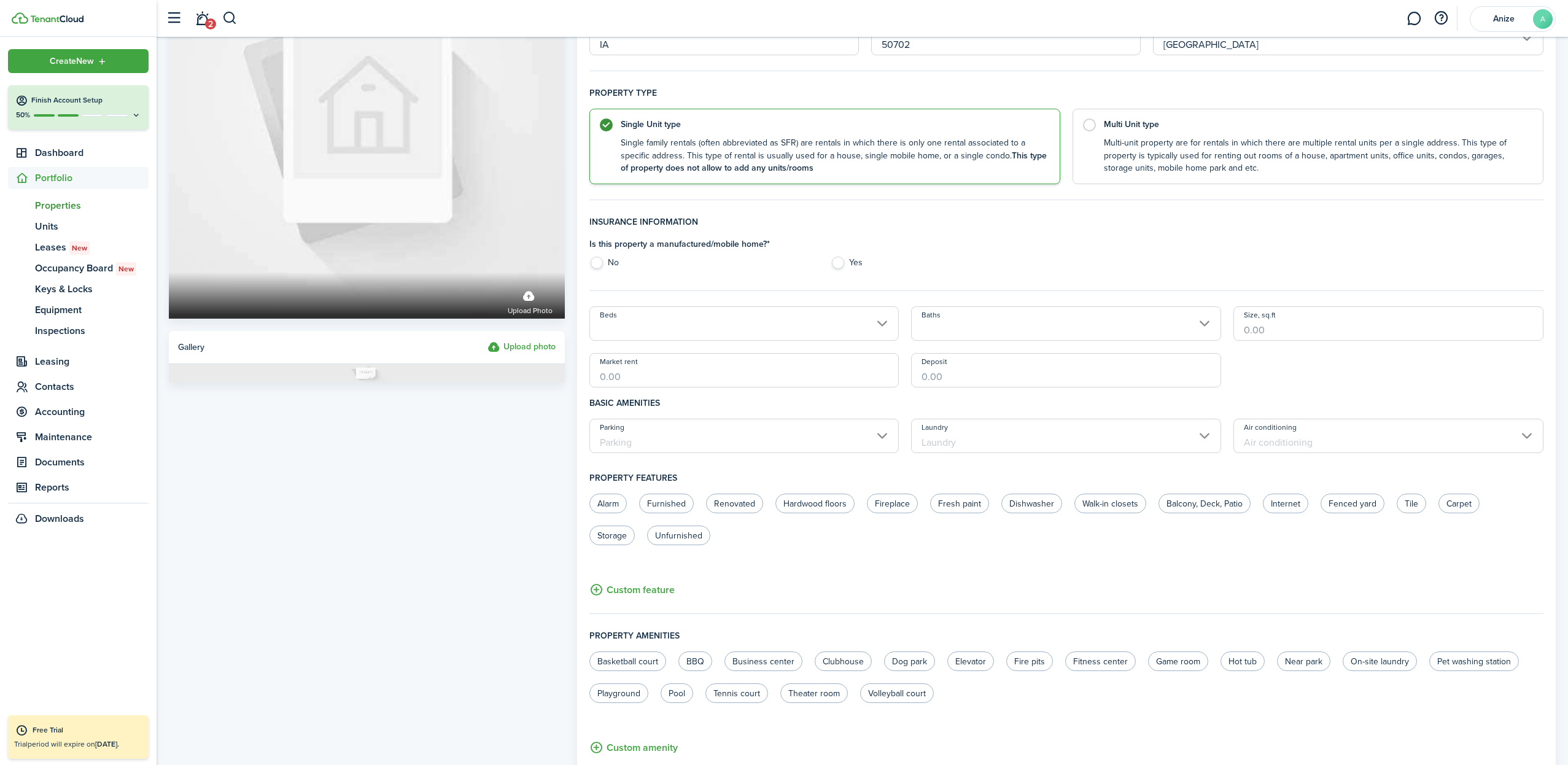
click at [599, 260] on label "No" at bounding box center [704, 266] width 230 height 18
radio input "true"
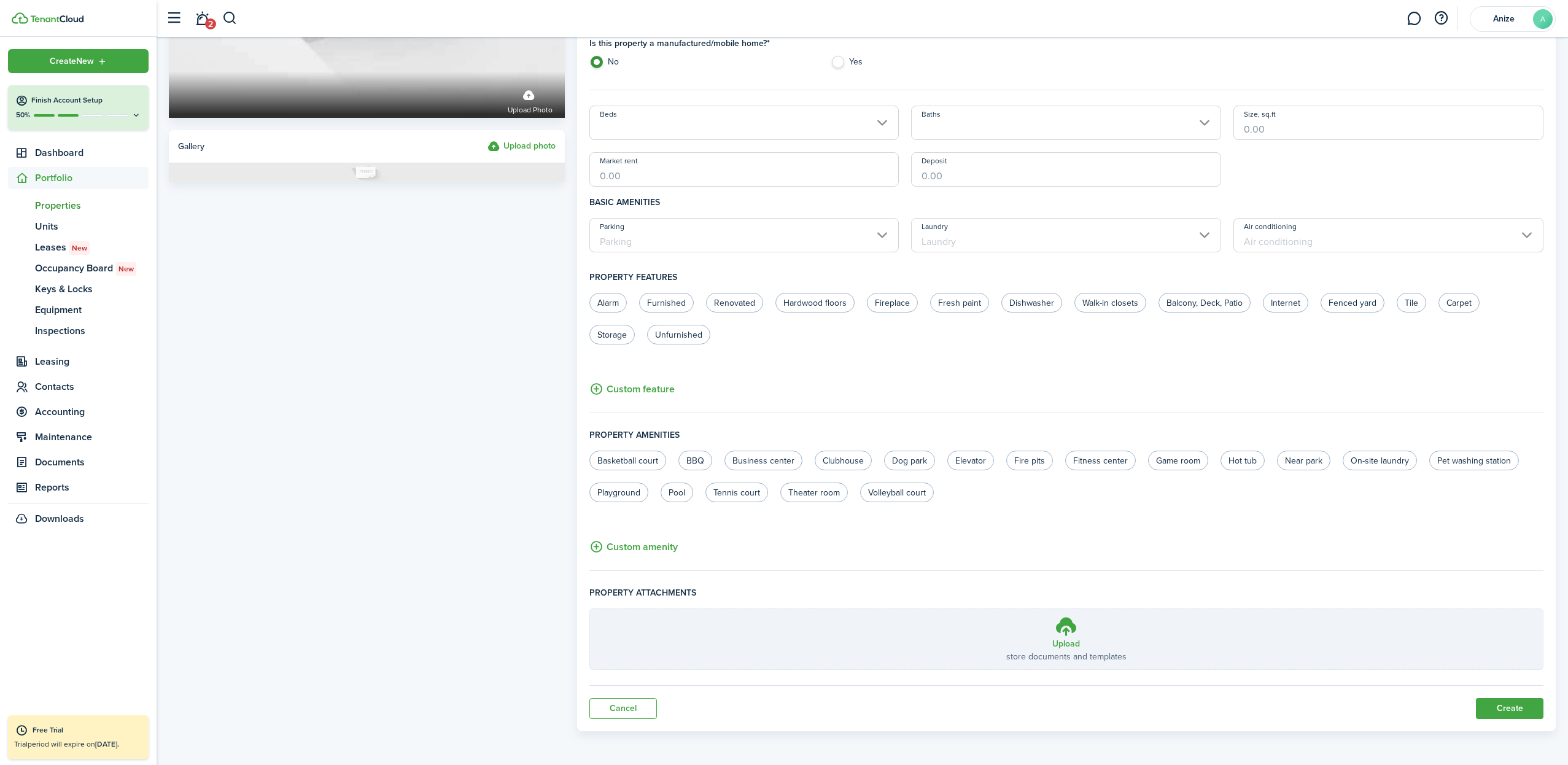
scroll to position [350, 0]
click at [738, 170] on input "Market rent" at bounding box center [744, 170] width 310 height 34
type input "$1,000.00"
click at [970, 176] on input "Deposit" at bounding box center [1066, 170] width 310 height 34
click at [1502, 710] on button "Create" at bounding box center [1510, 709] width 68 height 21
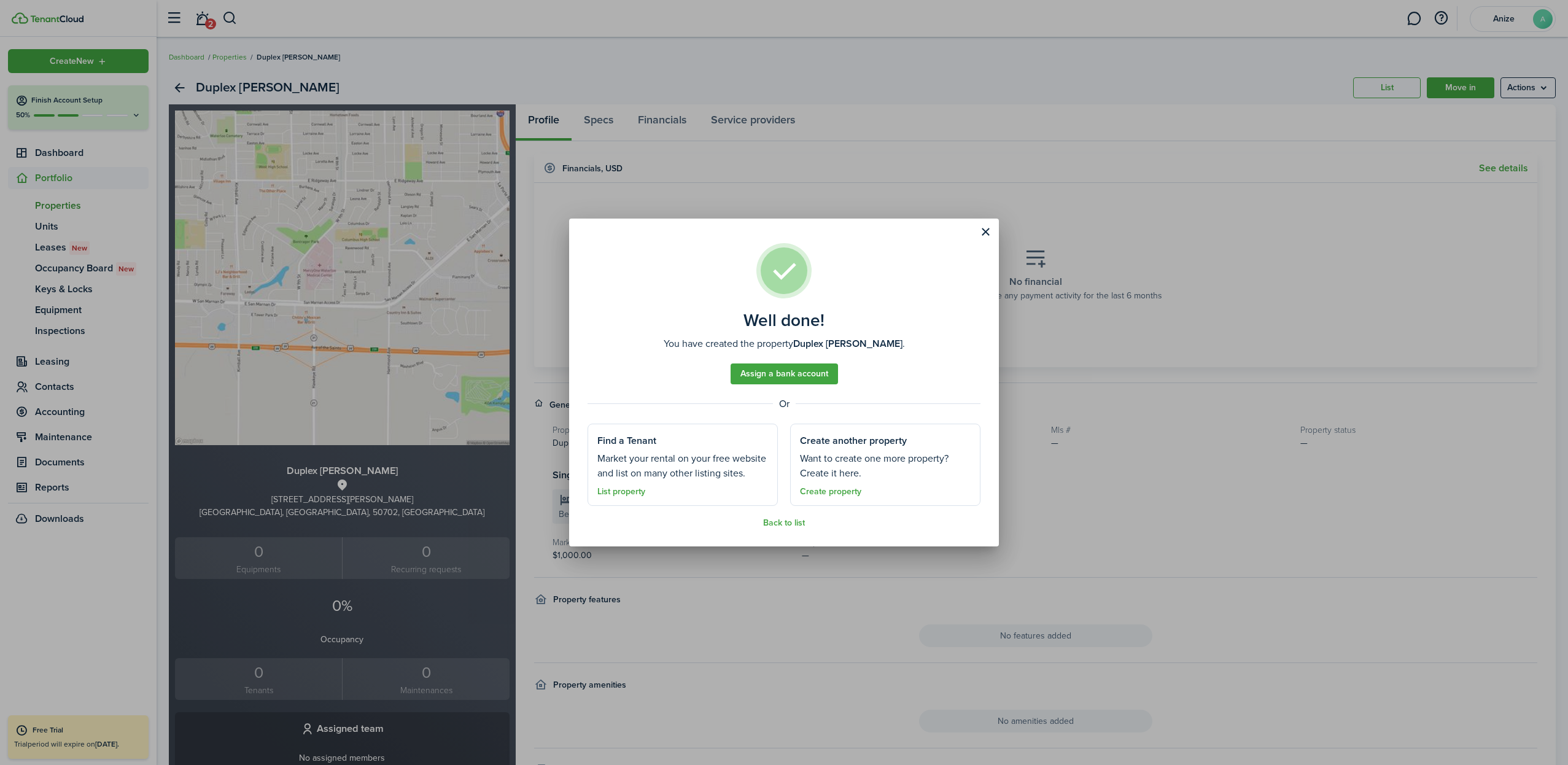
click at [983, 227] on button "Close modal" at bounding box center [985, 232] width 21 height 21
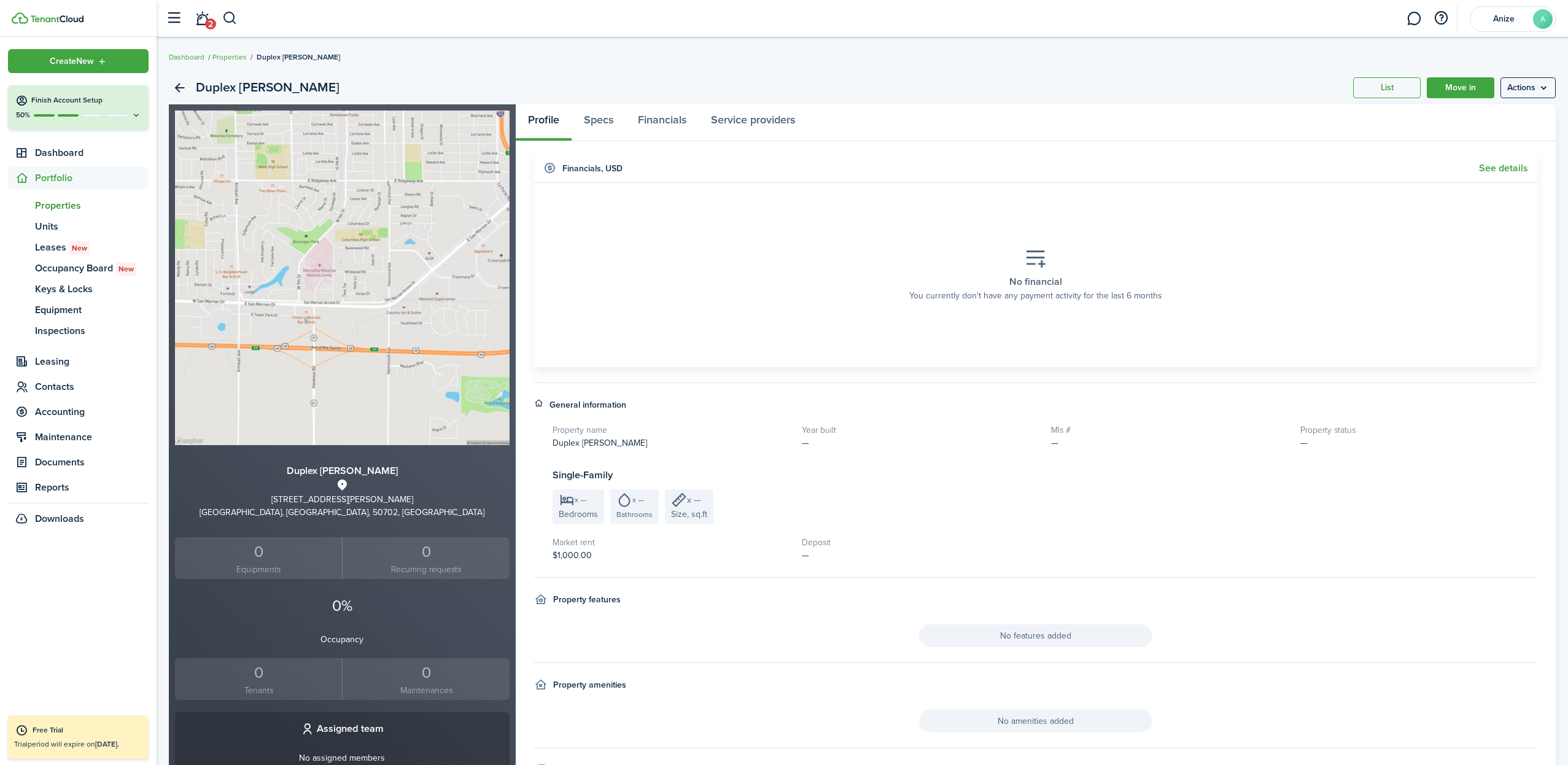
click at [58, 206] on span "Properties" at bounding box center [91, 206] width 114 height 15
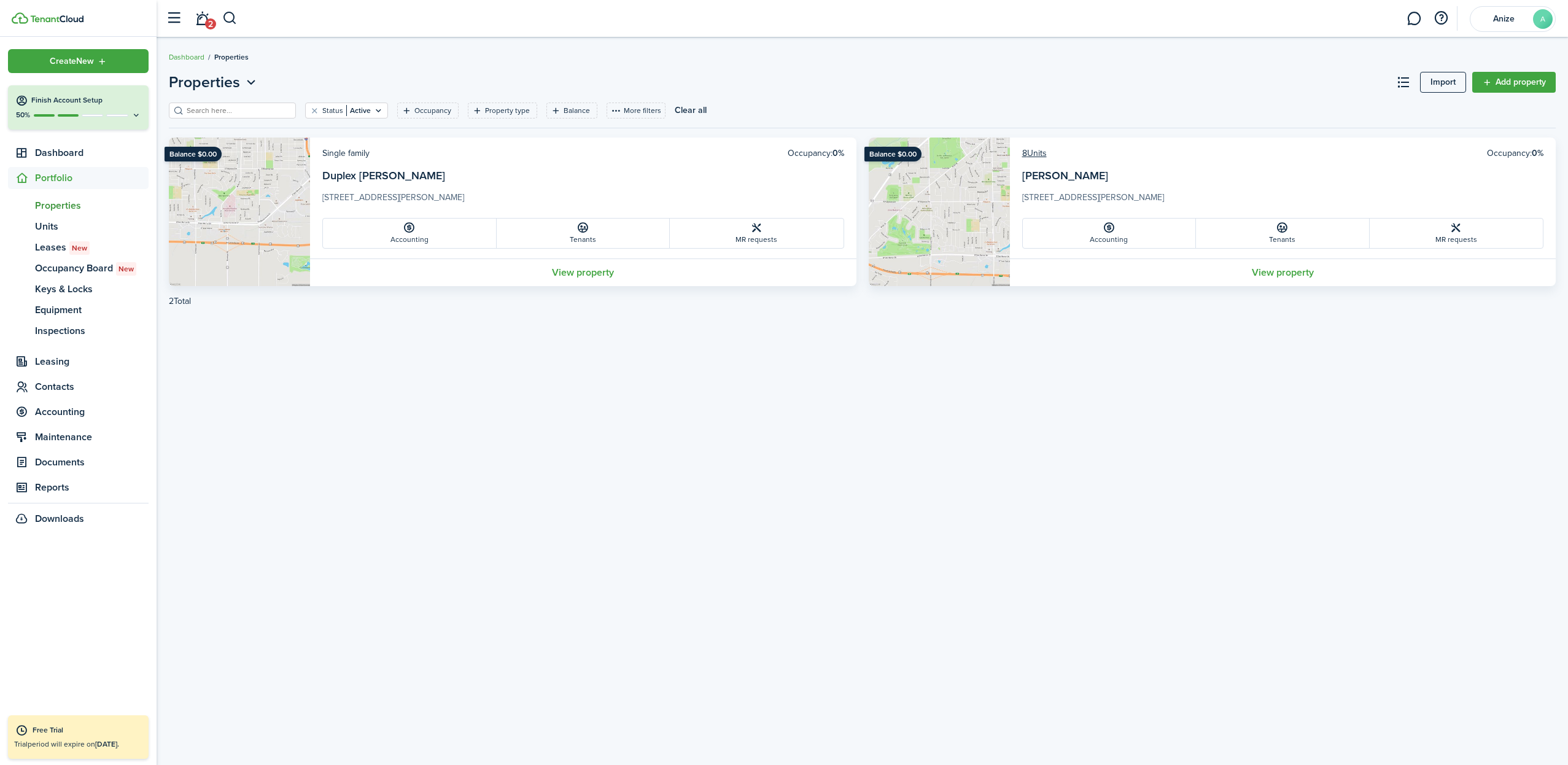
click at [1519, 82] on link "Add property" at bounding box center [1514, 82] width 83 height 21
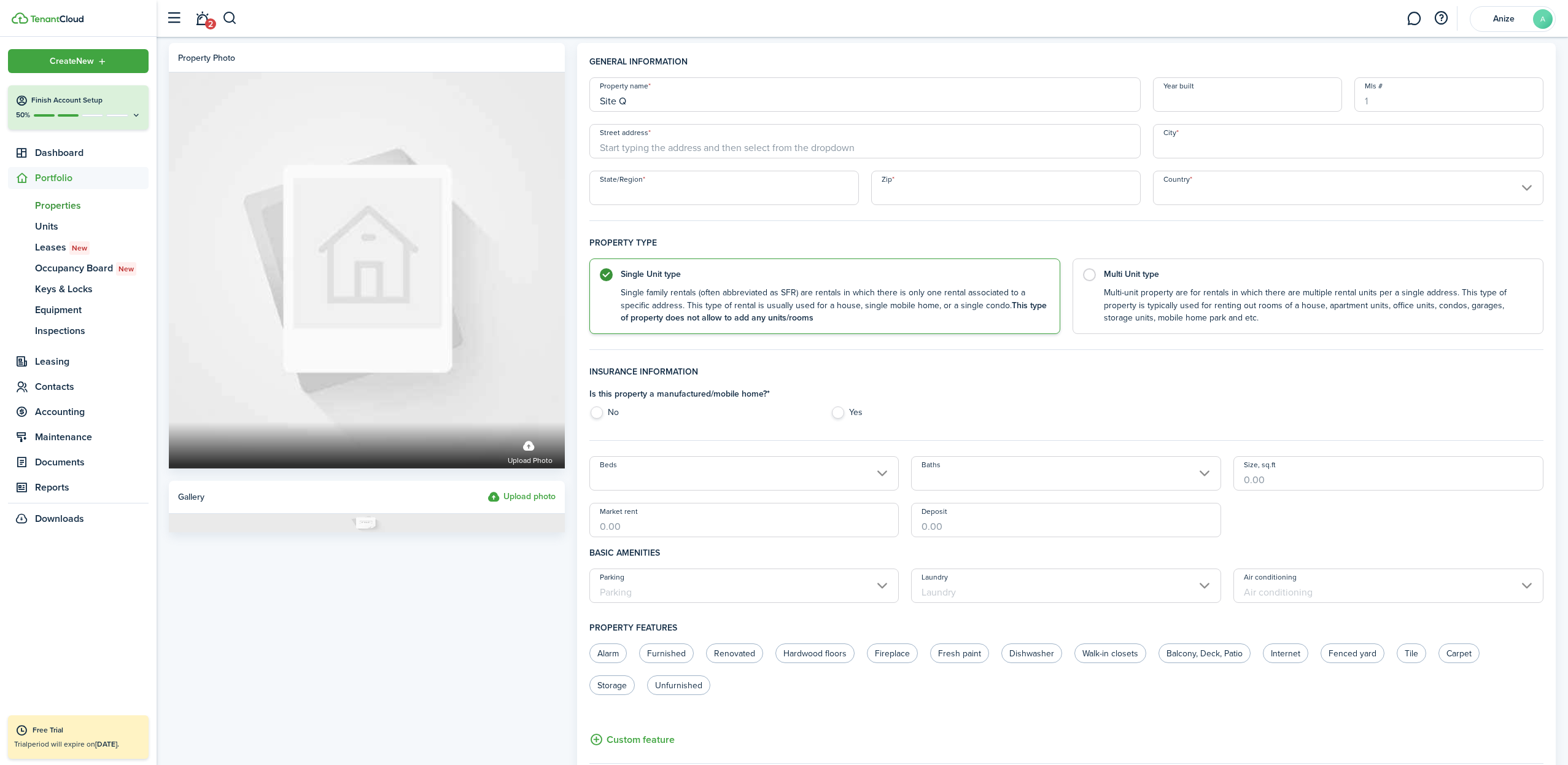
type input "Site Q"
click at [720, 166] on span "[STREET_ADDRESS][PERSON_NAME]" at bounding box center [680, 168] width 142 height 13
type input "[STREET_ADDRESS][PERSON_NAME]"
type input "[GEOGRAPHIC_DATA]"
type input "IA"
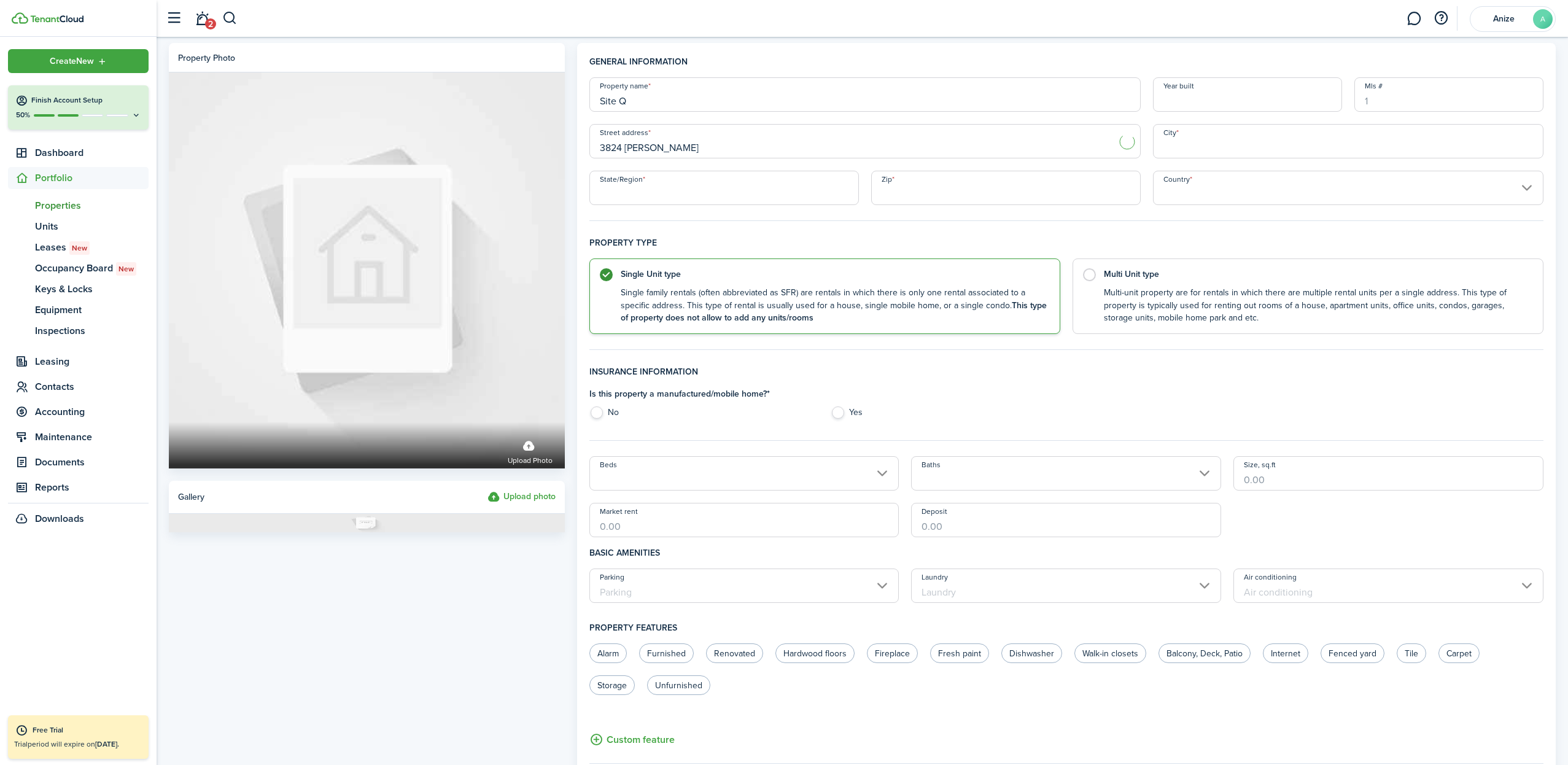
type input "50702"
type input "[GEOGRAPHIC_DATA]"
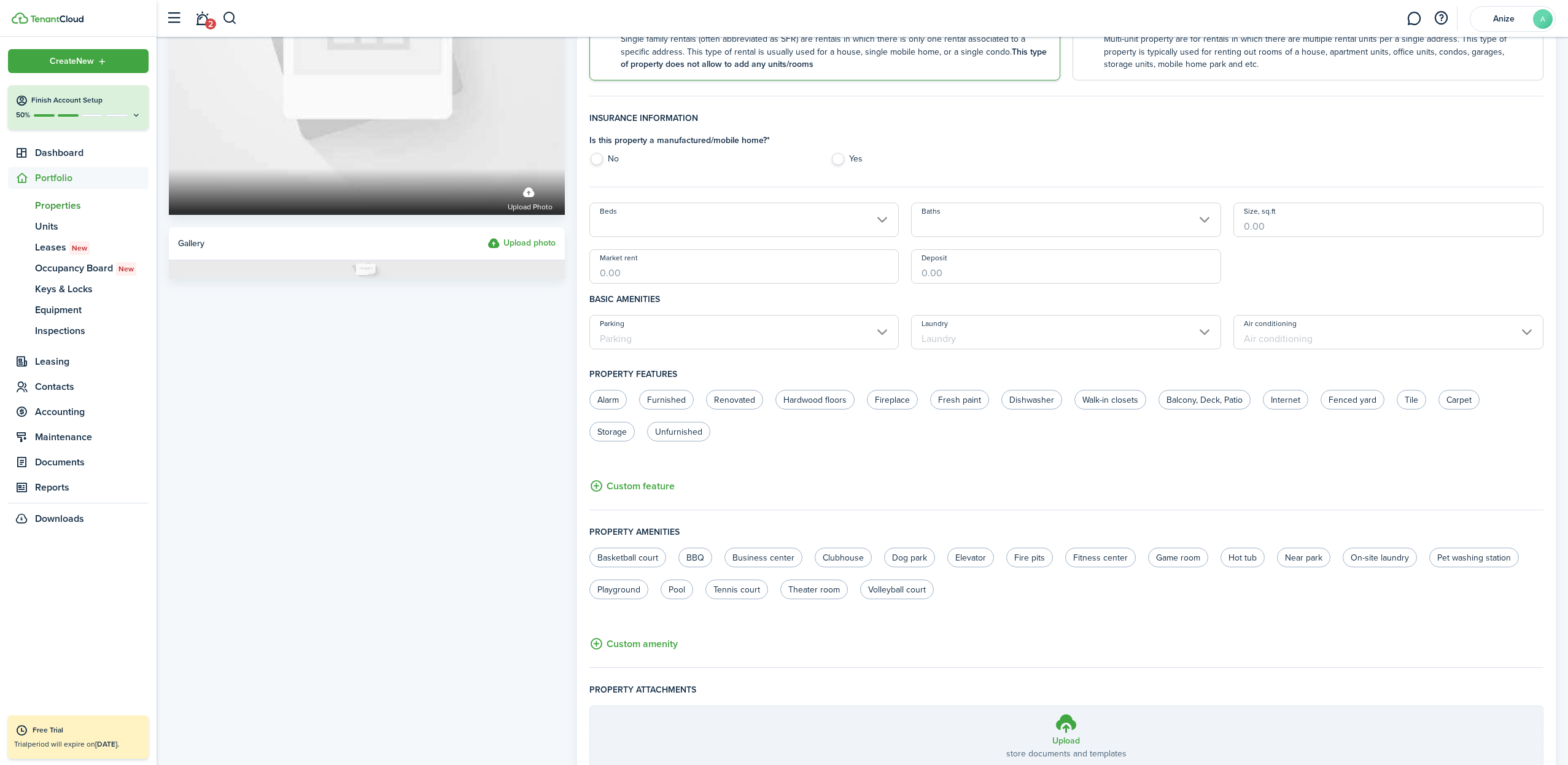
scroll to position [276, 0]
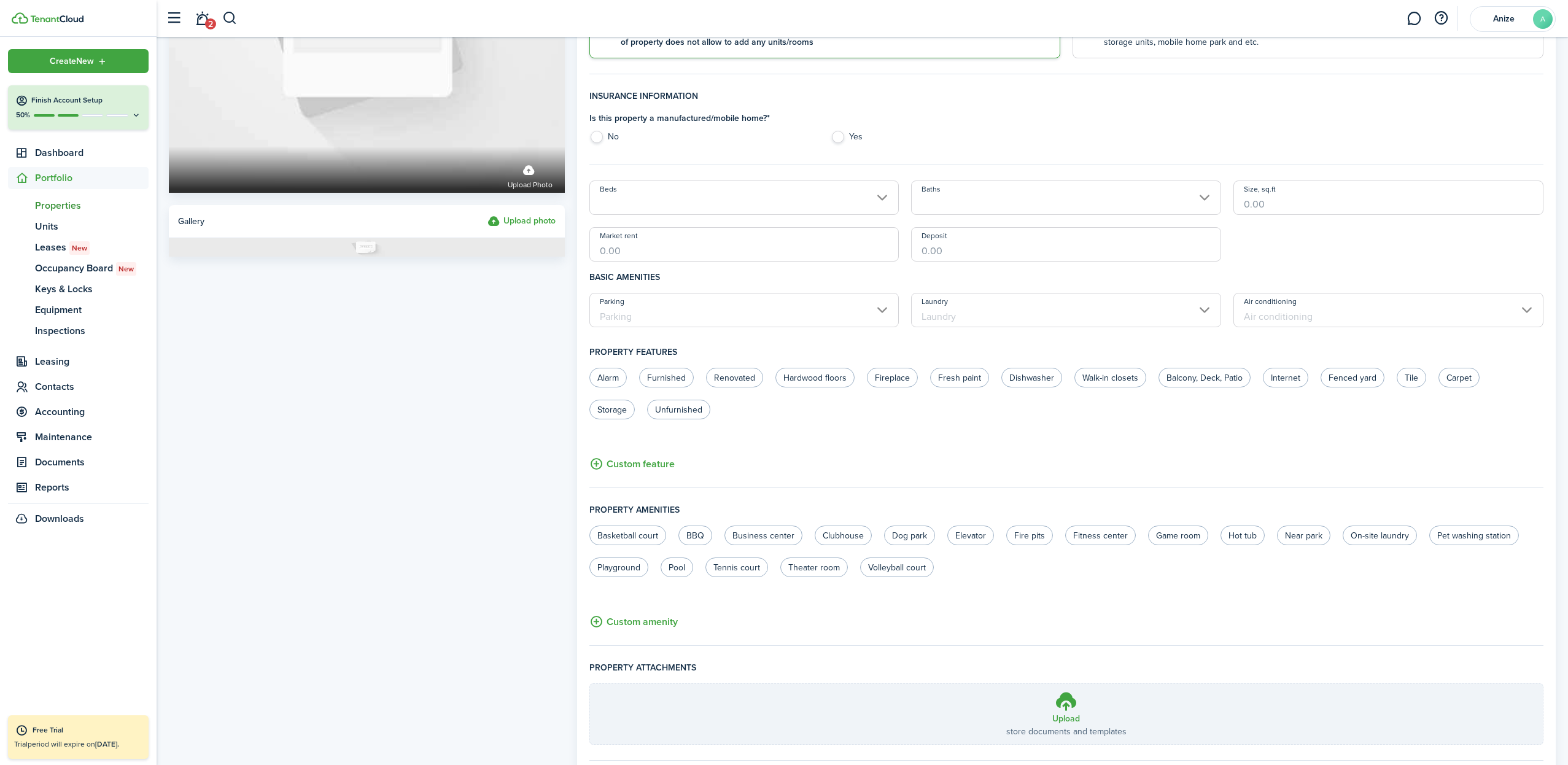
click at [882, 198] on input "Beds" at bounding box center [744, 198] width 310 height 34
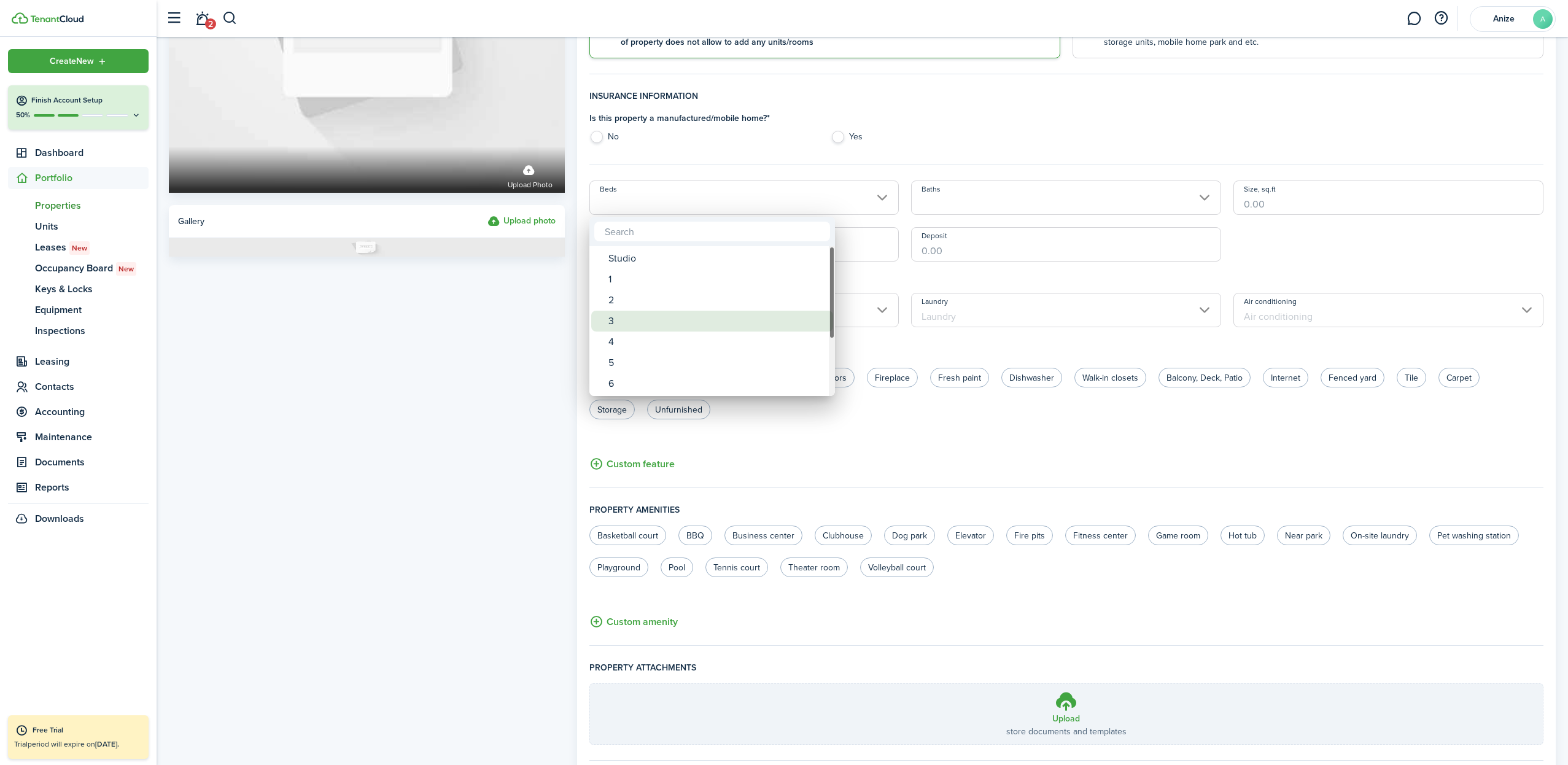
click at [630, 319] on div "3" at bounding box center [717, 321] width 217 height 21
type input "3"
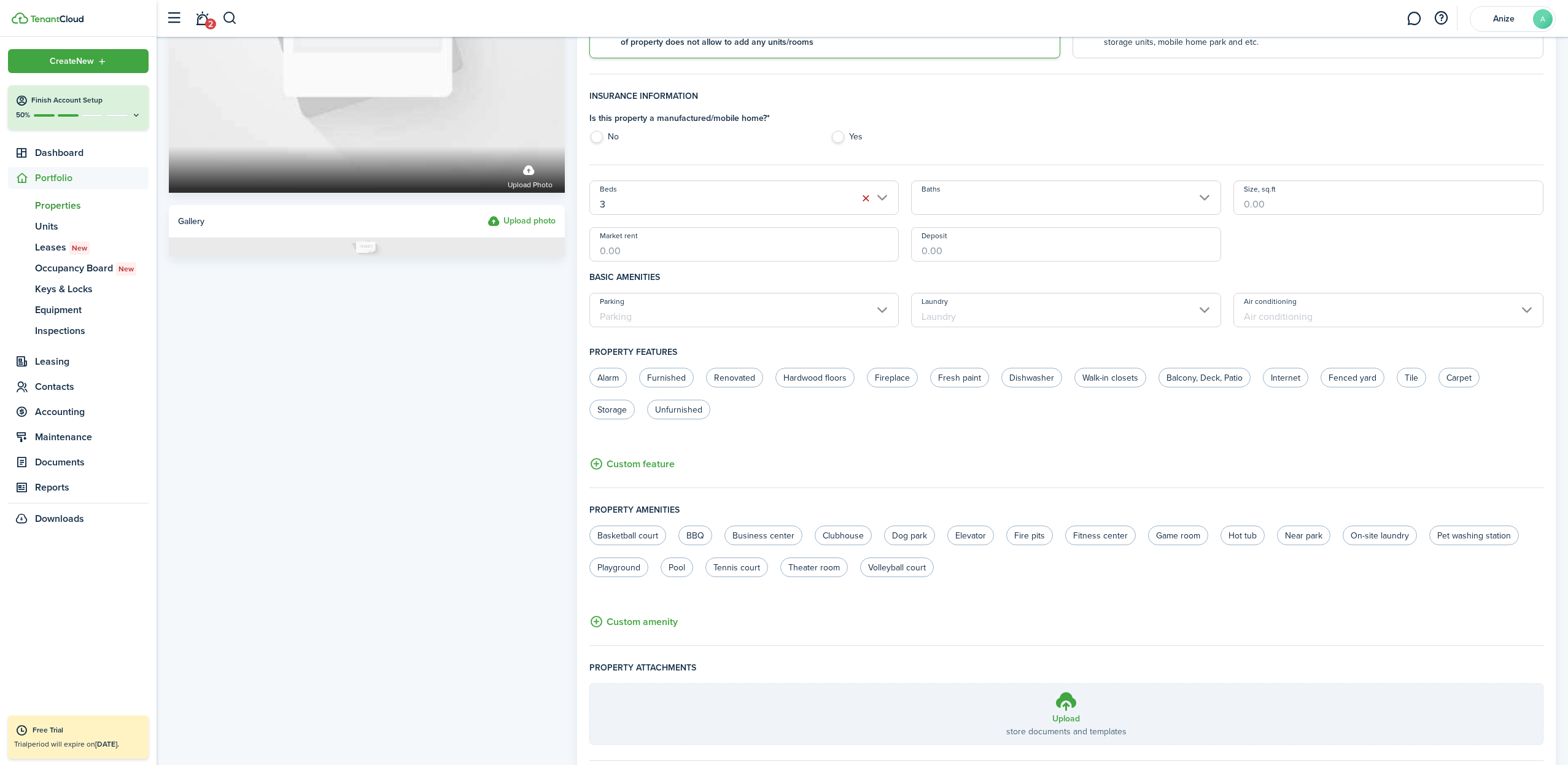
click at [1206, 197] on input "Baths" at bounding box center [1066, 198] width 310 height 34
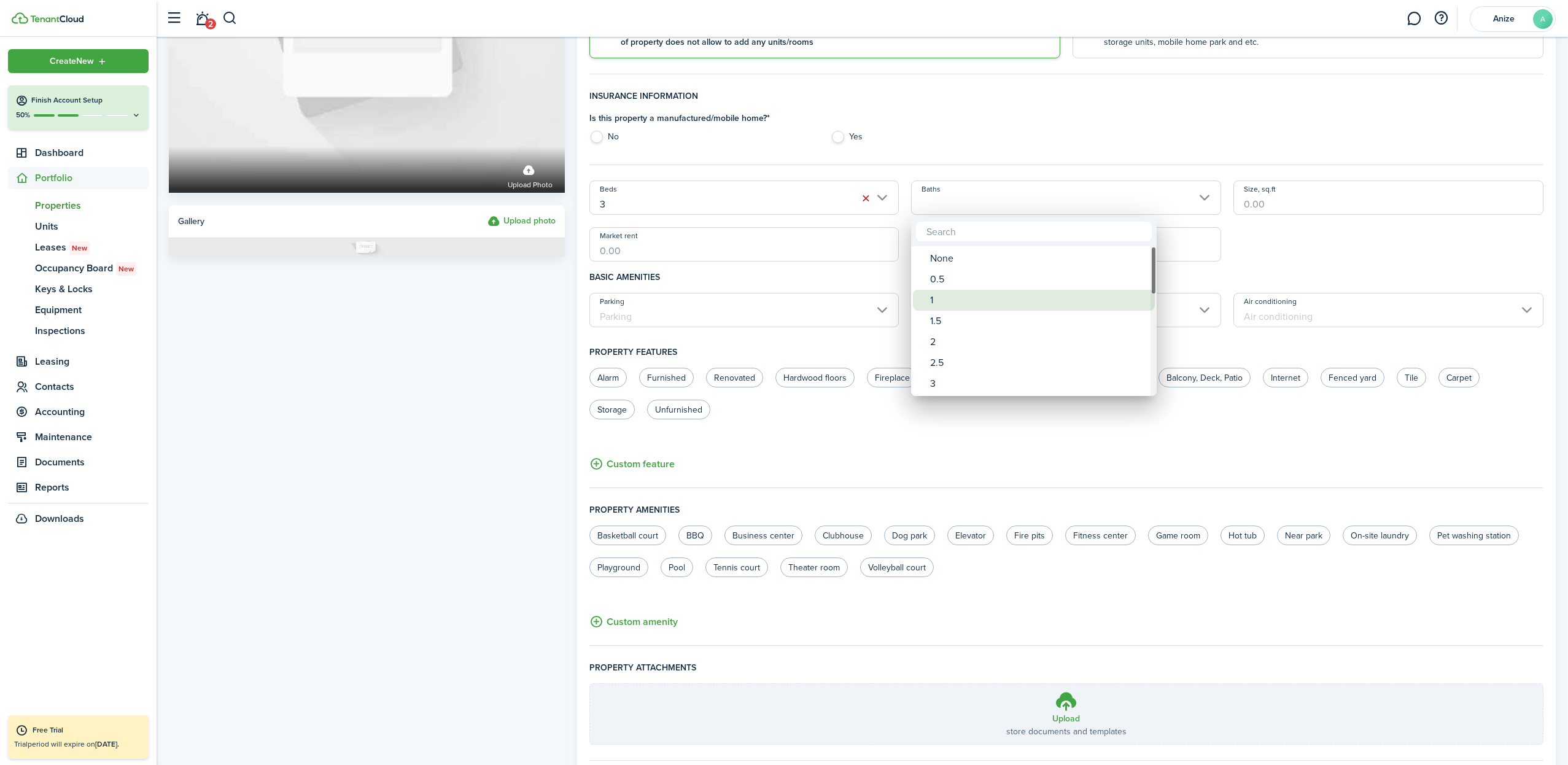
click at [950, 303] on div "1" at bounding box center [1039, 300] width 217 height 21
type input "1"
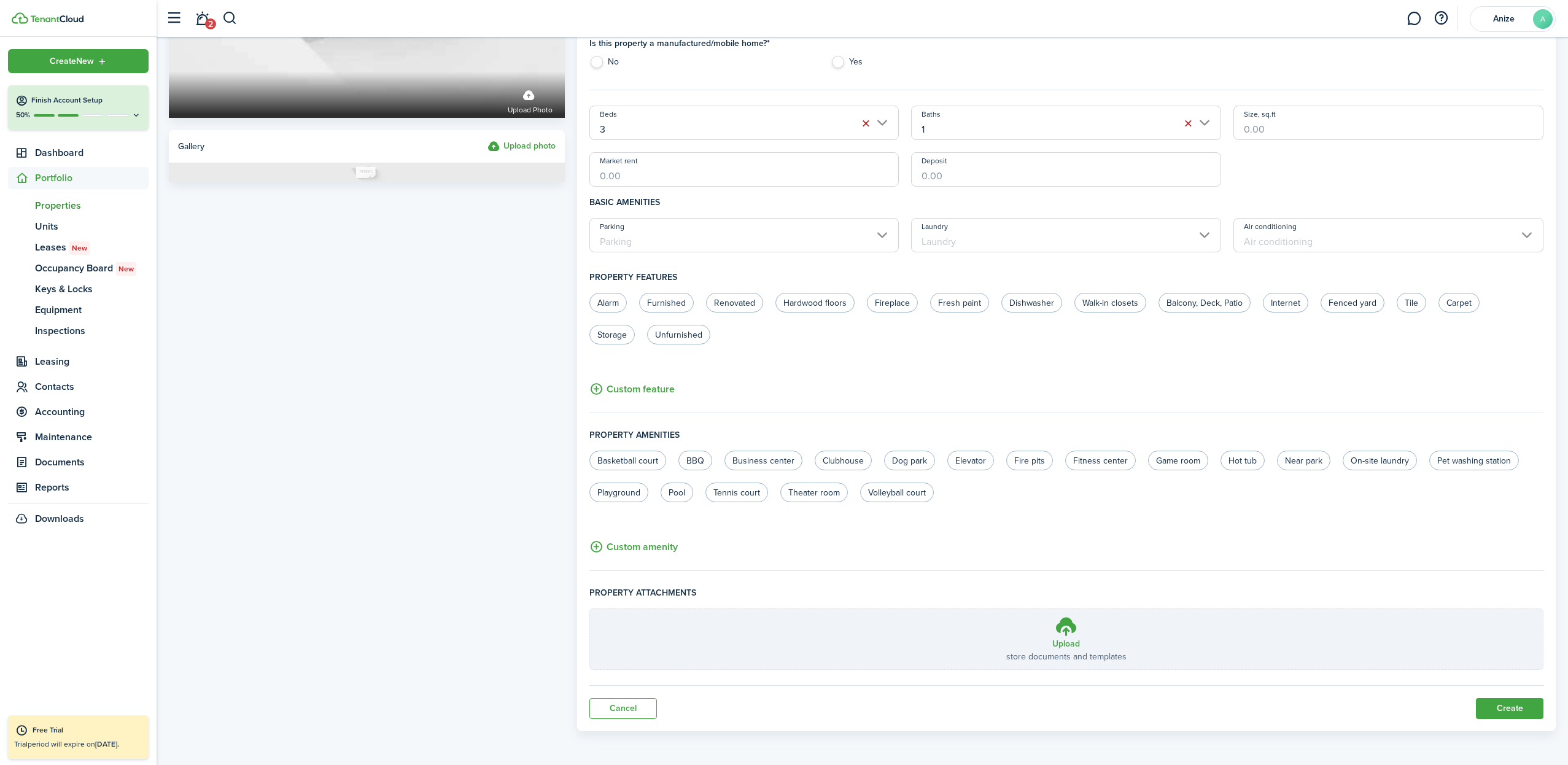
scroll to position [350, 0]
click at [880, 233] on input "Parking" at bounding box center [744, 236] width 310 height 34
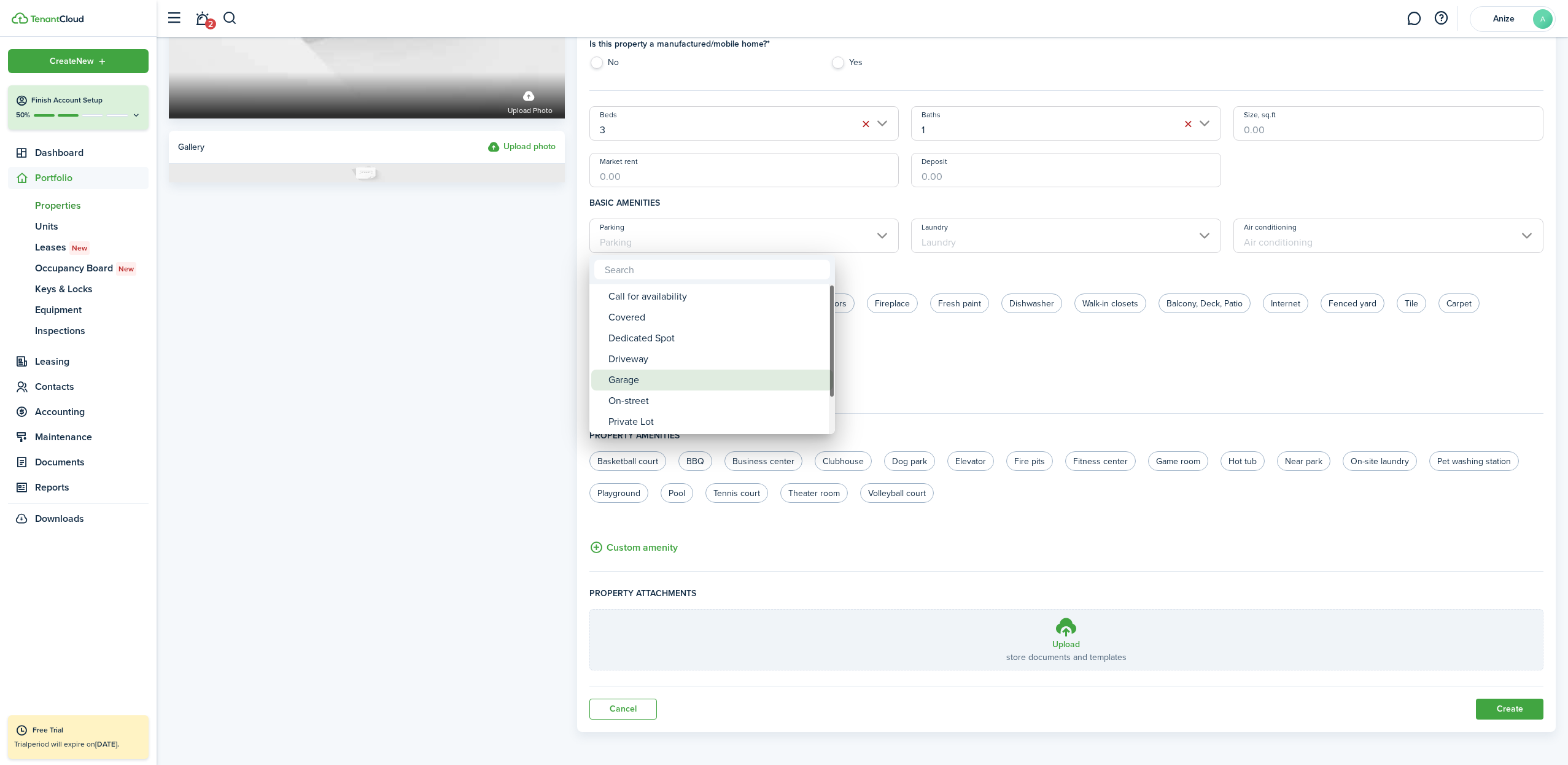
click at [713, 378] on div "Garage" at bounding box center [717, 380] width 217 height 21
type input "Garage"
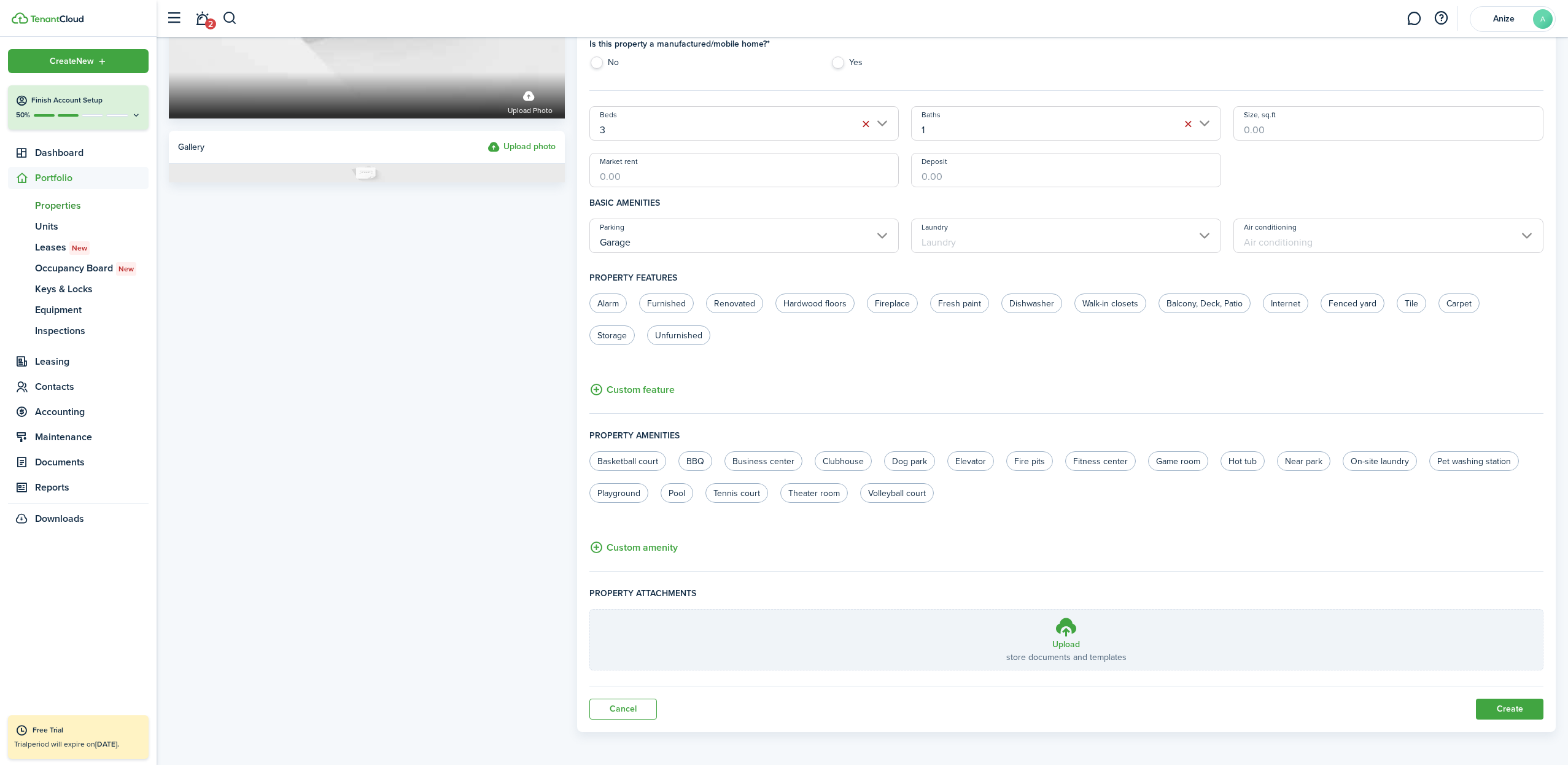
click at [1203, 231] on input "Laundry" at bounding box center [1066, 236] width 310 height 34
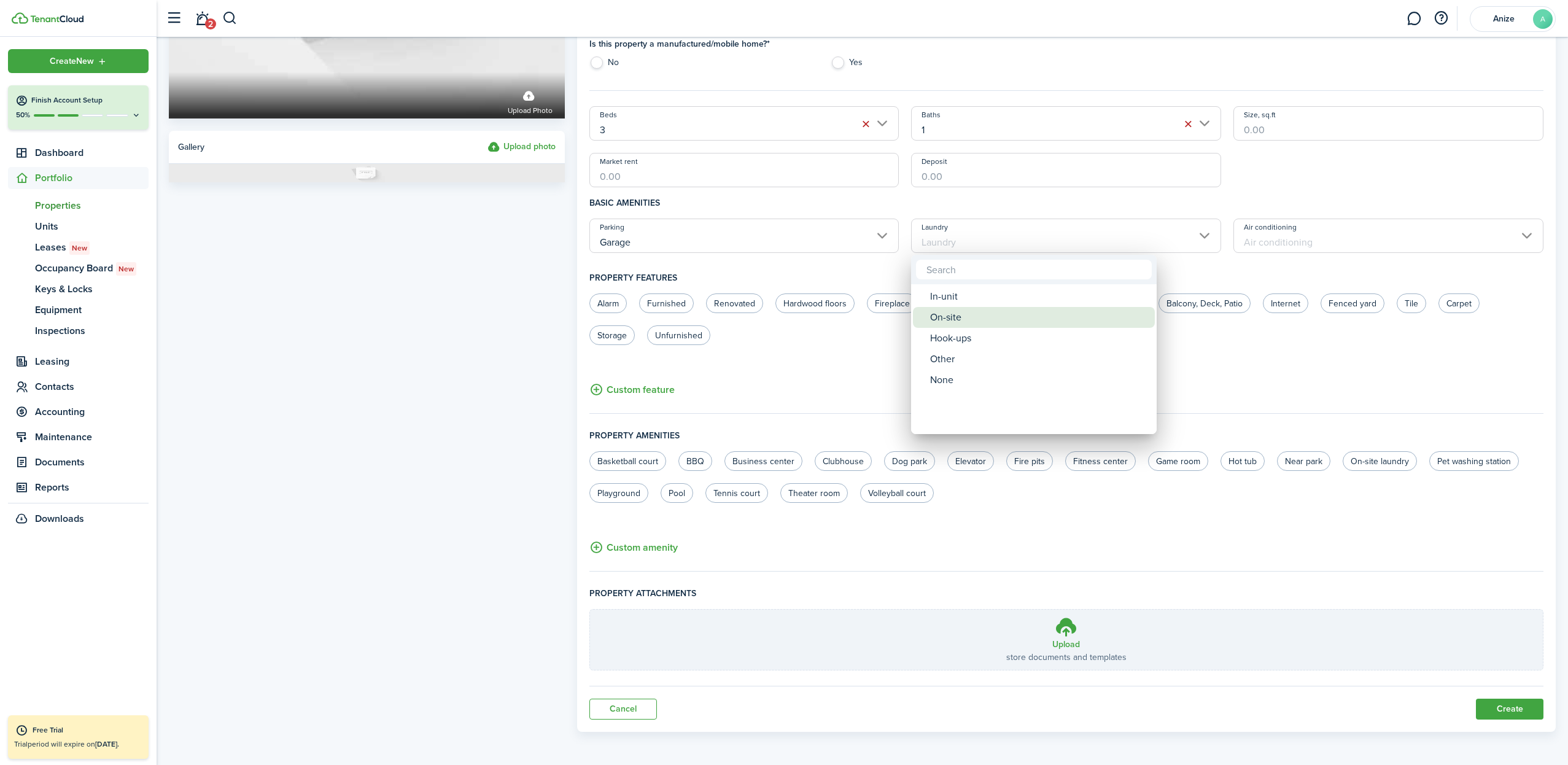
click at [996, 319] on div "On-site" at bounding box center [1039, 317] width 217 height 21
type input "On-site"
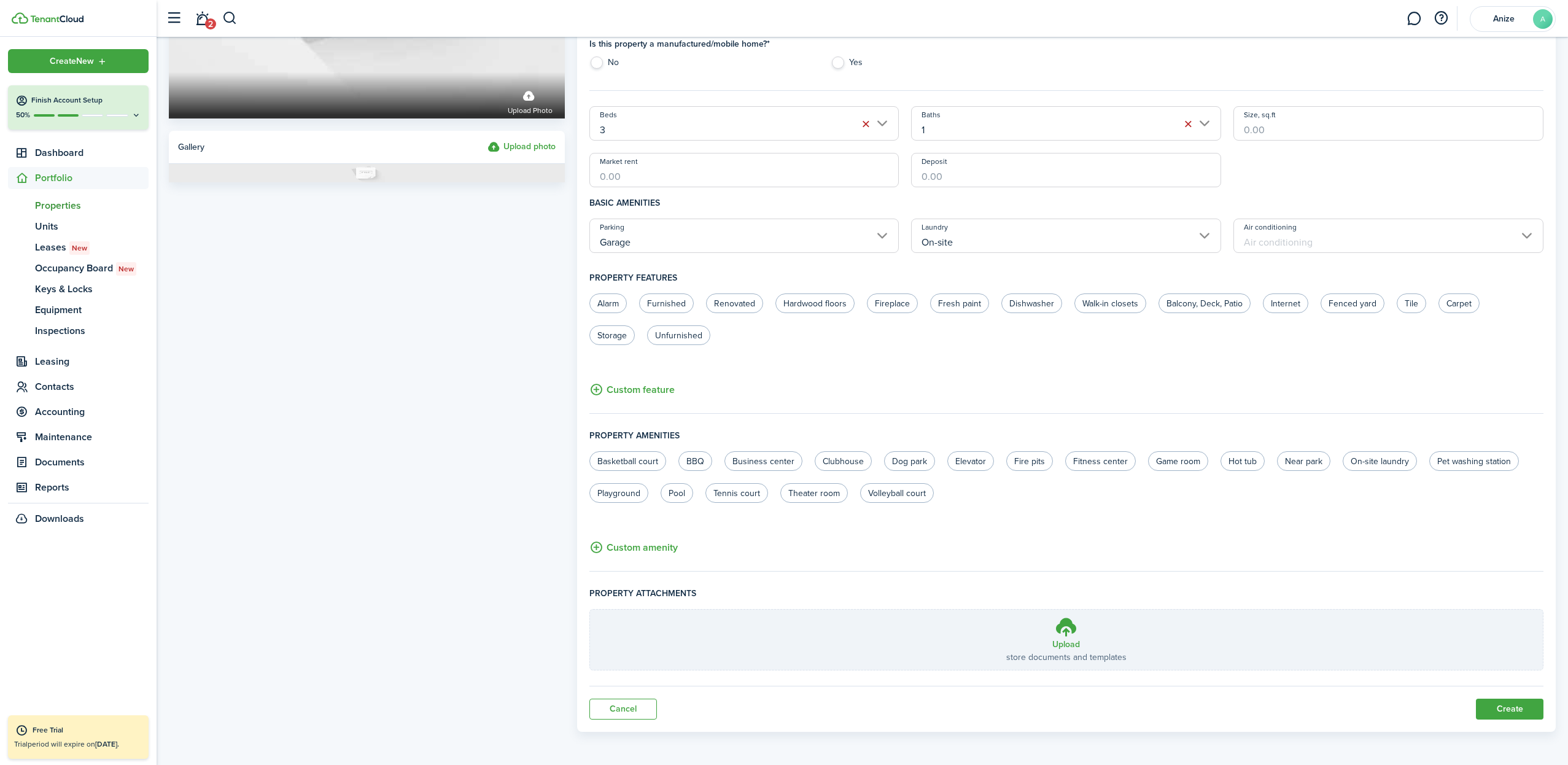
click at [1531, 234] on input "Air conditioning" at bounding box center [1388, 236] width 310 height 34
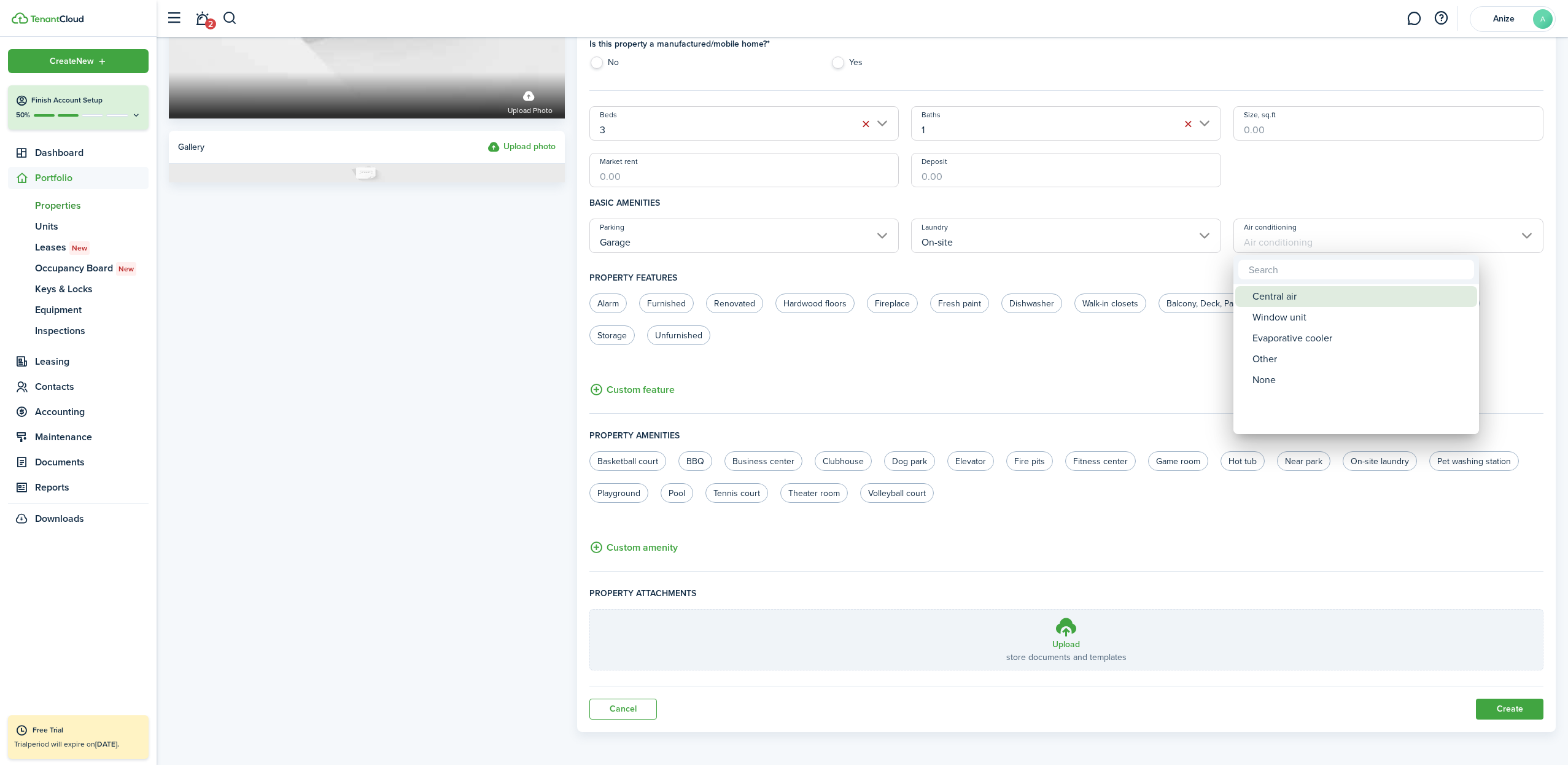
click at [1276, 300] on div "Central air" at bounding box center [1361, 297] width 217 height 21
type input "Central air"
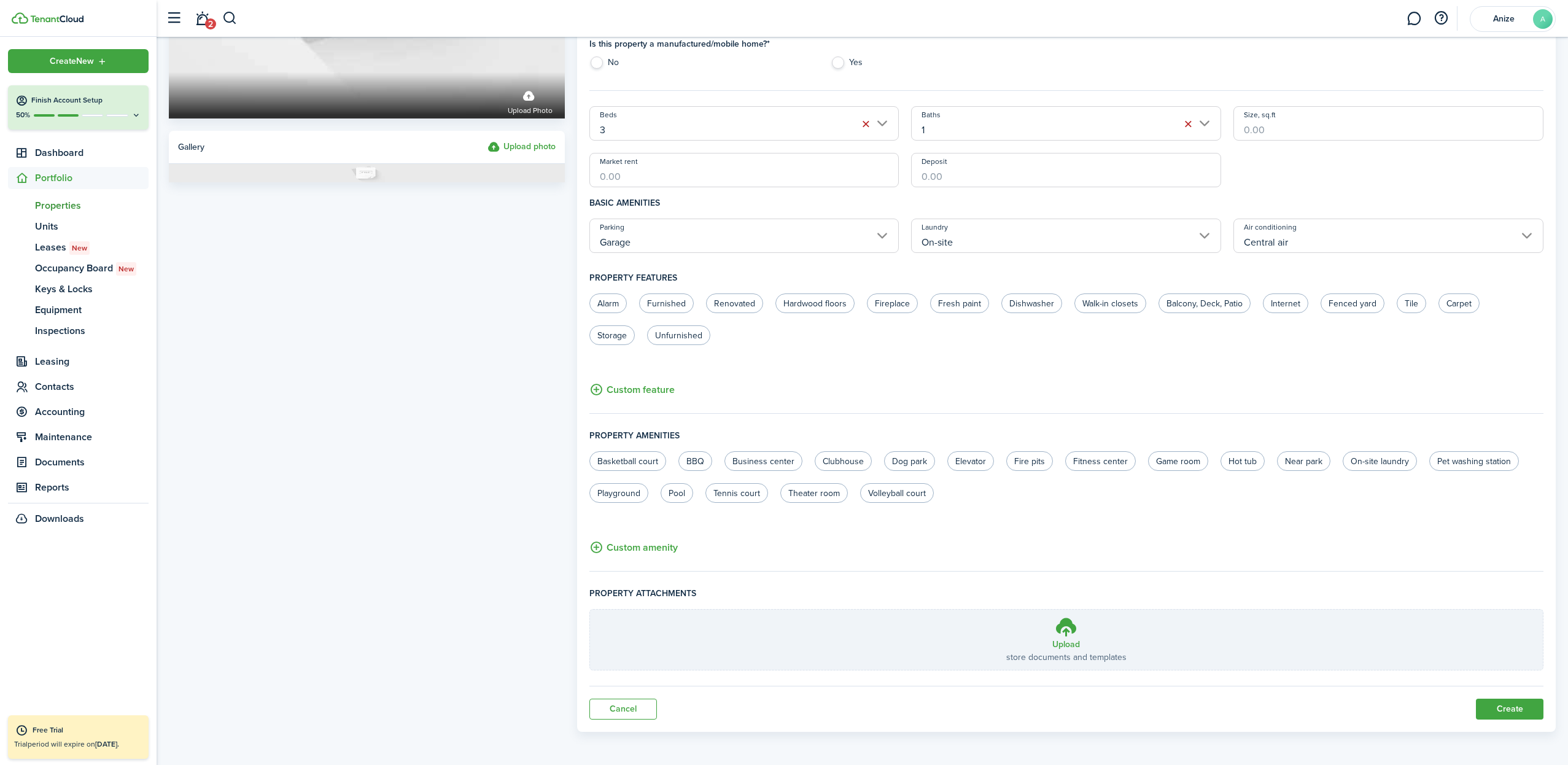
click at [1502, 708] on button "Create" at bounding box center [1510, 709] width 68 height 21
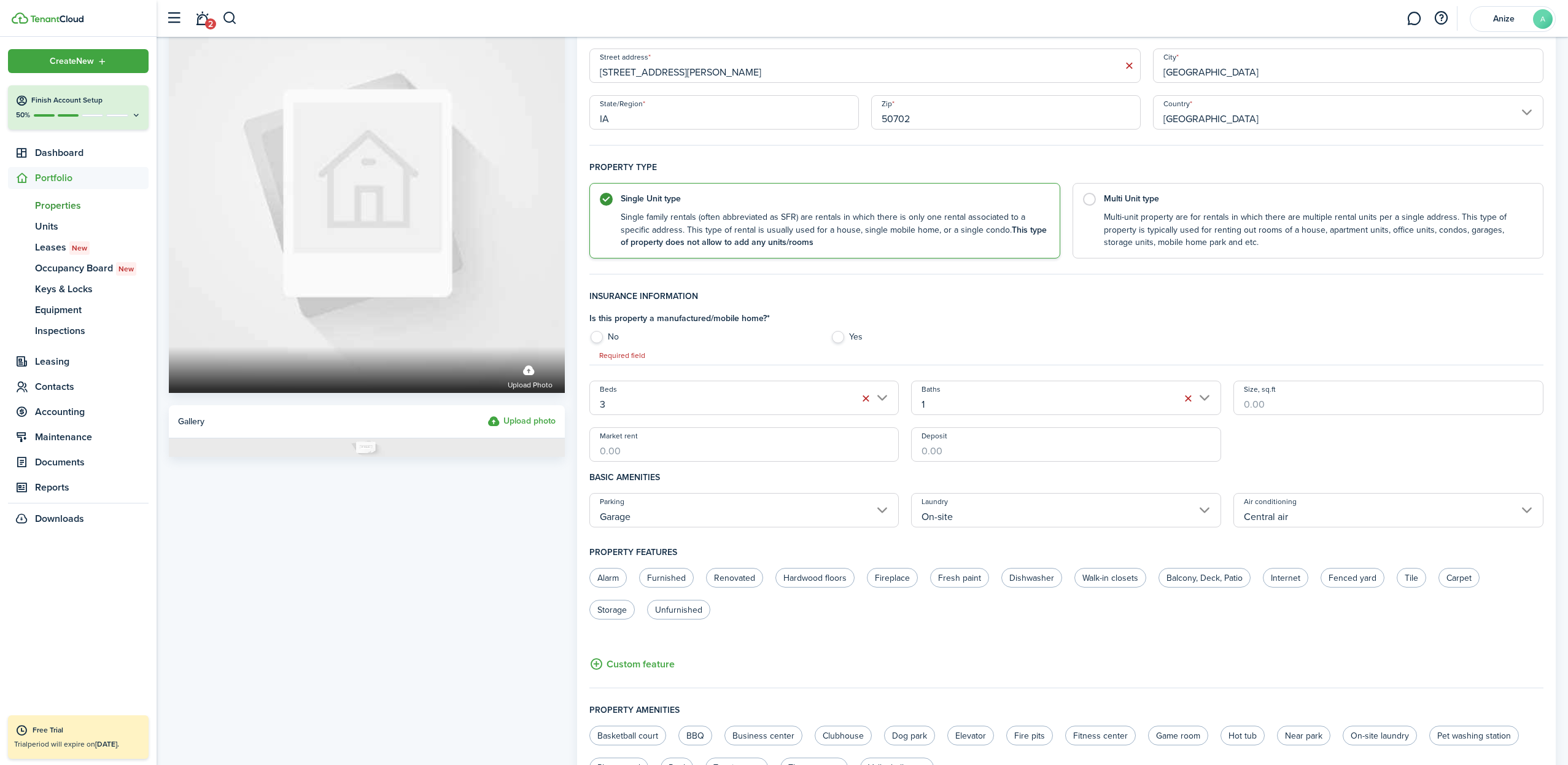
scroll to position [33, 0]
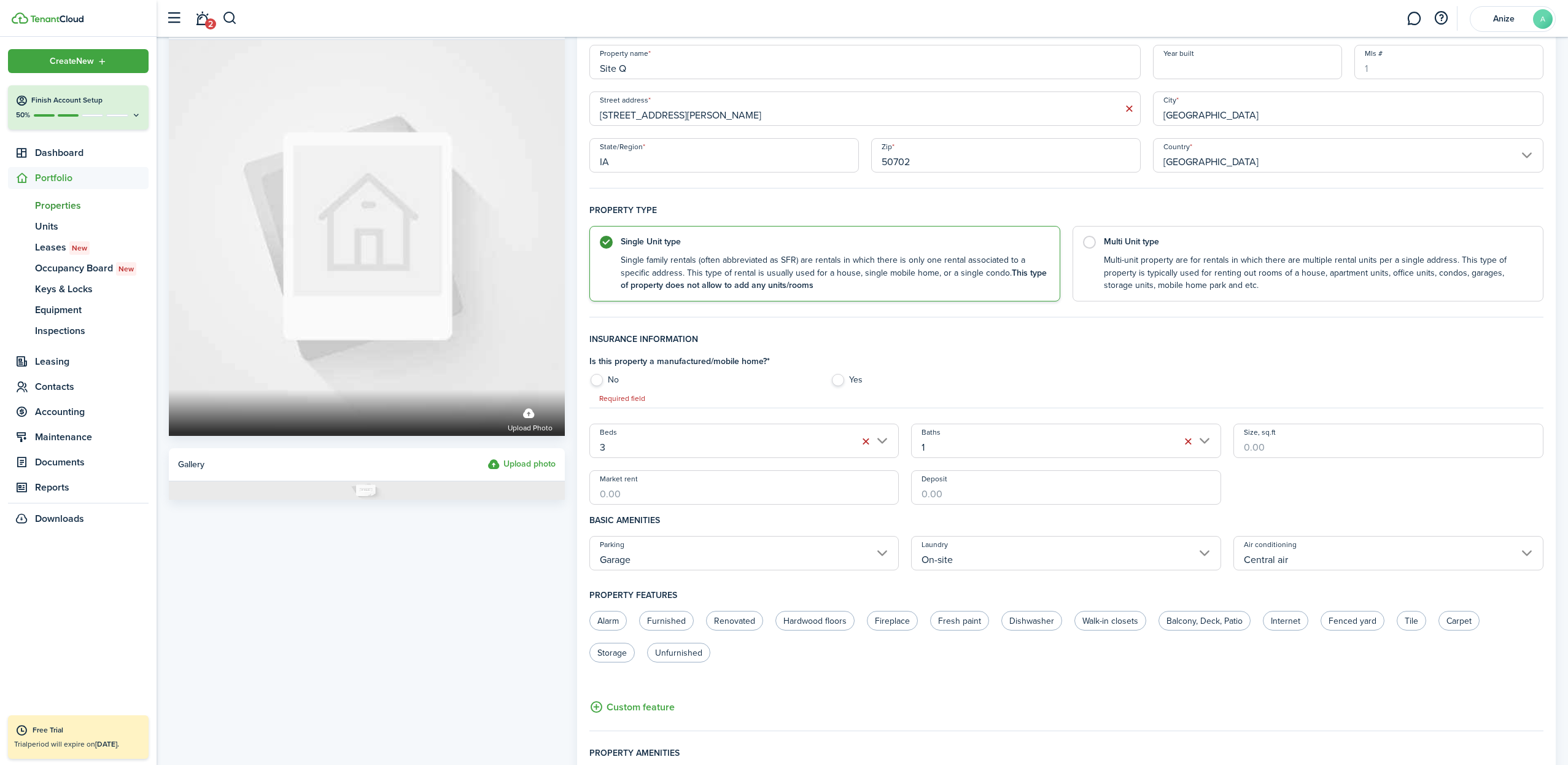
click at [595, 382] on label "No" at bounding box center [704, 383] width 230 height 18
radio input "true"
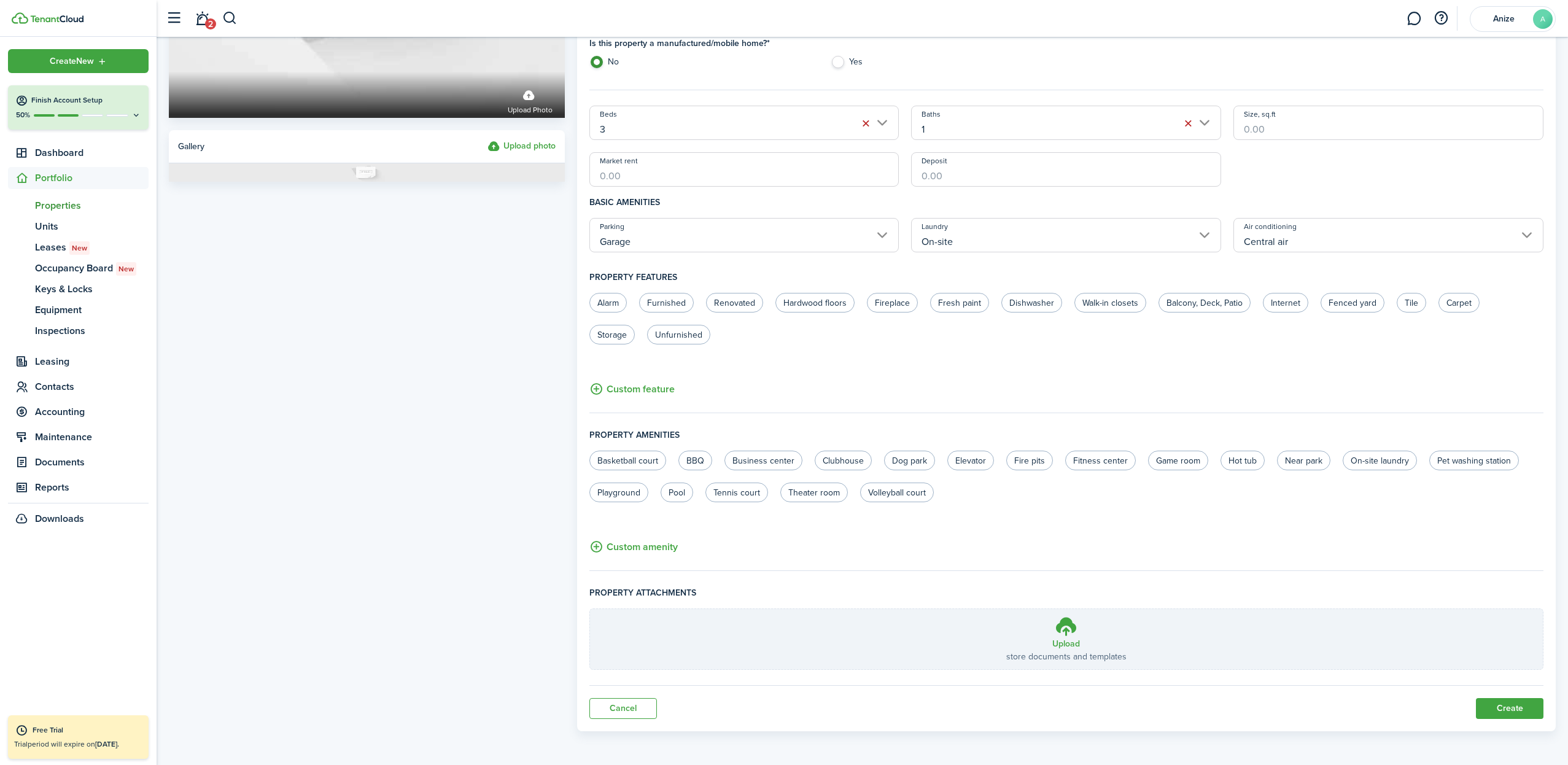
scroll to position [350, 0]
click at [1513, 707] on button "Create" at bounding box center [1510, 709] width 68 height 21
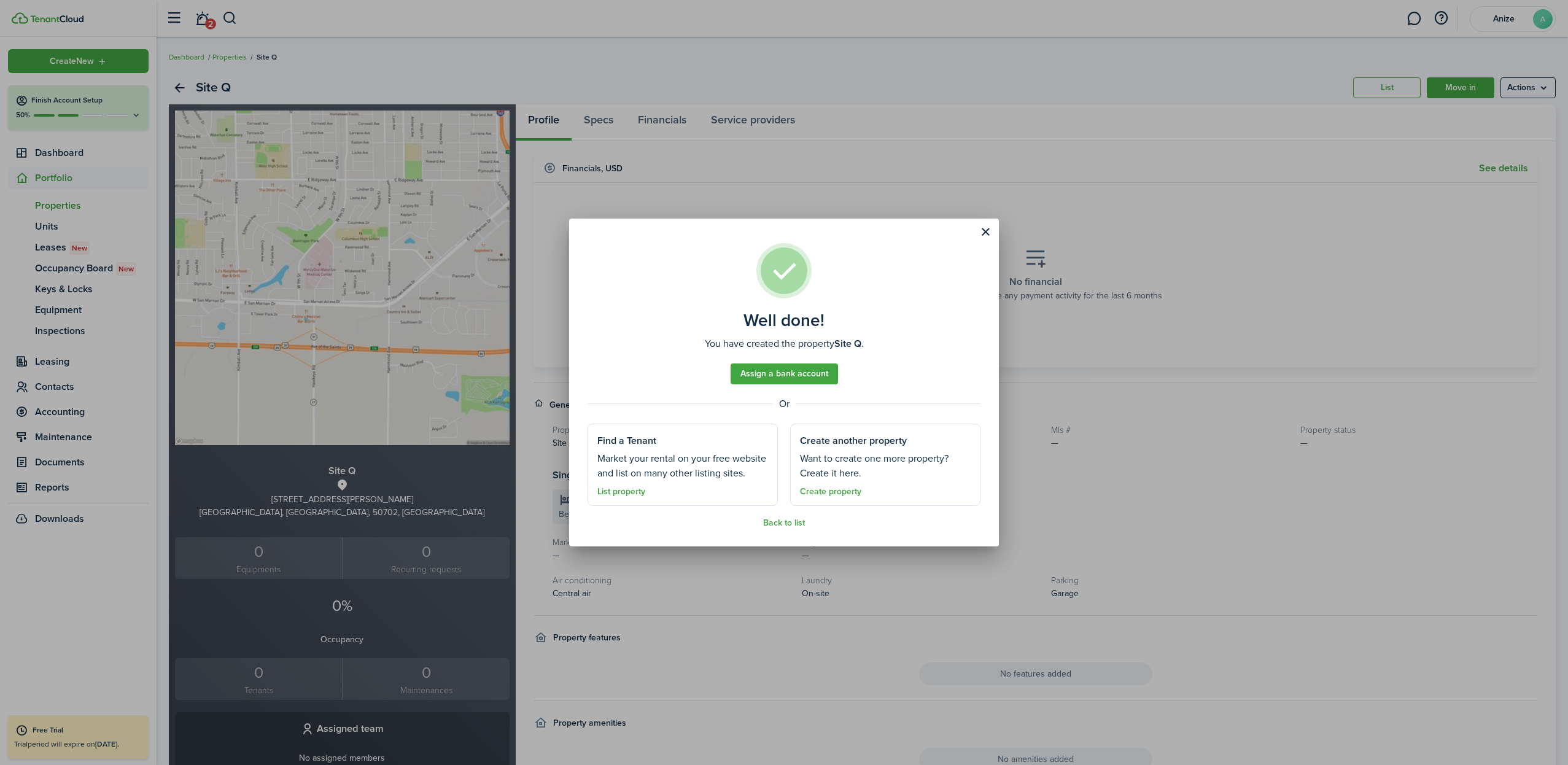
drag, startPoint x: 984, startPoint y: 229, endPoint x: 1567, endPoint y: 324, distance: 590.7
click at [987, 229] on button "Close modal" at bounding box center [985, 232] width 21 height 21
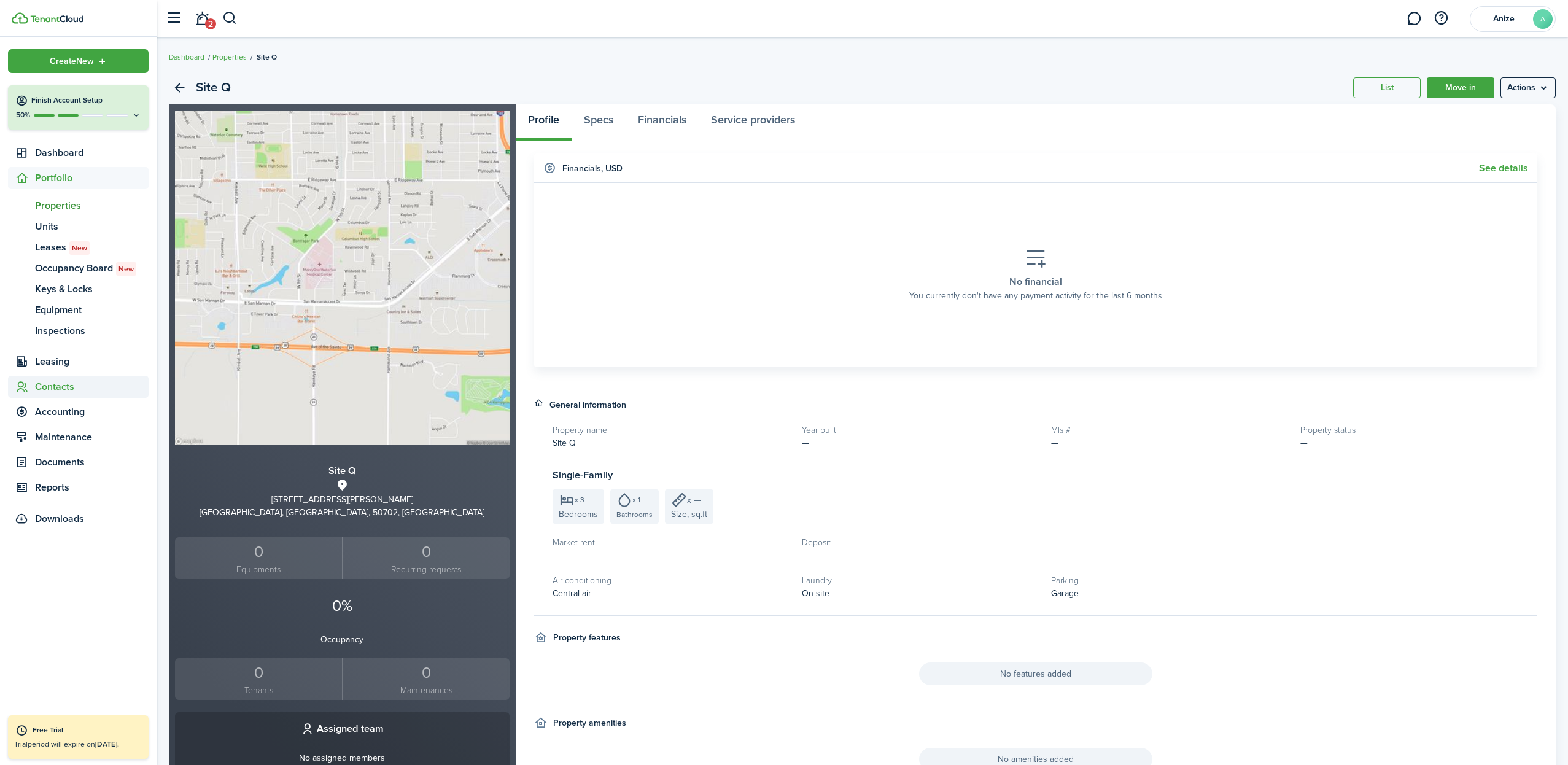
click at [47, 387] on span "Contacts" at bounding box center [91, 387] width 114 height 15
click at [65, 257] on span "Tenants" at bounding box center [91, 256] width 114 height 15
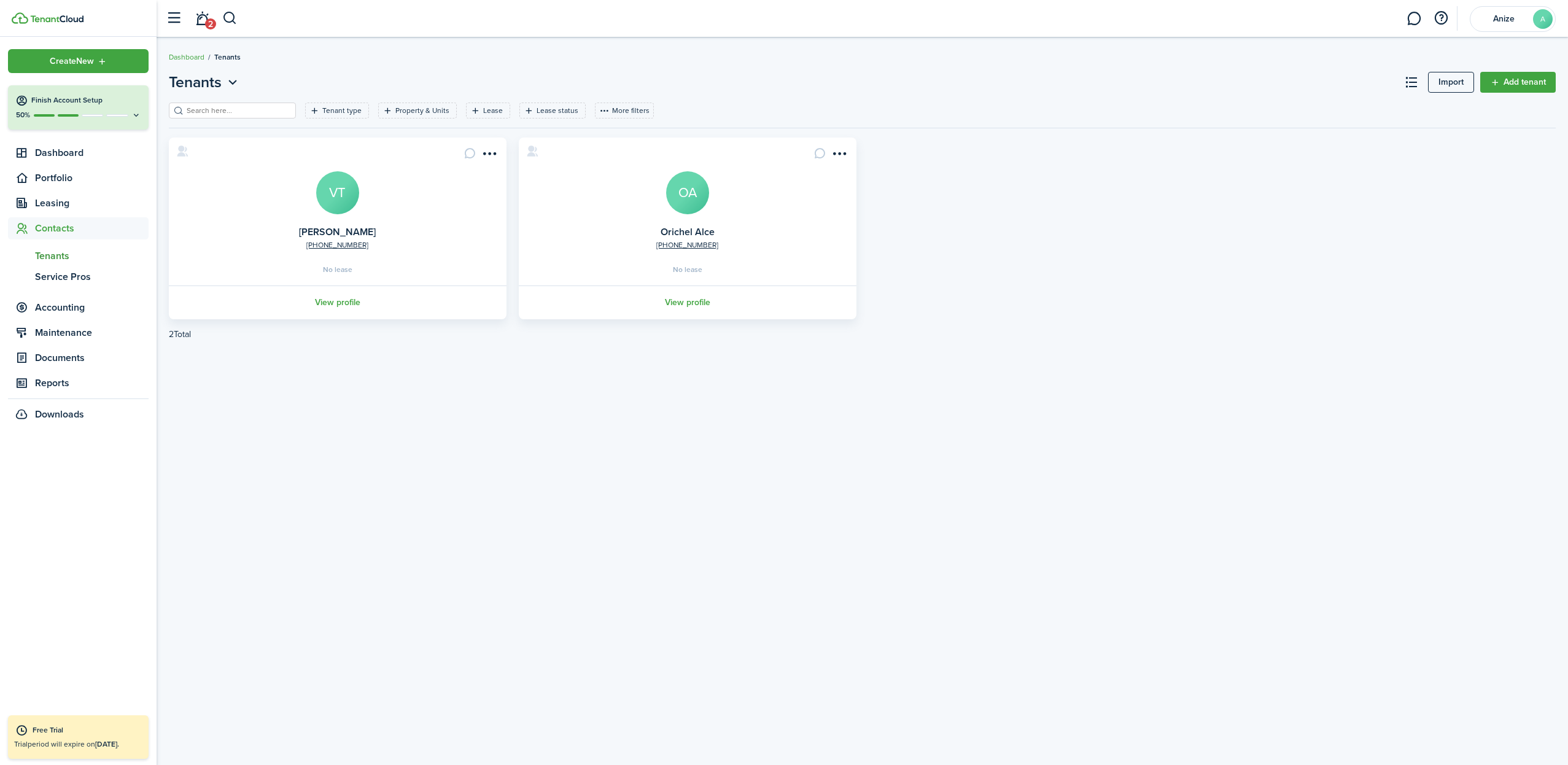
click at [1518, 80] on link "Add tenant" at bounding box center [1518, 82] width 76 height 21
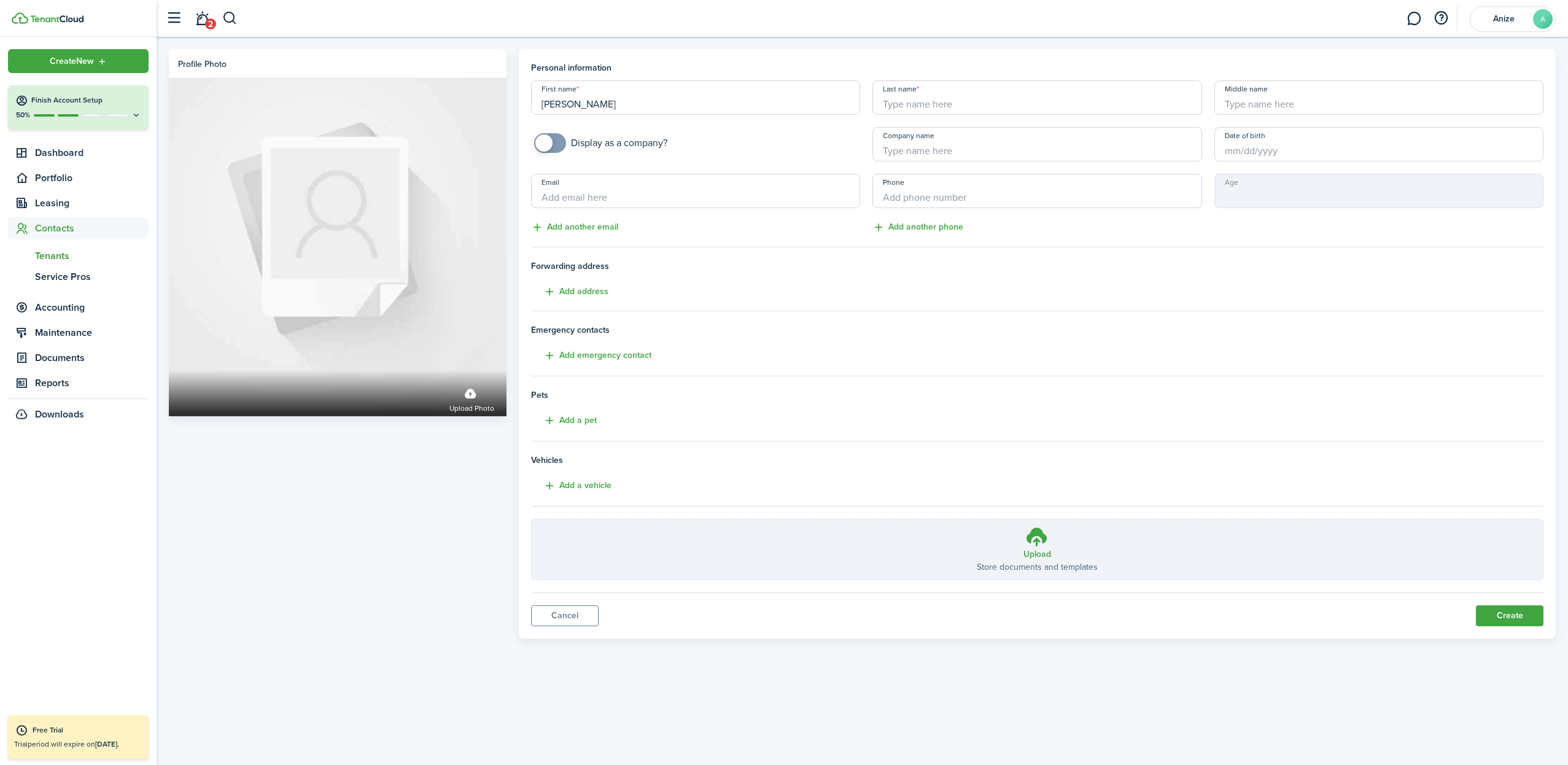
type input "[PERSON_NAME]"
click at [1036, 95] on input "[PERSON_NAME]" at bounding box center [1037, 98] width 329 height 34
type input "[PERSON_NAME]"
click at [1111, 219] on div "Phone Add another phone" at bounding box center [1037, 204] width 341 height 61
click at [1498, 618] on button "Create" at bounding box center [1510, 616] width 68 height 21
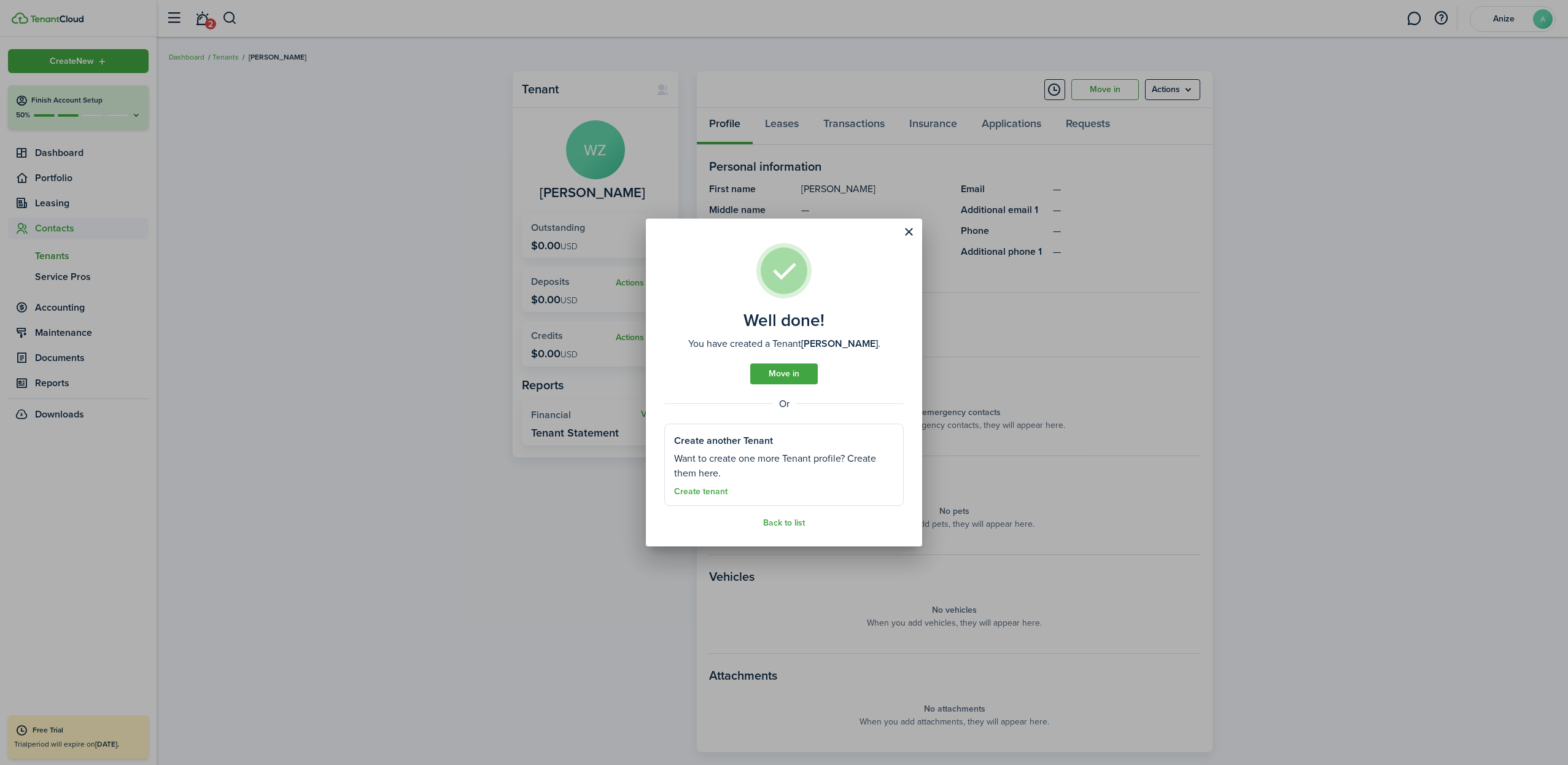
click at [793, 376] on link "Move in" at bounding box center [784, 374] width 68 height 21
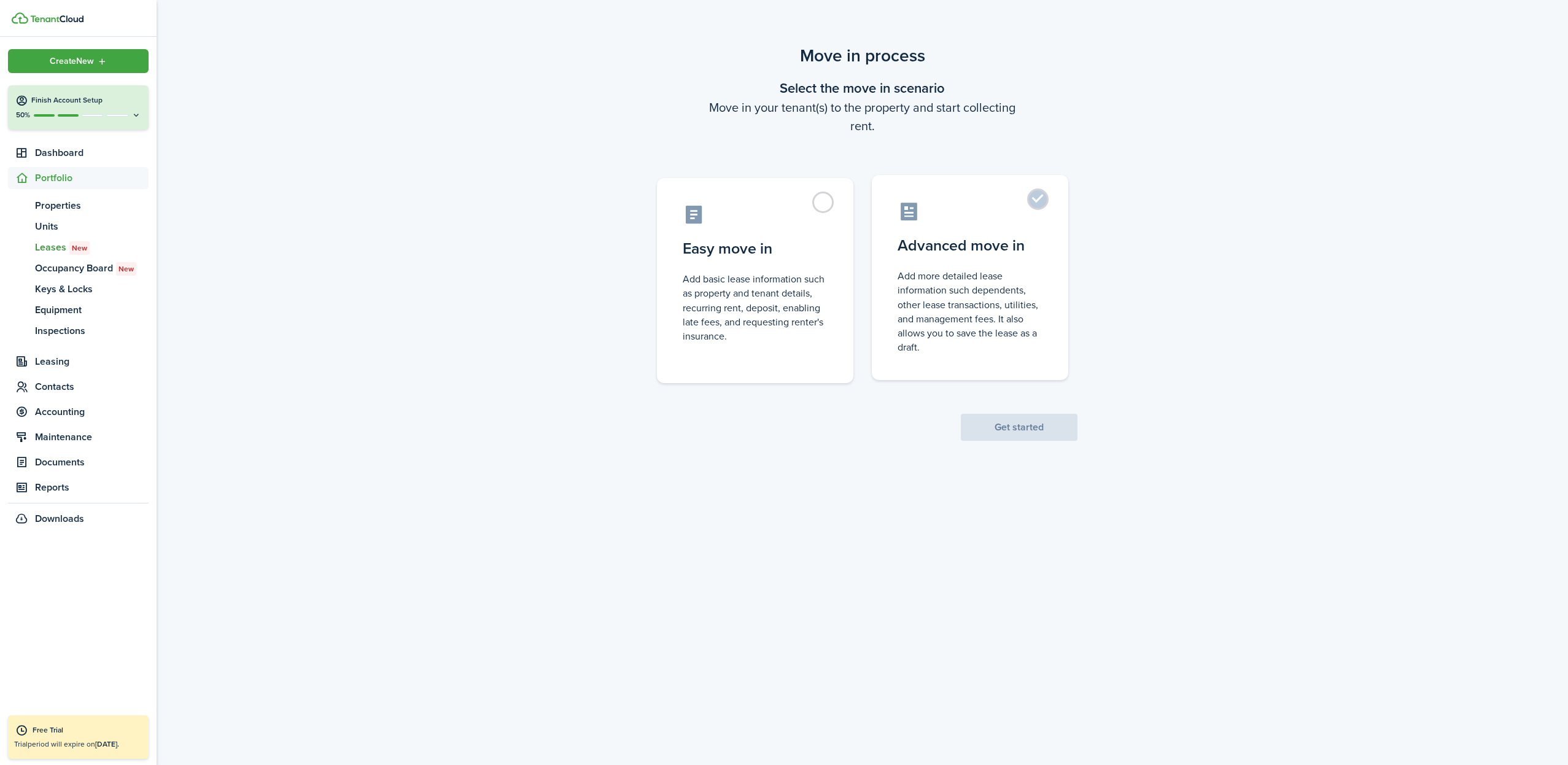
click at [1033, 204] on label "Advanced move in Add more detailed lease information such dependents, other lea…" at bounding box center [970, 278] width 196 height 205
radio input "true"
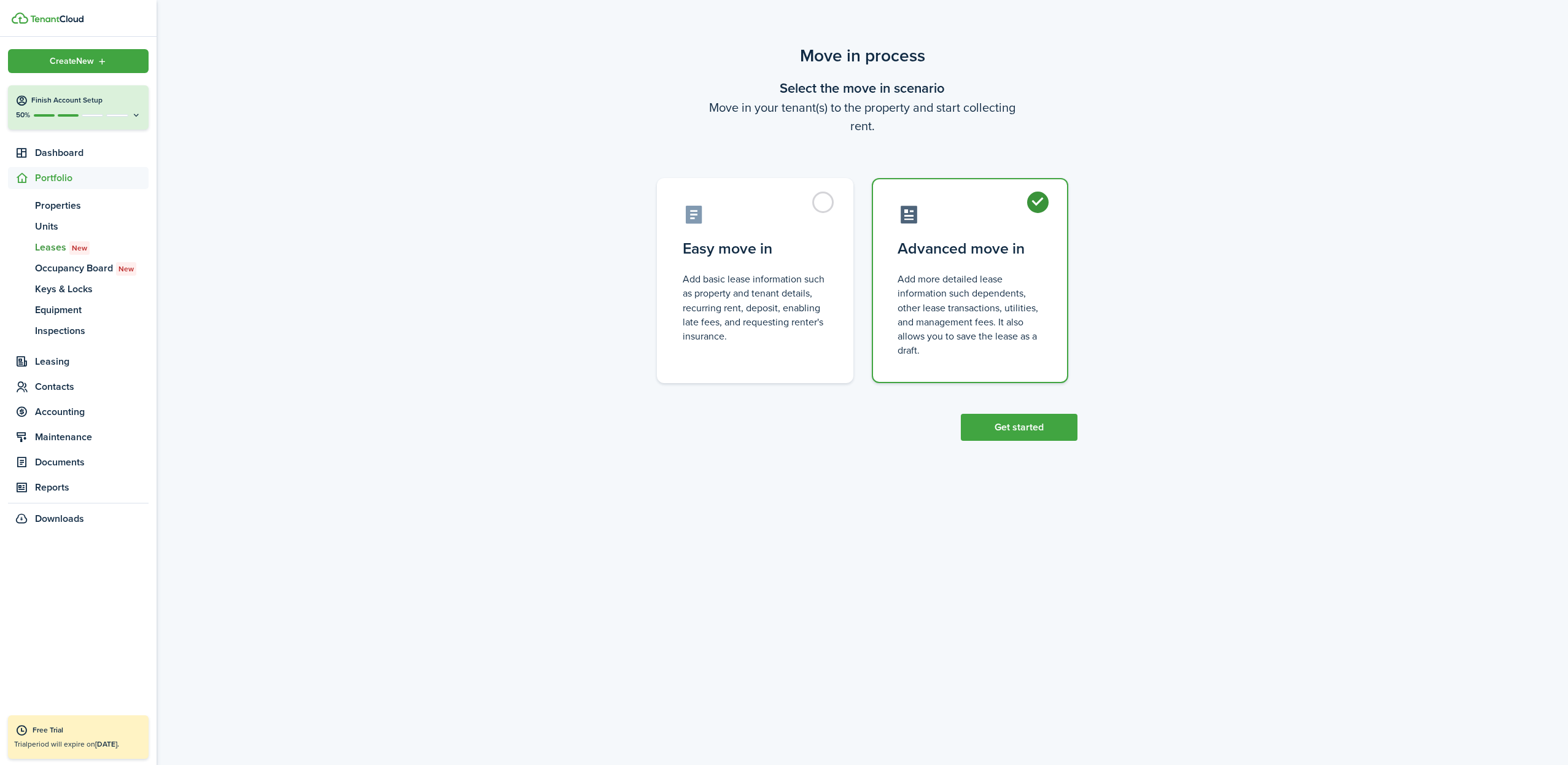
click at [1003, 424] on button "Get started" at bounding box center [1019, 427] width 117 height 27
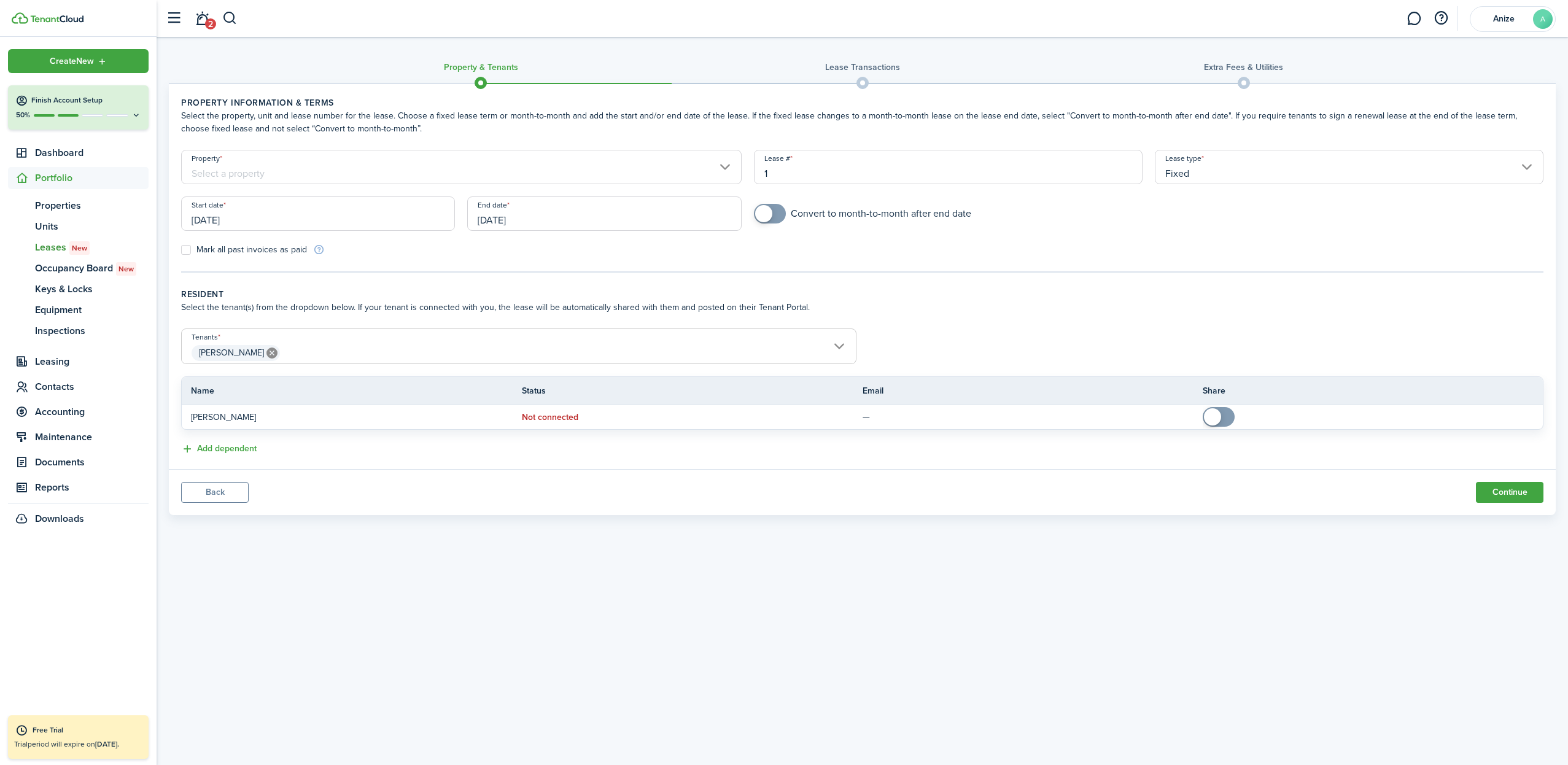
click at [308, 166] on input "Property" at bounding box center [461, 167] width 561 height 34
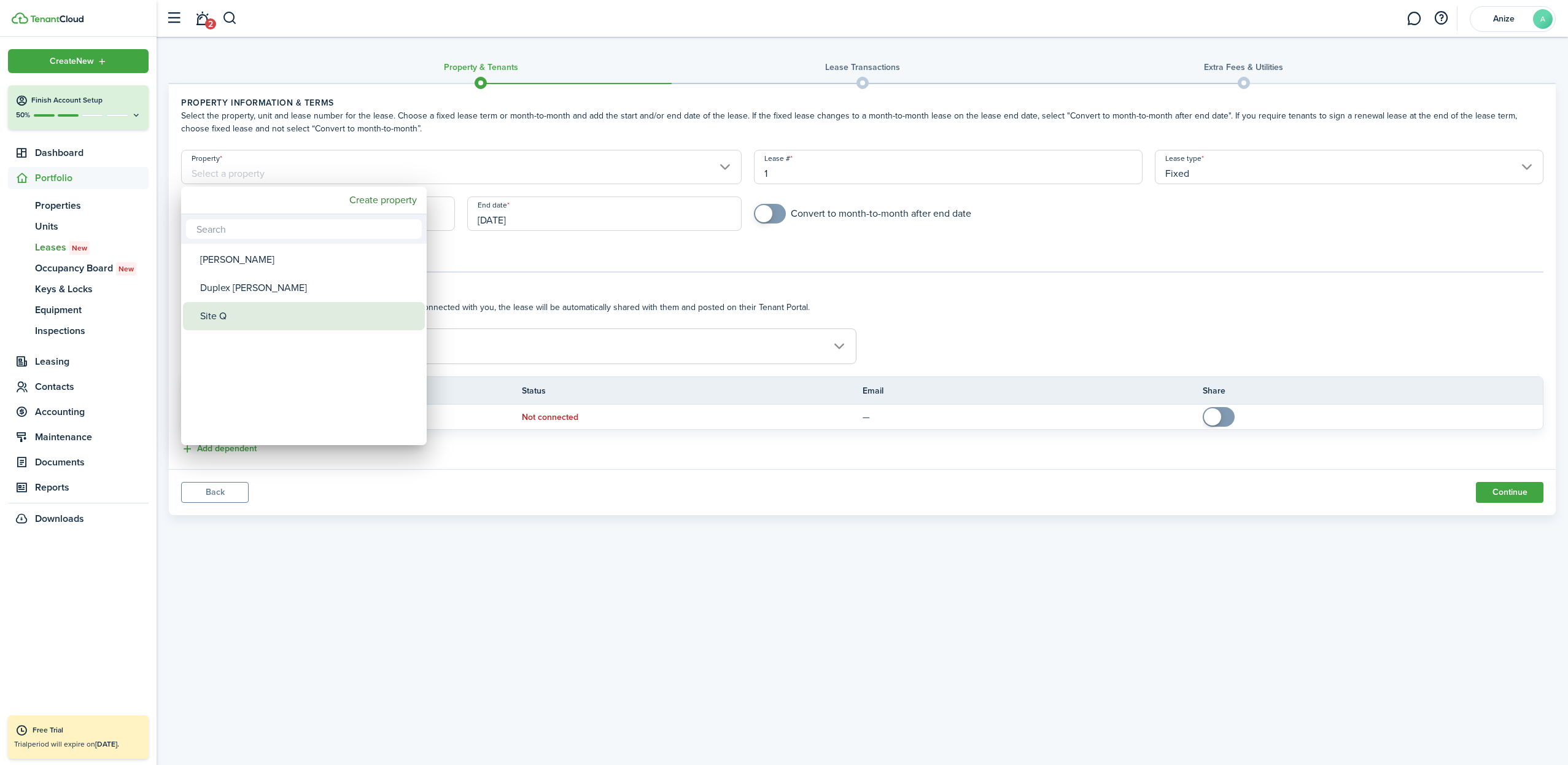
click at [227, 318] on div "Site Q" at bounding box center [309, 316] width 217 height 28
type input "Site Q"
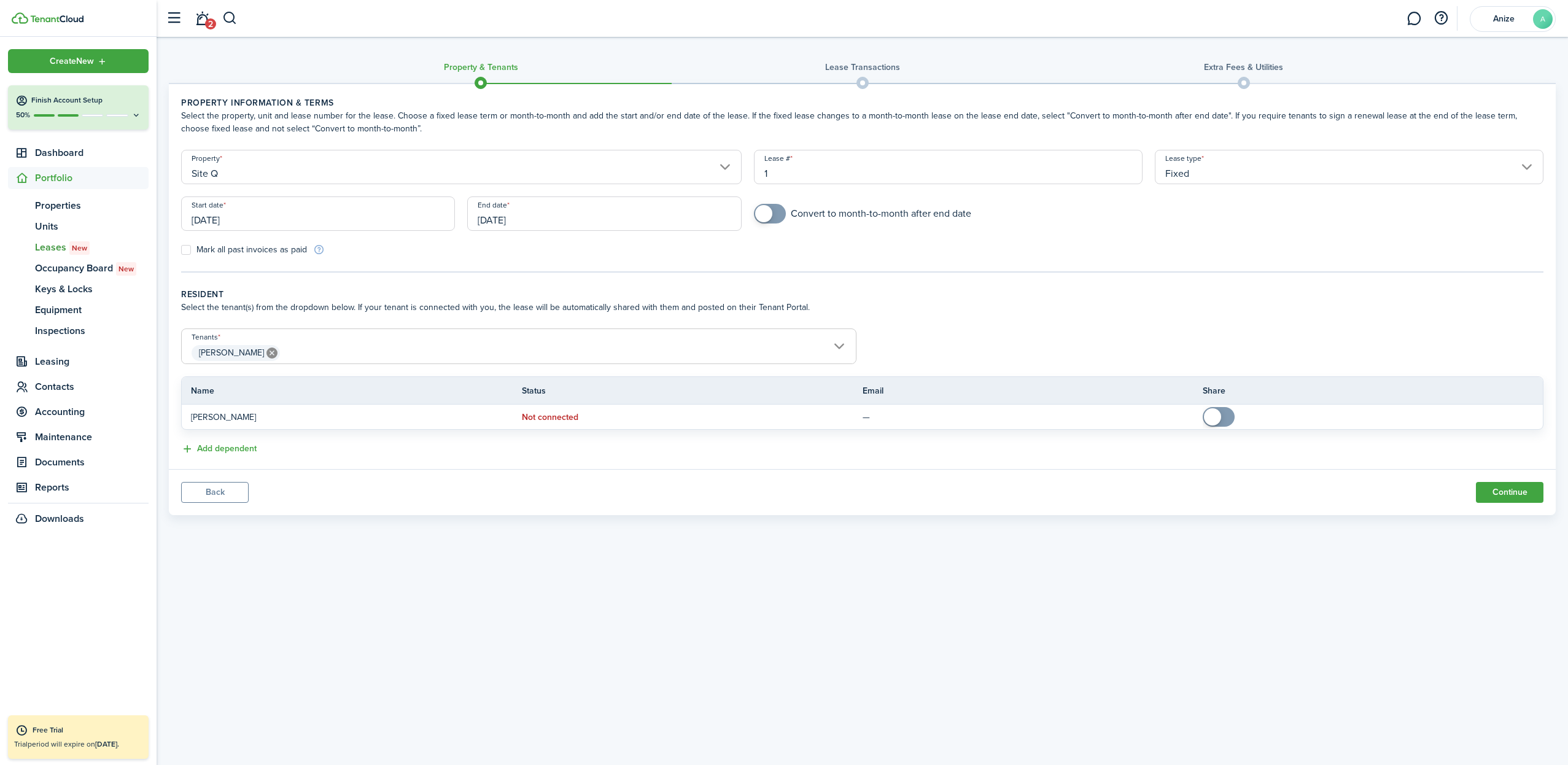
click at [1514, 493] on button "Continue" at bounding box center [1510, 492] width 68 height 21
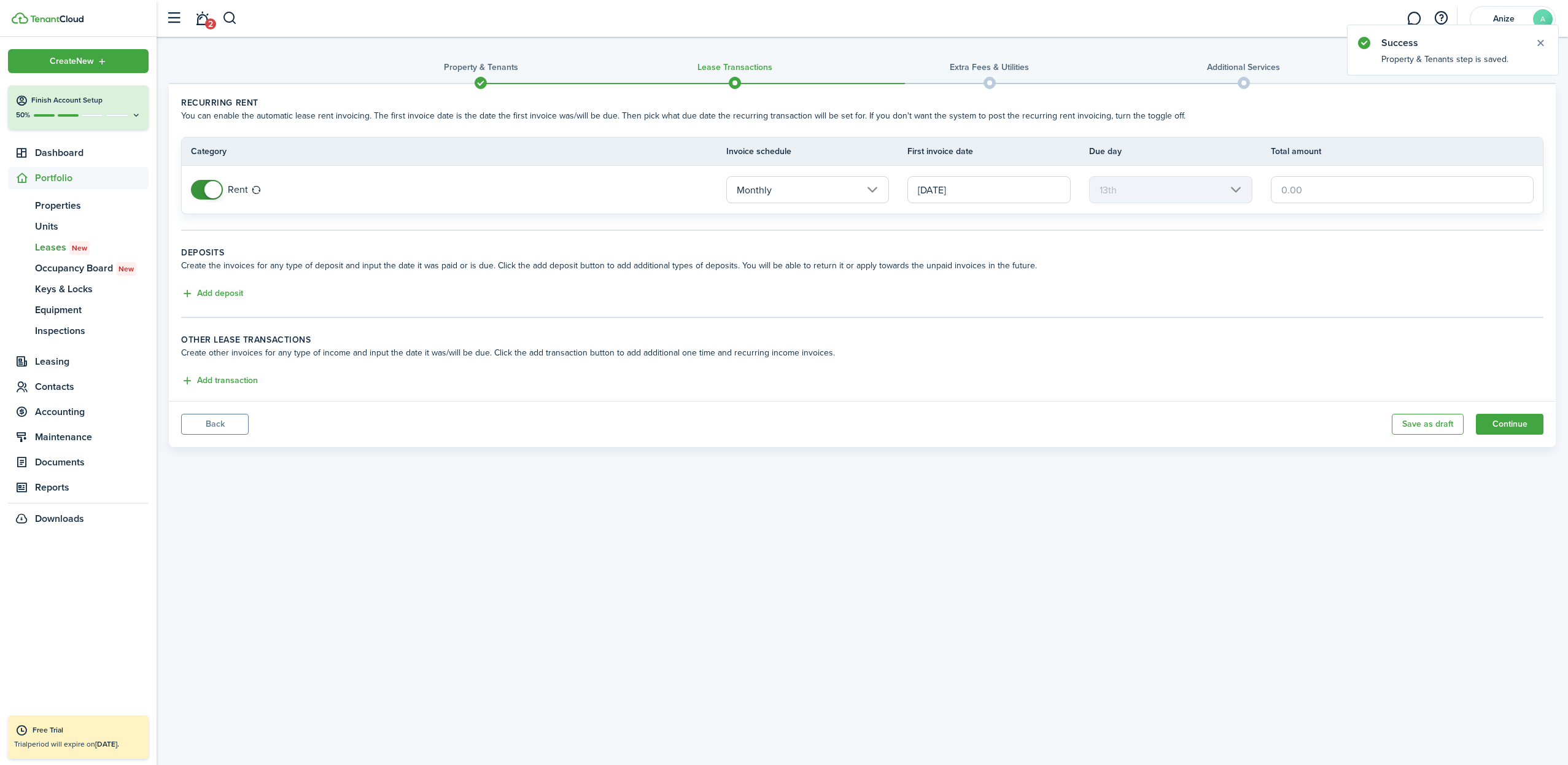
click at [869, 187] on input "Monthly" at bounding box center [808, 190] width 163 height 27
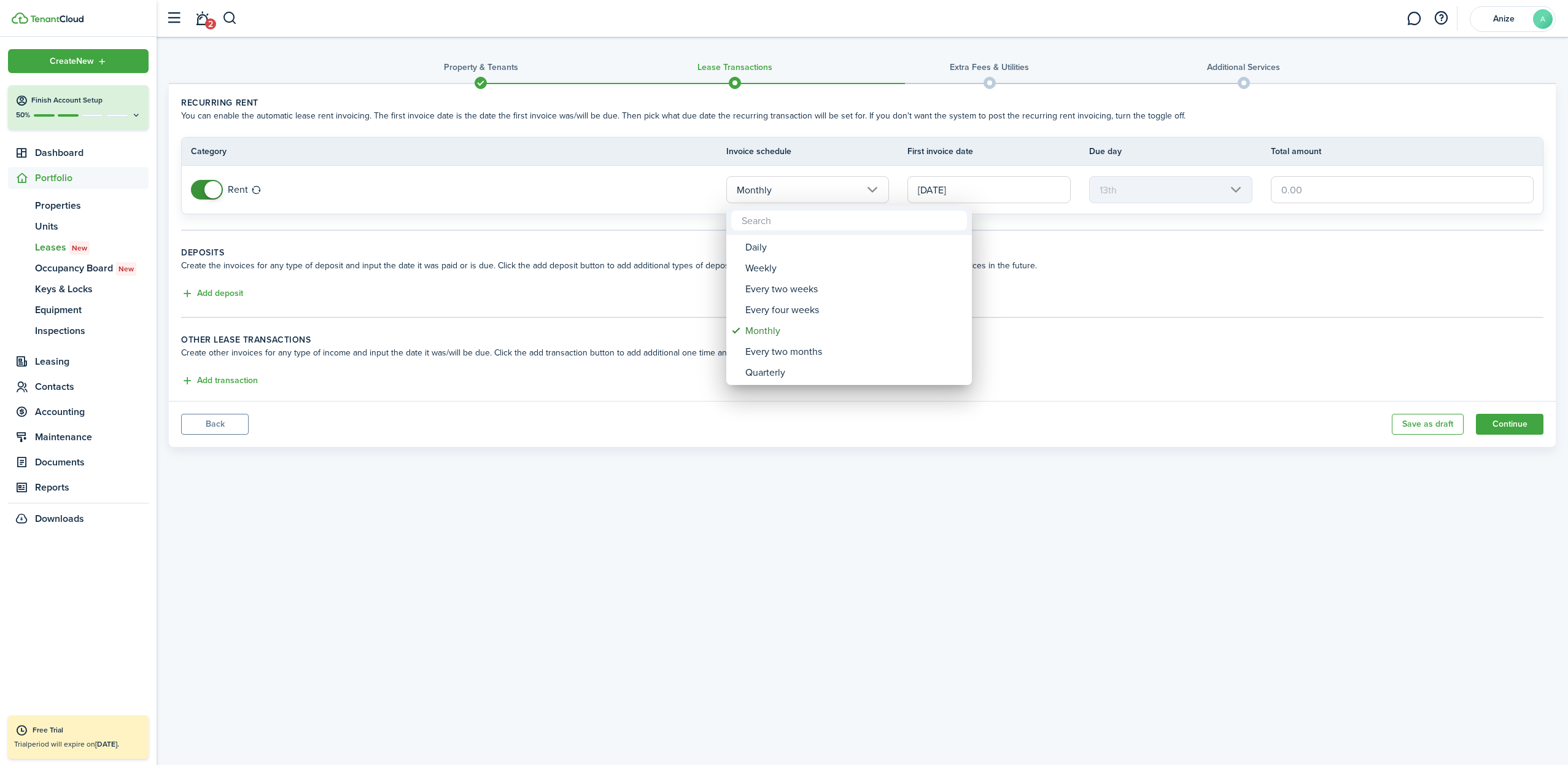
click at [869, 187] on div at bounding box center [784, 382] width 1764 height 961
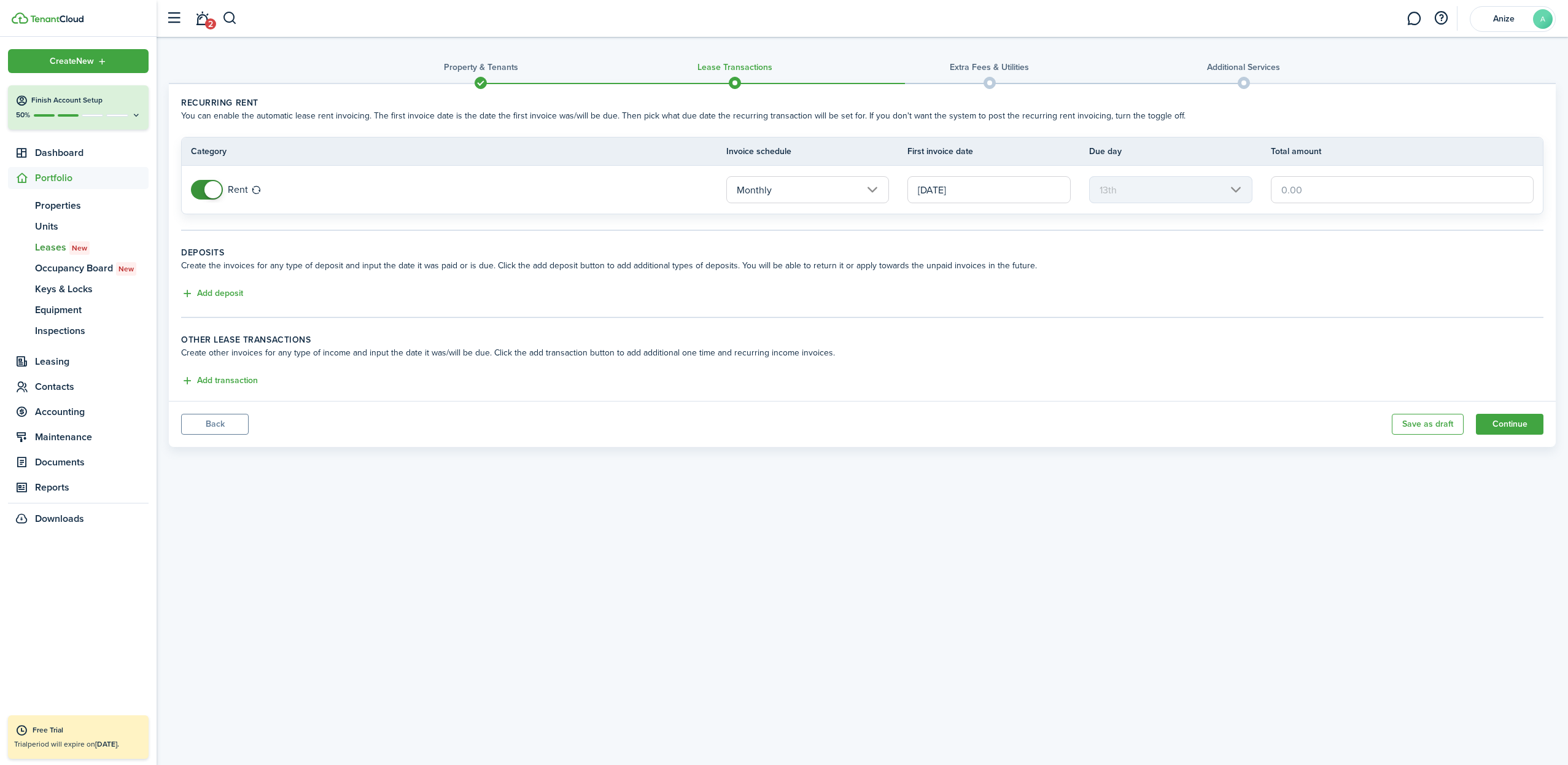
click at [991, 192] on input "[DATE]" at bounding box center [989, 190] width 163 height 27
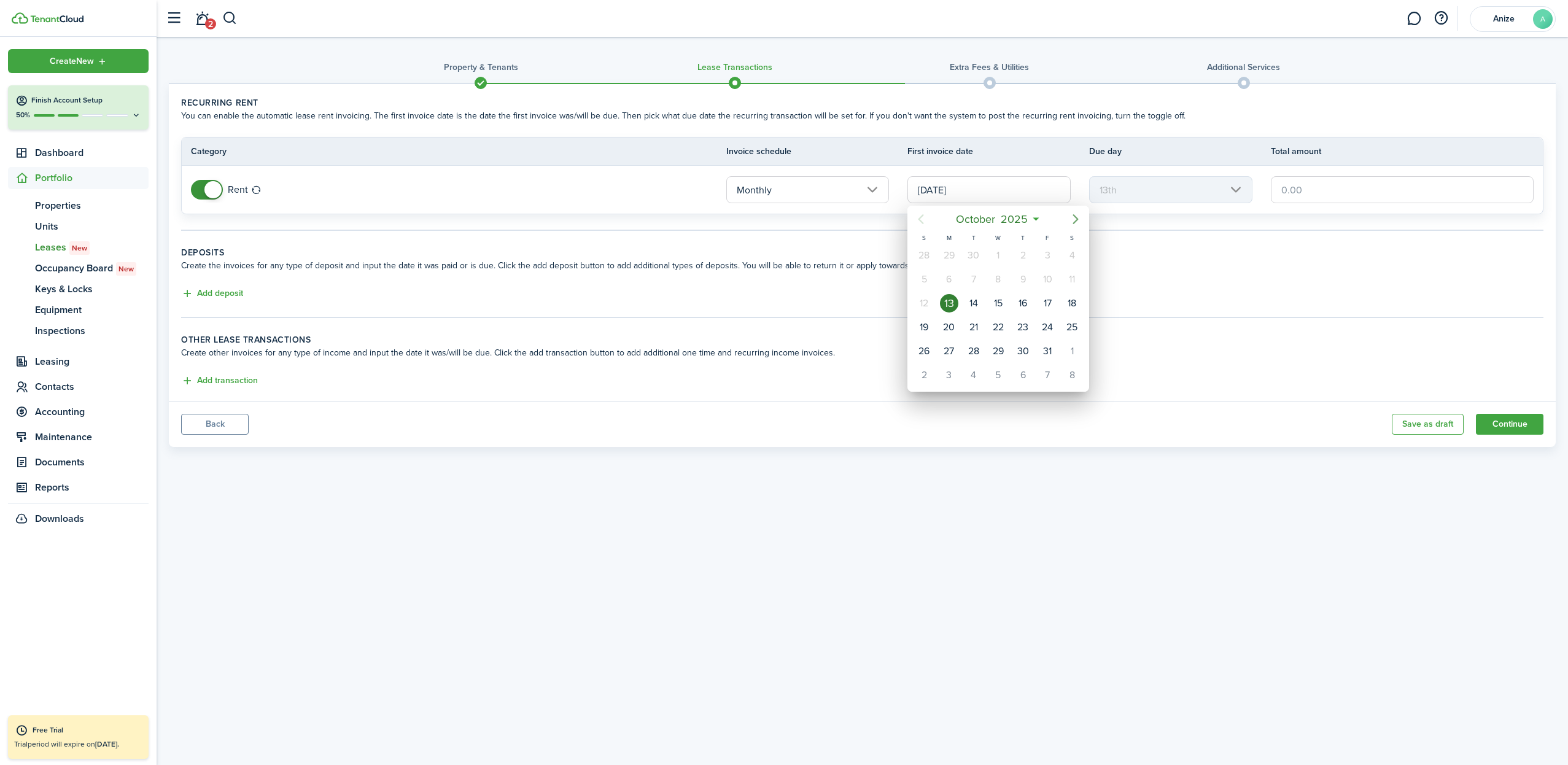
click at [1075, 217] on icon "Next page" at bounding box center [1076, 219] width 6 height 10
click at [53, 388] on div at bounding box center [784, 382] width 1764 height 961
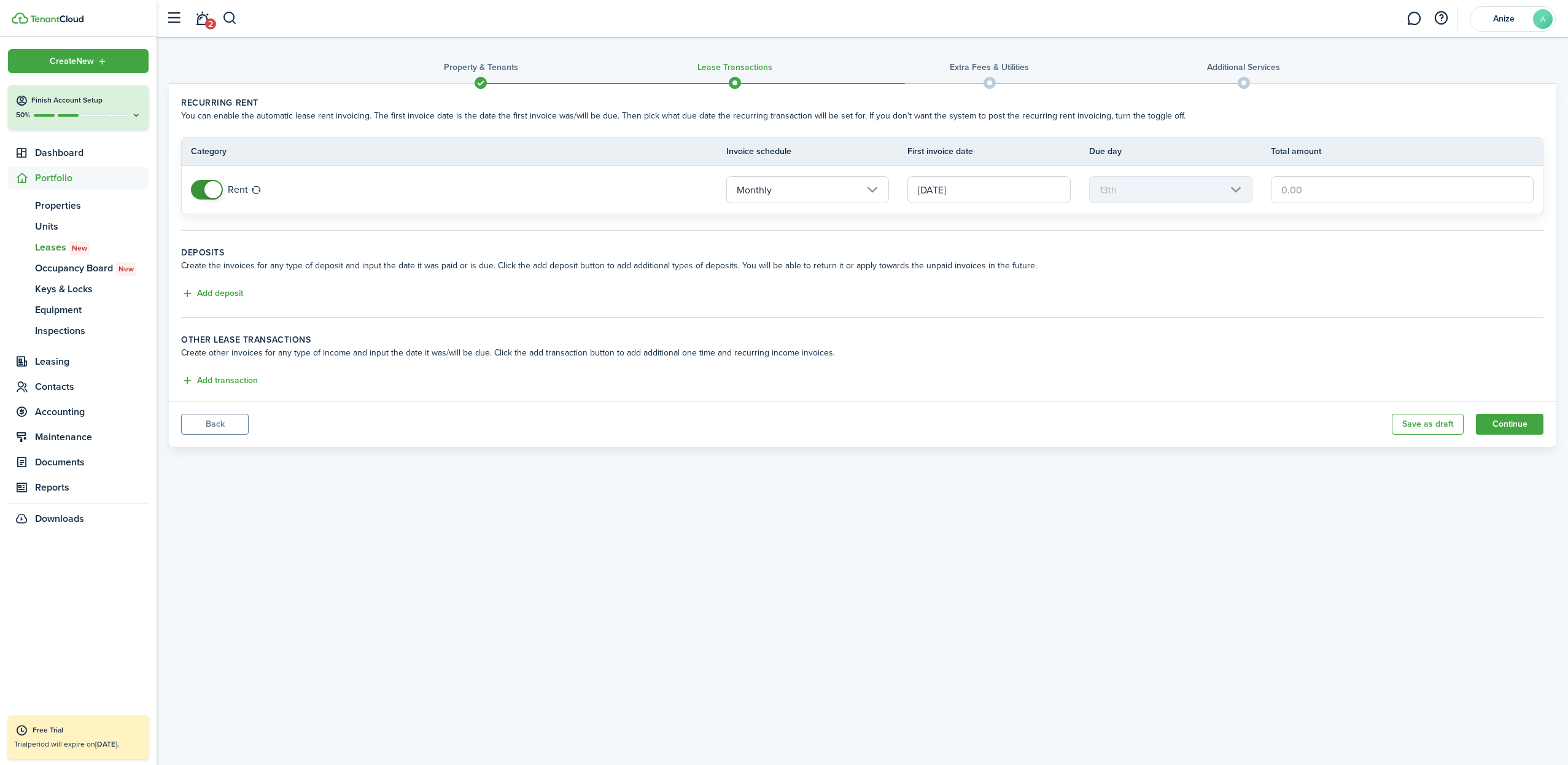
click at [53, 388] on span "Contacts" at bounding box center [91, 387] width 114 height 15
click at [1504, 423] on button "Continue" at bounding box center [1510, 424] width 68 height 21
click at [1289, 187] on input "text" at bounding box center [1402, 190] width 263 height 27
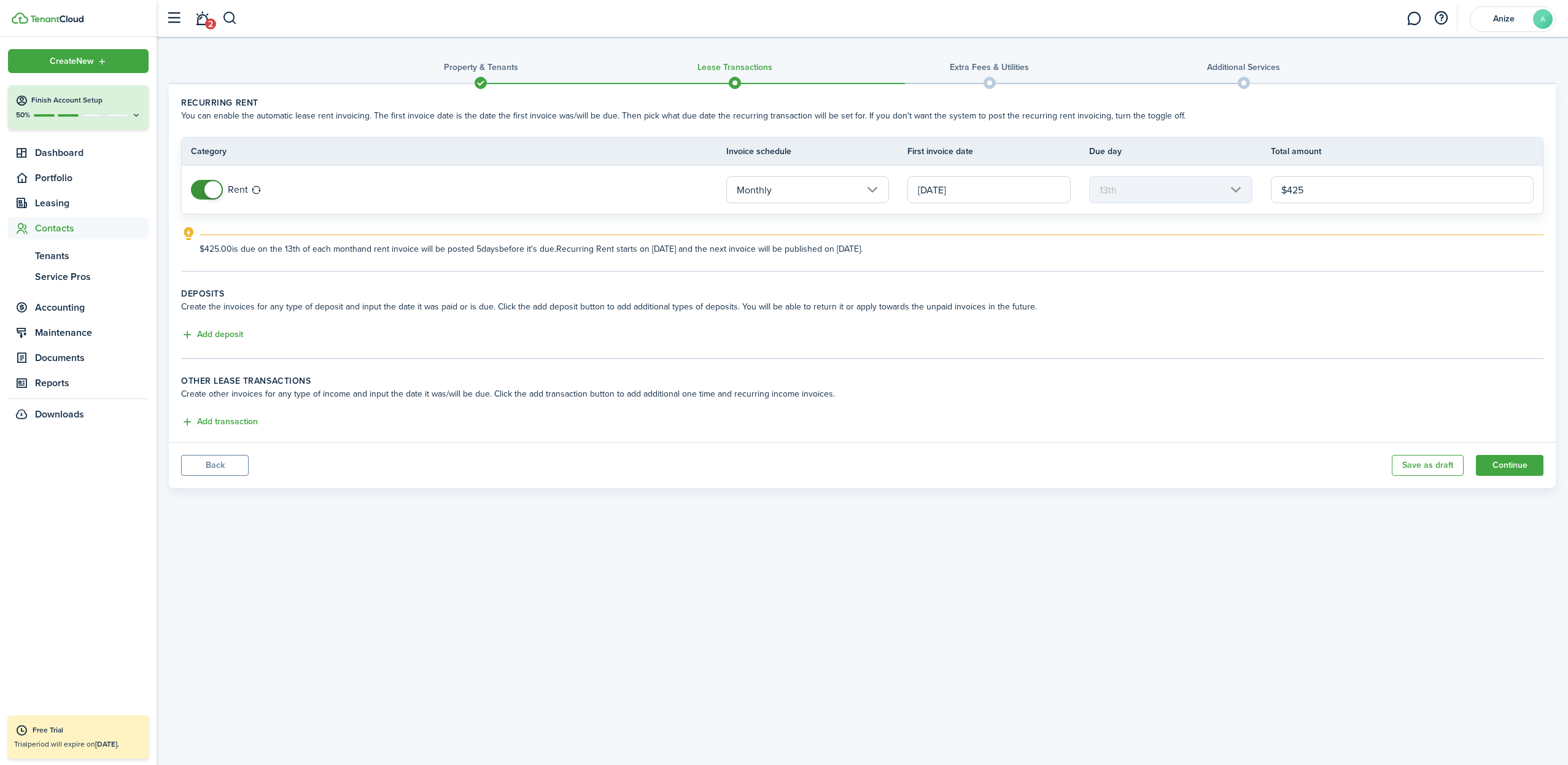
type input "$425.00"
click at [1267, 239] on div "$425.00 is due on the 13th of each month and rent invoice will be posted 5 days…" at bounding box center [871, 245] width 1344 height 21
click at [1054, 193] on input "[DATE]" at bounding box center [989, 190] width 163 height 27
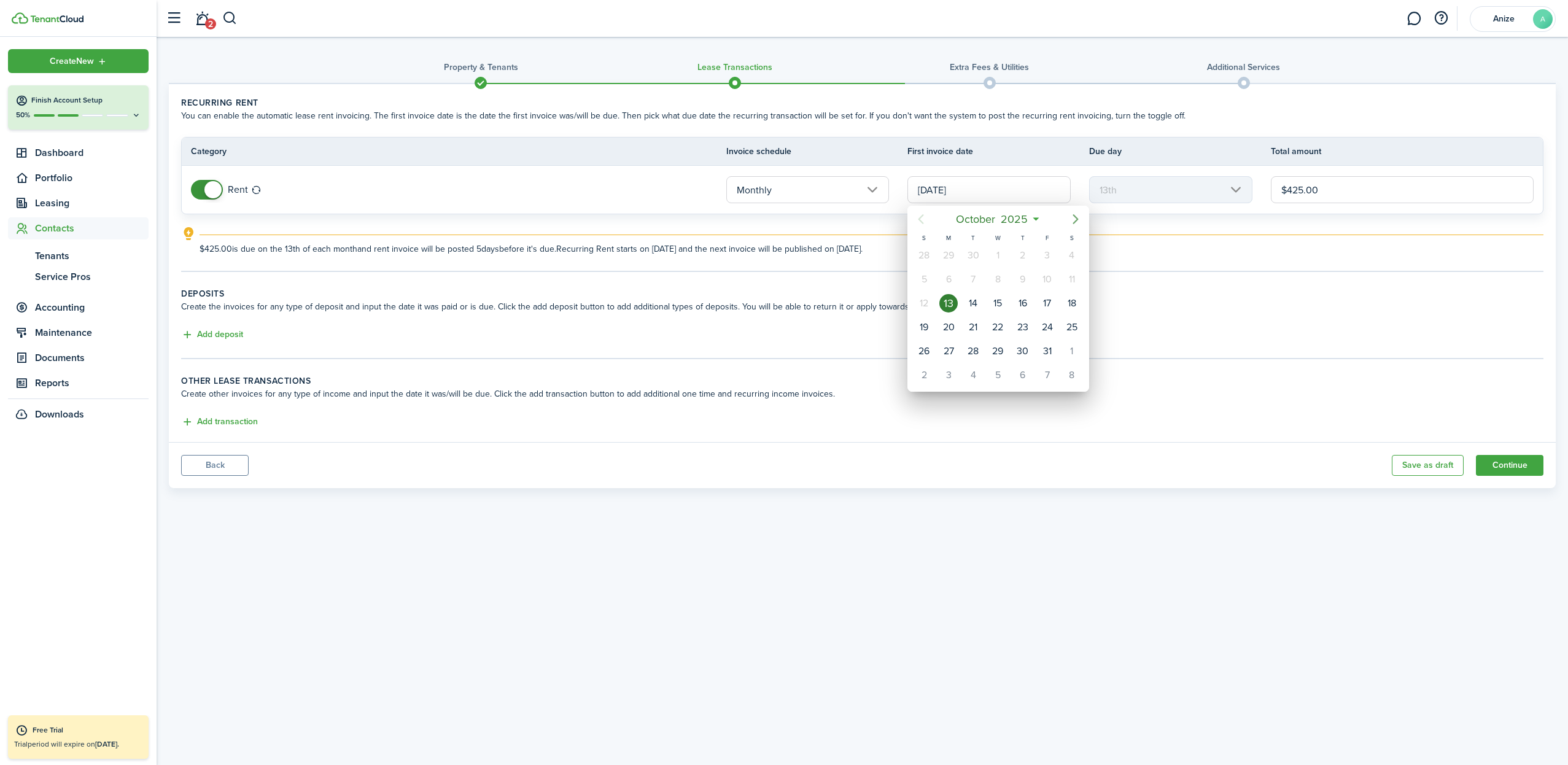
click at [1076, 221] on icon "Next page" at bounding box center [1076, 219] width 6 height 10
click at [1074, 219] on icon "Next page" at bounding box center [1076, 219] width 15 height 15
click at [1022, 256] on div "1" at bounding box center [1023, 255] width 18 height 18
type input "[DATE]"
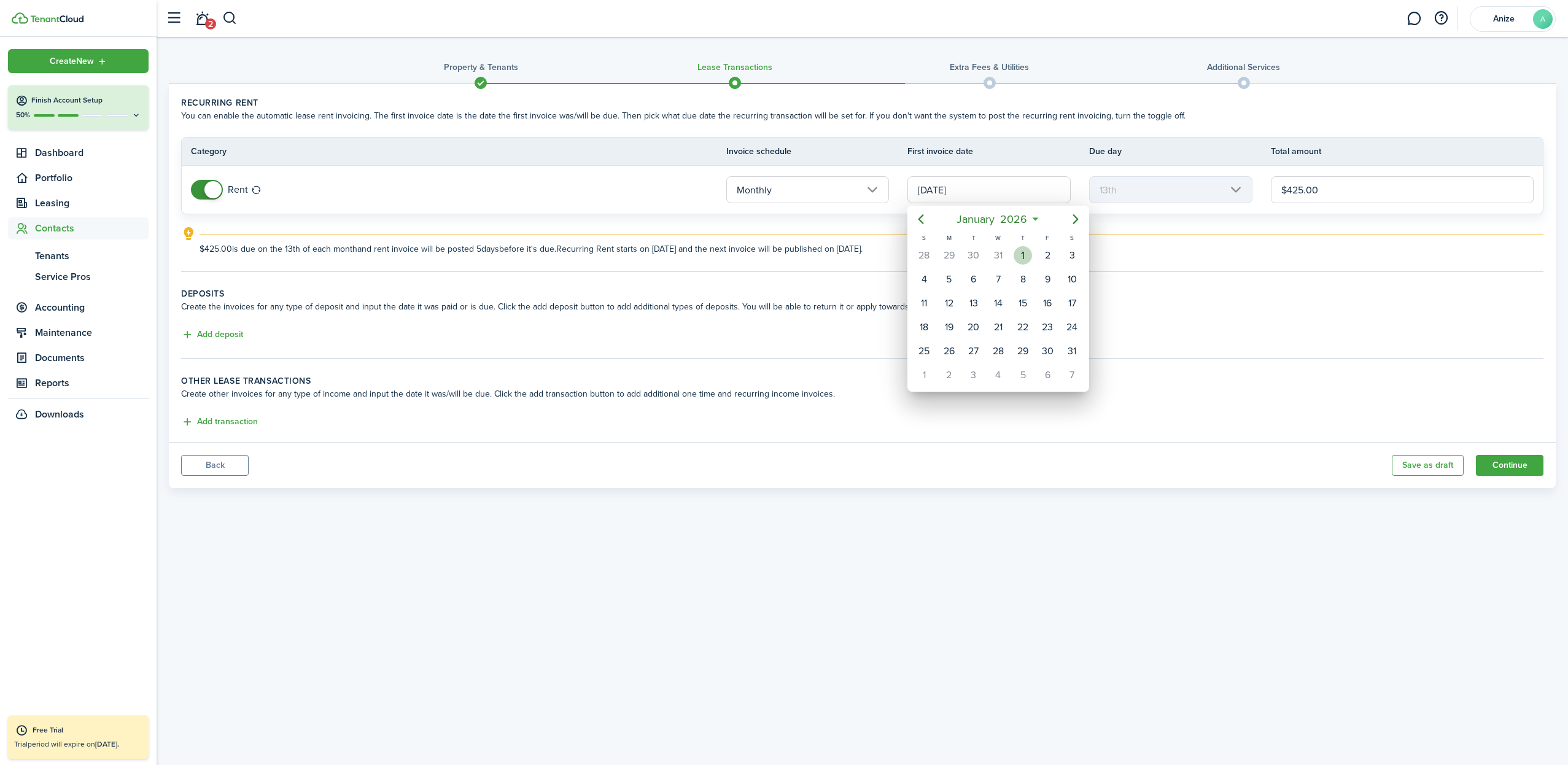
type input "1st"
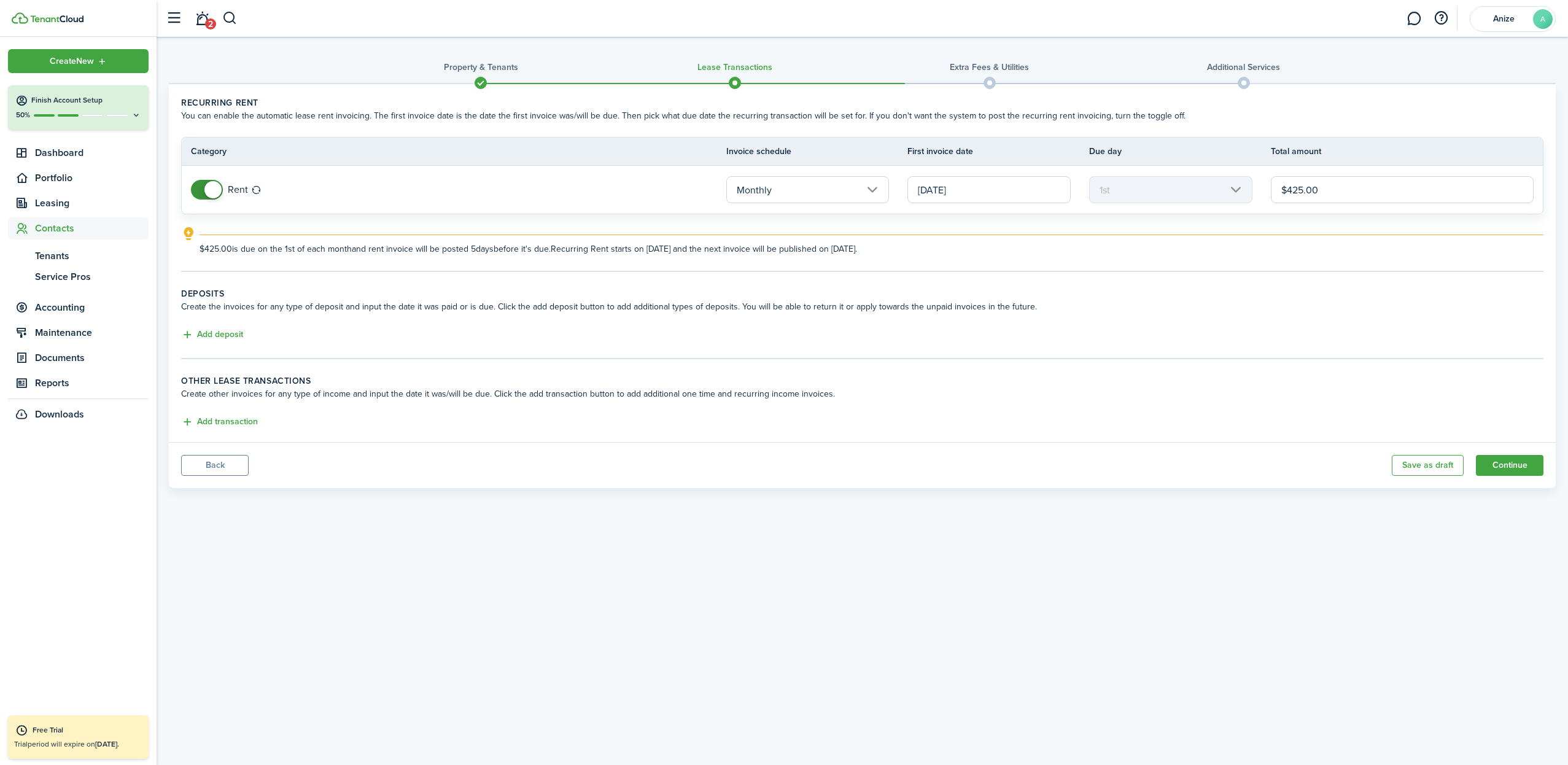
click at [1515, 468] on button "Continue" at bounding box center [1510, 465] width 68 height 21
